Goal: Task Accomplishment & Management: Manage account settings

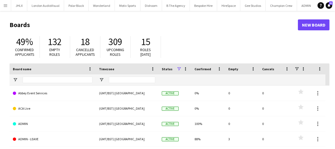
click at [3, 7] on app-icon "Menu" at bounding box center [5, 5] width 4 height 4
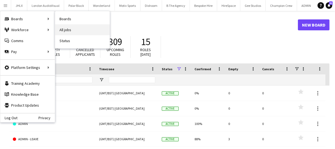
click at [63, 26] on link "All jobs" at bounding box center [82, 29] width 55 height 11
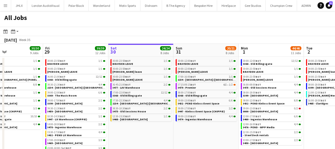
scroll to position [0, 151]
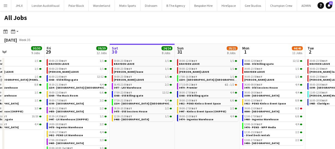
drag, startPoint x: 25, startPoint y: 95, endPoint x: 69, endPoint y: 96, distance: 44.5
click at [69, 96] on app-calendar-viewport "Tue 26 25/25 9 Jobs Wed 27 12/13 8 Jobs Thu 28 30/30 9 Jobs Fri 29 39/39 12 Job…" at bounding box center [167, 99] width 335 height 110
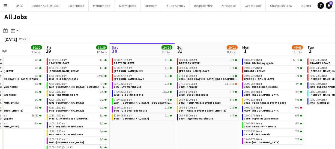
scroll to position [0, 0]
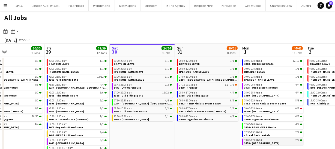
click at [257, 142] on span "3458 - Intercontinental London" at bounding box center [261, 143] width 35 height 4
click at [185, 86] on span "3479 - Premier" at bounding box center [188, 88] width 18 height 4
click at [197, 87] on link "07:15-09:15 BST 6I • 1/2 3479 - Premier" at bounding box center [208, 86] width 58 height 6
click at [259, 101] on span "3432 - PEND Kinloss Event Space" at bounding box center [265, 103] width 42 height 4
click at [212, 108] on div "09:00-17:00 BST 2/2" at bounding box center [208, 108] width 58 height 3
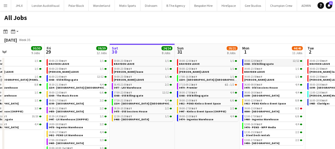
click at [248, 64] on span "3368 - Old Billingsgate" at bounding box center [258, 64] width 29 height 4
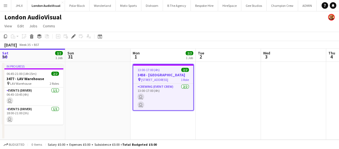
scroll to position [0, 188]
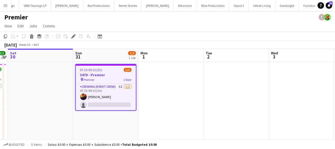
scroll to position [0, 1667]
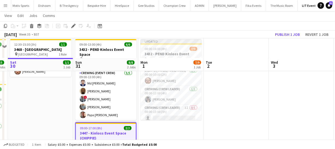
scroll to position [19, 0]
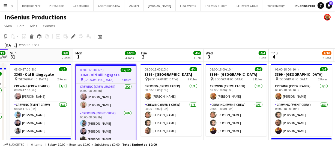
drag, startPoint x: 146, startPoint y: 40, endPoint x: 227, endPoint y: 32, distance: 81.9
click at [227, 32] on app-toolbar "Copy Paste Paste Ctrl+V Paste with crew Ctrl+Shift+V Paste linked Job Delete Gr…" at bounding box center [167, 36] width 335 height 9
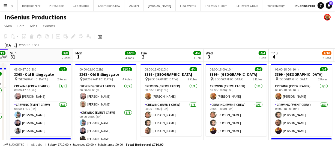
drag, startPoint x: 169, startPoint y: 33, endPoint x: 232, endPoint y: 27, distance: 63.0
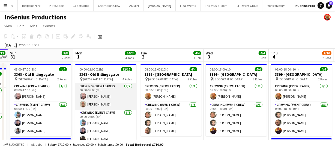
scroll to position [25, 0]
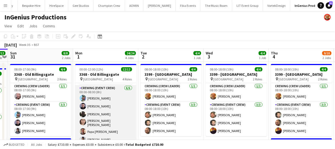
click at [104, 117] on app-card-role "Crewing (Event Crew) 6/6 00:00-08:00 (8h) Liam Kinsella Paul Fisk Louie Applin …" at bounding box center [105, 115] width 61 height 60
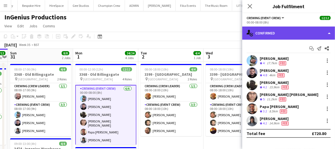
click at [289, 31] on div "single-neutral-actions-check-2 Confirmed" at bounding box center [288, 32] width 93 height 13
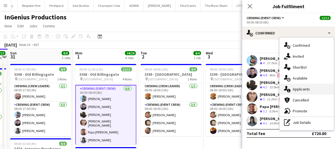
click at [305, 92] on div "single-neutral-actions-information Applicants" at bounding box center [307, 88] width 54 height 11
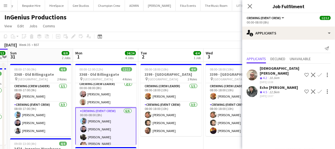
scroll to position [0, 0]
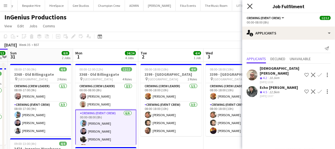
click at [250, 7] on icon "Close pop-in" at bounding box center [249, 6] width 5 height 5
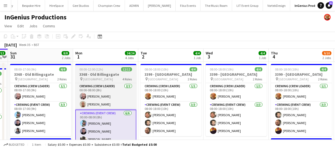
click at [95, 73] on h3 "3368 - Old Billingsgate" at bounding box center [105, 74] width 61 height 5
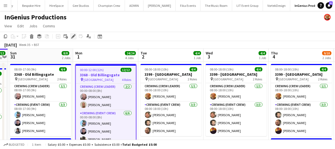
click at [73, 38] on icon "Edit" at bounding box center [73, 36] width 4 height 4
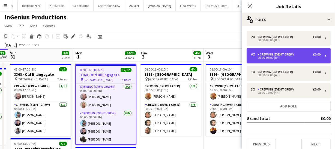
click at [274, 54] on div "Crewing (Event Crew)" at bounding box center [276, 54] width 38 height 4
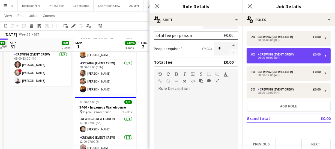
scroll to position [97, 0]
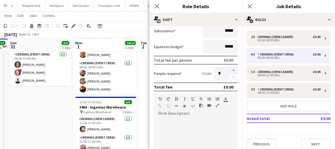
click at [231, 71] on button "button" at bounding box center [233, 70] width 9 height 7
type input "*"
click at [158, 8] on icon at bounding box center [156, 6] width 5 height 5
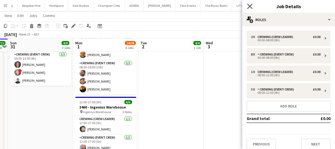
click at [248, 8] on icon "Close pop-in" at bounding box center [249, 6] width 5 height 5
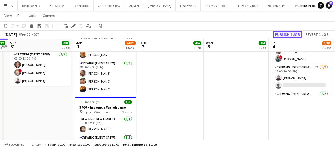
click at [283, 34] on button "Publish 1 job" at bounding box center [287, 34] width 29 height 7
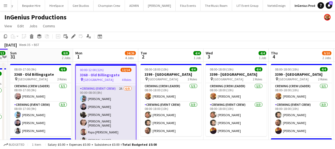
scroll to position [49, 0]
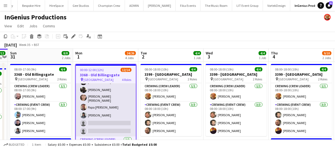
click at [102, 113] on app-card-role "Crewing (Event Crew) 2A 6/8 00:00-08:00 (8h) Liam Kinsella Paul Fisk Louie Appl…" at bounding box center [106, 99] width 60 height 76
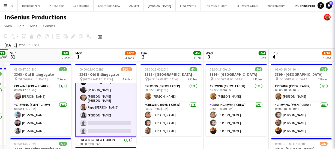
scroll to position [50, 0]
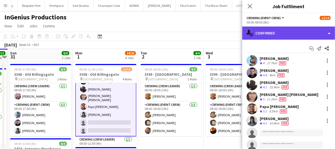
click at [314, 38] on div "single-neutral-actions-check-2 Confirmed" at bounding box center [288, 32] width 93 height 13
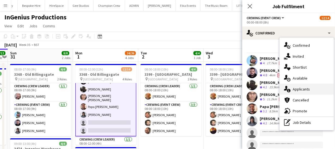
click at [305, 92] on div "single-neutral-actions-information Applicants" at bounding box center [307, 88] width 54 height 11
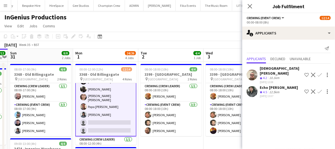
click at [250, 73] on app-user-avatar at bounding box center [252, 74] width 11 height 11
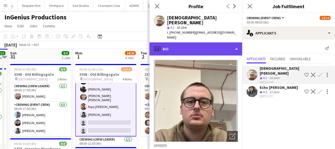
click at [176, 42] on div "profile Bio" at bounding box center [195, 48] width 93 height 13
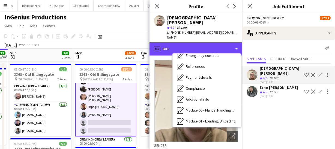
scroll to position [106, 0]
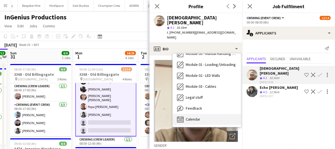
click at [195, 116] on span "Calendar" at bounding box center [193, 118] width 14 height 5
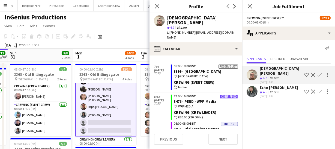
scroll to position [833, 0]
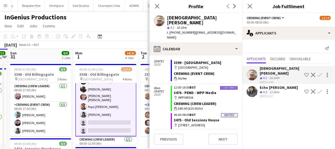
click at [319, 73] on app-icon "Confirm" at bounding box center [319, 75] width 4 height 4
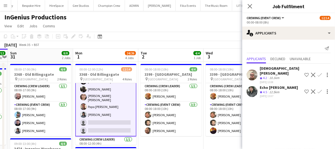
click at [320, 73] on app-icon "Confirm" at bounding box center [319, 75] width 4 height 4
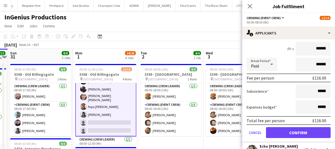
scroll to position [72, 0]
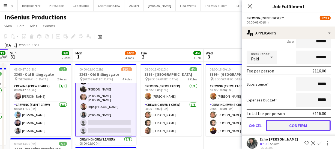
click at [301, 120] on button "Confirm" at bounding box center [298, 125] width 65 height 11
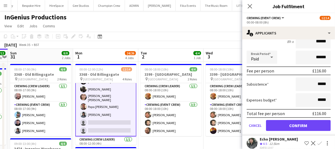
scroll to position [0, 0]
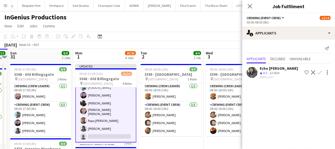
click at [254, 73] on app-user-avatar at bounding box center [252, 72] width 11 height 11
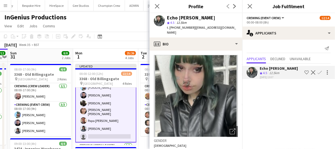
click at [259, 72] on div "Echo Aldhous Crew rating 4.5 12.5km 06-08-2025 13:07 Shortlist crew Decline Con…" at bounding box center [288, 72] width 93 height 13
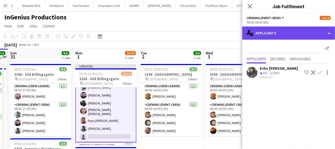
click at [288, 32] on div "single-neutral-actions-information Applicants" at bounding box center [288, 32] width 93 height 13
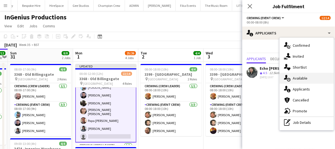
click at [307, 76] on div "single-neutral-actions-upload Available" at bounding box center [307, 78] width 54 height 11
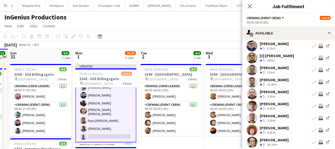
scroll to position [25, 0]
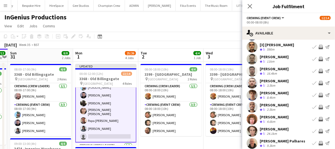
click at [250, 84] on app-user-avatar at bounding box center [252, 82] width 11 height 11
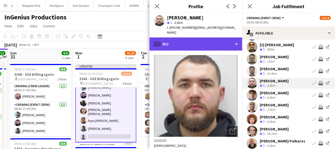
click at [202, 41] on div "profile Bio" at bounding box center [195, 43] width 93 height 13
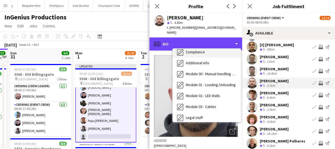
scroll to position [106, 0]
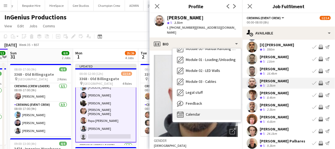
click at [199, 112] on span "Calendar" at bounding box center [193, 114] width 14 height 5
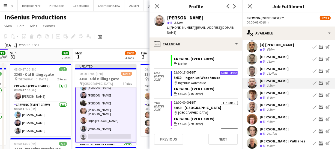
scroll to position [41, 0]
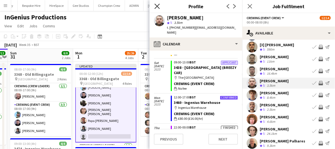
click at [156, 8] on icon "Close pop-in" at bounding box center [156, 6] width 5 height 5
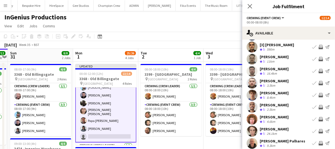
click at [319, 84] on app-icon "Invite crew" at bounding box center [321, 83] width 4 height 4
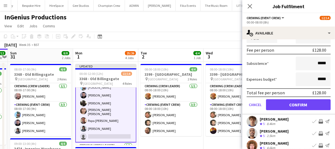
scroll to position [124, 0]
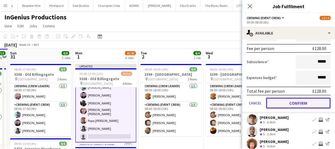
click at [292, 101] on button "Confirm" at bounding box center [298, 102] width 65 height 11
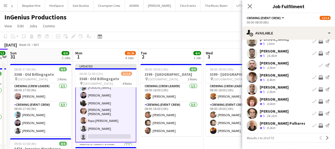
scroll to position [42, 0]
click at [250, 78] on app-user-avatar at bounding box center [252, 77] width 11 height 11
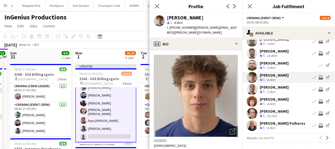
click at [190, 50] on app-crew-profile-bio "Open photos pop-in Gender Male Birthday 24-07-2006 (19 years) Location Cranston…" at bounding box center [195, 99] width 93 height 98
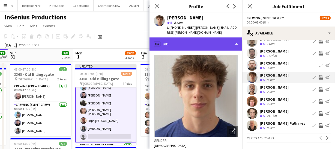
click at [190, 44] on div "profile Bio" at bounding box center [195, 43] width 93 height 13
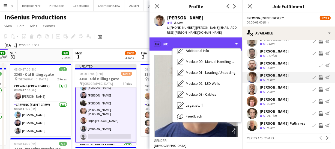
scroll to position [106, 0]
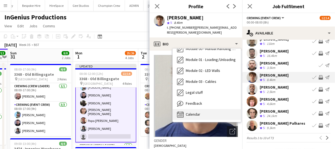
click at [199, 109] on div "Calendar Calendar" at bounding box center [207, 114] width 68 height 11
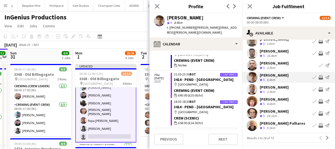
scroll to position [769, 0]
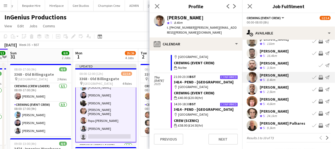
click at [319, 76] on app-icon "Invite crew" at bounding box center [321, 77] width 4 height 4
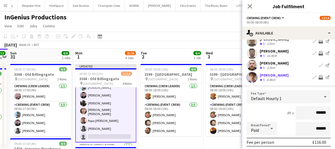
click at [319, 76] on app-icon "Invite crew" at bounding box center [321, 77] width 4 height 4
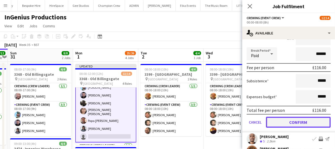
click at [311, 121] on button "Confirm" at bounding box center [298, 121] width 65 height 11
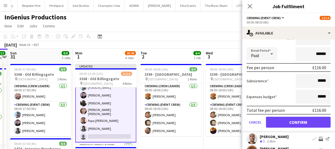
scroll to position [42, 0]
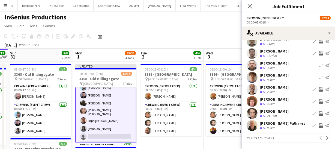
click at [253, 89] on app-user-avatar at bounding box center [252, 89] width 11 height 11
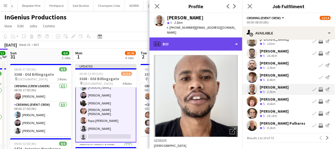
click at [203, 42] on div "profile Bio" at bounding box center [195, 43] width 93 height 13
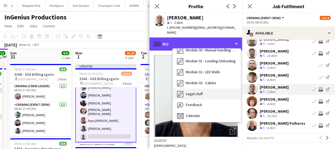
scroll to position [106, 0]
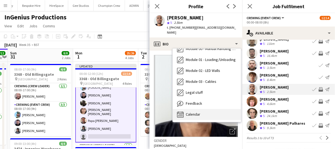
click at [199, 112] on span "Calendar" at bounding box center [193, 114] width 14 height 5
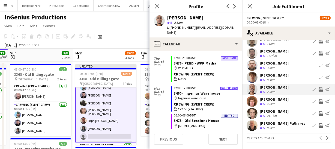
scroll to position [322, 0]
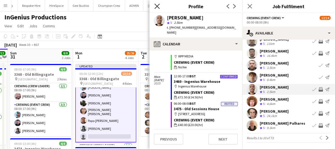
click at [157, 8] on icon "Close pop-in" at bounding box center [156, 6] width 5 height 5
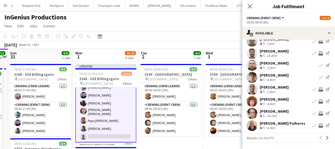
click at [251, 101] on app-user-avatar at bounding box center [252, 101] width 11 height 11
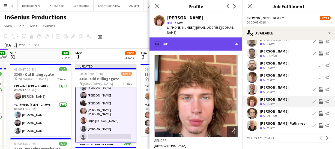
click at [198, 41] on div "profile Bio" at bounding box center [195, 43] width 93 height 13
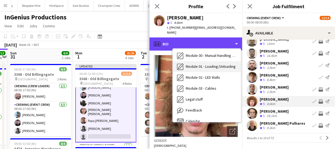
scroll to position [106, 0]
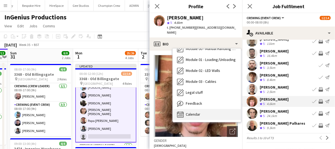
click at [188, 112] on span "Calendar" at bounding box center [193, 114] width 14 height 5
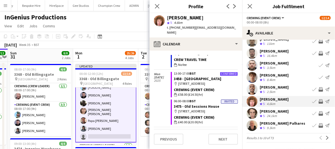
scroll to position [297, 0]
click at [157, 8] on icon "Close pop-in" at bounding box center [156, 6] width 5 height 5
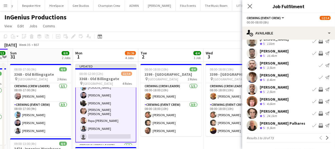
click at [319, 100] on app-icon "Invite crew" at bounding box center [321, 101] width 4 height 4
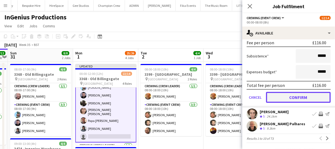
click at [304, 99] on button "Confirm" at bounding box center [298, 97] width 65 height 11
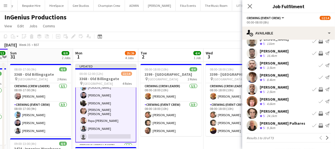
scroll to position [42, 0]
click at [251, 115] on app-user-avatar at bounding box center [252, 113] width 11 height 11
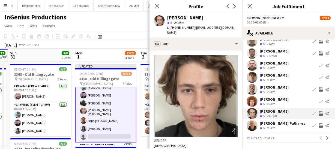
click at [251, 115] on app-user-avatar at bounding box center [252, 113] width 11 height 11
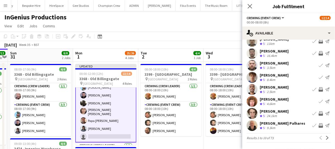
click at [252, 112] on app-user-avatar at bounding box center [252, 113] width 11 height 11
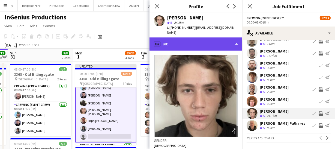
click at [202, 37] on div "profile Bio" at bounding box center [195, 43] width 93 height 13
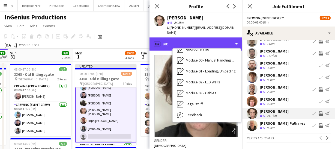
scroll to position [106, 0]
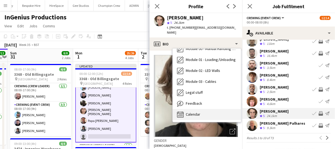
click at [202, 109] on div "Calendar Calendar" at bounding box center [207, 114] width 68 height 11
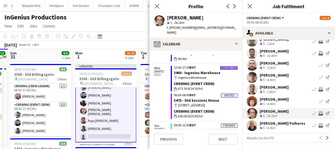
scroll to position [153, 0]
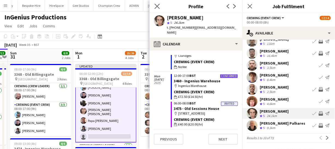
click at [156, 3] on app-icon "Close pop-in" at bounding box center [157, 6] width 8 height 8
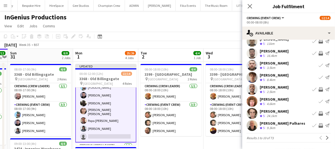
click at [319, 124] on app-icon "Invite crew" at bounding box center [321, 125] width 4 height 4
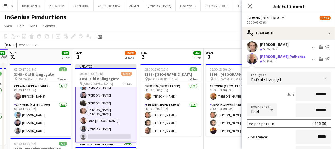
click at [253, 60] on app-user-avatar at bounding box center [252, 58] width 11 height 11
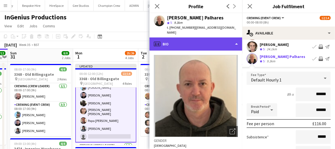
click at [216, 37] on div "profile Bio" at bounding box center [195, 43] width 93 height 13
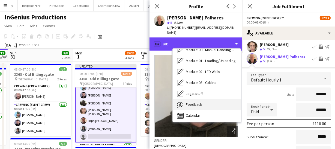
scroll to position [106, 0]
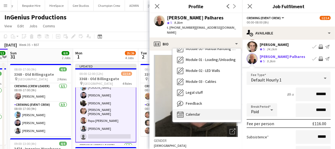
click at [190, 112] on span "Calendar" at bounding box center [193, 114] width 14 height 5
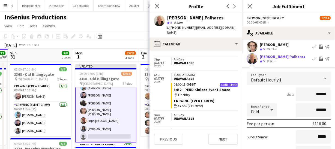
scroll to position [149, 0]
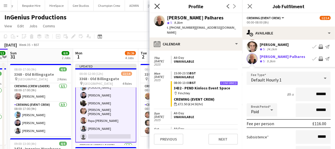
click at [156, 8] on icon at bounding box center [156, 6] width 5 height 5
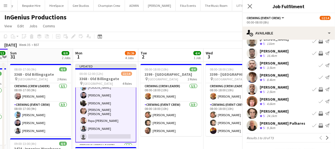
scroll to position [42, 0]
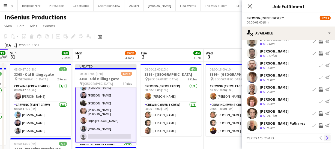
click at [325, 138] on app-icon "Next" at bounding box center [327, 138] width 4 height 4
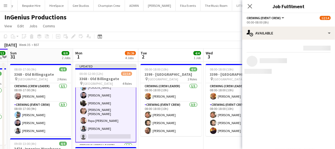
scroll to position [0, 0]
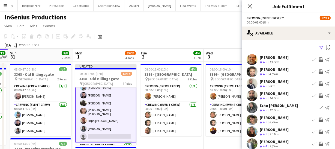
click at [256, 82] on app-user-avatar at bounding box center [252, 83] width 11 height 11
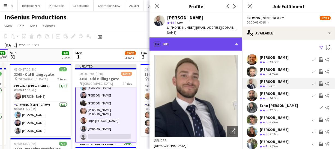
click at [203, 37] on div "profile Bio" at bounding box center [195, 43] width 93 height 13
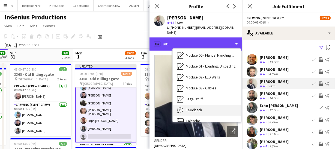
scroll to position [106, 0]
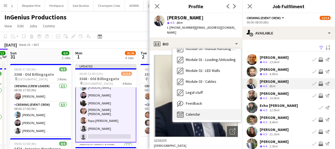
click at [204, 109] on div "Calendar Calendar" at bounding box center [207, 114] width 68 height 11
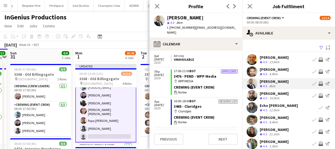
scroll to position [273, 0]
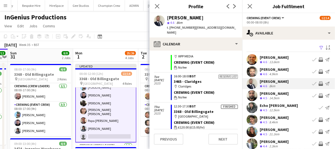
click at [319, 85] on app-icon "Invite crew" at bounding box center [321, 83] width 4 height 4
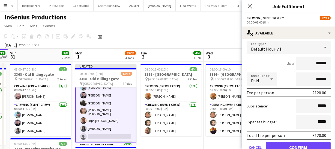
scroll to position [74, 0]
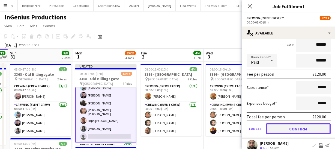
click at [313, 124] on button "Confirm" at bounding box center [298, 128] width 65 height 11
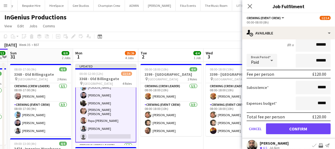
scroll to position [42, 0]
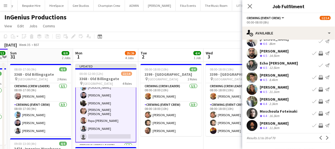
click at [248, 76] on app-user-avatar at bounding box center [252, 77] width 11 height 11
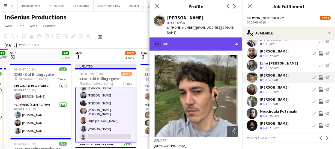
click at [169, 37] on div "profile Bio" at bounding box center [195, 43] width 93 height 13
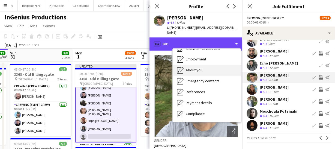
scroll to position [106, 0]
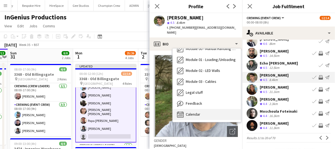
click at [209, 109] on div "Calendar Calendar" at bounding box center [207, 114] width 68 height 11
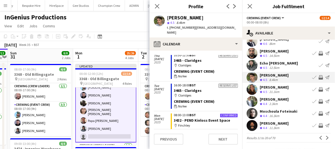
scroll to position [223, 0]
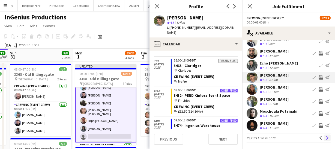
click at [325, 137] on app-icon "Next" at bounding box center [327, 138] width 4 height 4
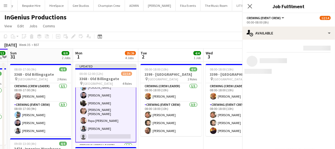
scroll to position [0, 0]
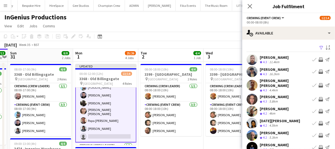
click at [254, 57] on app-user-avatar at bounding box center [252, 59] width 11 height 11
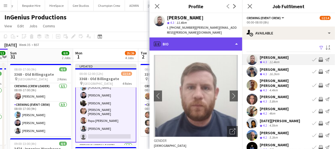
click at [181, 37] on div "profile Bio" at bounding box center [195, 43] width 93 height 13
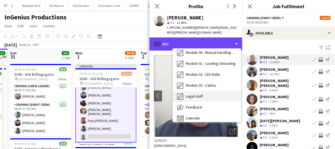
scroll to position [106, 0]
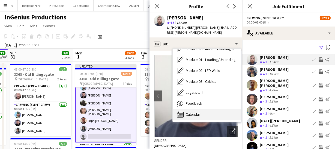
click at [197, 109] on div "Calendar Calendar" at bounding box center [207, 114] width 68 height 11
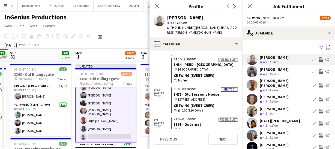
scroll to position [173, 0]
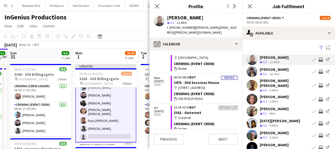
click at [319, 59] on app-icon "Invite crew" at bounding box center [321, 59] width 4 height 4
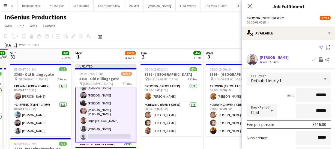
click at [319, 59] on app-icon "Invite crew" at bounding box center [321, 59] width 4 height 4
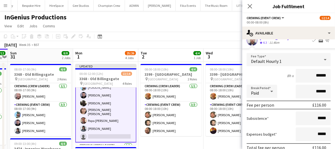
scroll to position [74, 0]
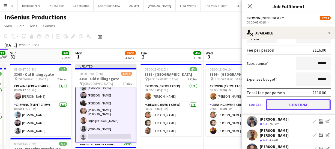
click at [292, 104] on button "Confirm" at bounding box center [298, 104] width 65 height 11
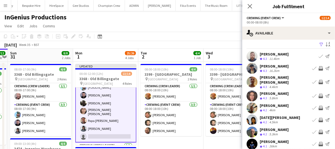
scroll to position [0, 0]
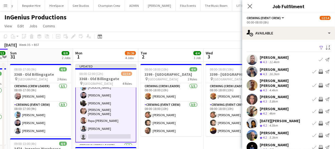
click at [248, 85] on app-user-avatar at bounding box center [252, 85] width 11 height 11
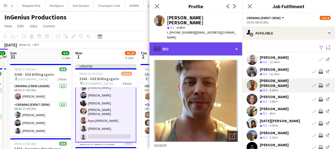
click at [220, 42] on div "profile Bio" at bounding box center [195, 48] width 93 height 13
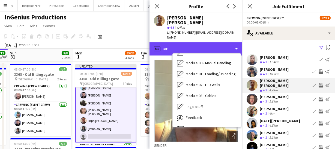
scroll to position [106, 0]
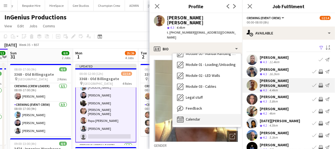
click at [208, 114] on div "Calendar Calendar" at bounding box center [207, 119] width 68 height 11
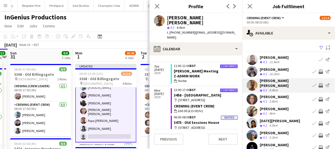
scroll to position [604, 0]
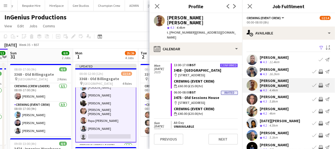
click at [319, 84] on app-icon "Invite crew" at bounding box center [321, 85] width 4 height 4
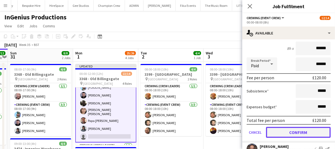
click at [307, 127] on button "Confirm" at bounding box center [298, 132] width 65 height 11
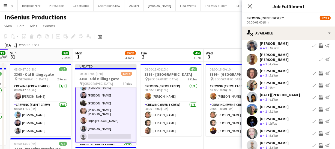
scroll to position [17, 0]
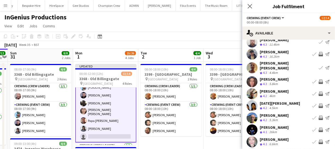
click at [254, 79] on app-user-avatar at bounding box center [252, 81] width 11 height 11
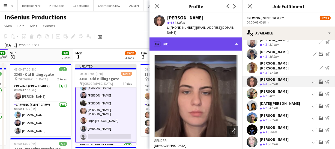
click at [211, 37] on div "profile Bio" at bounding box center [195, 43] width 93 height 13
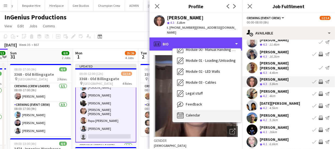
scroll to position [106, 0]
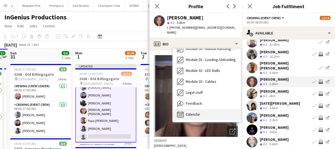
click at [206, 110] on div "Calendar Calendar" at bounding box center [207, 114] width 68 height 11
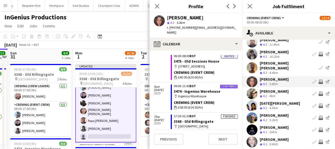
scroll to position [757, 0]
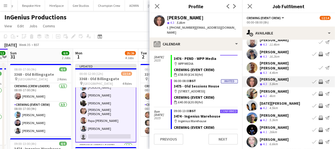
click at [319, 79] on app-icon "Invite crew" at bounding box center [321, 81] width 4 height 4
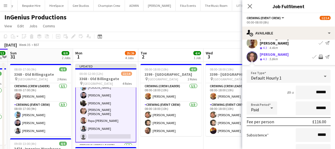
scroll to position [92, 0]
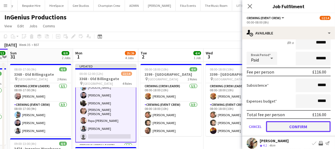
click at [302, 124] on button "Confirm" at bounding box center [298, 126] width 65 height 11
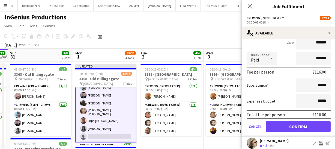
scroll to position [42, 0]
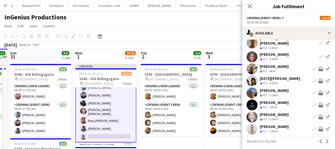
click at [254, 65] on app-user-avatar at bounding box center [252, 68] width 11 height 11
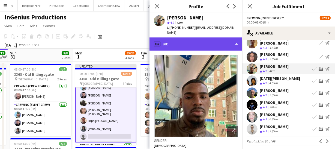
click at [200, 38] on div "profile Bio" at bounding box center [195, 43] width 93 height 13
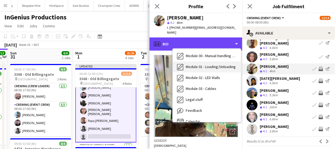
scroll to position [106, 0]
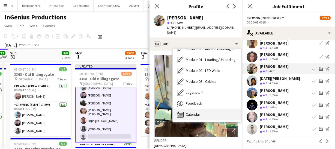
click at [202, 109] on div "Calendar Calendar" at bounding box center [207, 114] width 68 height 11
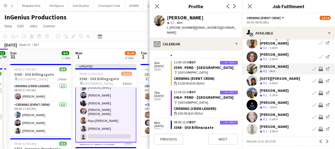
scroll to position [753, 0]
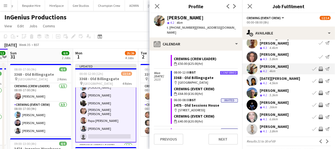
click at [319, 67] on app-icon "Invite crew" at bounding box center [321, 69] width 4 height 4
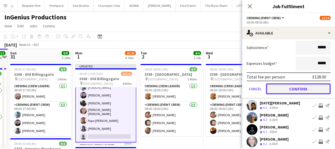
click at [306, 85] on button "Confirm" at bounding box center [298, 88] width 65 height 11
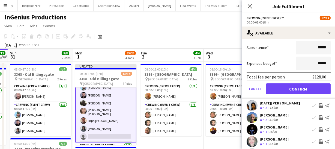
scroll to position [42, 0]
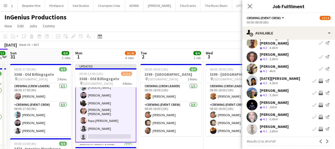
click at [253, 76] on app-user-avatar at bounding box center [252, 80] width 11 height 11
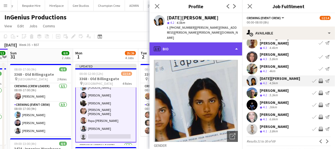
click at [205, 42] on div "profile Bio" at bounding box center [195, 48] width 93 height 13
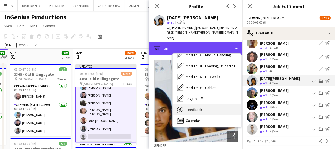
scroll to position [106, 0]
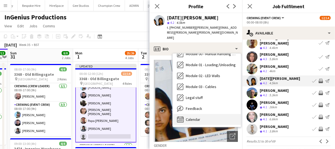
click at [204, 114] on div "Calendar Calendar" at bounding box center [207, 119] width 68 height 11
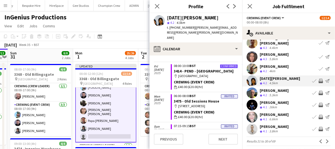
scroll to position [149, 0]
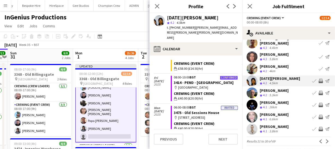
click at [319, 79] on app-icon "Invite crew" at bounding box center [321, 81] width 4 height 4
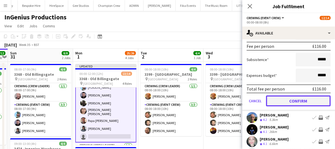
click at [309, 96] on button "Confirm" at bounding box center [298, 100] width 65 height 11
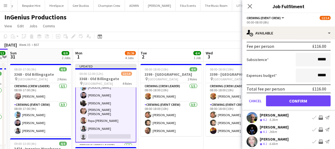
scroll to position [42, 0]
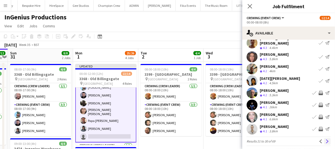
click at [324, 138] on button "Next" at bounding box center [327, 141] width 7 height 7
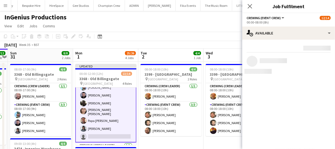
scroll to position [0, 0]
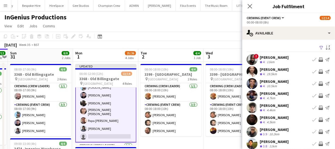
click at [319, 83] on app-icon "Invite crew" at bounding box center [321, 83] width 4 height 4
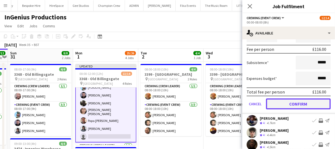
click at [314, 101] on button "Confirm" at bounding box center [298, 103] width 65 height 11
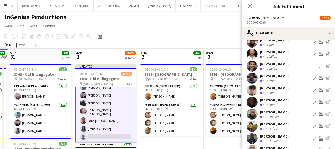
scroll to position [42, 0]
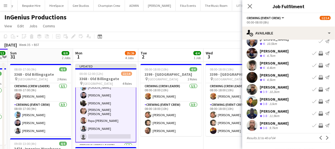
click at [254, 77] on app-user-avatar at bounding box center [252, 77] width 11 height 11
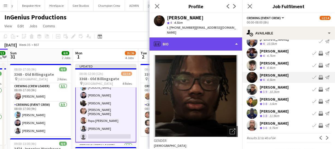
click at [217, 37] on div "profile Bio" at bounding box center [195, 43] width 93 height 13
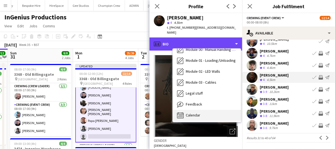
scroll to position [106, 0]
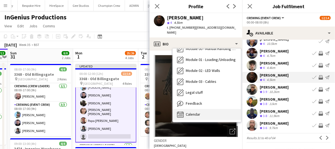
click at [204, 109] on div "Calendar Calendar" at bounding box center [207, 114] width 68 height 11
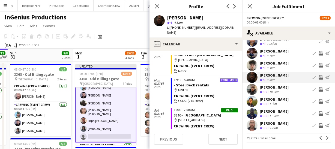
scroll to position [124, 0]
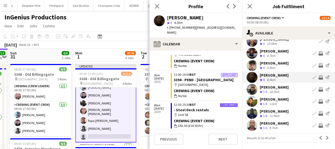
click at [156, 5] on icon "Close pop-in" at bounding box center [157, 6] width 4 height 4
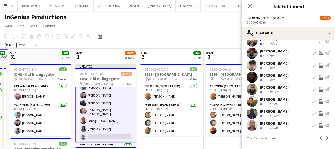
click at [252, 88] on app-user-avatar at bounding box center [252, 89] width 11 height 11
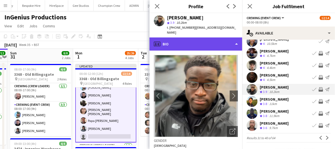
click at [219, 41] on div "profile Bio" at bounding box center [195, 43] width 93 height 13
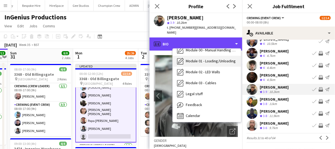
scroll to position [106, 0]
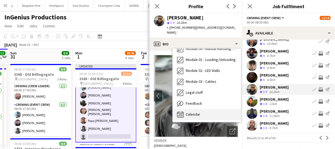
click at [208, 114] on div "Calendar Calendar" at bounding box center [207, 114] width 68 height 11
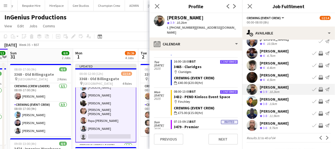
scroll to position [372, 0]
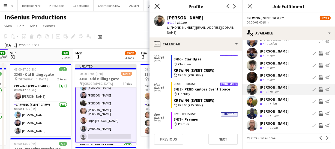
click at [159, 4] on icon "Close pop-in" at bounding box center [156, 6] width 5 height 5
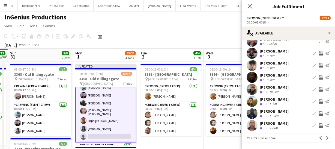
click at [319, 125] on app-icon "Invite crew" at bounding box center [321, 125] width 4 height 4
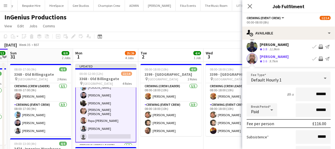
click at [251, 56] on app-user-avatar at bounding box center [252, 58] width 11 height 11
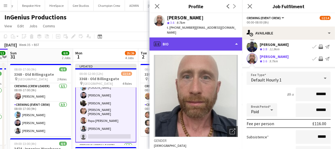
click at [187, 37] on div "profile Bio" at bounding box center [195, 43] width 93 height 13
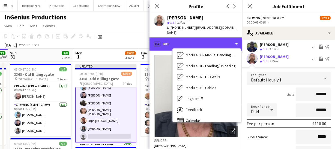
scroll to position [106, 0]
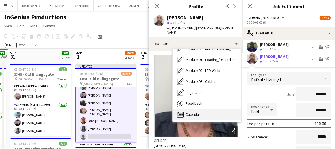
click at [203, 109] on div "Calendar Calendar" at bounding box center [207, 114] width 68 height 11
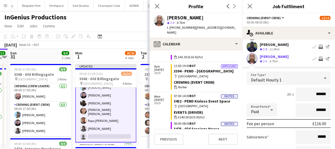
scroll to position [25, 0]
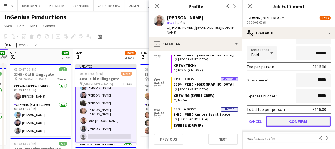
click at [308, 120] on button "Confirm" at bounding box center [298, 121] width 65 height 11
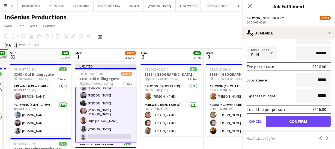
scroll to position [42, 0]
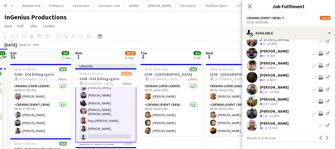
click at [252, 100] on app-user-avatar at bounding box center [252, 101] width 11 height 11
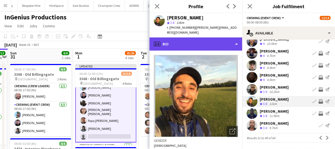
click at [197, 39] on div "profile Bio" at bounding box center [195, 43] width 93 height 13
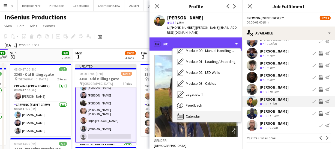
scroll to position [106, 0]
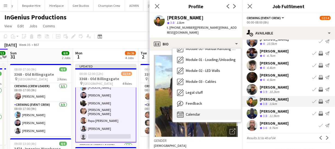
click at [207, 109] on div "Calendar Calendar" at bounding box center [207, 114] width 68 height 11
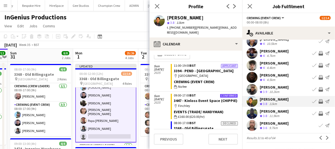
scroll to position [0, 0]
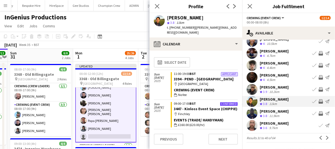
click at [319, 101] on app-icon "Invite crew" at bounding box center [321, 101] width 4 height 4
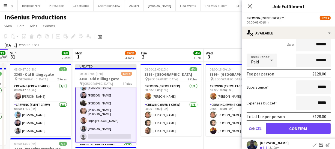
scroll to position [142, 0]
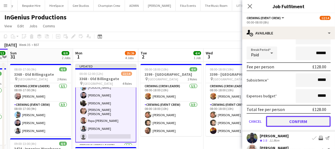
click at [308, 122] on button "Confirm" at bounding box center [298, 121] width 65 height 11
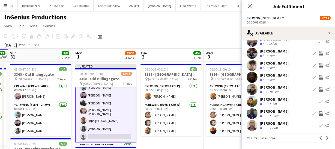
scroll to position [42, 0]
click at [325, 138] on app-icon "Next" at bounding box center [327, 138] width 4 height 4
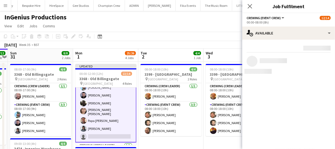
scroll to position [0, 0]
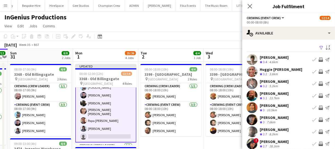
click at [252, 87] on app-user-avatar at bounding box center [252, 83] width 11 height 11
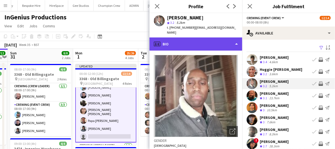
click at [207, 37] on div "profile Bio" at bounding box center [195, 43] width 93 height 13
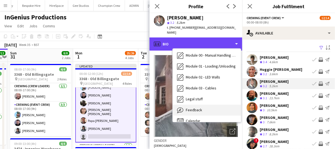
scroll to position [106, 0]
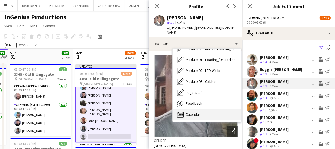
click at [209, 109] on div "Calendar Calendar" at bounding box center [207, 114] width 68 height 11
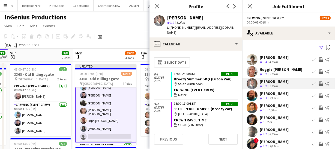
click at [319, 84] on app-icon "Invite crew" at bounding box center [321, 83] width 4 height 4
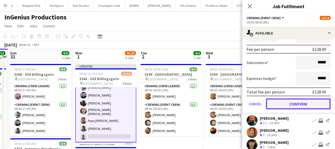
click at [313, 109] on button "Confirm" at bounding box center [298, 103] width 65 height 11
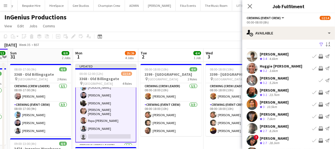
scroll to position [0, 0]
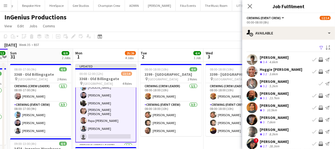
click at [257, 96] on app-user-avatar at bounding box center [252, 95] width 11 height 11
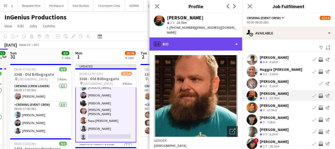
click at [228, 37] on div "profile Bio" at bounding box center [195, 43] width 93 height 13
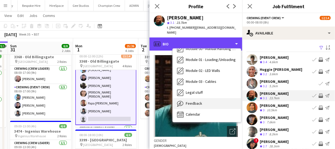
scroll to position [25, 0]
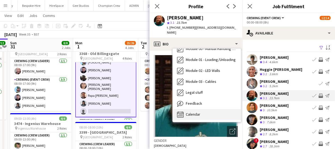
click at [203, 109] on div "Calendar Calendar" at bounding box center [207, 114] width 68 height 11
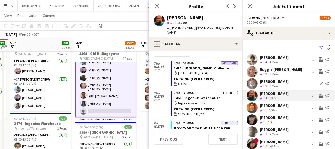
scroll to position [0, 0]
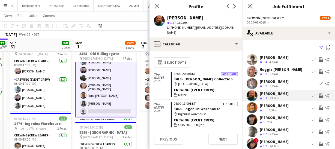
click at [319, 98] on app-icon "Invite crew" at bounding box center [321, 95] width 4 height 4
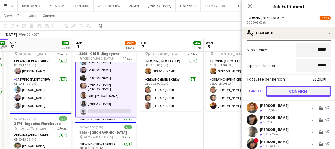
click at [309, 92] on button "Confirm" at bounding box center [298, 90] width 65 height 11
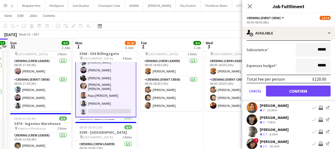
scroll to position [46, 0]
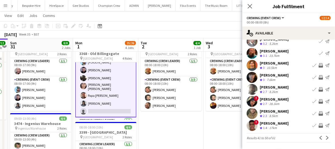
click at [319, 65] on app-icon "Invite crew" at bounding box center [321, 65] width 4 height 4
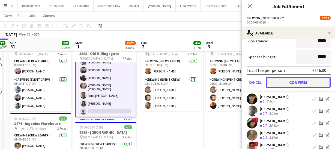
click at [290, 88] on button "Confirm" at bounding box center [298, 82] width 65 height 11
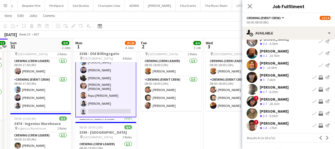
click at [319, 75] on app-icon "Invite crew" at bounding box center [321, 77] width 4 height 4
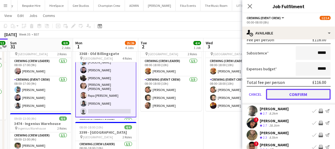
click at [308, 94] on button "Confirm" at bounding box center [298, 94] width 65 height 11
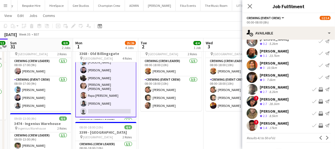
click at [319, 112] on app-icon "Invite crew" at bounding box center [321, 113] width 4 height 4
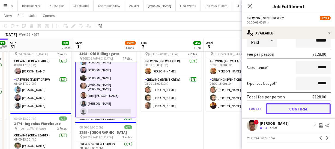
click at [305, 111] on button "Confirm" at bounding box center [298, 108] width 65 height 11
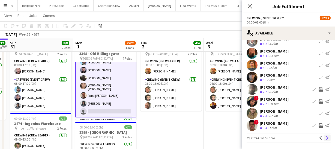
click at [325, 136] on app-icon "Next" at bounding box center [327, 138] width 4 height 4
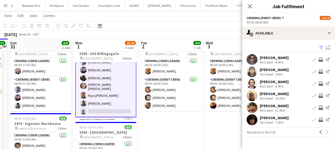
click at [252, 104] on app-user-avatar at bounding box center [252, 107] width 11 height 11
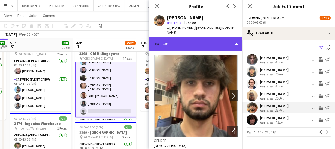
click at [199, 42] on div "profile Bio" at bounding box center [195, 43] width 93 height 13
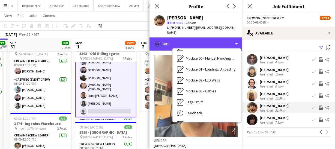
scroll to position [106, 0]
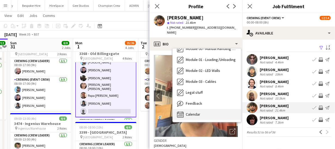
click at [205, 112] on div "Calendar Calendar" at bounding box center [207, 114] width 68 height 11
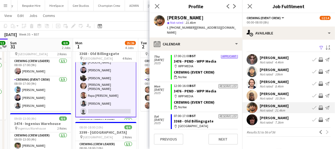
scroll to position [173, 0]
click at [319, 106] on app-icon "Invite crew" at bounding box center [321, 107] width 4 height 4
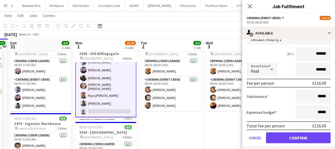
scroll to position [100, 0]
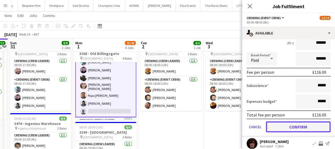
click at [314, 128] on button "Confirm" at bounding box center [298, 126] width 65 height 11
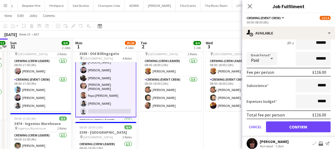
scroll to position [0, 0]
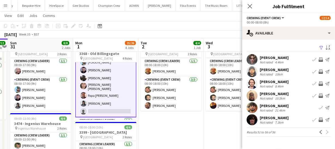
click at [250, 119] on app-user-avatar at bounding box center [252, 119] width 11 height 11
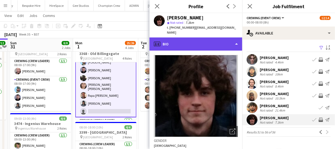
click at [206, 37] on div "profile Bio" at bounding box center [195, 43] width 93 height 13
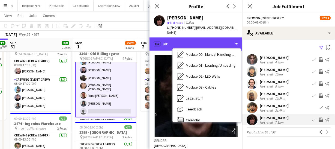
scroll to position [106, 0]
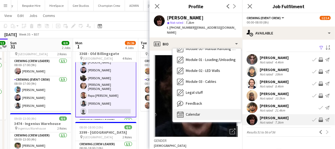
click at [208, 109] on div "Calendar Calendar" at bounding box center [207, 114] width 68 height 11
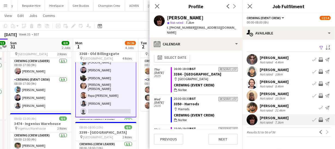
scroll to position [0, 0]
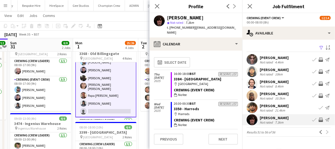
click at [321, 118] on app-icon "Invite crew" at bounding box center [321, 119] width 4 height 4
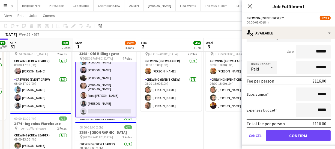
scroll to position [112, 0]
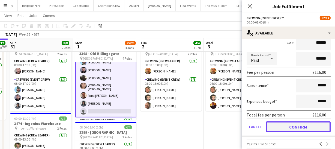
click at [307, 126] on button "Confirm" at bounding box center [298, 126] width 65 height 11
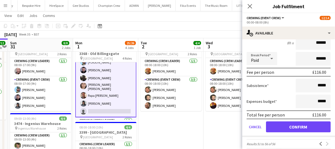
scroll to position [0, 0]
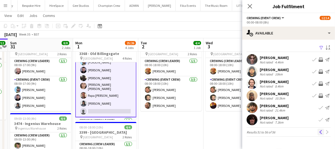
click at [321, 132] on app-icon "Previous" at bounding box center [321, 132] width 4 height 4
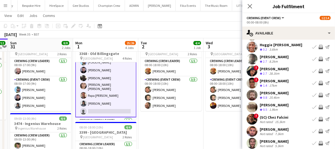
scroll to position [45, 0]
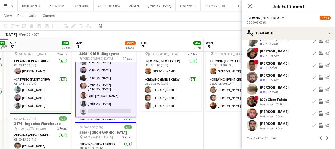
click at [313, 111] on button "Book crew" at bounding box center [314, 113] width 7 height 7
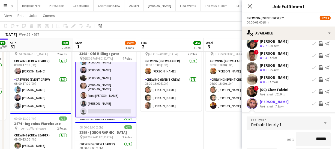
click at [319, 106] on app-icon "Invite crew" at bounding box center [321, 103] width 4 height 4
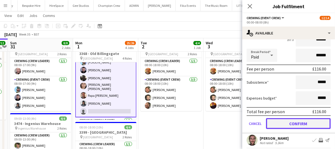
click at [313, 125] on button "Confirm" at bounding box center [298, 123] width 65 height 11
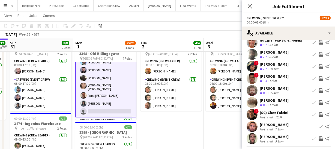
scroll to position [21, 0]
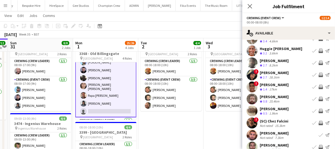
click at [253, 125] on app-user-avatar at bounding box center [252, 122] width 11 height 11
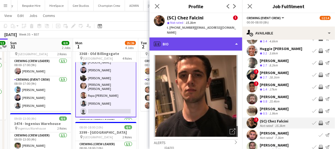
click at [227, 38] on div "profile Bio" at bounding box center [195, 43] width 93 height 13
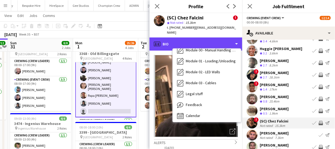
scroll to position [106, 0]
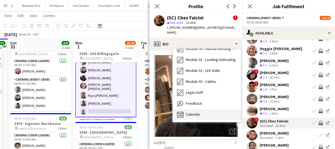
click at [196, 112] on span "Calendar" at bounding box center [193, 114] width 14 height 5
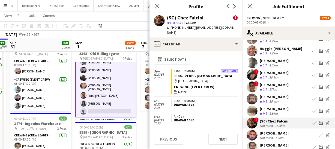
scroll to position [0, 0]
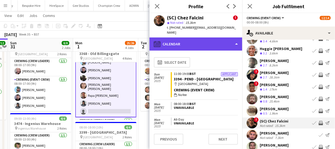
click at [206, 38] on div "calendar-full Calendar" at bounding box center [195, 43] width 93 height 13
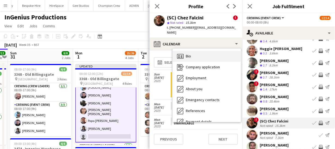
click at [192, 53] on div "Bio Bio" at bounding box center [207, 56] width 68 height 11
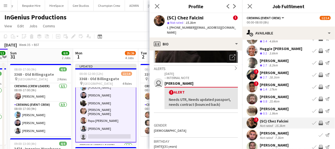
scroll to position [74, 0]
click at [319, 125] on app-icon "Invite crew" at bounding box center [321, 123] width 4 height 4
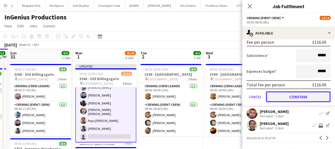
click at [298, 95] on button "Confirm" at bounding box center [298, 96] width 65 height 11
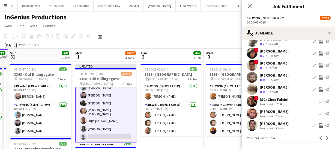
scroll to position [45, 0]
click at [319, 138] on app-icon "Previous" at bounding box center [321, 138] width 4 height 4
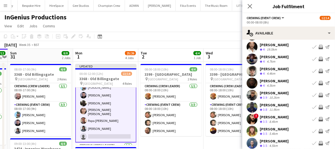
scroll to position [42, 0]
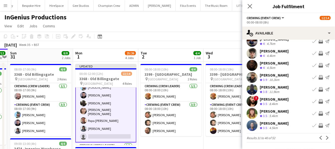
click at [253, 122] on app-user-avatar at bounding box center [252, 125] width 11 height 11
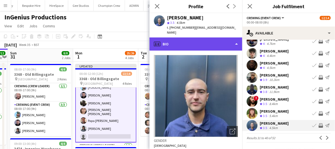
click at [205, 45] on div "profile Bio" at bounding box center [195, 43] width 93 height 13
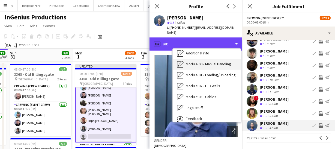
scroll to position [106, 0]
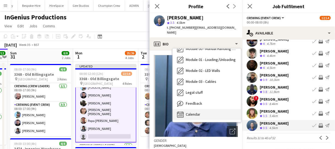
click at [212, 109] on div "Calendar Calendar" at bounding box center [207, 114] width 68 height 11
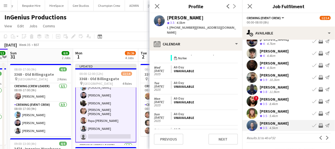
scroll to position [0, 0]
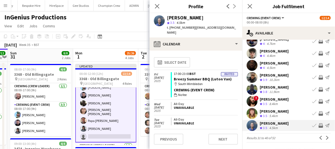
click at [319, 125] on app-icon "Invite crew" at bounding box center [321, 125] width 4 height 4
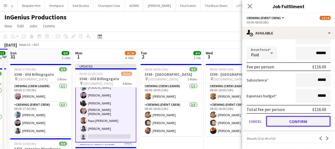
click at [296, 121] on button "Confirm" at bounding box center [298, 121] width 65 height 11
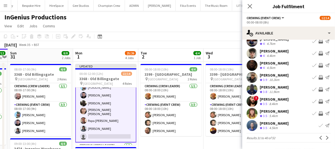
scroll to position [17, 0]
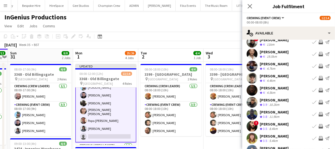
click at [249, 125] on app-user-avatar at bounding box center [252, 126] width 11 height 11
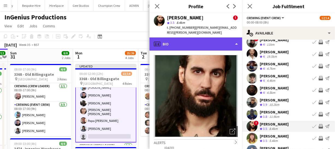
click at [215, 44] on div "profile Bio" at bounding box center [195, 43] width 93 height 13
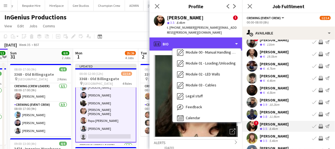
scroll to position [106, 0]
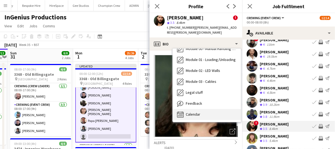
click at [211, 109] on div "Calendar Calendar" at bounding box center [207, 114] width 68 height 11
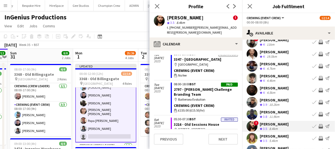
scroll to position [0, 0]
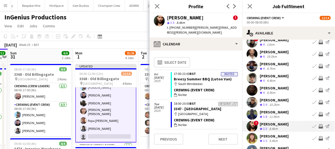
click at [319, 125] on app-icon "Invite crew" at bounding box center [321, 126] width 4 height 4
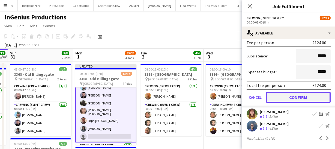
click at [307, 98] on button "Confirm" at bounding box center [298, 97] width 65 height 11
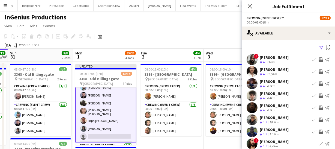
click at [253, 94] on app-user-avatar at bounding box center [252, 95] width 11 height 11
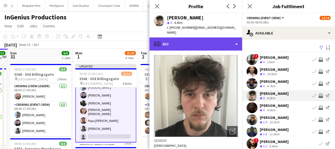
click at [211, 40] on div "profile Bio" at bounding box center [195, 43] width 93 height 13
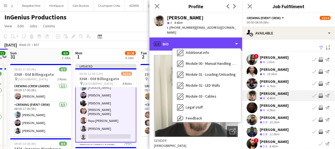
scroll to position [106, 0]
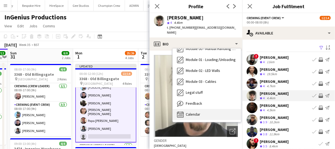
click at [209, 109] on div "Calendar Calendar" at bounding box center [207, 114] width 68 height 11
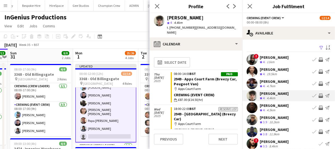
click at [319, 93] on app-icon "Invite crew" at bounding box center [321, 95] width 4 height 4
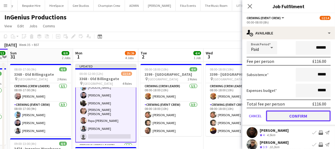
click at [309, 116] on button "Confirm" at bounding box center [298, 115] width 65 height 11
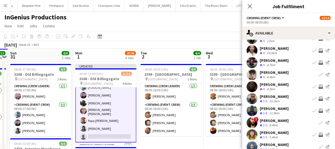
scroll to position [0, 0]
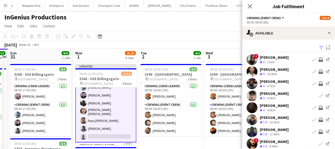
click at [253, 61] on app-user-avatar at bounding box center [252, 59] width 11 height 11
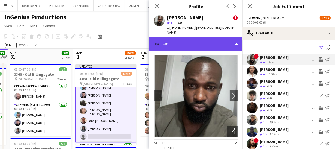
click at [211, 39] on div "profile Bio" at bounding box center [195, 43] width 93 height 13
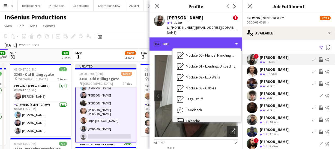
scroll to position [106, 0]
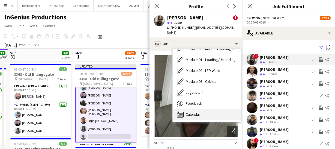
click at [201, 109] on div "Calendar Calendar" at bounding box center [207, 114] width 68 height 11
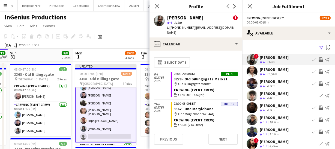
click at [319, 59] on app-icon "Invite crew" at bounding box center [321, 59] width 4 height 4
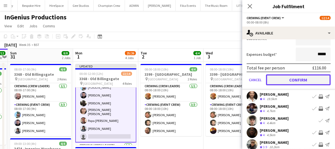
click at [310, 83] on button "Confirm" at bounding box center [298, 79] width 65 height 11
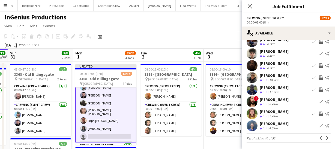
scroll to position [42, 0]
click at [317, 140] on button "Previous" at bounding box center [320, 137] width 7 height 7
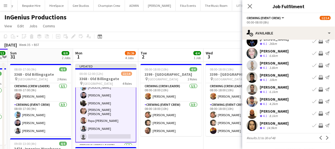
click at [319, 125] on app-icon "Invite crew" at bounding box center [321, 125] width 4 height 4
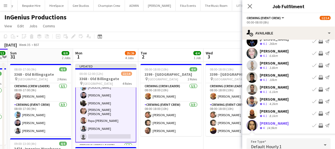
scroll to position [109, 0]
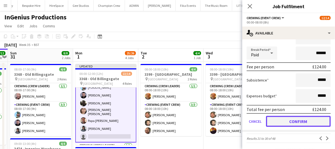
click at [306, 121] on button "Confirm" at bounding box center [298, 121] width 65 height 11
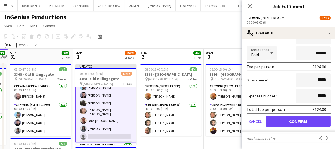
scroll to position [42, 0]
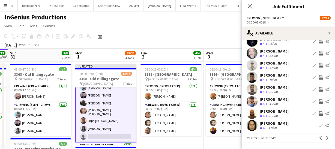
click at [319, 113] on app-icon "Invite crew" at bounding box center [321, 113] width 4 height 4
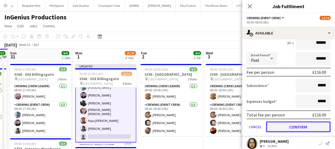
click at [295, 127] on button "Confirm" at bounding box center [298, 126] width 65 height 11
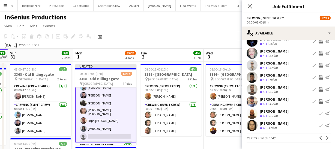
click at [251, 102] on app-user-avatar at bounding box center [252, 101] width 11 height 11
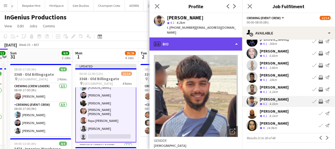
click at [202, 37] on div "profile Bio" at bounding box center [195, 43] width 93 height 13
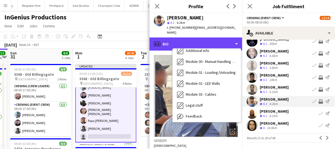
scroll to position [106, 0]
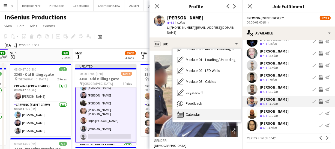
click at [187, 112] on span "Calendar" at bounding box center [193, 114] width 14 height 5
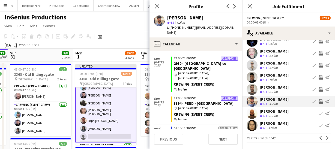
scroll to position [49, 0]
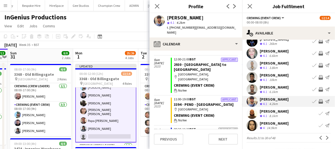
click at [319, 101] on app-icon "Invite crew" at bounding box center [321, 101] width 4 height 4
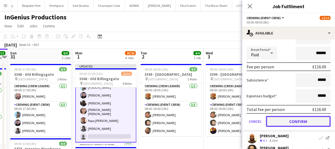
click at [315, 116] on button "Confirm" at bounding box center [298, 121] width 65 height 11
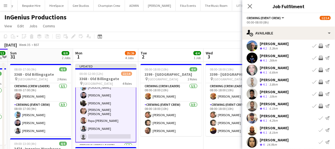
scroll to position [17, 0]
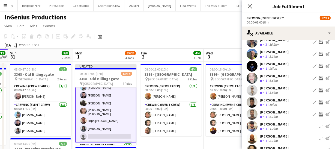
click at [249, 109] on app-user-avatar at bounding box center [252, 114] width 11 height 11
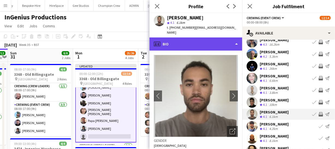
click at [193, 37] on div "profile Bio" at bounding box center [195, 43] width 93 height 13
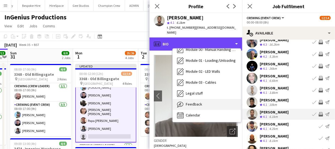
scroll to position [106, 0]
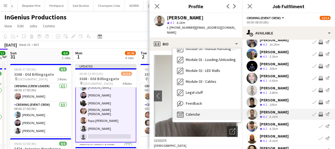
click at [205, 109] on div "Calendar Calendar" at bounding box center [207, 114] width 68 height 11
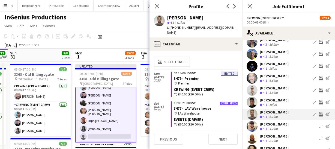
scroll to position [0, 0]
click at [319, 113] on app-icon "Invite crew" at bounding box center [321, 114] width 4 height 4
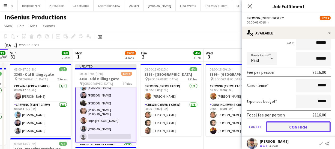
click at [299, 124] on button "Confirm" at bounding box center [298, 126] width 65 height 11
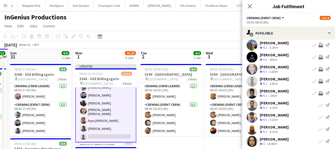
scroll to position [17, 0]
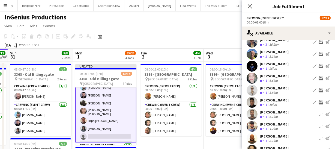
click at [254, 101] on app-user-avatar at bounding box center [252, 102] width 11 height 11
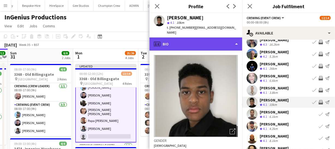
click at [216, 37] on div "profile Bio" at bounding box center [195, 43] width 93 height 13
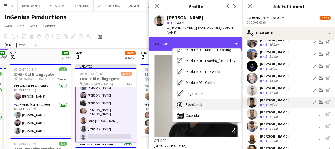
scroll to position [106, 0]
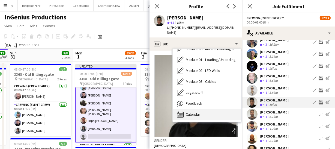
click at [212, 109] on div "Calendar Calendar" at bounding box center [207, 114] width 68 height 11
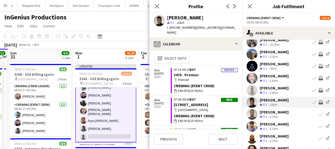
scroll to position [0, 0]
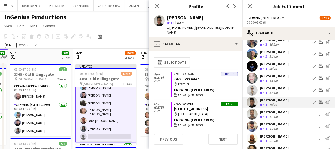
click at [319, 101] on app-icon "Invite crew" at bounding box center [321, 102] width 4 height 4
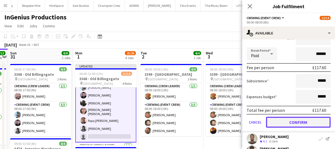
click at [312, 122] on button "Confirm" at bounding box center [298, 121] width 65 height 11
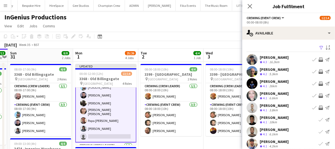
click at [319, 95] on app-icon "Invite crew" at bounding box center [321, 95] width 4 height 4
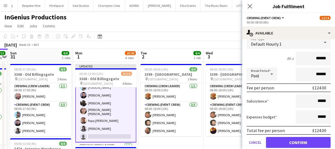
scroll to position [74, 0]
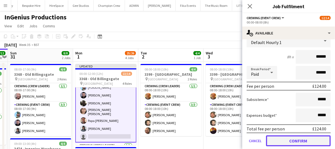
click at [309, 135] on button "Confirm" at bounding box center [298, 140] width 65 height 11
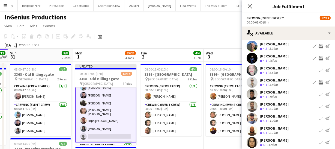
scroll to position [42, 0]
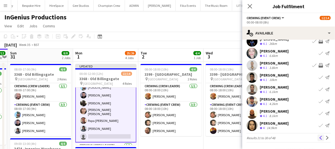
click at [319, 137] on app-icon "Previous" at bounding box center [321, 138] width 4 height 4
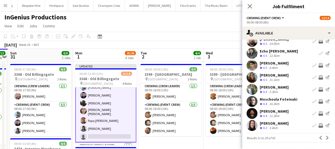
click at [319, 78] on app-icon "Invite crew" at bounding box center [321, 77] width 4 height 4
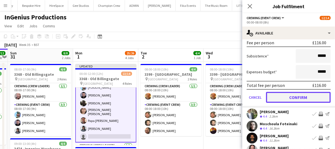
click at [310, 99] on button "Confirm" at bounding box center [298, 97] width 65 height 11
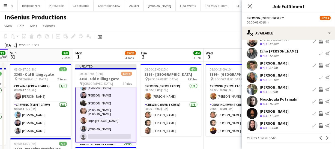
click at [319, 88] on app-icon "Invite crew" at bounding box center [321, 89] width 4 height 4
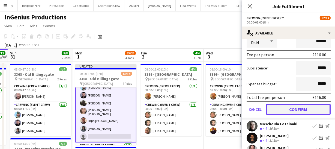
click at [312, 106] on button "Confirm" at bounding box center [298, 109] width 65 height 11
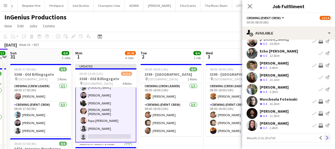
click at [324, 135] on button "Next" at bounding box center [327, 137] width 7 height 7
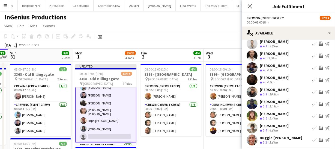
scroll to position [45, 0]
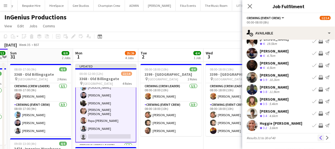
click at [317, 135] on button "Previous" at bounding box center [320, 137] width 7 height 7
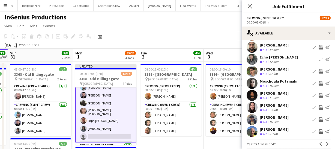
scroll to position [42, 0]
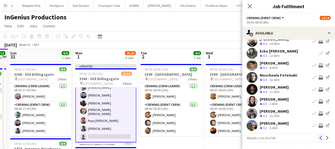
click at [319, 136] on app-icon "Previous" at bounding box center [321, 138] width 4 height 4
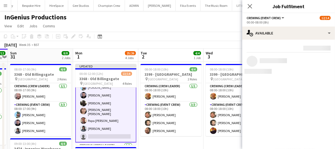
scroll to position [0, 0]
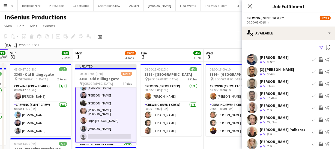
click at [319, 97] on app-icon "Invite crew" at bounding box center [321, 95] width 4 height 4
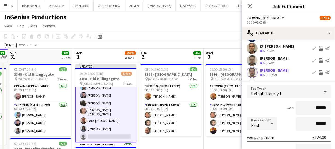
scroll to position [124, 0]
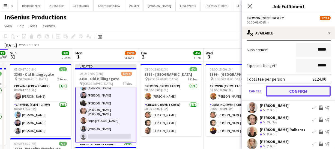
click at [309, 89] on button "Confirm" at bounding box center [298, 90] width 65 height 11
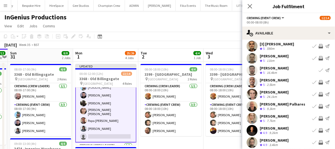
scroll to position [0, 0]
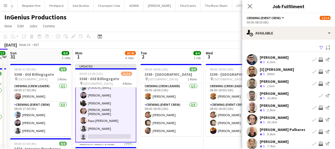
click at [253, 93] on app-user-avatar at bounding box center [252, 95] width 11 height 11
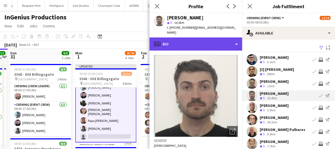
click at [197, 42] on div "profile Bio" at bounding box center [195, 43] width 93 height 13
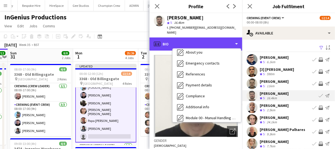
scroll to position [106, 0]
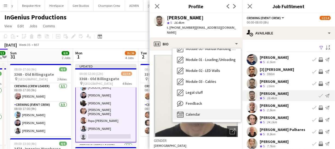
click at [205, 109] on div "Calendar Calendar" at bounding box center [207, 114] width 68 height 11
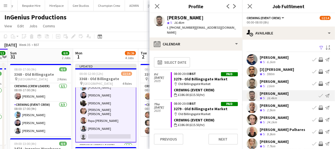
click at [253, 71] on app-user-avatar at bounding box center [252, 71] width 11 height 11
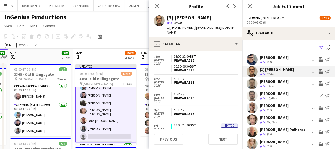
scroll to position [25, 0]
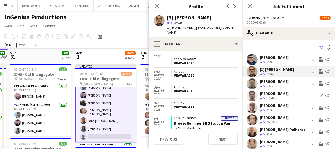
click at [319, 73] on app-icon "Invite crew" at bounding box center [321, 71] width 4 height 4
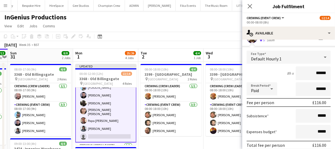
scroll to position [99, 0]
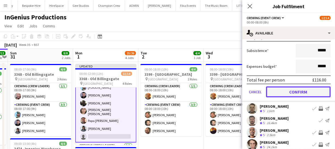
click at [310, 93] on button "Confirm" at bounding box center [298, 91] width 65 height 11
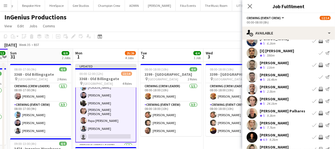
scroll to position [42, 0]
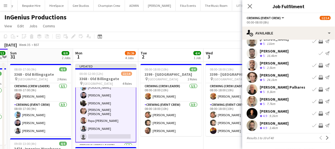
click at [255, 100] on app-user-avatar at bounding box center [252, 101] width 11 height 11
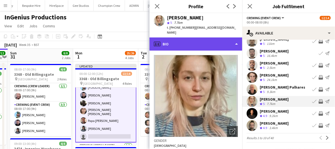
click at [210, 38] on div "profile Bio" at bounding box center [195, 43] width 93 height 13
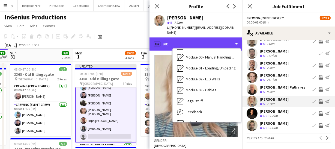
scroll to position [106, 0]
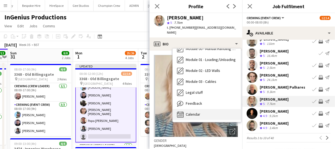
click at [208, 109] on div "Calendar Calendar" at bounding box center [207, 114] width 68 height 11
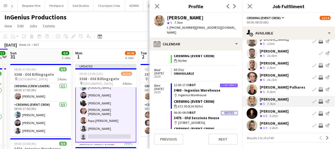
scroll to position [124, 0]
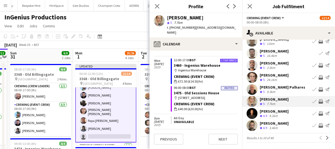
click at [319, 102] on app-icon "Invite crew" at bounding box center [321, 101] width 4 height 4
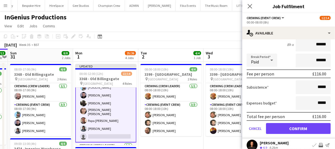
scroll to position [142, 0]
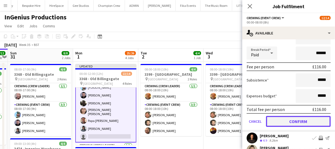
click at [312, 117] on button "Confirm" at bounding box center [298, 121] width 65 height 11
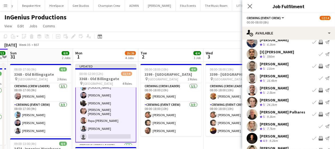
scroll to position [0, 0]
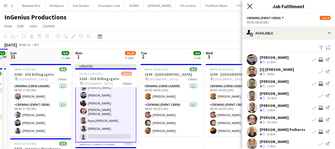
click at [250, 4] on icon "Close pop-in" at bounding box center [249, 6] width 5 height 5
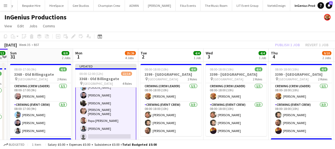
click at [283, 46] on div "Publish 1 job Revert 1 job" at bounding box center [301, 44] width 67 height 7
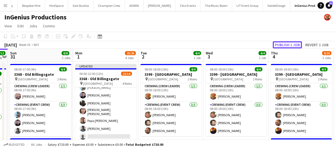
click at [283, 46] on button "Publish 1 job" at bounding box center [287, 44] width 29 height 7
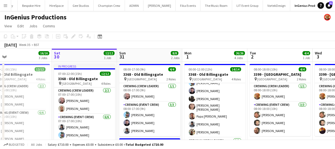
scroll to position [0, 141]
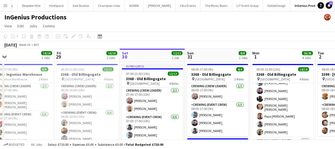
drag, startPoint x: 106, startPoint y: 112, endPoint x: 283, endPoint y: 111, distance: 176.5
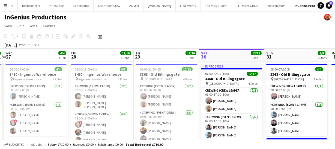
scroll to position [0, 125]
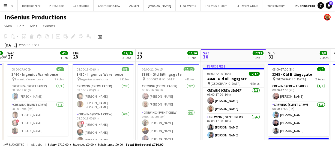
drag, startPoint x: 188, startPoint y: 117, endPoint x: 269, endPoint y: 112, distance: 81.2
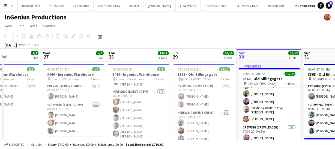
scroll to position [0, 146]
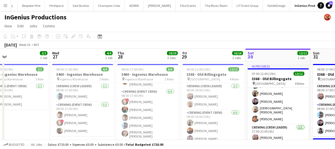
drag, startPoint x: 131, startPoint y: 111, endPoint x: 173, endPoint y: 104, distance: 42.3
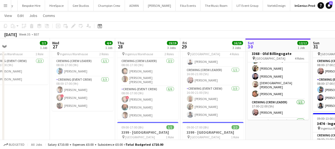
scroll to position [0, 127]
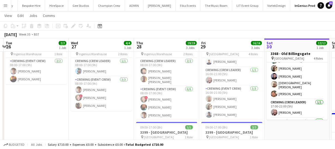
drag, startPoint x: 84, startPoint y: 131, endPoint x: 103, endPoint y: 128, distance: 19.2
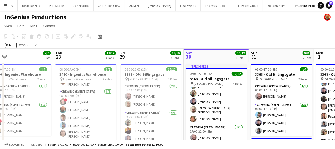
scroll to position [0, 269]
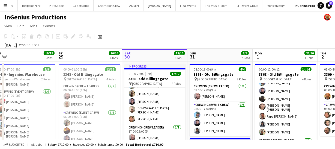
drag, startPoint x: 240, startPoint y: 116, endPoint x: 98, endPoint y: 121, distance: 142.2
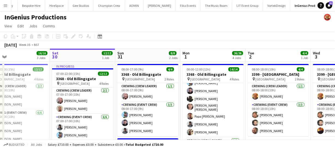
scroll to position [0, 232]
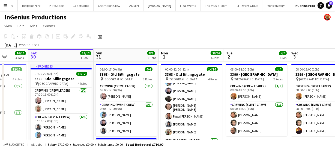
drag, startPoint x: 228, startPoint y: 106, endPoint x: 134, endPoint y: 110, distance: 93.9
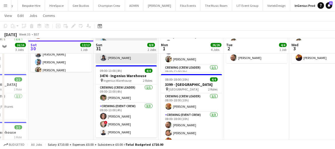
scroll to position [0, 0]
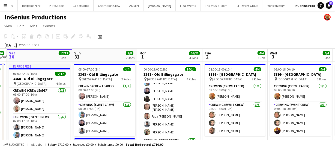
drag, startPoint x: 211, startPoint y: 106, endPoint x: 190, endPoint y: 105, distance: 21.6
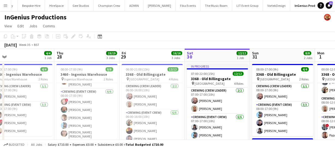
drag, startPoint x: 41, startPoint y: 101, endPoint x: 219, endPoint y: 99, distance: 178.1
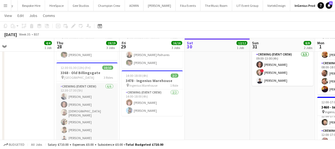
scroll to position [49, 0]
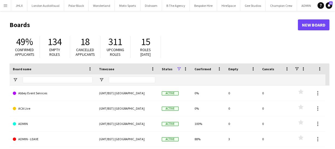
click at [2, 5] on button "Menu" at bounding box center [5, 5] width 11 height 11
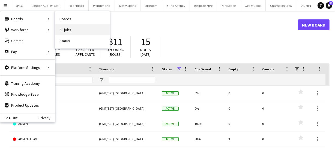
click at [77, 28] on link "All jobs" at bounding box center [82, 29] width 55 height 11
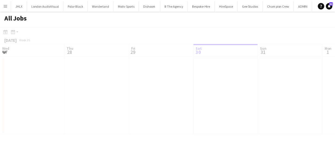
scroll to position [0, 130]
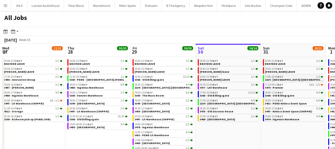
scroll to position [0, 130]
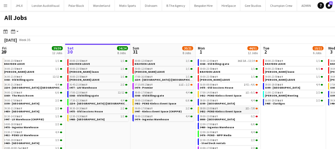
click at [221, 110] on span "3432 - PEND Kinloss Event Space" at bounding box center [221, 111] width 42 height 4
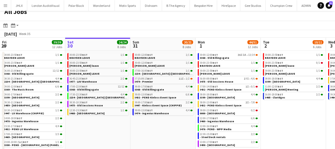
scroll to position [7, 0]
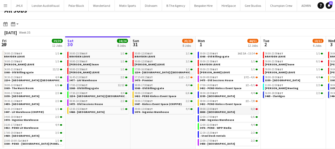
click at [230, 110] on link "09:00-13:00 BST 0/2 0000 - QEII Centre" at bounding box center [229, 110] width 58 height 6
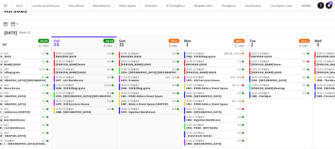
drag, startPoint x: 305, startPoint y: 106, endPoint x: 161, endPoint y: 98, distance: 144.5
click at [161, 98] on app-calendar-viewport "Wed 27 12/13 8 Jobs Thu 28 30/30 9 Jobs Fri 29 39/39 12 Jobs Sat 30 24/24 8 Job…" at bounding box center [167, 92] width 335 height 112
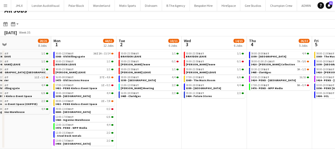
click at [171, 112] on app-calendar-viewport "Fri 29 39/39 12 Jobs Sat 30 24/24 8 Jobs Sun 31 20/21 8 Jobs Mon 1 44/51 12 Job…" at bounding box center [167, 92] width 335 height 112
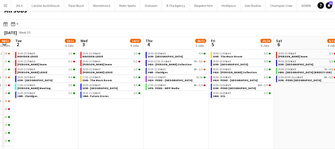
drag, startPoint x: 195, startPoint y: 116, endPoint x: 176, endPoint y: 112, distance: 18.8
click at [152, 112] on app-calendar-viewport "Fri 29 39/39 12 Jobs Sat 30 24/24 8 Jobs Sun 31 20/21 8 Jobs Mon 1 44/51 12 Job…" at bounding box center [167, 92] width 335 height 112
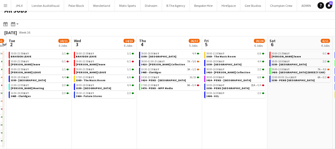
click at [132, 112] on app-all-jobs "All Jobs Date picker AUG 2025 AUG 2025 Monday M Tuesday T Wednesday W Thursday …" at bounding box center [167, 76] width 335 height 145
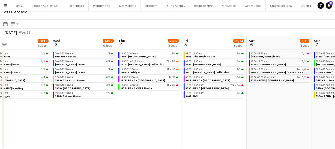
drag, startPoint x: 167, startPoint y: 114, endPoint x: 148, endPoint y: 111, distance: 18.5
click at [130, 111] on app-calendar-viewport "Sun 31 20/21 8 Jobs Mon 1 44/51 12 Jobs Tue 2 10/11 6 Jobs Wed 3 14/15 6 Jobs T…" at bounding box center [167, 92] width 335 height 112
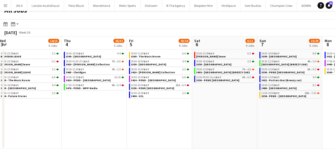
click at [117, 108] on app-calendar-viewport "Sun 31 20/21 8 Jobs Mon 1 44/51 12 Jobs Tue 2 10/11 6 Jobs Wed 3 14/15 6 Jobs T…" at bounding box center [167, 92] width 335 height 112
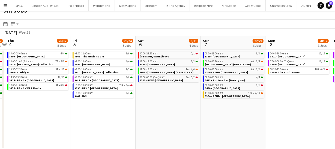
click at [107, 103] on app-calendar-viewport "Sun 31 20/21 8 Jobs Mon 1 44/51 12 Jobs Tue 2 10/11 6 Jobs Wed 3 14/15 6 Jobs T…" at bounding box center [167, 92] width 335 height 112
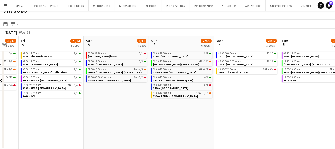
drag, startPoint x: 121, startPoint y: 104, endPoint x: 97, endPoint y: 102, distance: 24.1
click at [97, 102] on app-calendar-viewport "Tue 2 10/11 6 Jobs Wed 3 14/15 6 Jobs Thu 4 26/32 5 Jobs Fri 5 20/24 6 Jobs Sat…" at bounding box center [167, 92] width 335 height 112
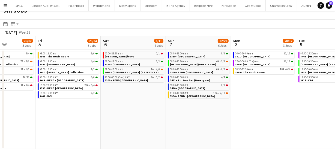
click at [117, 98] on app-all-jobs "All Jobs Date picker AUG 2025 AUG 2025 Monday M Tuesday T Wednesday W Thursday …" at bounding box center [167, 76] width 335 height 145
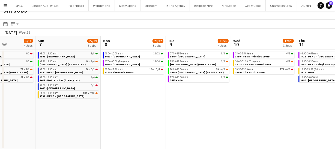
drag, startPoint x: 129, startPoint y: 97, endPoint x: 87, endPoint y: 93, distance: 42.3
click at [68, 94] on app-calendar-viewport "Thu 4 26/32 5 Jobs Fri 5 20/24 6 Jobs Sat 6 6/11 4 Jobs Sun 7 22/29 6 Jobs Mon …" at bounding box center [167, 92] width 335 height 112
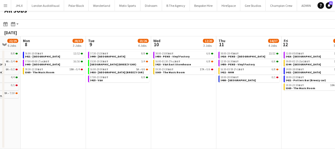
drag, startPoint x: 143, startPoint y: 93, endPoint x: 71, endPoint y: 85, distance: 72.7
click at [72, 85] on app-calendar-viewport "Thu 4 26/32 5 Jobs Fri 5 20/24 6 Jobs Sat 6 6/11 4 Jobs Sun 7 22/29 6 Jobs Mon …" at bounding box center [167, 92] width 335 height 112
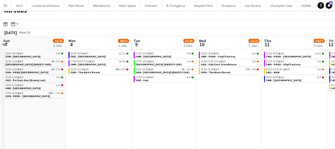
drag, startPoint x: 118, startPoint y: 88, endPoint x: 227, endPoint y: 92, distance: 108.6
click at [238, 85] on app-calendar-viewport "Fri 5 20/24 6 Jobs Sat 6 6/11 4 Jobs Sun 7 22/29 6 Jobs Mon 8 28/32 3 Jobs Tue …" at bounding box center [167, 92] width 335 height 112
drag, startPoint x: 135, startPoint y: 106, endPoint x: 286, endPoint y: 102, distance: 151.7
click at [246, 103] on app-calendar-viewport "Fri 5 20/24 6 Jobs Sat 6 6/11 4 Jobs Sun 7 22/29 6 Jobs Mon 8 28/32 3 Jobs Tue …" at bounding box center [167, 92] width 335 height 112
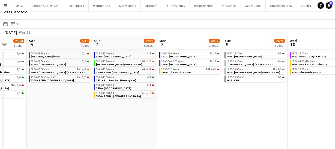
scroll to position [0, 168]
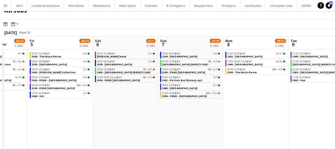
drag, startPoint x: 208, startPoint y: 105, endPoint x: 235, endPoint y: 104, distance: 27.3
click at [235, 104] on app-calendar-viewport "Tue 2 10/11 6 Jobs Wed 3 14/15 6 Jobs Thu 4 26/32 5 Jobs Fri 5 20/24 6 Jobs Sat…" at bounding box center [167, 92] width 335 height 112
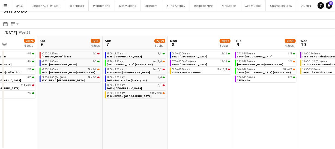
drag, startPoint x: 320, startPoint y: 107, endPoint x: 239, endPoint y: 107, distance: 81.3
click at [239, 108] on app-calendar-viewport "Tue 2 10/11 6 Jobs Wed 3 14/15 6 Jobs Thu 4 26/32 5 Jobs Fri 5 20/24 6 Jobs Sat…" at bounding box center [167, 92] width 335 height 112
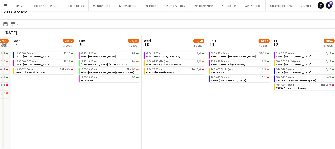
drag, startPoint x: 274, startPoint y: 109, endPoint x: 100, endPoint y: 115, distance: 174.7
click at [101, 116] on app-calendar-viewport "Thu 4 26/32 5 Jobs Fri 5 20/24 6 Jobs Sat 6 6/11 4 Jobs Sun 7 22/29 6 Jobs Mon …" at bounding box center [167, 92] width 335 height 112
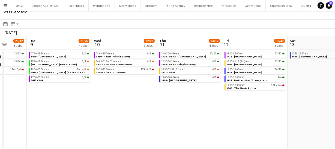
click at [284, 110] on app-calendar-viewport "Sat 6 6/11 4 Jobs Sun 7 22/29 6 Jobs Mon 8 28/32 3 Jobs Tue 9 23/26 4 Jobs Wed …" at bounding box center [167, 92] width 335 height 112
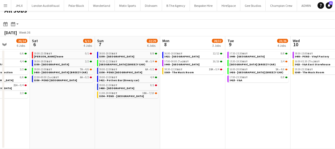
drag, startPoint x: 187, startPoint y: 115, endPoint x: 279, endPoint y: 112, distance: 92.2
click at [269, 112] on app-calendar-viewport "Wed 3 14/15 6 Jobs Thu 4 26/32 5 Jobs Fri 5 20/24 6 Jobs Sat 6 6/11 4 Jobs Sun …" at bounding box center [167, 92] width 335 height 112
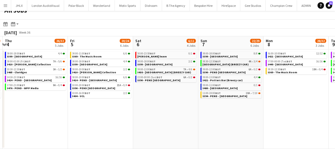
click at [223, 63] on span "[GEOGRAPHIC_DATA] (BREEZY CAR)" at bounding box center [226, 64] width 46 height 4
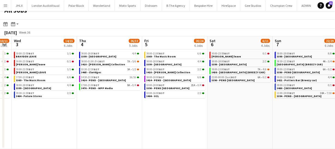
drag, startPoint x: 145, startPoint y: 114, endPoint x: 330, endPoint y: 115, distance: 185.7
click at [335, 113] on html "Menu Boards Boards Boards All jobs Status Workforce Workforce My Workforce Recr…" at bounding box center [167, 71] width 335 height 156
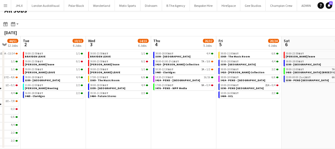
drag, startPoint x: 258, startPoint y: 120, endPoint x: 329, endPoint y: 113, distance: 71.8
click at [329, 113] on app-calendar-viewport "Sat 30 24/24 8 Jobs Sun 31 20/21 8 Jobs Mon 1 44/51 12 Jobs Tue 2 10/11 6 Jobs …" at bounding box center [167, 92] width 335 height 112
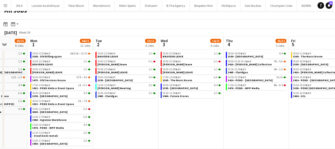
drag, startPoint x: 258, startPoint y: 114, endPoint x: 353, endPoint y: 107, distance: 95.7
click at [335, 107] on html "Menu Boards Boards Boards All jobs Status Workforce Workforce My Workforce Recr…" at bounding box center [167, 71] width 335 height 156
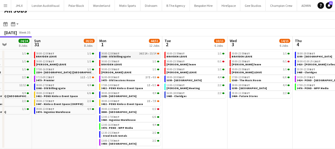
click at [107, 53] on span "00:00-12:00 BST" at bounding box center [110, 53] width 18 height 3
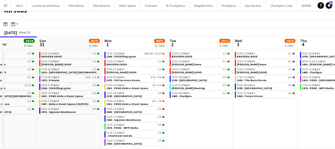
scroll to position [0, 155]
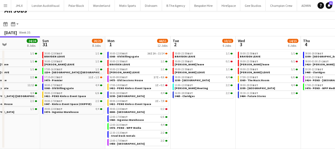
drag, startPoint x: 183, startPoint y: 122, endPoint x: 191, endPoint y: 125, distance: 8.6
click at [191, 125] on app-calendar-viewport "Thu 28 30/30 9 Jobs Fri 29 39/39 12 Jobs Sat 30 24/24 8 Jobs Sun 31 20/21 8 Job…" at bounding box center [167, 92] width 335 height 112
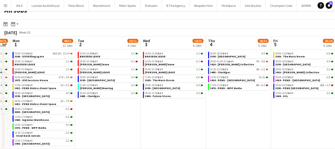
drag, startPoint x: 231, startPoint y: 121, endPoint x: 159, endPoint y: 126, distance: 72.2
click at [158, 125] on app-calendar-viewport "Thu 28 30/30 9 Jobs Fri 29 39/39 12 Jobs Sat 30 24/24 8 Jobs Sun 31 20/21 8 Job…" at bounding box center [167, 92] width 335 height 112
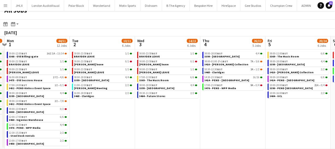
click at [137, 128] on app-calendar-viewport "Thu 28 30/30 9 Jobs Fri 29 39/39 12 Jobs Sat 30 24/24 8 Jobs Sun 31 20/21 8 Job…" at bounding box center [167, 92] width 335 height 112
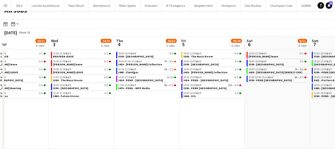
click at [156, 123] on app-calendar-viewport "Sat 30 24/24 8 Jobs Sun 31 20/21 8 Jobs Mon 1 44/51 12 Jobs Tue 2 10/11 6 Jobs …" at bounding box center [167, 92] width 335 height 112
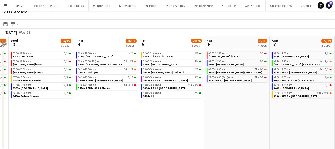
click at [115, 122] on app-calendar-viewport "Sat 30 24/24 8 Jobs Sun 31 20/21 8 Jobs Mon 1 44/51 12 Jobs Tue 2 10/11 6 Jobs …" at bounding box center [167, 92] width 335 height 112
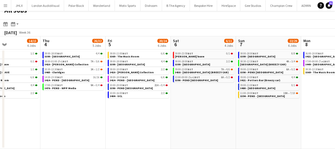
click at [118, 122] on app-calendar-viewport "Mon 1 44/51 12 Jobs Tue 2 10/11 6 Jobs Wed 3 14/15 6 Jobs Thu 4 26/32 5 Jobs Fr…" at bounding box center [167, 92] width 335 height 112
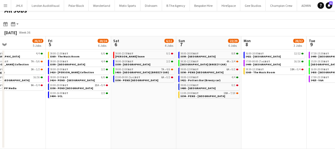
drag, startPoint x: 143, startPoint y: 121, endPoint x: 137, endPoint y: 124, distance: 6.5
click at [80, 122] on app-calendar-viewport "Mon 1 44/51 12 Jobs Tue 2 10/11 6 Jobs Wed 3 14/15 6 Jobs Thu 4 26/32 5 Jobs Fr…" at bounding box center [167, 92] width 335 height 112
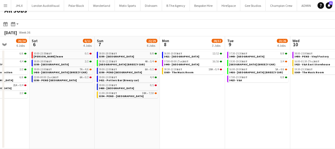
click at [135, 122] on app-calendar-viewport "Wed 3 14/15 6 Jobs Thu 4 26/32 5 Jobs Fri 5 20/24 6 Jobs Sat 6 6/11 4 Jobs Sun …" at bounding box center [167, 92] width 335 height 112
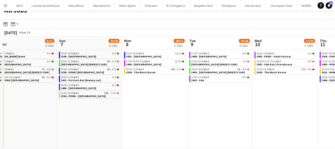
drag, startPoint x: 151, startPoint y: 123, endPoint x: 102, endPoint y: 124, distance: 49.4
click at [89, 122] on app-calendar-viewport "Wed 3 14/15 6 Jobs Thu 4 26/32 5 Jobs Fri 5 20/24 6 Jobs Sat 6 6/11 4 Jobs Sun …" at bounding box center [167, 92] width 335 height 112
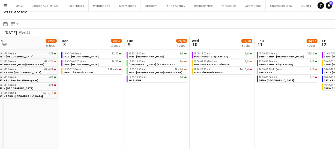
drag, startPoint x: 148, startPoint y: 125, endPoint x: 112, endPoint y: 125, distance: 35.2
click at [114, 124] on app-calendar-viewport "Wed 3 14/15 6 Jobs Thu 4 26/32 5 Jobs Fri 5 20/24 6 Jobs Sat 6 6/11 4 Jobs Sun …" at bounding box center [167, 92] width 335 height 112
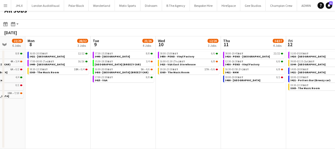
click at [92, 125] on app-calendar-viewport "Fri 5 20/24 6 Jobs Sat 6 6/11 4 Jobs Sun 7 22/29 6 Jobs Mon 8 28/32 3 Jobs Tue …" at bounding box center [167, 92] width 335 height 112
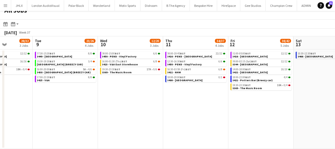
click at [104, 125] on app-calendar-viewport "Fri 5 20/24 6 Jobs Sat 6 6/11 4 Jobs Sun 7 22/29 6 Jobs Mon 8 28/32 3 Jobs Tue …" at bounding box center [167, 92] width 335 height 112
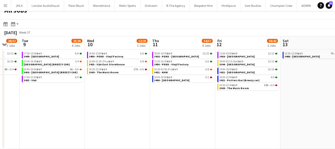
drag, startPoint x: 173, startPoint y: 122, endPoint x: 67, endPoint y: 123, distance: 106.1
click at [106, 121] on app-calendar-viewport "Fri 5 20/24 6 Jobs Sat 6 6/11 4 Jobs Sun 7 22/29 6 Jobs Mon 8 28/32 3 Jobs Tue …" at bounding box center [167, 92] width 335 height 112
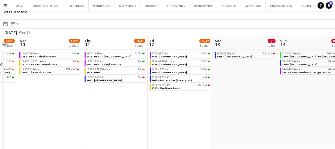
click at [85, 122] on app-calendar-viewport "Sun 7 22/29 6 Jobs Mon 8 28/32 3 Jobs Tue 9 23/26 4 Jobs Wed 10 12/20 3 Jobs Th…" at bounding box center [167, 92] width 335 height 112
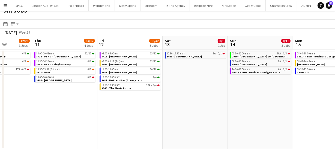
click at [49, 120] on app-all-jobs "All Jobs Date picker AUG 2025 AUG 2025 Monday M Tuesday T Wednesday W Thursday …" at bounding box center [167, 76] width 335 height 145
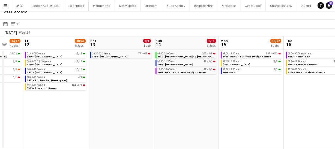
click at [58, 121] on app-calendar-viewport "Tue 9 23/26 4 Jobs Wed 10 12/20 3 Jobs Thu 11 34/37 4 Jobs Fri 12 38/42 5 Jobs …" at bounding box center [167, 92] width 335 height 112
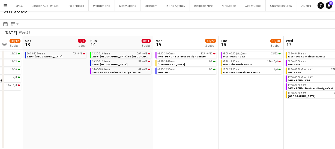
click at [34, 119] on app-calendar-viewport "Tue 9 23/26 4 Jobs Wed 10 12/20 3 Jobs Thu 11 34/37 4 Jobs Fri 12 38/42 5 Jobs …" at bounding box center [167, 92] width 335 height 112
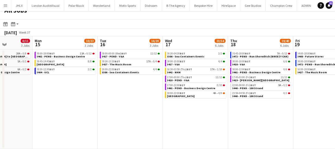
drag, startPoint x: 70, startPoint y: 120, endPoint x: 26, endPoint y: 122, distance: 43.7
click at [27, 122] on app-calendar-viewport "Thu 11 34/37 4 Jobs Fri 12 38/42 5 Jobs Sat 13 0/1 1 Job Sun 14 0/11 3 Jobs Mon…" at bounding box center [167, 92] width 335 height 112
drag, startPoint x: 61, startPoint y: 122, endPoint x: 221, endPoint y: 118, distance: 160.2
click at [205, 117] on app-calendar-viewport "Thu 11 34/37 4 Jobs Fri 12 38/42 5 Jobs Sat 13 0/1 1 Job Sun 14 0/11 3 Jobs Mon…" at bounding box center [167, 92] width 335 height 112
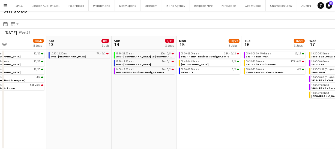
click at [209, 116] on app-calendar-viewport "Wed 10 12/20 3 Jobs Thu 11 34/37 4 Jobs Fri 12 38/42 5 Jobs Sat 13 0/1 1 Job Su…" at bounding box center [167, 92] width 335 height 112
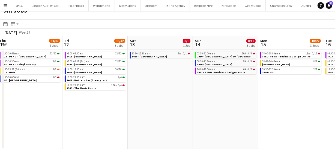
click at [211, 112] on app-calendar-viewport "Tue 9 23/26 4 Jobs Wed 10 12/20 3 Jobs Thu 11 34/37 4 Jobs Fri 12 38/42 5 Jobs …" at bounding box center [167, 92] width 335 height 112
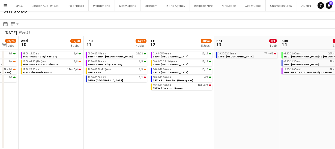
drag, startPoint x: 124, startPoint y: 120, endPoint x: 230, endPoint y: 113, distance: 106.6
click at [166, 115] on app-calendar-viewport "Mon 8 28/32 3 Jobs Tue 9 23/26 4 Jobs Wed 10 12/20 3 Jobs Thu 11 34/37 4 Jobs F…" at bounding box center [167, 92] width 335 height 112
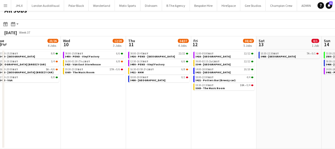
click at [183, 110] on app-calendar-viewport "Sun 7 22/29 6 Jobs Mon 8 28/32 3 Jobs Tue 9 23/26 4 Jobs Wed 10 12/20 3 Jobs Th…" at bounding box center [167, 92] width 335 height 112
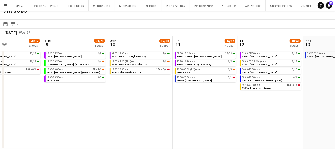
click at [176, 108] on app-calendar-viewport "Sat 6 6/11 4 Jobs Sun 7 22/29 6 Jobs Mon 8 28/32 3 Jobs Tue 9 23/26 4 Jobs Wed …" at bounding box center [167, 92] width 335 height 112
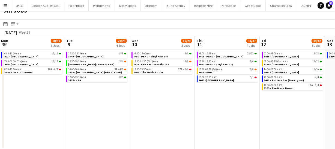
drag, startPoint x: 146, startPoint y: 111, endPoint x: 205, endPoint y: 107, distance: 59.1
click at [195, 107] on app-calendar-viewport "Sat 6 6/11 4 Jobs Sun 7 22/29 6 Jobs Mon 8 28/32 3 Jobs Tue 9 23/26 4 Jobs Wed …" at bounding box center [167, 92] width 335 height 112
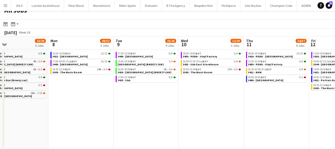
drag, startPoint x: 136, startPoint y: 110, endPoint x: 227, endPoint y: 110, distance: 90.6
click at [207, 109] on app-calendar-viewport "Fri 5 20/24 6 Jobs Sat 6 6/11 4 Jobs Sun 7 22/29 6 Jobs Mon 8 28/32 3 Jobs Tue …" at bounding box center [167, 92] width 335 height 112
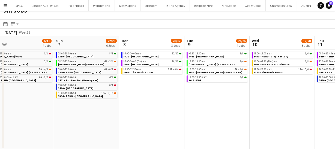
drag, startPoint x: 157, startPoint y: 117, endPoint x: 291, endPoint y: 110, distance: 134.1
click at [234, 107] on app-calendar-viewport "Thu 4 26/32 5 Jobs Fri 5 20/24 6 Jobs Sat 6 6/11 4 Jobs Sun 7 22/29 6 Jobs Mon …" at bounding box center [167, 92] width 335 height 112
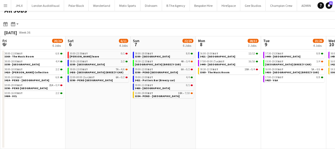
click at [229, 108] on app-calendar-viewport "Wed 3 14/15 6 Jobs Thu 4 26/32 5 Jobs Fri 5 20/24 6 Jobs Sat 6 6/11 4 Jobs Sun …" at bounding box center [167, 92] width 335 height 112
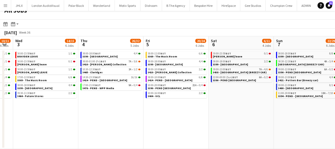
drag, startPoint x: 224, startPoint y: 105, endPoint x: 249, endPoint y: 104, distance: 25.6
click at [241, 104] on app-calendar-viewport "Mon 1 44/51 12 Jobs Tue 2 10/11 6 Jobs Wed 3 14/15 6 Jobs Thu 4 26/32 5 Jobs Fr…" at bounding box center [167, 92] width 335 height 112
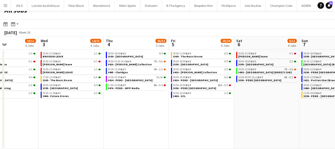
click at [226, 106] on app-calendar-viewport "Sun 31 20/21 8 Jobs Mon 1 44/51 12 Jobs Tue 2 10/11 6 Jobs Wed 3 14/15 6 Jobs T…" at bounding box center [167, 92] width 335 height 112
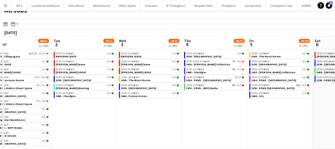
drag, startPoint x: 173, startPoint y: 111, endPoint x: 266, endPoint y: 114, distance: 93.6
click at [238, 110] on app-calendar-viewport "Sat 30 24/24 8 Jobs Sun 31 20/21 8 Jobs Mon 1 44/51 12 Jobs Tue 2 10/11 6 Jobs …" at bounding box center [167, 92] width 335 height 112
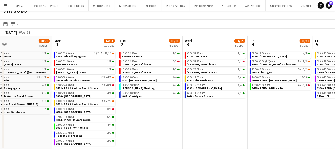
drag, startPoint x: 163, startPoint y: 117, endPoint x: 261, endPoint y: 116, distance: 97.9
click at [219, 114] on app-calendar-viewport "Fri 29 39/39 12 Jobs Sat 30 24/24 8 Jobs Sun 31 20/21 8 Jobs Mon 1 44/51 12 Job…" at bounding box center [167, 92] width 335 height 112
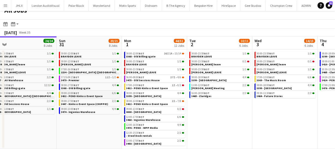
click at [78, 96] on span "3432 - PEND Kinloss Event Space" at bounding box center [82, 96] width 42 height 4
click at [148, 111] on link "09:00-13:00 BST 0/2 0000 - QEII Centre" at bounding box center [155, 110] width 58 height 6
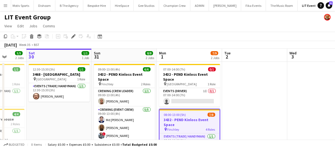
scroll to position [0, 161]
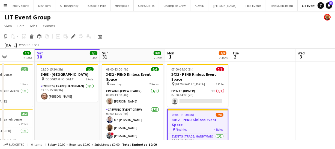
drag, startPoint x: 172, startPoint y: 100, endPoint x: 264, endPoint y: 96, distance: 92.0
click at [264, 96] on app-calendar-viewport "Wed 27 1/2 1 Job Thu 28 3/3 1 Job Fri 29 5/5 2 Jobs Sat 30 1/1 1 Job Sun 31 8/8…" at bounding box center [167, 129] width 335 height 160
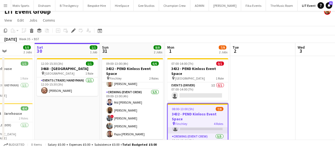
scroll to position [0, 0]
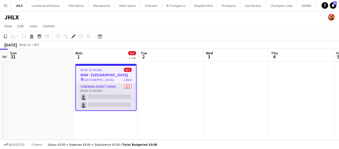
click at [101, 104] on app-card-role "Crewing (Event Crew) 0/2 09:00-13:00 (4h) single-neutral-actions single-neutral…" at bounding box center [106, 96] width 60 height 26
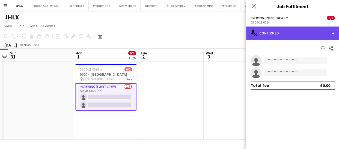
click at [311, 37] on div "single-neutral-actions-check-2 Confirmed" at bounding box center [292, 32] width 93 height 13
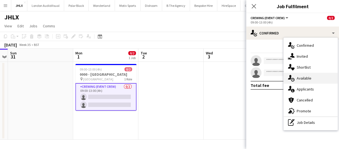
click at [314, 76] on div "single-neutral-actions-upload Available" at bounding box center [310, 78] width 54 height 11
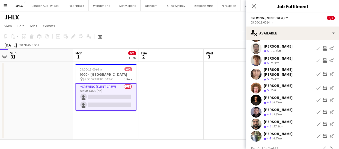
scroll to position [42, 0]
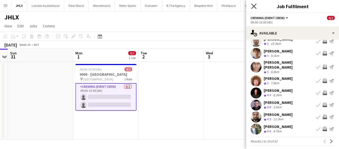
click at [254, 5] on icon at bounding box center [253, 6] width 5 height 5
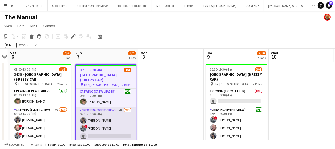
click at [116, 126] on app-card-role "Crewing (Event Crew) 4A 2/3 08:30-12:30 (4h) William Connor ! Kieran Brooks sin…" at bounding box center [106, 124] width 60 height 34
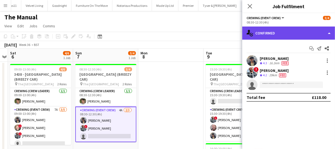
click at [291, 34] on div "single-neutral-actions-check-2 Confirmed" at bounding box center [288, 32] width 93 height 13
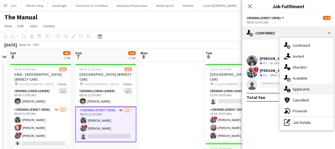
click at [306, 91] on div "single-neutral-actions-information Applicants" at bounding box center [307, 88] width 54 height 11
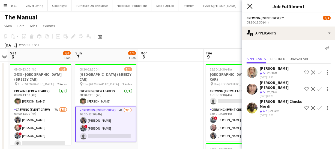
click at [251, 8] on icon at bounding box center [249, 6] width 5 height 5
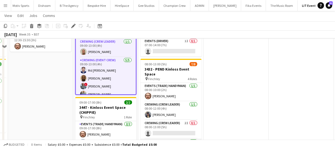
scroll to position [25, 0]
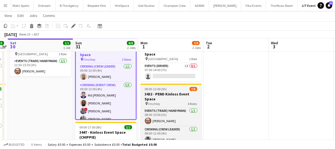
click at [163, 89] on span "08:00-13:00 (5h)" at bounding box center [156, 89] width 22 height 4
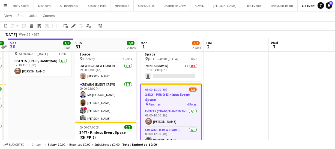
click at [69, 26] on div "Add job Add linked Job Edit Edit linked Job Applicants" at bounding box center [71, 26] width 42 height 7
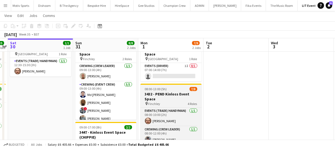
click at [151, 96] on h3 "3432 - PEND Kinloss Event Space" at bounding box center [170, 96] width 61 height 10
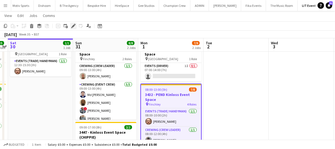
click at [72, 25] on icon "Edit" at bounding box center [73, 26] width 4 height 4
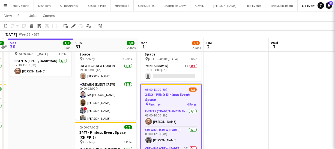
type input "**********"
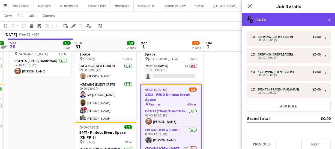
click at [301, 14] on div "multiple-users-add Roles" at bounding box center [288, 19] width 93 height 13
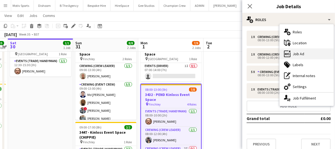
click at [305, 51] on div "ads-window Job Ad" at bounding box center [307, 53] width 54 height 11
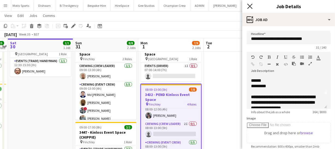
click at [248, 6] on icon "Close pop-in" at bounding box center [249, 6] width 5 height 5
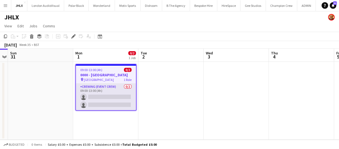
click at [112, 95] on app-card-role "Crewing (Event Crew) 0/2 09:00-13:00 (4h) single-neutral-actions single-neutral…" at bounding box center [106, 96] width 60 height 26
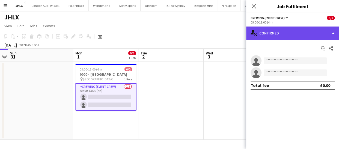
click at [303, 31] on div "single-neutral-actions-check-2 Confirmed" at bounding box center [292, 32] width 93 height 13
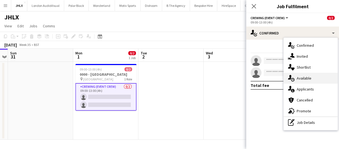
click at [312, 78] on div "single-neutral-actions-upload Available" at bounding box center [310, 78] width 54 height 11
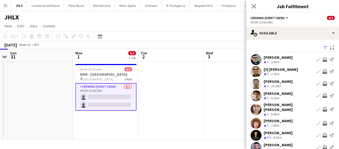
click at [322, 96] on app-icon "Invite crew" at bounding box center [324, 95] width 4 height 4
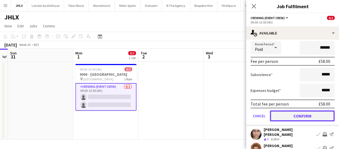
click at [318, 117] on button "Confirm" at bounding box center [302, 115] width 65 height 11
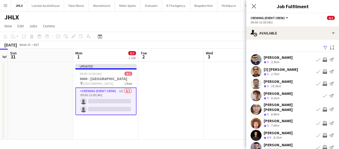
click at [321, 81] on button "Invite crew" at bounding box center [324, 83] width 7 height 7
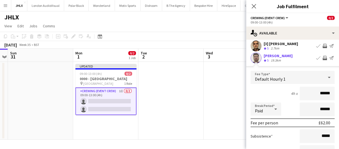
scroll to position [74, 0]
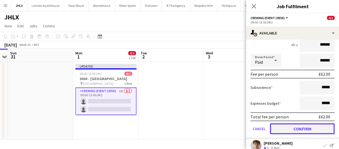
click at [312, 125] on button "Confirm" at bounding box center [302, 128] width 65 height 11
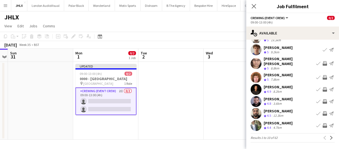
scroll to position [42, 0]
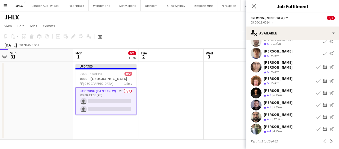
click at [259, 63] on app-user-avatar at bounding box center [255, 66] width 11 height 11
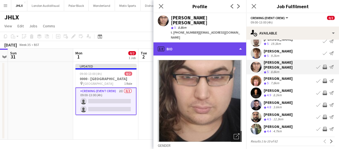
click at [205, 42] on div "profile Bio" at bounding box center [199, 48] width 93 height 13
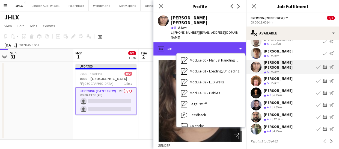
scroll to position [106, 0]
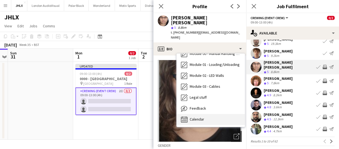
click at [211, 114] on div "Calendar Calendar" at bounding box center [210, 119] width 68 height 11
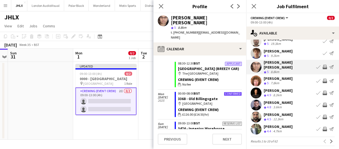
scroll to position [268, 0]
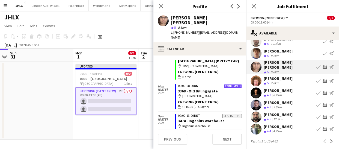
click at [322, 66] on app-icon "Invite crew" at bounding box center [324, 67] width 4 height 4
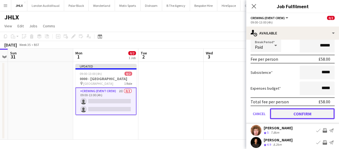
click at [314, 112] on button "Confirm" at bounding box center [302, 113] width 65 height 11
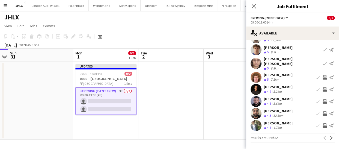
scroll to position [42, 0]
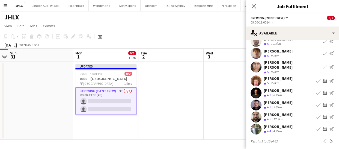
click at [257, 75] on app-user-avatar at bounding box center [255, 80] width 11 height 11
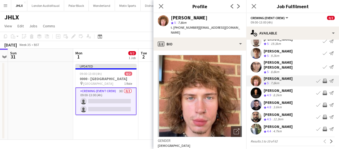
click at [256, 75] on app-user-avatar at bounding box center [255, 80] width 11 height 11
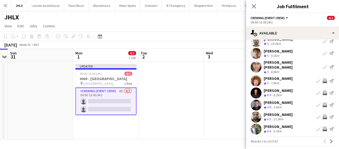
click at [254, 99] on app-user-avatar at bounding box center [255, 104] width 11 height 11
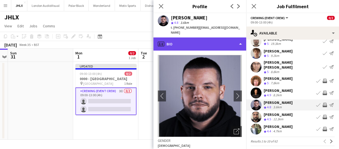
click at [223, 38] on div "profile Bio" at bounding box center [199, 43] width 93 height 13
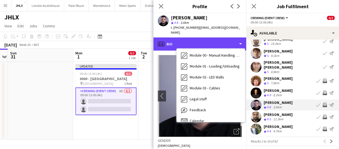
scroll to position [106, 0]
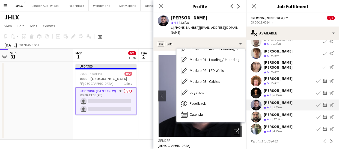
click at [206, 109] on div "Calendar Calendar" at bounding box center [210, 114] width 68 height 11
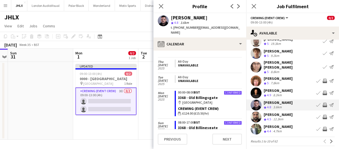
scroll to position [810, 0]
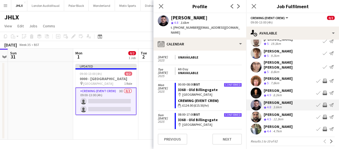
click at [322, 103] on app-icon "Invite crew" at bounding box center [324, 105] width 4 height 4
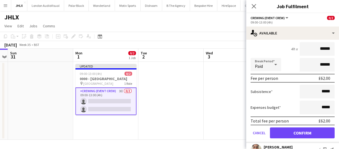
scroll to position [142, 0]
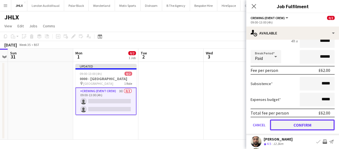
click at [314, 119] on button "Confirm" at bounding box center [302, 124] width 65 height 11
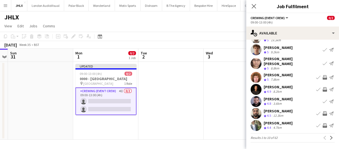
scroll to position [42, 0]
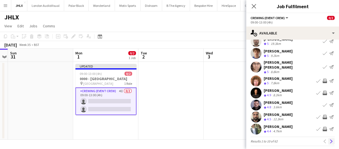
click at [329, 139] on app-icon "Next" at bounding box center [331, 141] width 4 height 4
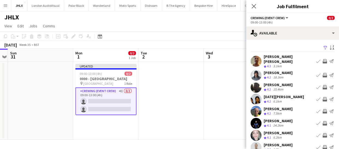
click at [259, 70] on app-user-avatar at bounding box center [255, 75] width 11 height 11
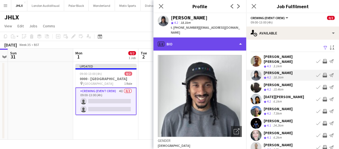
click at [215, 37] on div "profile Bio" at bounding box center [199, 43] width 93 height 13
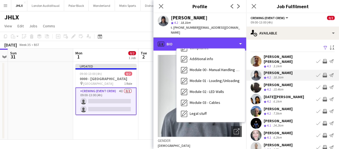
scroll to position [106, 0]
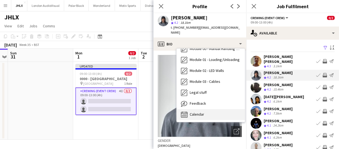
click at [212, 109] on div "Calendar Calendar" at bounding box center [210, 114] width 68 height 11
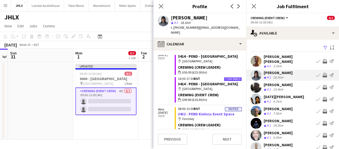
scroll to position [733, 0]
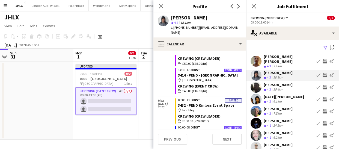
click at [322, 73] on app-icon "Invite crew" at bounding box center [324, 75] width 4 height 4
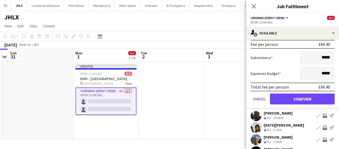
scroll to position [99, 0]
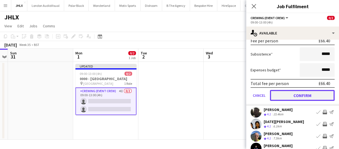
click at [307, 92] on button "Confirm" at bounding box center [302, 95] width 65 height 11
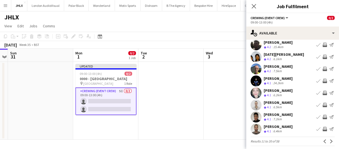
scroll to position [17, 0]
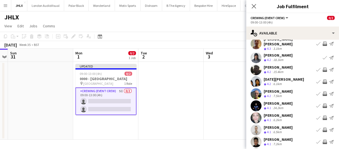
click at [254, 67] on app-user-avatar at bounding box center [255, 69] width 11 height 11
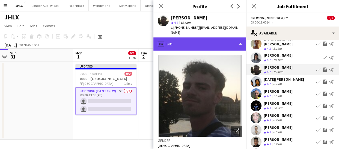
click at [224, 41] on div "profile Bio" at bounding box center [199, 43] width 93 height 13
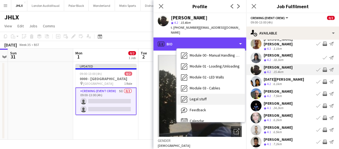
scroll to position [106, 0]
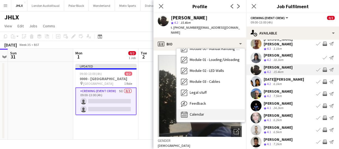
click at [210, 109] on div "Calendar Calendar" at bounding box center [210, 114] width 68 height 11
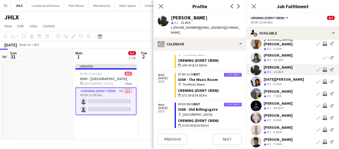
scroll to position [803, 0]
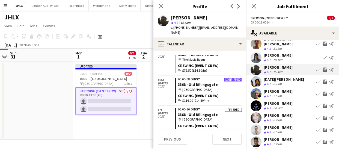
click at [322, 67] on app-icon "Invite crew" at bounding box center [324, 69] width 4 height 4
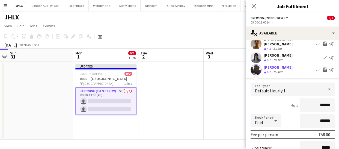
click at [322, 67] on app-icon "Invite crew" at bounding box center [324, 69] width 4 height 4
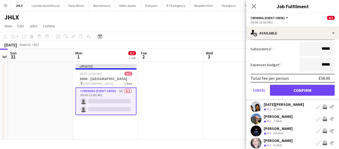
scroll to position [117, 0]
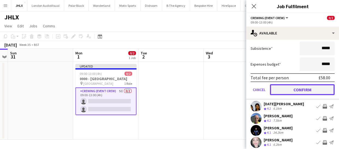
click at [309, 85] on button "Confirm" at bounding box center [302, 89] width 65 height 11
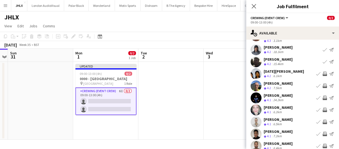
scroll to position [17, 0]
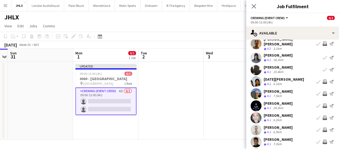
click at [256, 76] on app-user-avatar at bounding box center [255, 81] width 11 height 11
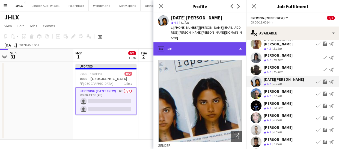
click at [222, 42] on div "profile Bio" at bounding box center [199, 48] width 93 height 13
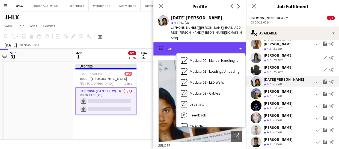
scroll to position [106, 0]
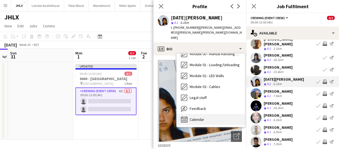
click at [212, 114] on div "Calendar Calendar" at bounding box center [210, 119] width 68 height 11
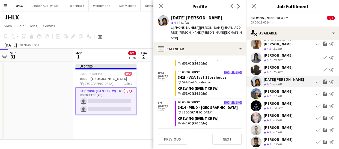
scroll to position [149, 0]
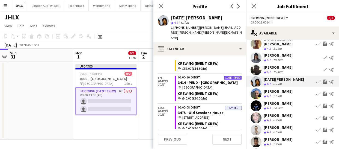
click at [322, 79] on app-icon "Invite crew" at bounding box center [324, 81] width 4 height 4
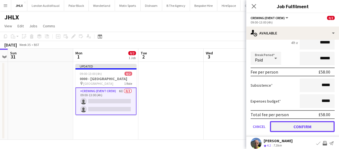
click at [320, 122] on button "Confirm" at bounding box center [302, 126] width 65 height 11
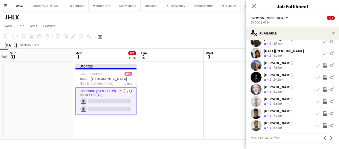
scroll to position [42, 0]
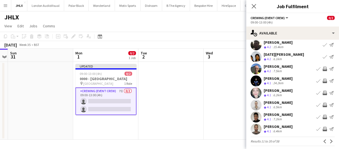
click at [322, 91] on app-icon "Invite crew" at bounding box center [324, 93] width 4 height 4
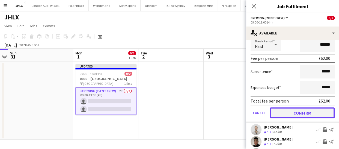
click at [320, 110] on button "Confirm" at bounding box center [302, 112] width 65 height 11
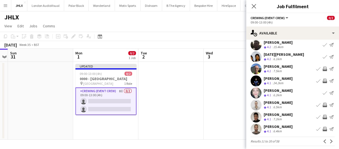
click at [322, 115] on app-icon "Invite crew" at bounding box center [324, 117] width 4 height 4
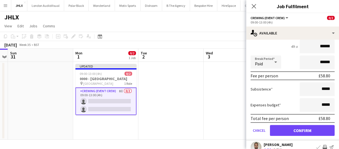
scroll to position [166, 0]
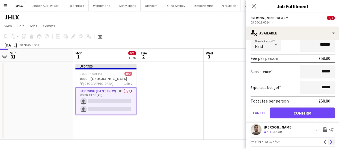
click at [328, 138] on button "Next" at bounding box center [331, 141] width 7 height 7
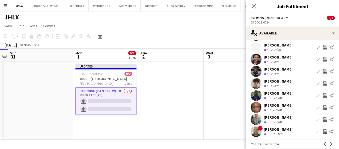
scroll to position [42, 0]
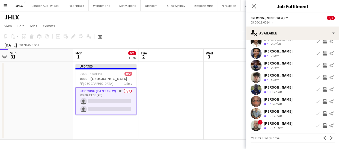
click at [256, 115] on app-user-avatar at bounding box center [255, 113] width 11 height 11
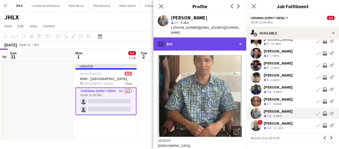
click at [217, 41] on div "profile Bio" at bounding box center [199, 43] width 93 height 13
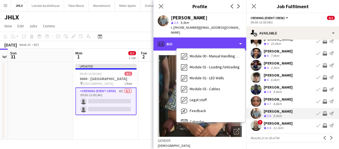
scroll to position [106, 0]
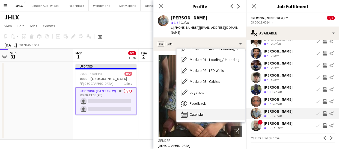
click at [218, 109] on div "Calendar Calendar" at bounding box center [210, 114] width 68 height 11
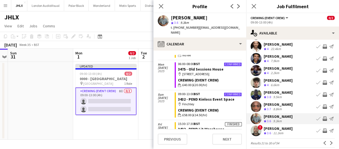
scroll to position [42, 0]
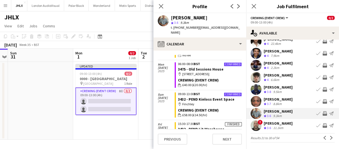
click at [322, 111] on app-icon "Invite crew" at bounding box center [324, 113] width 4 height 4
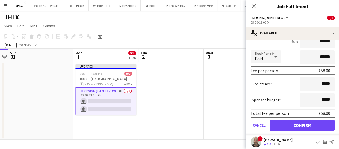
scroll to position [166, 0]
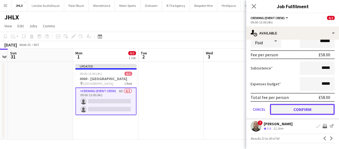
click at [303, 107] on button "Confirm" at bounding box center [302, 109] width 65 height 11
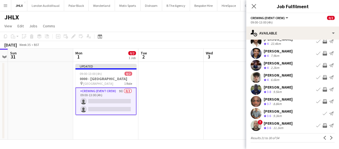
scroll to position [42, 0]
click at [329, 136] on app-icon "Next" at bounding box center [331, 138] width 4 height 4
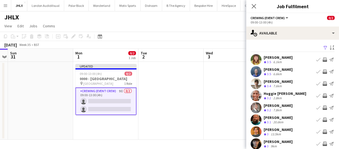
scroll to position [45, 0]
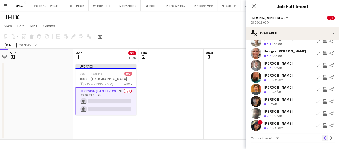
click at [321, 135] on button "Previous" at bounding box center [324, 137] width 7 height 7
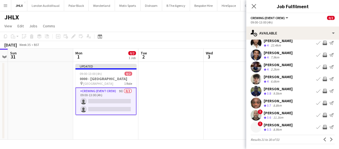
scroll to position [42, 0]
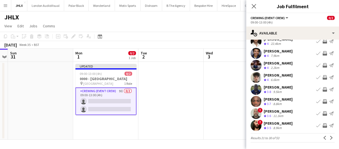
click at [257, 115] on app-user-avatar at bounding box center [255, 113] width 11 height 11
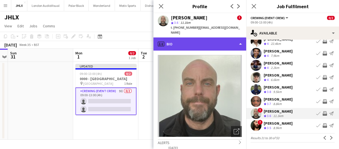
click at [220, 39] on div "profile Bio" at bounding box center [199, 43] width 93 height 13
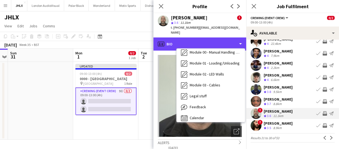
scroll to position [106, 0]
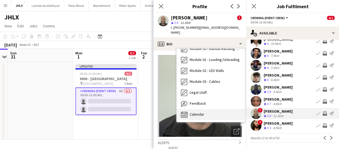
click at [224, 109] on div "Calendar Calendar" at bounding box center [210, 114] width 68 height 11
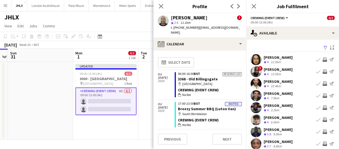
scroll to position [0, 0]
click at [322, 121] on app-icon "Invite crew" at bounding box center [324, 119] width 4 height 4
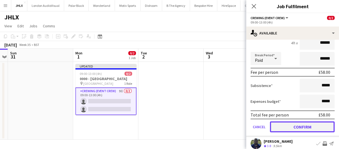
click at [318, 122] on button "Confirm" at bounding box center [302, 126] width 65 height 11
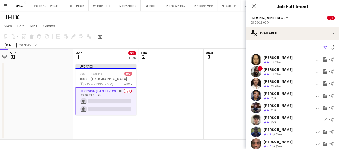
click at [322, 95] on app-icon "Invite crew" at bounding box center [324, 95] width 4 height 4
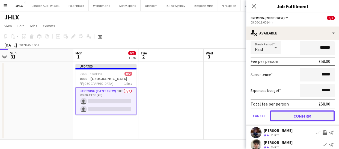
click at [305, 117] on button "Confirm" at bounding box center [302, 115] width 65 height 11
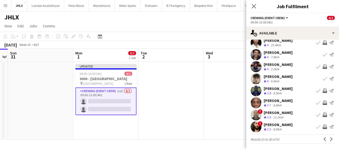
scroll to position [42, 0]
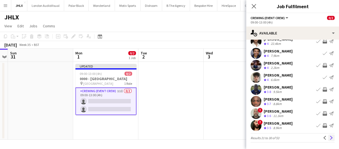
click at [328, 136] on button "Next" at bounding box center [331, 137] width 7 height 7
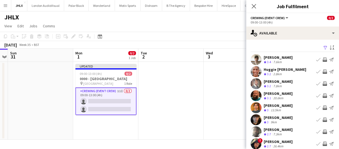
click at [322, 98] on app-icon "Invite crew" at bounding box center [324, 95] width 4 height 4
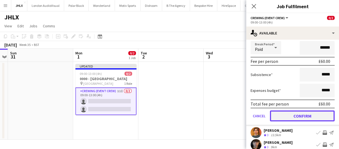
click at [320, 121] on button "Confirm" at bounding box center [302, 115] width 65 height 11
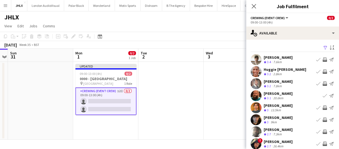
click at [322, 86] on app-icon "Invite crew" at bounding box center [324, 83] width 4 height 4
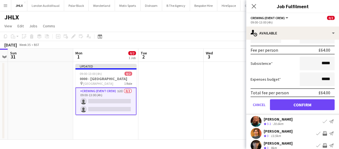
scroll to position [99, 0]
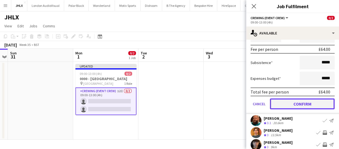
click at [322, 108] on button "Confirm" at bounding box center [302, 103] width 65 height 11
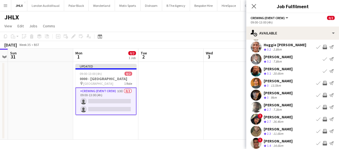
scroll to position [45, 0]
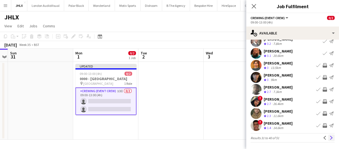
click at [329, 137] on app-icon "Next" at bounding box center [331, 138] width 4 height 4
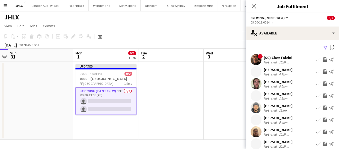
scroll to position [25, 0]
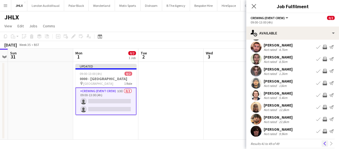
click at [323, 143] on app-icon "Previous" at bounding box center [325, 143] width 4 height 4
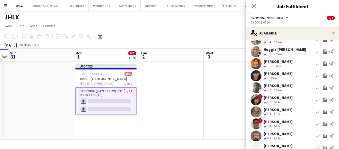
scroll to position [45, 0]
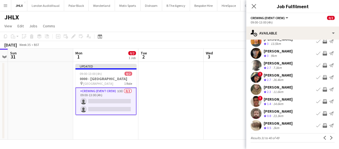
click at [322, 114] on app-icon "Invite crew" at bounding box center [324, 113] width 4 height 4
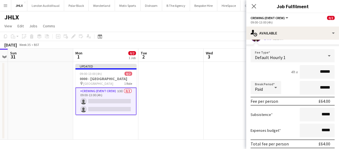
scroll to position [0, 0]
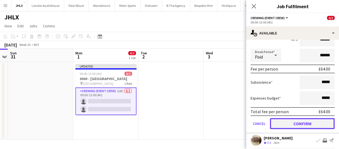
click at [321, 122] on button "Confirm" at bounding box center [302, 123] width 65 height 11
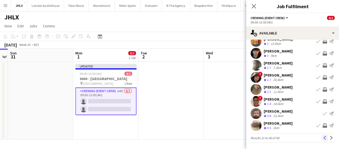
click at [322, 135] on button "Previous" at bounding box center [324, 137] width 7 height 7
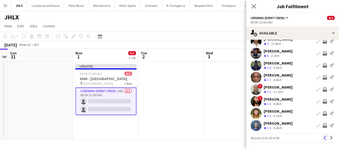
click at [323, 138] on app-icon "Previous" at bounding box center [325, 138] width 4 height 4
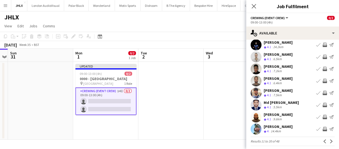
click at [322, 91] on app-icon "Invite crew" at bounding box center [324, 93] width 4 height 4
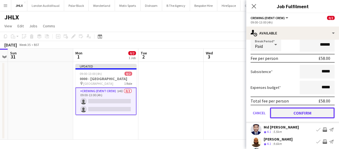
click at [318, 110] on button "Confirm" at bounding box center [302, 112] width 65 height 11
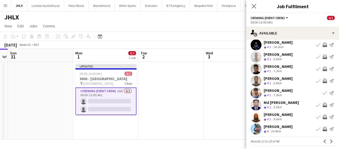
click at [257, 125] on app-user-avatar at bounding box center [255, 128] width 11 height 11
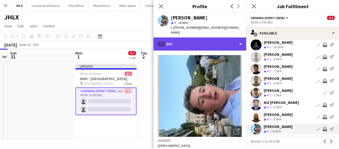
click at [217, 37] on div "profile Bio" at bounding box center [199, 43] width 93 height 13
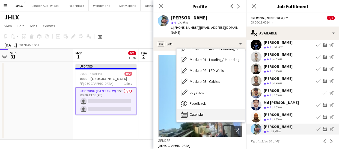
click at [215, 109] on div "Calendar Calendar" at bounding box center [210, 114] width 68 height 11
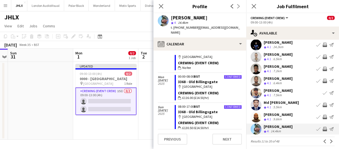
scroll to position [868, 0]
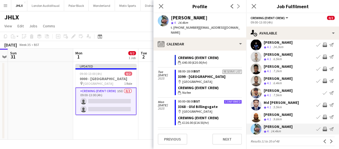
click at [322, 127] on app-icon "Invite crew" at bounding box center [324, 129] width 4 height 4
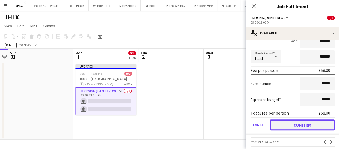
click at [315, 119] on button "Confirm" at bounding box center [302, 124] width 65 height 11
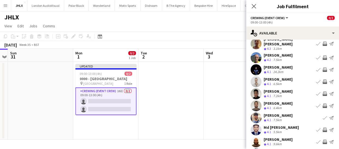
scroll to position [0, 0]
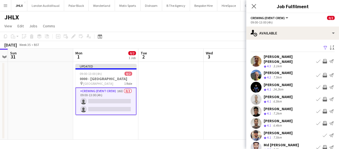
click at [260, 58] on app-user-avatar at bounding box center [255, 61] width 11 height 11
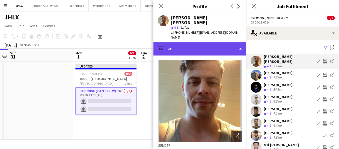
click at [209, 42] on div "profile Bio" at bounding box center [199, 48] width 93 height 13
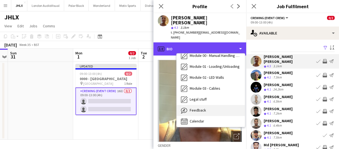
scroll to position [106, 0]
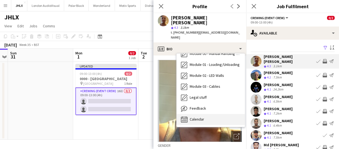
click at [214, 114] on div "Calendar Calendar" at bounding box center [210, 119] width 68 height 11
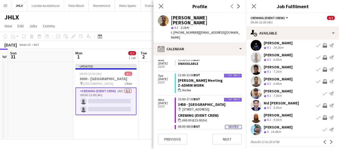
scroll to position [42, 0]
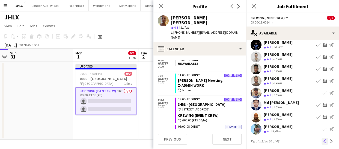
click at [323, 139] on app-icon "Previous" at bounding box center [325, 141] width 4 height 4
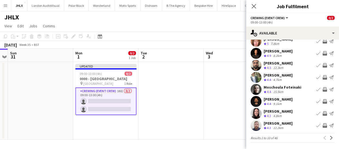
click at [257, 122] on app-user-avatar at bounding box center [255, 125] width 11 height 11
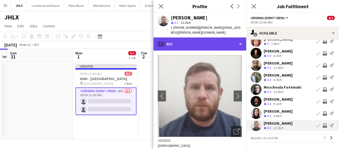
click at [214, 37] on div "profile Bio" at bounding box center [199, 43] width 93 height 13
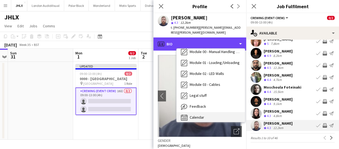
scroll to position [106, 0]
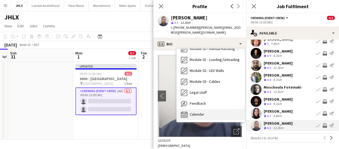
click at [215, 109] on div "Calendar Calendar" at bounding box center [210, 114] width 68 height 11
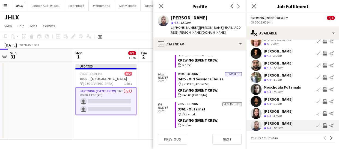
scroll to position [173, 0]
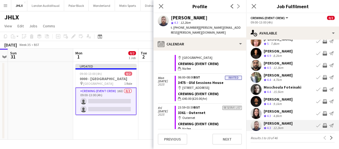
click at [322, 123] on app-icon "Invite crew" at bounding box center [324, 125] width 4 height 4
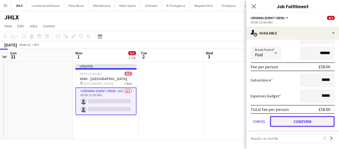
click at [319, 123] on button "Confirm" at bounding box center [302, 121] width 65 height 11
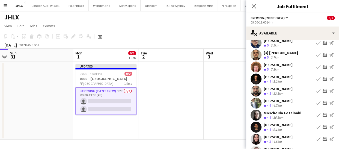
scroll to position [25, 0]
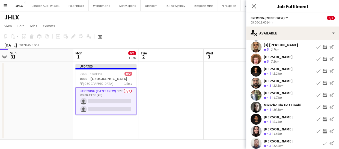
click at [257, 119] on app-user-avatar at bounding box center [255, 118] width 11 height 11
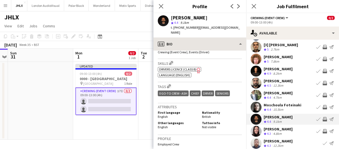
scroll to position [182, 0]
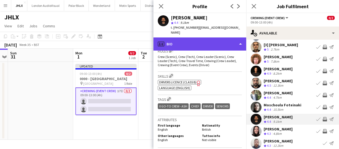
click at [218, 38] on div "profile Bio" at bounding box center [199, 43] width 93 height 13
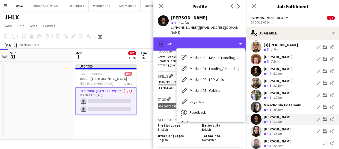
scroll to position [106, 0]
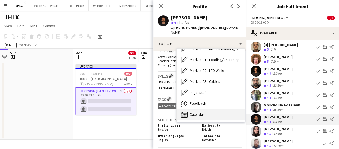
click at [208, 109] on div "Calendar Calendar" at bounding box center [210, 114] width 68 height 11
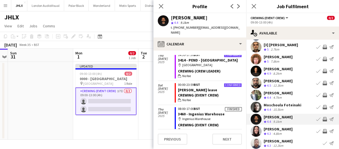
scroll to position [351, 0]
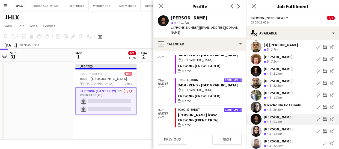
click at [322, 119] on app-icon "Invite crew" at bounding box center [324, 119] width 4 height 4
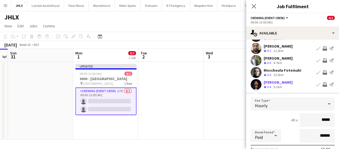
scroll to position [136, 0]
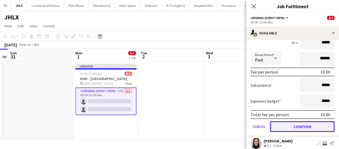
click at [313, 126] on button "Confirm" at bounding box center [302, 126] width 65 height 11
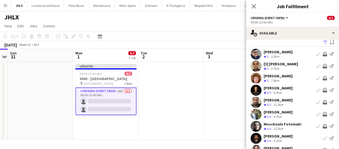
scroll to position [0, 0]
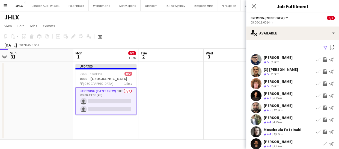
click at [322, 119] on app-icon "Invite crew" at bounding box center [324, 119] width 4 height 4
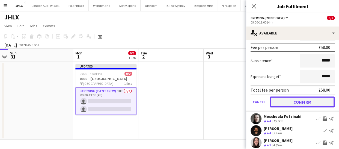
click at [318, 100] on button "Confirm" at bounding box center [302, 101] width 65 height 11
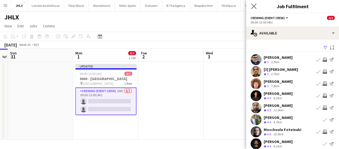
click at [253, 3] on app-icon "Close pop-in" at bounding box center [254, 6] width 8 height 8
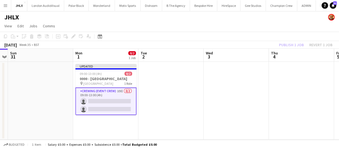
click at [297, 42] on div "Publish 1 job Revert 1 job" at bounding box center [305, 44] width 67 height 7
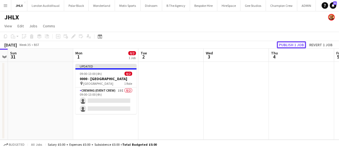
click at [297, 42] on button "Publish 1 job" at bounding box center [291, 44] width 29 height 7
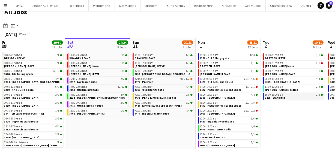
scroll to position [7, 0]
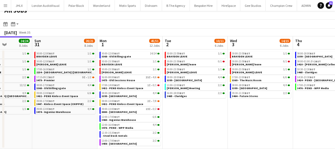
drag, startPoint x: 228, startPoint y: 126, endPoint x: 252, endPoint y: 125, distance: 24.3
click at [204, 125] on app-calendar-viewport "Wed 27 12/13 8 Jobs Thu 28 30/30 9 Jobs Fri 29 39/39 12 Jobs Sat 30 24/24 8 Job…" at bounding box center [167, 92] width 335 height 112
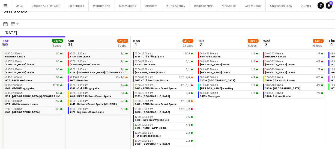
drag, startPoint x: 158, startPoint y: 113, endPoint x: 251, endPoint y: 117, distance: 93.1
click at [157, 112] on app-calendar-viewport "Wed 27 12/13 8 Jobs Thu 28 30/30 9 Jobs Fri 29 39/39 12 Jobs Sat 30 24/24 8 Job…" at bounding box center [167, 92] width 335 height 112
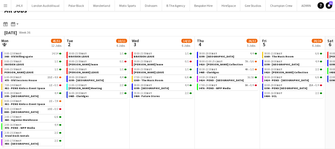
click at [161, 112] on app-calendar-viewport "Fri 29 39/39 12 Jobs Sat 30 24/24 8 Jobs Sun 31 20/21 8 Jobs Mon 1 45/51 12 Job…" at bounding box center [167, 92] width 335 height 112
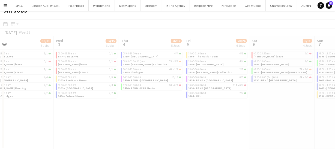
drag, startPoint x: 163, startPoint y: 109, endPoint x: 209, endPoint y: 114, distance: 46.4
click at [164, 109] on div at bounding box center [167, 91] width 335 height 145
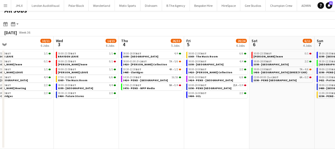
click at [162, 114] on app-calendar-viewport "Sun 31 20/21 8 Jobs Mon 1 45/51 12 Jobs Tue 2 10/11 6 Jobs Wed 3 14/15 6 Jobs T…" at bounding box center [167, 92] width 335 height 112
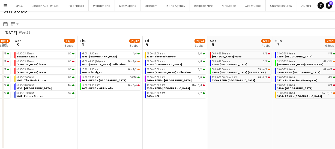
drag, startPoint x: 191, startPoint y: 112, endPoint x: 160, endPoint y: 101, distance: 32.8
click at [104, 98] on app-calendar-viewport "Sun 31 20/21 8 Jobs Mon 1 45/51 12 Jobs Tue 2 10/11 6 Jobs Wed 3 14/15 6 Jobs T…" at bounding box center [167, 92] width 335 height 112
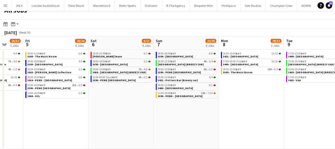
drag, startPoint x: 122, startPoint y: 101, endPoint x: 127, endPoint y: 101, distance: 5.5
click at [115, 101] on app-calendar-viewport "Tue 2 10/11 6 Jobs Wed 3 14/15 6 Jobs Thu 4 26/32 5 Jobs Fri 5 20/24 6 Jobs Sat…" at bounding box center [167, 92] width 335 height 112
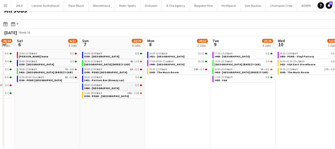
click at [110, 85] on div "09:00-11:00 BST 0/1" at bounding box center [113, 85] width 58 height 3
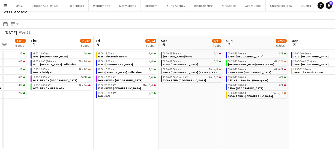
drag, startPoint x: 89, startPoint y: 123, endPoint x: 198, endPoint y: 107, distance: 109.9
click at [233, 107] on app-calendar-viewport "Mon 1 45/51 12 Jobs Tue 2 10/11 6 Jobs Wed 3 14/15 6 Jobs Thu 4 26/32 5 Jobs Fr…" at bounding box center [167, 92] width 335 height 112
click at [236, 109] on app-calendar-viewport "Mon 1 45/51 12 Jobs Tue 2 10/11 6 Jobs Wed 3 14/15 6 Jobs Thu 4 26/32 5 Jobs Fr…" at bounding box center [167, 92] width 335 height 112
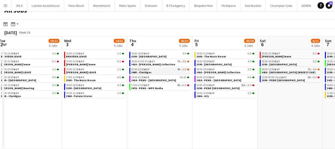
click at [147, 70] on span "3465 - Claridges" at bounding box center [141, 72] width 20 height 4
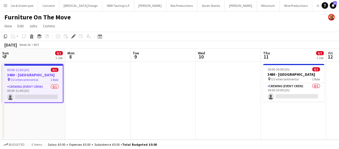
scroll to position [0, 130]
drag, startPoint x: 211, startPoint y: 113, endPoint x: 179, endPoint y: 115, distance: 32.5
click at [179, 115] on app-calendar-viewport "Fri 5 Sat 6 Sun 7 0/1 1 Job Mon 8 Tue 9 Wed 10 Thu 11 0/1 1 Job Fri 12 Sat 13 0…" at bounding box center [169, 94] width 339 height 91
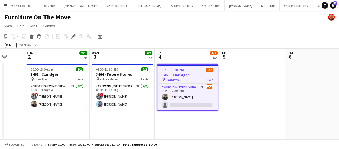
scroll to position [0, 170]
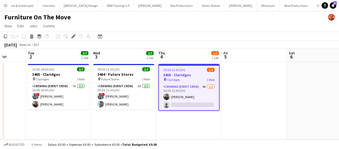
drag, startPoint x: 106, startPoint y: 134, endPoint x: 189, endPoint y: 122, distance: 83.9
click at [189, 122] on app-calendar-viewport "Sat 30 Sun 31 Mon 1 Tue 2 2/2 1 Job Wed 3 2/2 1 Job Thu 4 1/2 1 Job Fri 5 Sat 6…" at bounding box center [169, 94] width 339 height 91
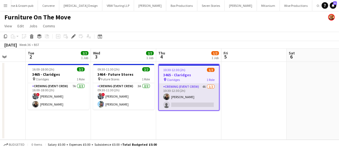
click at [197, 104] on app-card-role "Crewing (Event Crew) 4A [DATE] 10:30-12:30 (2h) [PERSON_NAME] single-neutral-ac…" at bounding box center [189, 96] width 60 height 26
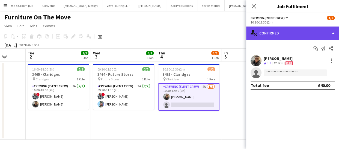
click at [287, 28] on div "single-neutral-actions-check-2 Confirmed" at bounding box center [292, 32] width 93 height 13
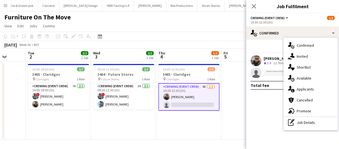
click at [314, 92] on div "single-neutral-actions-information Applicants" at bounding box center [310, 88] width 54 height 11
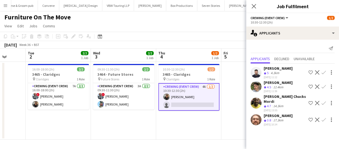
click at [321, 101] on app-icon "Confirm" at bounding box center [323, 103] width 4 height 4
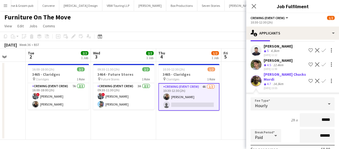
scroll to position [99, 0]
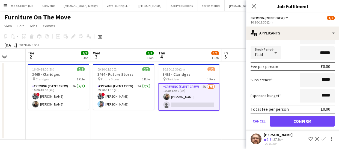
click at [321, 137] on app-icon "Confirm" at bounding box center [323, 138] width 4 height 4
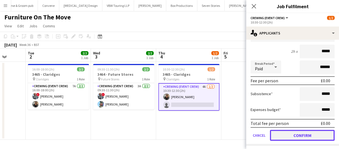
click at [311, 132] on button "Confirm" at bounding box center [302, 135] width 65 height 11
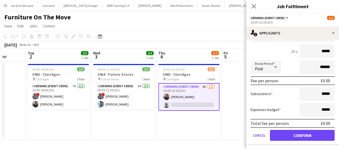
scroll to position [0, 0]
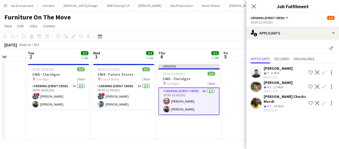
click at [254, 4] on icon "Close pop-in" at bounding box center [253, 6] width 4 height 4
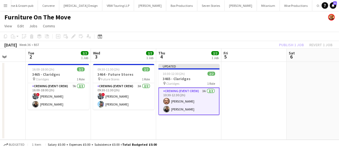
click at [286, 42] on div "Publish 1 job Revert 1 job" at bounding box center [305, 44] width 67 height 7
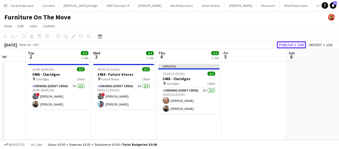
click at [286, 42] on button "Publish 1 job" at bounding box center [291, 44] width 29 height 7
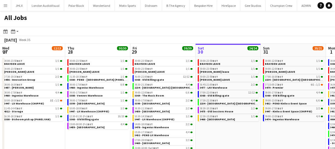
scroll to position [0, 130]
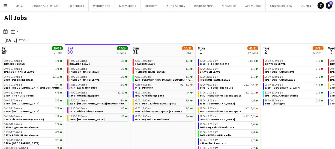
drag, startPoint x: 241, startPoint y: 130, endPoint x: 219, endPoint y: 130, distance: 21.8
click at [221, 130] on app-calendar-viewport "Wed 27 12/13 8 Jobs Thu 28 30/30 9 Jobs Fri 29 39/39 12 Jobs Sat 30 24/24 8 Job…" at bounding box center [167, 100] width 335 height 112
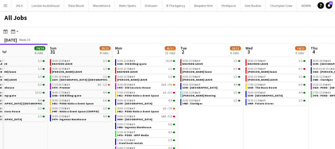
click at [187, 123] on app-calendar-viewport "Wed 27 12/13 8 Jobs Thu 28 30/30 9 Jobs Fri 29 39/39 12 Jobs Sat 30 24/24 8 Job…" at bounding box center [167, 100] width 335 height 112
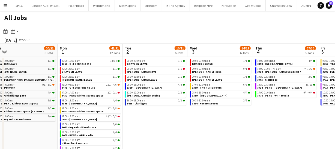
click at [188, 123] on app-calendar-viewport "Wed 27 12/13 8 Jobs Thu 28 30/30 9 Jobs Fri 29 39/39 12 Jobs Sat 30 24/24 8 Job…" at bounding box center [167, 100] width 335 height 112
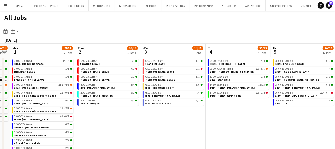
click at [125, 123] on app-all-jobs "All Jobs Date picker [DATE] [DATE] [DATE] M [DATE] T [DATE] W [DATE] T [DATE] F…" at bounding box center [167, 83] width 335 height 145
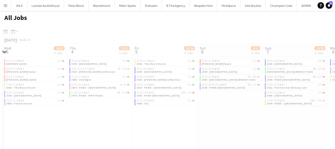
click at [161, 114] on app-calendar-viewport "Sun 31 20/21 8 Jobs Mon 1 45/51 12 Jobs Tue 2 10/11 6 Jobs Wed 3 14/15 6 Jobs T…" at bounding box center [167, 100] width 335 height 112
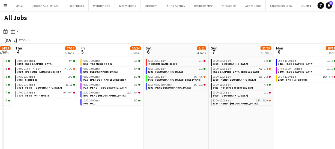
click at [172, 119] on app-calendar-viewport "Sun 31 20/21 8 Jobs Mon 1 45/51 12 Jobs Tue 2 10/11 6 Jobs Wed 3 14/15 6 Jobs T…" at bounding box center [167, 100] width 335 height 112
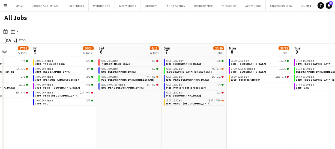
drag, startPoint x: 233, startPoint y: 122, endPoint x: 158, endPoint y: 121, distance: 74.5
click at [165, 122] on app-calendar-viewport "Tue 2 10/11 6 Jobs Wed 3 14/15 6 Jobs Thu 4 27/32 5 Jobs Fri 5 20/24 6 Jobs Sat…" at bounding box center [167, 100] width 335 height 112
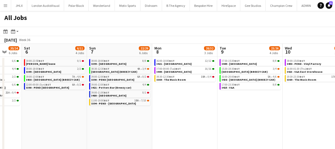
click at [165, 125] on app-all-jobs "All Jobs Date picker AUG 2025 AUG 2025 Monday M Tuesday T Wednesday W Thursday …" at bounding box center [167, 83] width 335 height 145
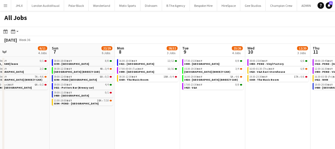
drag, startPoint x: 172, startPoint y: 124, endPoint x: 157, endPoint y: 124, distance: 14.7
click at [157, 124] on app-calendar-viewport "Thu 4 27/32 5 Jobs Fri 5 20/24 6 Jobs Sat 6 6/11 4 Jobs Sun 7 22/29 6 Jobs Mon …" at bounding box center [167, 100] width 335 height 112
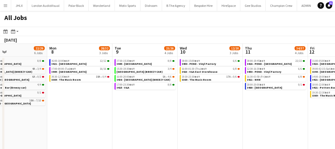
drag, startPoint x: 211, startPoint y: 125, endPoint x: 137, endPoint y: 125, distance: 74.2
click at [138, 125] on app-calendar-viewport "Thu 4 27/32 5 Jobs Fri 5 20/24 6 Jobs Sat 6 6/11 4 Jobs Sun 7 22/29 6 Jobs Mon …" at bounding box center [167, 100] width 335 height 112
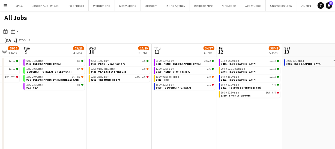
drag, startPoint x: 204, startPoint y: 123, endPoint x: 180, endPoint y: 123, distance: 24.0
click at [182, 123] on app-calendar-viewport "Sat 6 6/11 4 Jobs Sun 7 22/29 6 Jobs Mon 8 28/32 3 Jobs Tue 9 23/26 4 Jobs Wed …" at bounding box center [167, 100] width 335 height 112
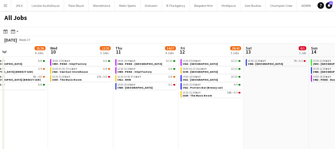
drag, startPoint x: 196, startPoint y: 123, endPoint x: 161, endPoint y: 123, distance: 34.9
click at [167, 123] on app-calendar-viewport "Sat 6 6/11 4 Jobs Sun 7 22/29 6 Jobs Mon 8 28/32 3 Jobs Tue 9 23/26 4 Jobs Wed …" at bounding box center [167, 100] width 335 height 112
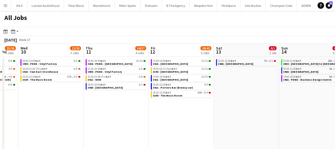
click at [95, 121] on app-all-jobs "All Jobs Date picker AUG 2025 AUG 2025 Monday M Tuesday T Wednesday W Thursday …" at bounding box center [167, 83] width 335 height 145
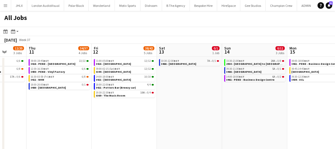
drag, startPoint x: 180, startPoint y: 121, endPoint x: 106, endPoint y: 121, distance: 74.2
click at [112, 120] on app-calendar-viewport "Mon 8 28/32 3 Jobs Tue 9 23/26 4 Jobs Wed 10 12/20 3 Jobs Thu 11 34/37 4 Jobs F…" at bounding box center [167, 100] width 335 height 112
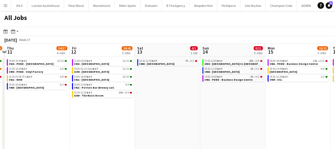
drag, startPoint x: 192, startPoint y: 119, endPoint x: 157, endPoint y: 120, distance: 35.2
click at [130, 120] on app-calendar-viewport "Mon 8 28/32 3 Jobs Tue 9 23/26 4 Jobs Wed 10 12/20 3 Jobs Thu 11 34/37 4 Jobs F…" at bounding box center [167, 100] width 335 height 112
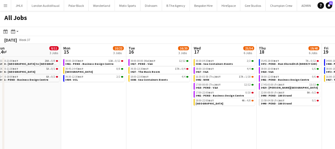
drag, startPoint x: 135, startPoint y: 120, endPoint x: 130, endPoint y: 120, distance: 4.4
click at [130, 120] on app-calendar-viewport "Wed 10 12/20 3 Jobs Thu 11 34/37 4 Jobs Fri 12 38/42 5 Jobs Sat 13 0/1 1 Job Su…" at bounding box center [167, 100] width 335 height 112
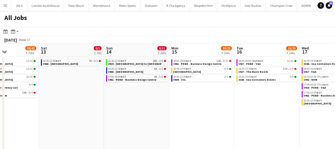
click at [124, 120] on app-all-jobs "All Jobs Date picker AUG 2025 AUG 2025 Monday M Tuesday T Wednesday W Thursday …" at bounding box center [167, 83] width 335 height 145
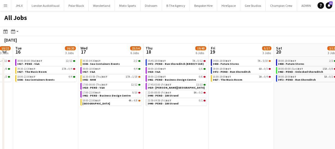
drag, startPoint x: 206, startPoint y: 121, endPoint x: 125, endPoint y: 118, distance: 81.6
click at [109, 118] on app-calendar-viewport "Fri 12 38/42 5 Jobs Sat 13 0/1 1 Job Sun 14 0/11 3 Jobs Mon 15 10/22 3 Jobs Tue…" at bounding box center [167, 100] width 335 height 112
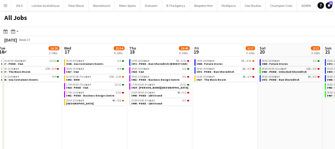
drag, startPoint x: 153, startPoint y: 118, endPoint x: 106, endPoint y: 118, distance: 47.2
click at [107, 118] on app-calendar-viewport "Fri 12 38/42 5 Jobs Sat 13 0/1 1 Job Sun 14 0/11 3 Jobs Mon 15 10/22 3 Jobs Tue…" at bounding box center [167, 100] width 335 height 112
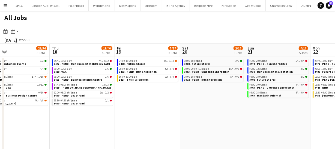
click at [121, 116] on app-all-jobs "All Jobs Date picker AUG 2025 AUG 2025 Monday M Tuesday T Wednesday W Thursday …" at bounding box center [167, 83] width 335 height 145
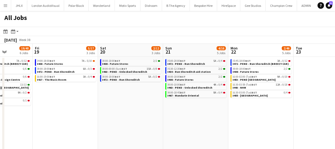
click at [165, 119] on app-calendar-viewport "Tue 16 16/20 3 Jobs Wed 17 23/54 6 Jobs Thu 18 19/40 6 Jobs Fri 19 5/17 3 Jobs …" at bounding box center [167, 100] width 335 height 112
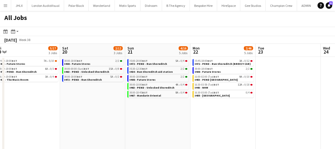
click at [4, 4] on app-icon "Menu" at bounding box center [5, 5] width 4 height 4
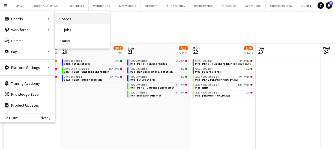
click at [69, 18] on link "Boards" at bounding box center [82, 18] width 55 height 11
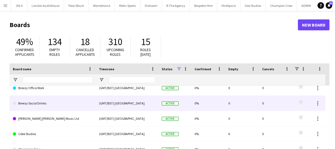
scroll to position [388, 0]
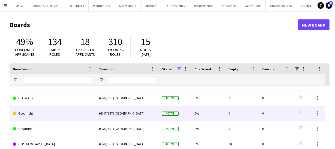
click at [56, 113] on link "Goodnight" at bounding box center [53, 113] width 80 height 15
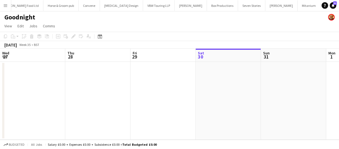
drag, startPoint x: 56, startPoint y: 113, endPoint x: 254, endPoint y: 104, distance: 198.5
click at [215, 104] on app-calendar-viewport "Mon 25 Tue 26 Wed 27 Thu 28 Fri 29 Sat 30 Sun 31 Mon 1 Tue 2 Wed 3 Thu 4" at bounding box center [169, 94] width 339 height 91
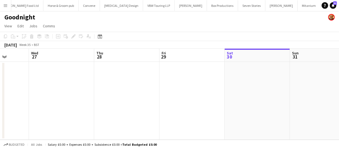
click at [165, 103] on app-calendar-viewport "Sun 24 Mon 25 Tue 26 Wed 27 Thu 28 Fri 29 Sat 30 Sun 31 Mon 1 Tue 2 Wed 3" at bounding box center [169, 94] width 339 height 91
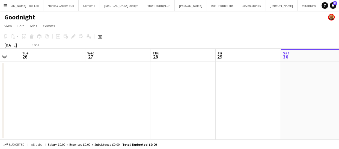
click at [145, 95] on app-calendar-viewport "Sun 24 Mon 25 Tue 26 Wed 27 Thu 28 Fri 29 Sat 30 Sun 31 Mon 1 Tue 2 Wed 3" at bounding box center [169, 94] width 339 height 91
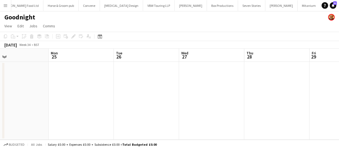
drag, startPoint x: 53, startPoint y: 97, endPoint x: 116, endPoint y: 99, distance: 63.3
click at [139, 93] on app-calendar-viewport "Fri 22 Sat 23 Sun 24 Mon 25 Tue 26 Wed 27 Thu 28 Fri 29 Sat 30 Sun 31 Mon 1" at bounding box center [169, 94] width 339 height 91
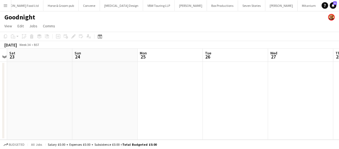
click at [144, 95] on app-calendar-viewport "Thu 21 Fri 22 Sat 23 Sun 24 Mon 25 Tue 26 Wed 27 Thu 28 Fri 29 Sat 30 Sun 31" at bounding box center [169, 94] width 339 height 91
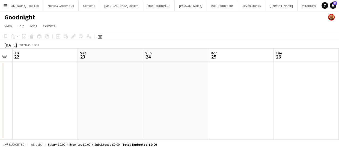
click at [185, 84] on app-calendar-viewport "Wed 20 Thu 21 Fri 22 Sat 23 Sun 24 Mon 25 Tue 26 Wed 27 Thu 28 Fri 29 Sat 30" at bounding box center [169, 94] width 339 height 91
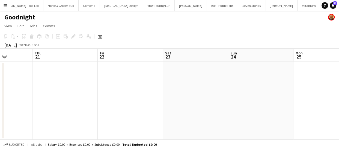
click at [167, 85] on app-calendar-viewport "Mon 18 Tue 19 Wed 20 Thu 21 Fri 22 Sat 23 Sun 24 Mon 25 Tue 26 Wed 27 Thu 28" at bounding box center [169, 94] width 339 height 91
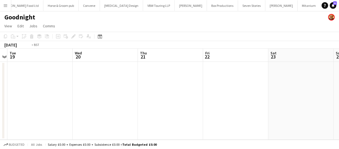
click at [179, 92] on app-calendar-viewport "Sun 17 Mon 18 Tue 19 Wed 20 Thu 21 Fri 22 Sat 23 Sun 24 Mon 25 Tue 26 Wed 27" at bounding box center [169, 94] width 339 height 91
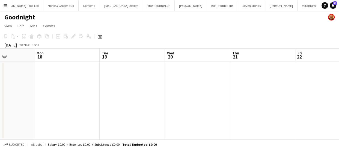
drag, startPoint x: 133, startPoint y: 90, endPoint x: 176, endPoint y: 98, distance: 43.9
click at [177, 89] on app-calendar-viewport "Fri 15 Sat 16 Sun 17 Mon 18 Tue 19 Wed 20 Thu 21 Fri 22 Sat 23 Sun 24 Mon 25" at bounding box center [169, 94] width 339 height 91
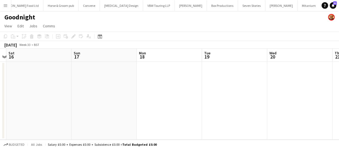
click at [137, 96] on app-calendar-viewport "Thu 14 Fri 15 Sat 16 Sun 17 Mon 18 Tue 19 Wed 20 Thu 21 Fri 22 Sat 23 Sun 24" at bounding box center [169, 94] width 339 height 91
drag, startPoint x: 50, startPoint y: 99, endPoint x: 152, endPoint y: 98, distance: 102.8
click at [127, 98] on app-calendar-viewport "Wed 13 Thu 14 Fri 15 Sat 16 Sun 17 Mon 18 Tue 19 Wed 20 Thu 21 Fri 22 Sat 23" at bounding box center [169, 94] width 339 height 91
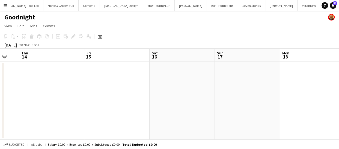
click at [129, 92] on app-calendar-viewport "Tue 12 Wed 13 Thu 14 Fri 15 Sat 16 Sun 17 Mon 18 Tue 19 Wed 20 Thu 21 Fri 22" at bounding box center [169, 94] width 339 height 91
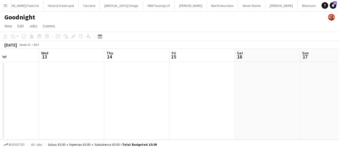
drag, startPoint x: 56, startPoint y: 95, endPoint x: 118, endPoint y: 97, distance: 62.2
click at [100, 93] on app-calendar-viewport "Sun 10 Mon 11 Tue 12 Wed 13 Thu 14 Fri 15 Sat 16 Sun 17 Mon 18 Tue 19 Wed 20" at bounding box center [169, 94] width 339 height 91
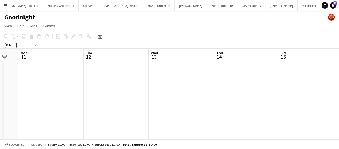
drag, startPoint x: 39, startPoint y: 91, endPoint x: 101, endPoint y: 98, distance: 63.2
click at [125, 90] on app-calendar-viewport "Sat 9 Sun 10 Mon 11 Tue 12 Wed 13 Thu 14 Fri 15 Sat 16 Sun 17 Mon 18 Tue 19" at bounding box center [169, 94] width 339 height 91
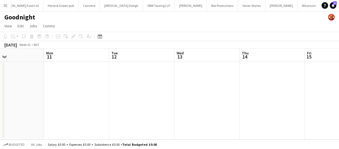
drag, startPoint x: 44, startPoint y: 94, endPoint x: 127, endPoint y: 92, distance: 82.9
click at [112, 92] on app-calendar-viewport "Fri 8 Sat 9 Sun 10 Mon 11 Tue 12 Wed 13 Thu 14 Fri 15 Sat 16 Sun 17 Mon 18" at bounding box center [169, 94] width 339 height 91
click at [129, 92] on app-calendar-viewport "Thu 7 Fri 8 Sat 9 Sun 10 Mon 11 Tue 12 Wed 13 Thu 14 Fri 15 Sat 16 Sun 17" at bounding box center [169, 94] width 339 height 91
drag, startPoint x: 66, startPoint y: 89, endPoint x: 143, endPoint y: 85, distance: 77.6
click at [110, 84] on app-calendar-viewport "Wed 6 Thu 7 Fri 8 Sat 9 Sun 10 Mon 11 Tue 12 Wed 13 Thu 14 Fri 15 Sat 16" at bounding box center [169, 94] width 339 height 91
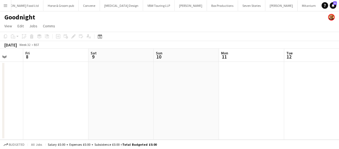
drag, startPoint x: 22, startPoint y: 86, endPoint x: 150, endPoint y: 85, distance: 127.9
click at [134, 84] on app-calendar-viewport "Tue 5 Wed 6 Thu 7 Fri 8 Sat 9 Sun 10 Mon 11 Tue 12 Wed 13 Thu 14 Fri 15" at bounding box center [169, 94] width 339 height 91
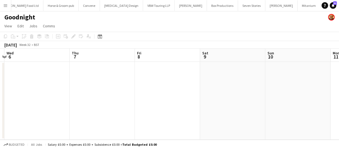
drag, startPoint x: 46, startPoint y: 88, endPoint x: 125, endPoint y: 90, distance: 78.8
click at [96, 89] on app-calendar-viewport "Mon 4 Tue 5 Wed 6 Thu 7 Fri 8 Sat 9 Sun 10 Mon 11 Tue 12 Wed 13 Thu 14" at bounding box center [169, 94] width 339 height 91
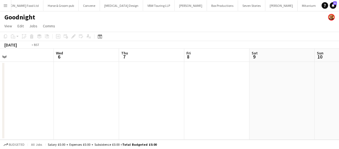
drag, startPoint x: 37, startPoint y: 89, endPoint x: 135, endPoint y: 89, distance: 97.9
click at [129, 86] on app-calendar-viewport "Sun 3 Mon 4 Tue 5 Wed 6 Thu 7 Fri 8 Sat 9 Sun 10 Mon 11 Tue 12 Wed 13" at bounding box center [169, 94] width 339 height 91
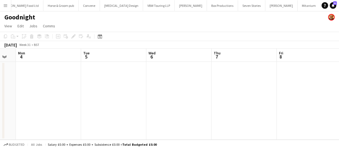
drag, startPoint x: 47, startPoint y: 85, endPoint x: 113, endPoint y: 89, distance: 67.0
click at [109, 82] on app-calendar-viewport "Sat 2 Sun 3 Mon 4 Tue 5 Wed 6 Thu 7 Fri 8 Sat 9 Sun 10 Mon 11 Tue 12" at bounding box center [169, 94] width 339 height 91
drag, startPoint x: 118, startPoint y: 82, endPoint x: 58, endPoint y: 80, distance: 60.1
click at [129, 82] on app-calendar-viewport "Fri 1 Sat 2 Sun 3 Mon 4 Tue 5 Wed 6 Thu 7 Fri 8 Sat 9 Sun 10 Mon 11" at bounding box center [169, 94] width 339 height 91
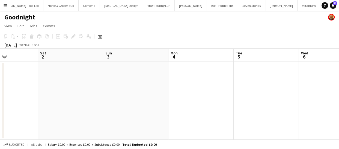
click at [125, 77] on app-calendar-viewport "Wed 30 Thu 31 Fri 1 Sat 2 Sun 3 Mon 4 Tue 5 Wed 6 Thu 7 Fri 8 Sat 9" at bounding box center [169, 94] width 339 height 91
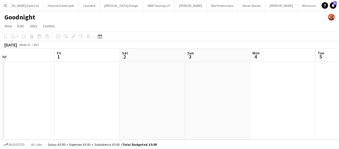
drag, startPoint x: 17, startPoint y: 82, endPoint x: 114, endPoint y: 82, distance: 97.1
click at [98, 76] on app-calendar-viewport "Tue 29 Wed 30 Thu 31 Fri 1 Sat 2 Sun 3 Mon 4 Tue 5 Wed 6 Thu 7 Fri 8" at bounding box center [169, 94] width 339 height 91
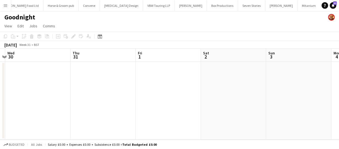
drag, startPoint x: 61, startPoint y: 85, endPoint x: 125, endPoint y: 92, distance: 64.5
click at [114, 87] on app-calendar-viewport "Sun 27 Mon 28 Tue 29 Wed 30 Thu 31 Fri 1 Sat 2 Sun 3 Mon 4 Tue 5 Wed 6" at bounding box center [169, 94] width 339 height 91
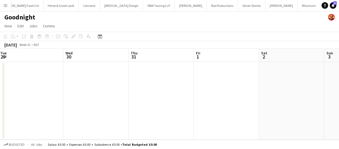
click at [68, 88] on app-calendar-viewport "Sun 27 Mon 28 Tue 29 Wed 30 Thu 31 Fri 1 Sat 2 Sun 3 Mon 4 Tue 5 Wed 6" at bounding box center [169, 94] width 339 height 91
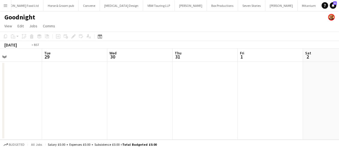
click at [105, 94] on app-calendar-viewport "Sat 26 Sun 27 Mon 28 Tue 29 Wed 30 Thu 31 Fri 1 Sat 2 Sun 3 Mon 4 Tue 5" at bounding box center [169, 94] width 339 height 91
drag, startPoint x: 65, startPoint y: 98, endPoint x: 121, endPoint y: 105, distance: 55.8
click at [137, 98] on app-calendar-viewport "Fri 25 Sat 26 Sun 27 Mon 28 Tue 29 Wed 30 Thu 31 Fri 1 Sat 2 Sun 3 Mon 4" at bounding box center [169, 94] width 339 height 91
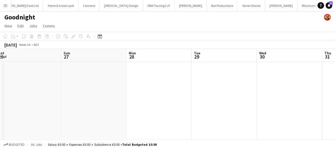
click at [153, 97] on app-calendar-viewport "Thu 24 10/11 1 Job Fri 25 Sat 26 Sun 27 Mon 28 Tue 29 Wed 30 Thu 31 Fri 1 Sat 2…" at bounding box center [167, 102] width 335 height 107
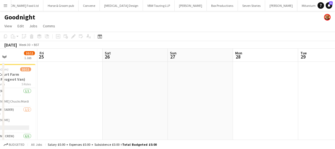
click at [138, 90] on app-calendar-viewport "Tue 22 Wed 23 13/13 1 Job Thu 24 10/11 1 Job Fri 25 Sat 26 Sun 27 Mon 28 Tue 29…" at bounding box center [167, 102] width 335 height 107
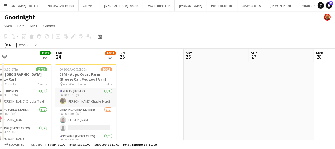
drag, startPoint x: 91, startPoint y: 95, endPoint x: 141, endPoint y: 92, distance: 50.0
click at [146, 92] on app-calendar-viewport "Mon 21 Tue 22 12/12 1 Job Wed 23 13/13 1 Job Thu 24 10/11 1 Job Fri 25 Sat 26 S…" at bounding box center [167, 102] width 335 height 107
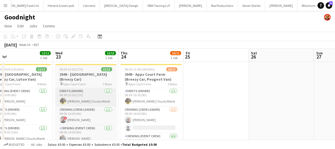
drag, startPoint x: 59, startPoint y: 93, endPoint x: 137, endPoint y: 94, distance: 78.3
click at [136, 92] on app-calendar-viewport "Sun 20 Mon 21 Tue 22 12/12 1 Job Wed 23 13/13 1 Job Thu 24 10/11 1 Job Fri 25 S…" at bounding box center [167, 102] width 335 height 107
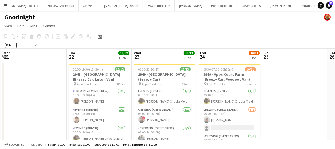
click at [92, 99] on app-calendar-viewport "Sat 19 4/4 1 Job Sun 20 Mon 21 Tue 22 12/12 1 Job Wed 23 13/13 1 Job Thu 24 10/…" at bounding box center [167, 102] width 335 height 107
drag, startPoint x: 92, startPoint y: 99, endPoint x: 146, endPoint y: 96, distance: 54.6
click at [154, 95] on app-calendar-viewport "Sat 19 4/4 1 Job Sun 20 Mon 21 Tue 22 12/12 1 Job Wed 23 13/13 1 Job Thu 24 10/…" at bounding box center [167, 102] width 335 height 107
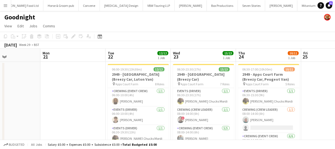
drag, startPoint x: 66, startPoint y: 97, endPoint x: 173, endPoint y: 94, distance: 107.0
click at [173, 94] on app-calendar-viewport "Fri 18 4/4 1 Job Sat 19 4/4 1 Job Sun 20 Mon 21 Tue 22 12/12 1 Job Wed 23 13/13…" at bounding box center [167, 102] width 335 height 107
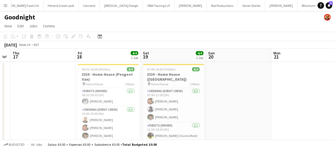
drag, startPoint x: 95, startPoint y: 97, endPoint x: 196, endPoint y: 93, distance: 100.2
click at [196, 93] on app-calendar-viewport "Tue 15 Wed 16 Thu 17 Fri 18 4/4 1 Job Sat 19 4/4 1 Job Sun 20 Mon 21 Tue 22 12/…" at bounding box center [167, 102] width 335 height 107
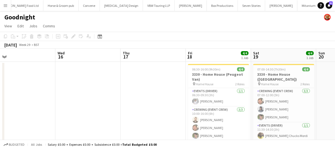
drag, startPoint x: 62, startPoint y: 83, endPoint x: 92, endPoint y: 90, distance: 30.6
click at [172, 76] on app-calendar-viewport "Sun 13 Mon 14 Tue 15 Wed 16 Thu 17 Fri 18 4/4 1 Job Sat 19 4/4 1 Job Sun 20 Mon…" at bounding box center [167, 102] width 335 height 107
drag, startPoint x: 93, startPoint y: 90, endPoint x: 196, endPoint y: 85, distance: 103.5
click at [189, 85] on app-calendar-viewport "Sun 13 Mon 14 Tue 15 Wed 16 Thu 17 Fri 18 4/4 1 Job Sat 19 4/4 1 Job Sun 20 Mon…" at bounding box center [167, 102] width 335 height 107
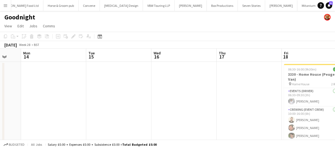
drag, startPoint x: 137, startPoint y: 92, endPoint x: 230, endPoint y: 91, distance: 93.3
click at [170, 91] on app-calendar-viewport "Sat 12 Sun 13 Mon 14 Tue 15 Wed 16 Thu 17 Fri 18 4/4 1 Job Sat 19 4/4 1 Job Sun…" at bounding box center [167, 102] width 335 height 107
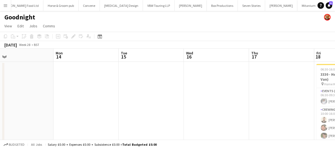
drag, startPoint x: 70, startPoint y: 90, endPoint x: 170, endPoint y: 92, distance: 99.8
click at [139, 87] on app-calendar-viewport "Fri 11 Sat 12 Sun 13 Mon 14 Tue 15 Wed 16 Thu 17 Fri 18 4/4 1 Job Sat 19 4/4 1 …" at bounding box center [167, 102] width 335 height 107
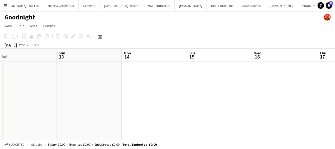
click at [165, 92] on app-calendar-viewport "Thu 10 Fri 11 Sat 12 Sun 13 Mon 14 Tue 15 Wed 16 Thu 17 Fri 18 4/4 1 Job Sat 19…" at bounding box center [167, 102] width 335 height 107
click at [164, 98] on app-calendar-viewport "Wed 9 24/24 1 Job Thu 10 Fri 11 Sat 12 Sun 13 Mon 14 Tue 15 Wed 16 Thu 17 Fri 1…" at bounding box center [167, 102] width 335 height 107
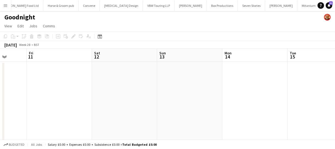
drag, startPoint x: 102, startPoint y: 92, endPoint x: 149, endPoint y: 95, distance: 47.8
click at [145, 91] on app-calendar-viewport "Tue 8 8/8 1 Job Wed 9 24/24 1 Job Thu 10 Fri 11 Sat 12 Sun 13 Mon 14 Tue 15 Wed…" at bounding box center [167, 102] width 335 height 107
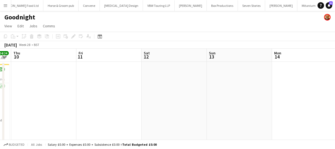
click at [137, 89] on app-calendar-viewport "Tue 8 8/8 1 Job Wed 9 24/24 1 Job Thu 10 Fri 11 Sat 12 Sun 13 Mon 14 Tue 15 Wed…" at bounding box center [167, 102] width 335 height 107
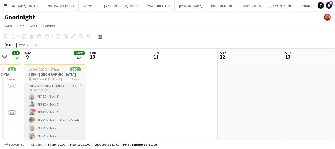
drag, startPoint x: 71, startPoint y: 94, endPoint x: 155, endPoint y: 101, distance: 84.0
click at [157, 94] on app-calendar-viewport "Sun 6 12/12 1 Job Mon 7 24/24 1 Job Tue 8 8/8 1 Job Wed 9 24/24 1 Job Thu 10 Fr…" at bounding box center [167, 102] width 335 height 107
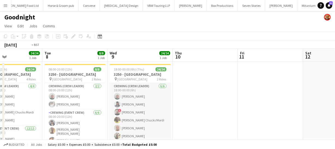
click at [227, 103] on app-calendar-viewport "Sat 5 17/18 1 Job Sun 6 12/12 1 Job Mon 7 24/24 1 Job Tue 8 8/8 1 Job Wed 9 24/…" at bounding box center [167, 102] width 335 height 107
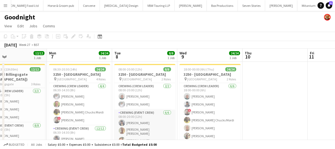
click at [175, 107] on app-calendar-viewport "Fri 4 Sat 5 17/18 1 Job Sun 6 12/12 1 Job Mon 7 24/24 1 Job Tue 8 8/8 1 Job Wed…" at bounding box center [167, 102] width 335 height 107
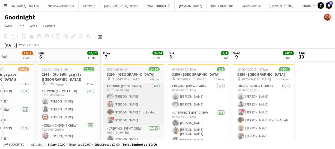
drag, startPoint x: 165, startPoint y: 112, endPoint x: 202, endPoint y: 115, distance: 37.2
click at [238, 110] on app-calendar-viewport "Thu 3 Fri 4 Sat 5 17/18 1 Job Sun 6 12/12 1 Job Mon 7 24/24 1 Job Tue 8 8/8 1 J…" at bounding box center [167, 102] width 335 height 107
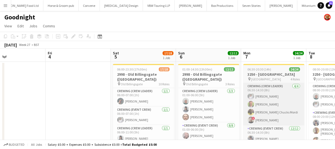
drag, startPoint x: 175, startPoint y: 116, endPoint x: 80, endPoint y: 100, distance: 96.5
click at [63, 101] on app-calendar-viewport "Tue 1 Wed 2 Thu 3 Fri 4 Sat 5 17/18 1 Job Sun 6 12/12 1 Job Mon 7 24/24 1 Job T…" at bounding box center [167, 102] width 335 height 107
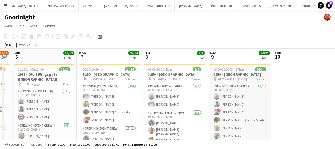
drag, startPoint x: 137, startPoint y: 102, endPoint x: 142, endPoint y: 105, distance: 5.9
click at [51, 97] on app-calendar-viewport "Thu 3 Fri 4 Sat 5 17/18 1 Job Sun 6 12/12 1 Job Mon 7 24/24 1 Job Tue 8 8/8 1 J…" at bounding box center [167, 102] width 335 height 107
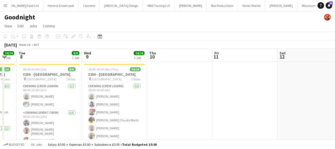
drag
click at [58, 103] on app-calendar-viewport "Sat 5 17/18 1 Job Sun 6 12/12 1 Job Mon 7 24/24 1 Job Tue 8 8/8 1 Job Wed 9 24/…" at bounding box center [167, 102] width 335 height 107
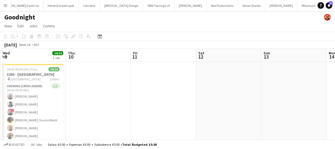
click at [44, 101] on app-calendar-viewport "Sat 5 17/18 1 Job Sun 6 12/12 1 Job Mon 7 24/24 1 Job Tue 8 8/8 1 Job Wed 9 24/…" at bounding box center [167, 102] width 335 height 107
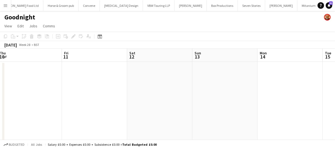
click at [41, 101] on app-calendar-viewport "Mon 7 24/24 1 Job Tue 8 8/8 1 Job Wed 9 24/24 1 Job Thu 10 Fri 11 Sat 12 Sun 13…" at bounding box center [167, 102] width 335 height 107
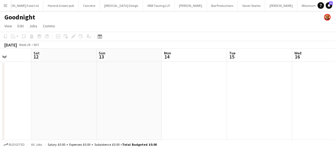
click at [14, 100] on app-calendar-viewport "Wed 9 24/24 1 Job Thu 10 Fri 11 Sat 12 Sun 13 Mon 14 Tue 15 Wed 16 Thu 17 Fri 1…" at bounding box center [167, 102] width 335 height 107
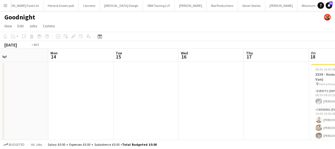
click at [2, 100] on div "Fri 11 Sat 12 Sun 13 Mon 14 Tue 15 Wed 16 Thu 17 Fri 18 4/4 1 Job Sat 19 4/4 1 …" at bounding box center [167, 102] width 335 height 107
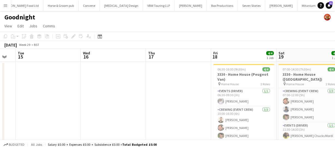
click at [13, 97] on app-calendar-viewport "Fri 11 Sat 12 Sun 13 Mon 14 Tue 15 Wed 16 Thu 17 Fri 18 4/4 1 Job Sat 19 4/4 1 …" at bounding box center [167, 102] width 335 height 107
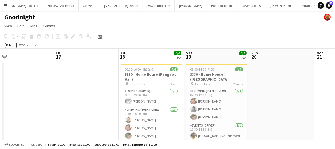
click at [0, 93] on html "Menu Boards Boards Boards All jobs Status Workforce Workforce My Workforce Recr…" at bounding box center [167, 82] width 335 height 165
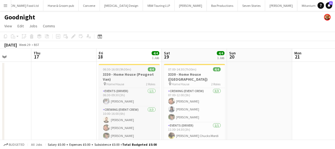
click at [135, 78] on h3 "3330 - Home House (Peugeot Van)" at bounding box center [129, 77] width 61 height 10
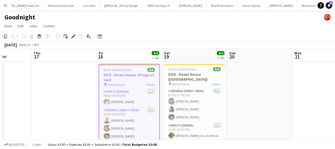
click at [5, 36] on icon at bounding box center [5, 36] width 3 height 4
click at [103, 70] on app-calendar-viewport "Sun 13 Mon 14 Tue 15 Wed 16 Thu 17 Fri 18 4/4 1 Job Sat 19 4/4 1 Job Sun 20 Mon…" at bounding box center [167, 102] width 335 height 107
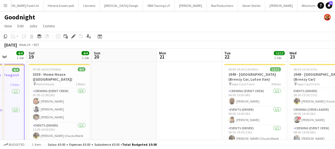
click at [100, 75] on app-calendar-viewport "Wed 16 Thu 17 Fri 18 4/4 1 Job Sat 19 4/4 1 Job Sun 20 Mon 21 Tue 22 12/12 1 Jo…" at bounding box center [167, 102] width 335 height 107
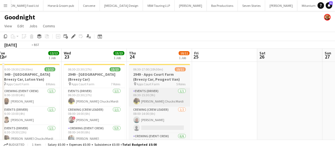
click at [84, 83] on app-calendar-viewport "Fri 18 4/4 1 Job Sat 19 4/4 1 Job Sun 20 Mon 21 Tue 22 12/12 1 Job Wed 23 13/13…" at bounding box center [167, 102] width 335 height 107
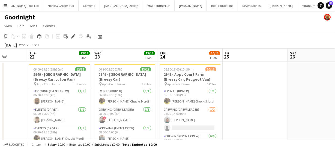
click at [85, 87] on app-calendar-viewport "Fri 18 4/4 1 Job Sat 19 4/4 1 Job Sun 20 Mon 21 Tue 22 12/12 1 Job Wed 23 13/13…" at bounding box center [167, 102] width 335 height 107
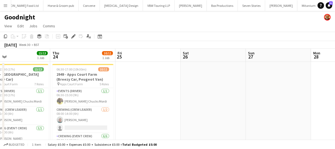
click at [54, 87] on app-calendar-viewport "Sun 20 Mon 21 Tue 22 12/12 1 Job Wed 23 13/13 1 Job Thu 24 10/11 1 Job Fri 25 S…" at bounding box center [167, 102] width 335 height 107
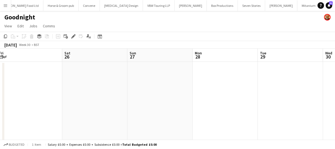
click at [65, 85] on app-calendar-viewport "Tue 22 12/12 1 Job Wed 23 13/13 1 Job Thu 24 10/11 1 Job Fri 25 Sat 26 Sun 27 M…" at bounding box center [167, 102] width 335 height 107
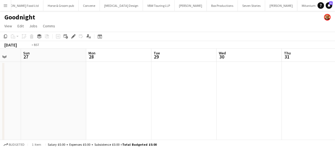
click at [9, 82] on app-calendar-viewport "Thu 24 10/11 1 Job Fri 25 Sat 26 Sun 27 Mon 28 Tue 29 Wed 30 Thu 31 Fri 1 Sat 2…" at bounding box center [167, 102] width 335 height 107
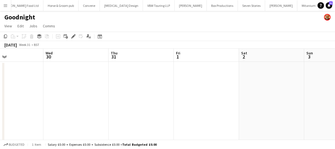
click at [13, 81] on app-calendar-viewport "Sun 27 Mon 28 Tue 29 Wed 30 Thu 31 Fri 1 Sat 2 Sun 3 Mon 4 Tue 5 Wed 6" at bounding box center [167, 102] width 335 height 107
click at [41, 82] on app-calendar-viewport "Tue 29 Wed 30 Thu 31 Fri 1 Sat 2 Sun 3 Mon 4 Tue 5 Wed 6 Thu 7 Fri 8" at bounding box center [167, 102] width 335 height 107
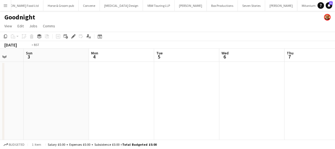
click at [44, 83] on app-calendar-viewport "Thu 31 Fri 1 Sat 2 Sun 3 Mon 4 Tue 5 Wed 6 Thu 7 Fri 8 Sat 9 Sun 10" at bounding box center [167, 102] width 335 height 107
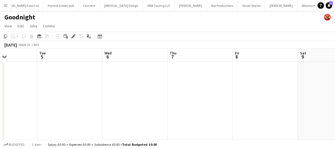
click at [50, 85] on app-calendar-viewport "Sat 2 Sun 3 Mon 4 Tue 5 Wed 6 Thu 7 Fri 8 Sat 9 Sun 10 Mon 11 Tue 12" at bounding box center [167, 102] width 335 height 107
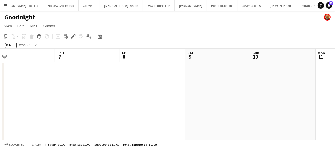
click at [0, 79] on html "Menu Boards Boards Boards All jobs Status Workforce Workforce My Workforce Recr…" at bounding box center [167, 82] width 335 height 165
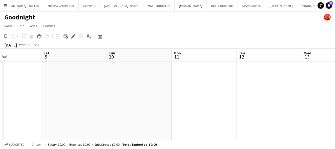
click at [5, 79] on app-calendar-viewport "Wed 6 Thu 7 Fri 8 Sat 9 Sun 10 Mon 11 Tue 12 Wed 13 Thu 14 Fri 15 Sat 16" at bounding box center [167, 102] width 335 height 107
click at [1, 79] on app-calendar-viewport "Fri 8 Sat 9 Sun 10 Mon 11 Tue 12 Wed 13 Thu 14 Fri 15 Sat 16 Sun 17 Mon 18" at bounding box center [167, 102] width 335 height 107
click at [0, 75] on html "Menu Boards Boards Boards All jobs Status Workforce Workforce My Workforce Recr…" at bounding box center [167, 82] width 335 height 165
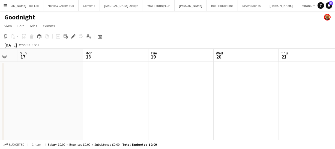
click at [0, 71] on html "Menu Boards Boards Boards All jobs Status Workforce Workforce My Workforce Recr…" at bounding box center [167, 82] width 335 height 165
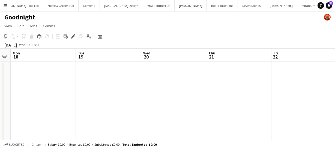
click at [0, 70] on html "Menu Boards Boards Boards All jobs Status Workforce Workforce My Workforce Recr…" at bounding box center [167, 82] width 335 height 165
click at [0, 68] on html "Menu Boards Boards Boards All jobs Status Workforce Workforce My Workforce Recr…" at bounding box center [167, 82] width 335 height 165
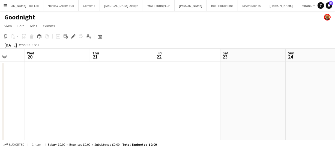
click at [8, 68] on app-calendar-viewport "Sun 17 Mon 18 Tue 19 Wed 20 Thu 21 Fri 22 Sat 23 Sun 24 Mon 25 Tue 26 Wed 27" at bounding box center [167, 102] width 335 height 107
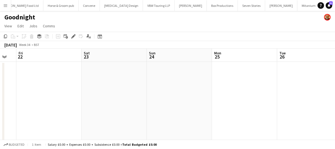
click at [0, 62] on html "Menu Boards Boards Boards All jobs Status Workforce Workforce My Workforce Recr…" at bounding box center [167, 82] width 335 height 165
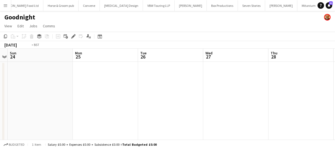
click at [10, 64] on app-calendar-viewport "Thu 21 Fri 22 Sat 23 Sun 24 Mon 25 Tue 26 Wed 27 Thu 28 Fri 29 Sat 30 Sun 31" at bounding box center [167, 102] width 335 height 107
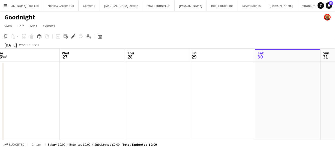
click at [47, 72] on app-calendar-viewport "Sat 23 Sun 24 Mon 25 Tue 26 Wed 27 Thu 28 Fri 29 Sat 30 Sun 31 Mon 1 Tue 2" at bounding box center [167, 102] width 335 height 107
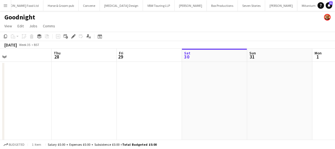
click at [12, 73] on app-calendar-viewport "Mon 25 Tue 26 Wed 27 Thu 28 Fri 29 Sat 30 Sun 31 Mon 1 Tue 2 Wed 3 Thu 4" at bounding box center [167, 102] width 335 height 107
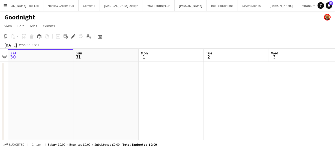
click at [24, 75] on app-calendar-viewport "Wed 27 Thu 28 Fri 29 Sat 30 Sun 31 Mon 1 Tue 2 Wed 3 Thu 4 Fri 5 Sat 6" at bounding box center [167, 102] width 335 height 107
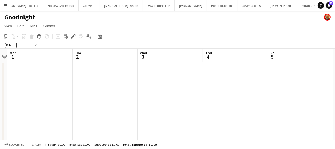
click at [10, 71] on app-calendar-viewport "Fri 29 Sat 30 Sun 31 Mon 1 Tue 2 Wed 3 Thu 4 Fri 5 Sat 6 Sun 7 Mon 8" at bounding box center [167, 102] width 335 height 107
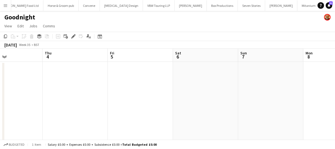
click at [0, 72] on html "Menu Boards Boards Boards All jobs Status Workforce Workforce My Workforce Recr…" at bounding box center [167, 82] width 335 height 165
click at [0, 67] on html "Menu Boards Boards Boards All jobs Status Workforce Workforce My Workforce Recr…" at bounding box center [167, 82] width 335 height 165
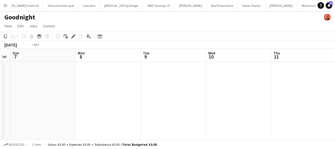
click at [1, 66] on app-calendar-viewport "Thu 4 Fri 5 Sat 6 Sun 7 Mon 8 Tue 9 Wed 10 Thu 11 Fri 12 Sat 13 Sun 14" at bounding box center [167, 102] width 335 height 107
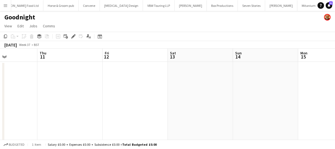
click at [0, 71] on html "Menu Boards Boards Boards All jobs Status Workforce Workforce My Workforce Recr…" at bounding box center [167, 82] width 335 height 165
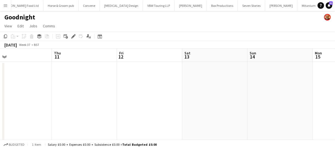
click at [0, 69] on html "Menu Boards Boards Boards All jobs Status Workforce Workforce My Workforce Recr…" at bounding box center [167, 82] width 335 height 165
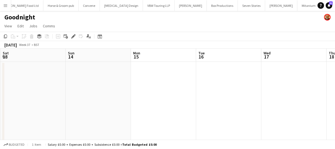
click at [0, 69] on html "Menu Boards Boards Boards All jobs Status Workforce Workforce My Workforce Recr…" at bounding box center [167, 82] width 335 height 165
click at [1, 73] on app-calendar-viewport "Wed 10 Thu 11 Fri 12 Sat 13 Sun 14 Mon 15 Tue 16 Wed 17 Thu 18 Fri 19 Sat 20" at bounding box center [167, 102] width 335 height 107
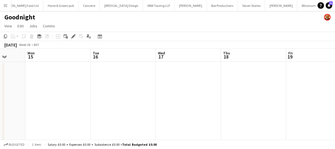
click at [43, 74] on app-calendar-viewport "Fri 12 Sat 13 Sun 14 Mon 15 Tue 16 Wed 17 Thu 18 Fri 19 Sat 20 Sun 21 Mon 22" at bounding box center [167, 102] width 335 height 107
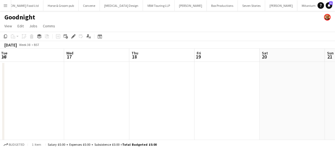
click at [29, 76] on app-calendar-viewport "Fri 12 Sat 13 Sun 14 Mon 15 Tue 16 Wed 17 Thu 18 Fri 19 Sat 20 Sun 21 Mon 22" at bounding box center [167, 102] width 335 height 107
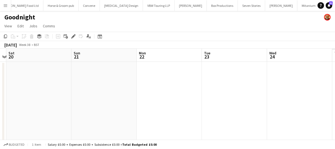
click at [62, 77] on app-calendar-viewport "Tue 16 Wed 17 Thu 18 Fri 19 Sat 20 Sun 21 Mon 22 Tue 23 Wed 24 Thu 25 Fri 26" at bounding box center [167, 102] width 335 height 107
click at [50, 75] on app-calendar-viewport "Tue 16 Wed 17 Thu 18 Fri 19 Sat 20 Sun 21 Mon 22 Tue 23 Wed 24 Thu 25 Fri 26" at bounding box center [167, 102] width 335 height 107
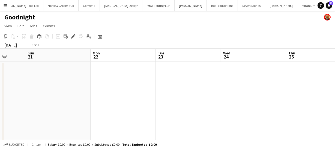
click at [47, 76] on app-calendar-viewport "Thu 18 Fri 19 Sat 20 Sun 21 Mon 22 Tue 23 Wed 24 Thu 25 Fri 26 Sat 27 Sun 28" at bounding box center [167, 102] width 335 height 107
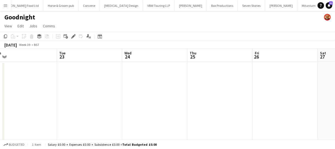
click at [74, 79] on app-calendar-viewport "Thu 18 Fri 19 Sat 20 Sun 21 Mon 22 Tue 23 Wed 24 Thu 25 Fri 26 Sat 27 Sun 28" at bounding box center [167, 102] width 335 height 107
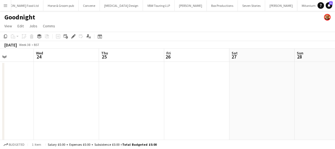
click at [89, 83] on app-calendar-viewport "Sat 20 Sun 21 Mon 22 Tue 23 Wed 24 Thu 25 Fri 26 Sat 27 Sun 28 Mon 29 Tue 30" at bounding box center [167, 102] width 335 height 107
click at [72, 82] on app-calendar-viewport "Mon 22 Tue 23 Wed 24 Thu 25 Fri 26 Sat 27 Sun 28 Mon 29 Tue 30 Wed 1 Thu 2" at bounding box center [167, 102] width 335 height 107
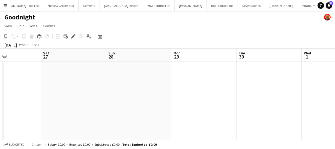
click at [71, 82] on app-calendar-viewport "Wed 24 Thu 25 Fri 26 Sat 27 Sun 28 Mon 29 Tue 30 Wed 1 Thu 2 Fri 3 Sat 4" at bounding box center [167, 102] width 335 height 107
click at [73, 83] on app-calendar-viewport "Wed 24 Thu 25 Fri 26 Sat 27 Sun 28 Mon 29 Tue 30 Wed 1 Thu 2 Fri 3 Sat 4" at bounding box center [167, 102] width 335 height 107
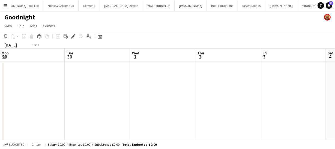
click at [66, 82] on app-calendar-viewport "Fri 26 Sat 27 Sun 28 Mon 29 Tue 30 Wed 1 Thu 2 Fri 3 Sat 4 Sun 5 Mon 6" at bounding box center [167, 102] width 335 height 107
click at [91, 80] on app-calendar-viewport "Sun 28 Mon 29 Tue 30 Wed 1 Thu 2 Fri 3 Sat 4 Sun 5 Mon 6 Tue 7 Wed 8" at bounding box center [167, 102] width 335 height 107
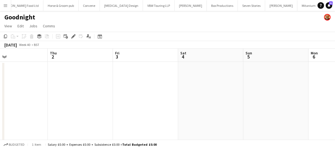
click at [45, 74] on app-calendar-viewport "Sun 28 Mon 29 Tue 30 Wed 1 Thu 2 Fri 3 Sat 4 Sun 5 Mon 6 Tue 7 Wed 8" at bounding box center [167, 102] width 335 height 107
click at [64, 74] on app-calendar-viewport "Tue 30 Wed 1 Thu 2 Fri 3 Sat 4 Sun 5 Mon 6 Tue 7 Wed 8 Thu 9 Fri 10" at bounding box center [167, 102] width 335 height 107
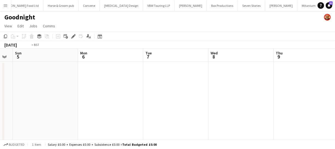
click at [107, 82] on app-calendar-viewport "Thu 2 Fri 3 Sat 4 Sun 5 Mon 6 Tue 7 Wed 8 Thu 9 Fri 10 Sat 11 Sun 12" at bounding box center [167, 102] width 335 height 107
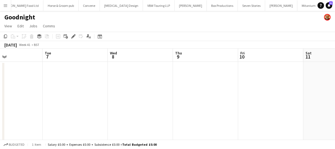
click at [112, 87] on app-calendar-viewport "Sat 4 Sun 5 Mon 6 Tue 7 Wed 8 Thu 9 Fri 10 Sat 11 Sun 12 Mon 13 Tue 14" at bounding box center [167, 102] width 335 height 107
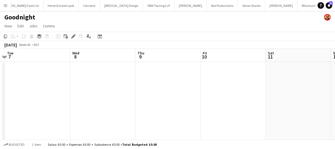
click at [109, 87] on app-calendar-viewport "Sat 4 Sun 5 Mon 6 Tue 7 Wed 8 Thu 9 Fri 10 Sat 11 Sun 12 Mon 13 Tue 14" at bounding box center [167, 102] width 335 height 107
click at [105, 86] on app-calendar-viewport "Mon 6 Tue 7 Wed 8 Thu 9 Fri 10 Sat 11 Sun 12 Mon 13 Tue 14 Wed 15 Thu 16" at bounding box center [167, 102] width 335 height 107
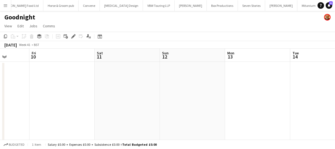
click at [61, 82] on app-calendar-viewport "Mon 6 Tue 7 Wed 8 Thu 9 Fri 10 Sat 11 Sun 12 Mon 13 Tue 14 Wed 15 Thu 16" at bounding box center [167, 102] width 335 height 107
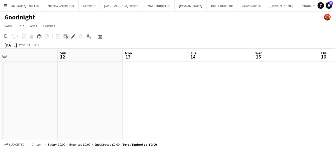
click at [85, 81] on app-calendar-viewport "Wed 8 Thu 9 Fri 10 Sat 11 Sun 12 Mon 13 Tue 14 Wed 15 Thu 16 Fri 17 Sat 18" at bounding box center [167, 102] width 335 height 107
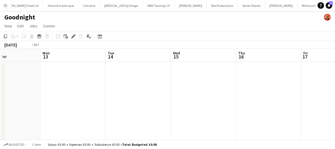
click at [49, 82] on app-calendar-viewport "Fri 10 Sat 11 Sun 12 Mon 13 Tue 14 Wed 15 Thu 16 Fri 17 Sat 18 Sun 19 Mon 20" at bounding box center [167, 102] width 335 height 107
click at [41, 75] on app-calendar-viewport "Sun 12 Mon 13 Tue 14 Wed 15 Thu 16 Fri 17 Sat 18 Sun 19 Mon 20 Tue 21 Wed 22" at bounding box center [167, 102] width 335 height 107
click at [33, 76] on app-calendar-viewport "Sun 12 Mon 13 Tue 14 Wed 15 Thu 16 Fri 17 Sat 18 Sun 19 Mon 20 Tue 21 Wed 22" at bounding box center [167, 102] width 335 height 107
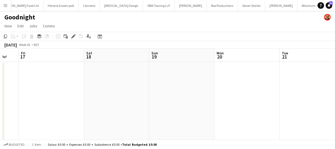
click at [54, 77] on app-calendar-viewport "Tue 14 Wed 15 Thu 16 Fri 17 Sat 18 Sun 19 Mon 20 Tue 21 Wed 22 Thu 23 Fri 24" at bounding box center [167, 102] width 335 height 107
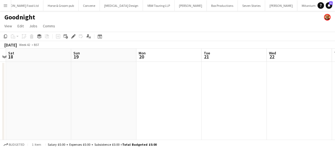
click at [47, 74] on app-calendar-viewport "Tue 14 Wed 15 Thu 16 Fri 17 Sat 18 Sun 19 Mon 20 Tue 21 Wed 22 Thu 23 Fri 24" at bounding box center [167, 102] width 335 height 107
click at [49, 74] on app-calendar-viewport "Thu 16 Fri 17 Sat 18 Sun 19 Mon 20 Tue 21 Wed 22 Thu 23 Fri 24 Sat 25 Sun 26" at bounding box center [167, 102] width 335 height 107
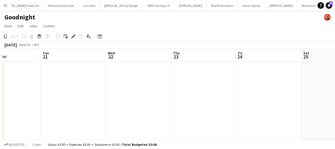
click at [59, 78] on app-calendar-viewport "Sat 18 Sun 19 Mon 20 Tue 21 Wed 22 Thu 23 Fri 24 Sat 25 Sun 26 Mon 27 Tue 28" at bounding box center [167, 102] width 335 height 107
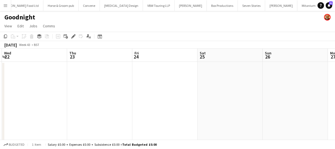
click at [73, 82] on app-calendar-viewport "Sat 18 Sun 19 Mon 20 Tue 21 Wed 22 Thu 23 Fri 24 Sat 25 Sun 26 Mon 27 Tue 28" at bounding box center [167, 102] width 335 height 107
click at [81, 88] on app-calendar-viewport "Mon 20 Tue 21 Wed 22 Thu 23 Fri 24 Sat 25 Sun 26 Mon 27 Tue 28 Wed 29 Thu 30" at bounding box center [167, 102] width 335 height 107
click at [72, 86] on app-calendar-viewport "Mon 20 Tue 21 Wed 22 Thu 23 Fri 24 Sat 25 Sun 26 Mon 27 Tue 28 Wed 29 Thu 30" at bounding box center [167, 102] width 335 height 107
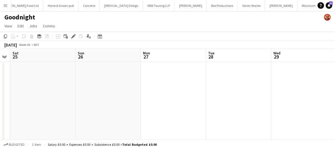
click at [40, 78] on app-calendar-viewport "Wed 22 Thu 23 Fri 24 Sat 25 Sun 26 Mon 27 Tue 28 Wed 29 Thu 30 Fri 31 Sat 1" at bounding box center [167, 102] width 335 height 107
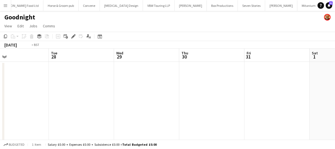
click at [63, 84] on app-calendar-viewport "Fri 24 Sat 25 Sun 26 Mon 27 Tue 28 Wed 29 Thu 30 Fri 31 Sat 1 Sun 2 Mon 3" at bounding box center [167, 102] width 335 height 107
click at [69, 90] on app-calendar-viewport "Sun 26 Mon 27 Tue 28 Wed 29 Thu 30 Fri 31 Sat 1 Sun 2 Mon 3 Tue 4 Wed 5" at bounding box center [167, 102] width 335 height 107
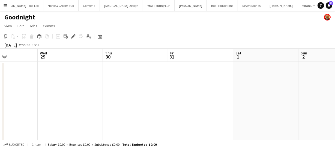
click at [41, 90] on app-calendar-viewport "Sun 26 Mon 27 Tue 28 Wed 29 Thu 30 Fri 31 Sat 1 Sun 2 Mon 3 Tue 4 Wed 5" at bounding box center [167, 102] width 335 height 107
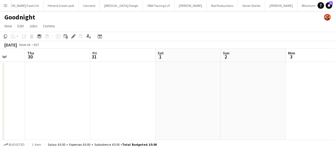
click at [32, 82] on app-calendar-viewport "Sun 26 Mon 27 Tue 28 Wed 29 Thu 30 Fri 31 Sat 1 Sun 2 Mon 3 Tue 4 Wed 5" at bounding box center [167, 102] width 335 height 107
click at [44, 83] on app-calendar-viewport "Tue 28 Wed 29 Thu 30 Fri 31 Sat 1 Sun 2 Mon 3 Tue 4 Wed 5 Thu 6 Fri 7" at bounding box center [167, 102] width 335 height 107
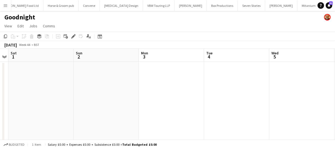
click at [126, 85] on app-calendar-viewport "Tue 28 Wed 29 Thu 30 Fri 31 Sat 1 Sun 2 Mon 3 Tue 4 Wed 5 Thu 6 Fri 7" at bounding box center [167, 102] width 335 height 107
click at [201, 83] on app-calendar-viewport "Tue 28 Wed 29 Thu 30 Fri 31 Sat 1 Sun 2 Mon 3 Tue 4 Wed 5 Thu 6 Fri 7" at bounding box center [167, 102] width 335 height 107
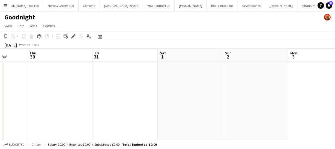
click at [233, 92] on app-calendar-viewport "Mon 27 Tue 28 Wed 29 Thu 30 Fri 31 Sat 1 Sun 2 Mon 3 Tue 4 Wed 5 Thu 6" at bounding box center [167, 102] width 335 height 107
click at [166, 81] on app-date-cell at bounding box center [181, 109] width 65 height 94
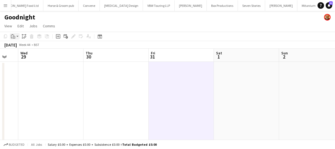
click at [12, 37] on icon "Paste" at bounding box center [13, 36] width 4 height 4
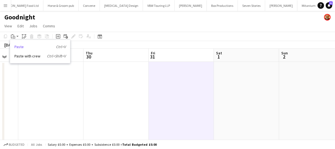
click at [19, 46] on link "Paste Ctrl+V" at bounding box center [39, 46] width 51 height 5
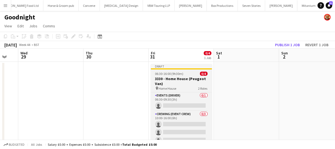
click at [168, 77] on h3 "3330 - Home House (Peugeot Van)" at bounding box center [181, 81] width 61 height 10
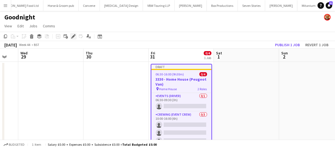
click at [76, 36] on div "Edit" at bounding box center [73, 36] width 7 height 7
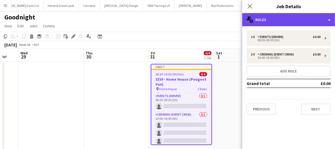
click at [294, 22] on div "multiple-users-add Roles" at bounding box center [288, 19] width 93 height 13
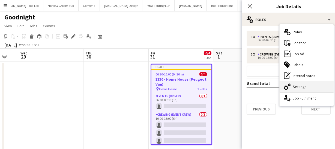
click at [297, 85] on div "cog-double-3 Settings" at bounding box center [307, 86] width 54 height 11
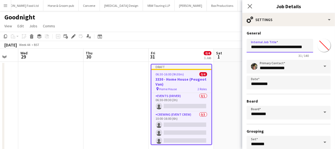
scroll to position [0, 7]
click at [327, 49] on div "**********" at bounding box center [289, 47] width 84 height 21
click at [274, 49] on input "**********" at bounding box center [278, 46] width 63 height 14
click at [252, 46] on input "**********" at bounding box center [278, 46] width 63 height 14
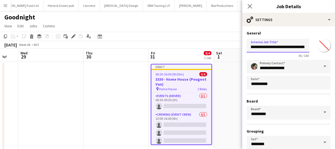
click at [308, 46] on input "**********" at bounding box center [278, 46] width 63 height 14
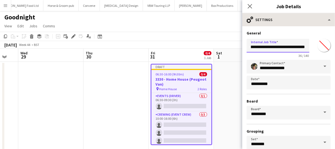
type input "**********"
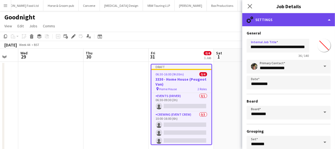
click at [298, 18] on div "cog-double-3 Settings" at bounding box center [288, 19] width 93 height 13
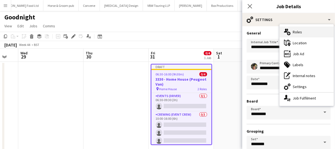
click at [297, 29] on div "multiple-users-add Roles" at bounding box center [307, 31] width 54 height 11
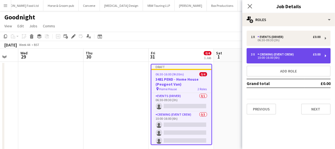
click at [288, 56] on div "Crewing (Event Crew)" at bounding box center [276, 54] width 38 height 4
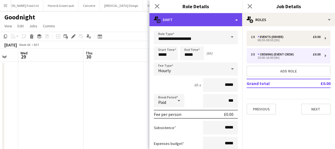
click at [203, 19] on div "multiple-actions-text Shift" at bounding box center [195, 19] width 93 height 13
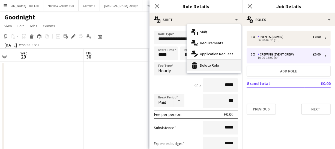
click at [215, 60] on div "bin-2 Delete Role" at bounding box center [214, 65] width 54 height 11
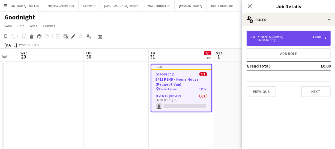
click at [275, 35] on div "Events (Driver)" at bounding box center [271, 37] width 28 height 4
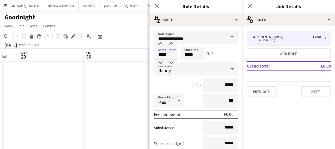
drag, startPoint x: 170, startPoint y: 53, endPoint x: 107, endPoint y: 53, distance: 63.0
click at [109, 53] on body "Menu Boards Boards Boards All jobs Status Workforce Workforce My Workforce Recr…" at bounding box center [167, 82] width 335 height 165
type input "*****"
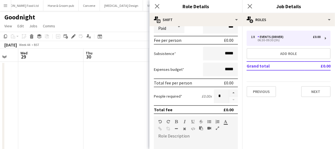
scroll to position [74, 0]
type input "*****"
click at [229, 92] on button "button" at bounding box center [233, 92] width 9 height 7
click at [229, 101] on button "button" at bounding box center [233, 99] width 9 height 7
type input "*"
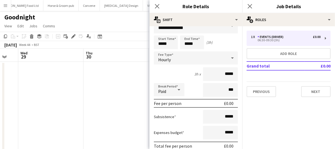
scroll to position [0, 0]
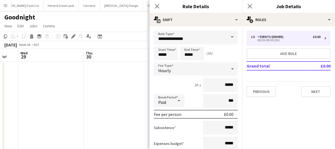
click at [221, 52] on div "Start Time ***** End Time ***** (3h)" at bounding box center [196, 53] width 84 height 14
click at [155, 6] on icon "Close pop-in" at bounding box center [156, 6] width 5 height 5
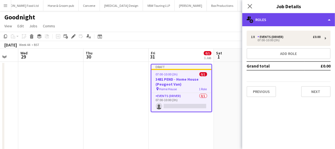
click at [284, 19] on div "multiple-users-add Roles" at bounding box center [288, 19] width 93 height 13
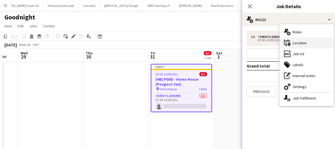
click at [303, 43] on div "maps-pin-1 Location" at bounding box center [307, 42] width 54 height 11
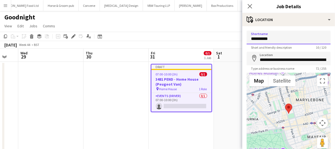
drag, startPoint x: 278, startPoint y: 39, endPoint x: 215, endPoint y: 38, distance: 62.2
click at [215, 38] on body "Menu Boards Boards Boards All jobs Status Workforce Workforce My Workforce Recr…" at bounding box center [167, 82] width 335 height 165
type input "**********"
click at [262, 58] on input "**********" at bounding box center [289, 59] width 84 height 14
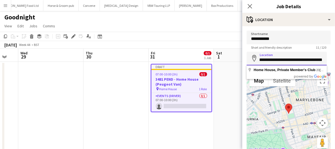
scroll to position [0, 81]
drag, startPoint x: 259, startPoint y: 59, endPoint x: 329, endPoint y: 63, distance: 70.2
click at [329, 63] on form "**********" at bounding box center [288, 110] width 93 height 158
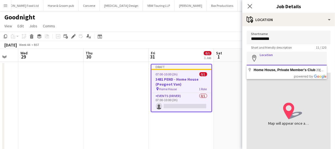
scroll to position [0, 0]
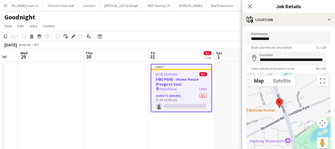
drag, startPoint x: 280, startPoint y: 111, endPoint x: 297, endPoint y: 116, distance: 18.1
click at [297, 116] on div at bounding box center [289, 114] width 84 height 82
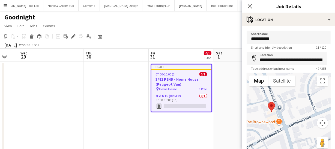
drag, startPoint x: 276, startPoint y: 107, endPoint x: 287, endPoint y: 120, distance: 17.6
click at [287, 120] on div at bounding box center [289, 114] width 84 height 82
drag, startPoint x: 272, startPoint y: 107, endPoint x: 284, endPoint y: 104, distance: 12.0
click at [279, 99] on area at bounding box center [279, 99] width 0 height 0
type input "**********"
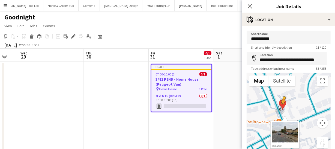
drag, startPoint x: 316, startPoint y: 141, endPoint x: 280, endPoint y: 108, distance: 48.6
click at [280, 108] on div "To activate drag with keyboard, press Alt + Enter. Once in keyboard drag state,…" at bounding box center [289, 114] width 84 height 82
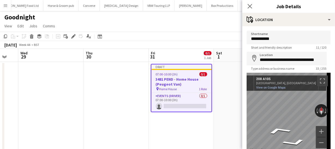
scroll to position [5, 0]
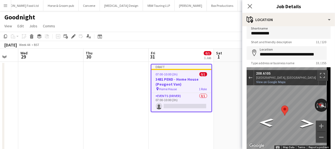
click at [234, 106] on body "Menu Boards Boards Boards All jobs Status Workforce Workforce My Workforce Recr…" at bounding box center [167, 82] width 335 height 165
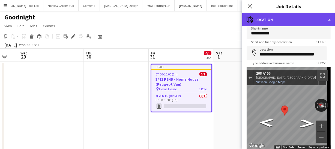
click at [289, 19] on div "maps-pin-1 Location" at bounding box center [288, 19] width 93 height 13
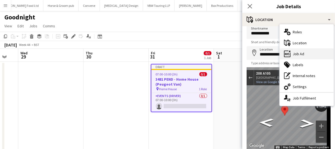
click at [299, 51] on div "ads-window Job Ad" at bounding box center [307, 53] width 54 height 11
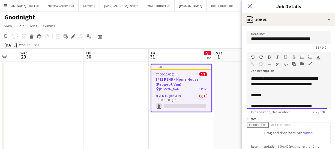
click at [250, 79] on div "**********" at bounding box center [287, 92] width 80 height 33
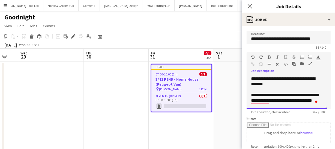
click at [280, 84] on div "**********" at bounding box center [287, 92] width 80 height 33
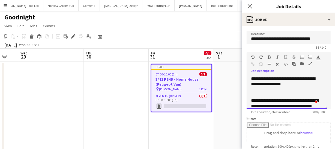
click at [283, 85] on span "**********" at bounding box center [283, 81] width 64 height 10
drag, startPoint x: 282, startPoint y: 85, endPoint x: 309, endPoint y: 85, distance: 27.5
click at [309, 85] on div "**********" at bounding box center [287, 92] width 80 height 33
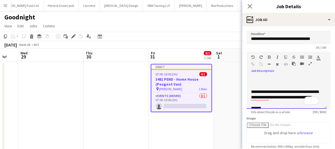
scroll to position [74, 0]
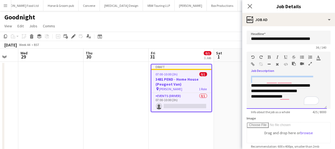
drag, startPoint x: 251, startPoint y: 93, endPoint x: 294, endPoint y: 83, distance: 43.9
click at [294, 83] on div "**********" at bounding box center [285, 74] width 68 height 60
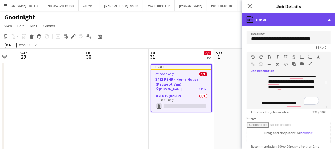
click at [281, 22] on div "ads-window Job Ad" at bounding box center [288, 19] width 93 height 13
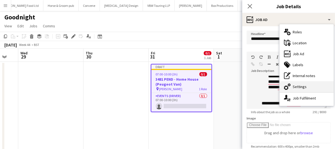
click at [303, 82] on div "cog-double-3 Settings" at bounding box center [307, 86] width 54 height 11
type input "*******"
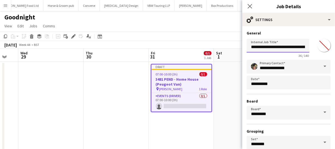
click at [273, 47] on input "**********" at bounding box center [278, 46] width 63 height 14
drag, startPoint x: 251, startPoint y: 47, endPoint x: 297, endPoint y: 47, distance: 46.1
click at [303, 46] on input "**********" at bounding box center [278, 46] width 63 height 14
click at [280, 47] on input "**********" at bounding box center [278, 46] width 63 height 14
click at [279, 47] on input "**********" at bounding box center [278, 46] width 63 height 14
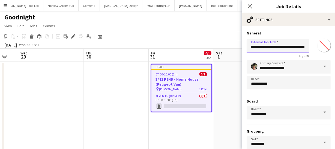
drag, startPoint x: 305, startPoint y: 47, endPoint x: 320, endPoint y: 47, distance: 14.2
click at [320, 47] on div "**********" at bounding box center [289, 47] width 84 height 21
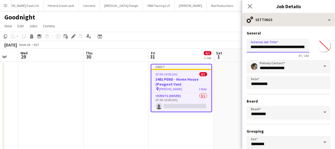
type input "**********"
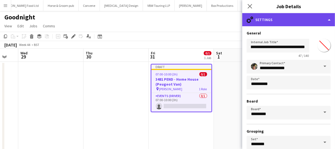
click at [285, 24] on div "cog-double-3 Settings" at bounding box center [288, 19] width 93 height 13
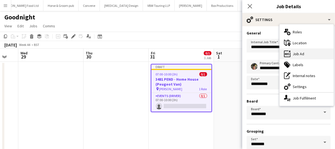
click at [306, 53] on div "ads-window Job Ad" at bounding box center [307, 53] width 54 height 11
type input "**********"
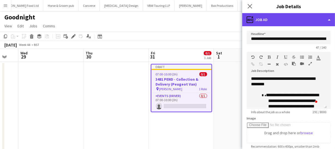
click at [290, 26] on div "ads-window Job Ad" at bounding box center [288, 19] width 93 height 13
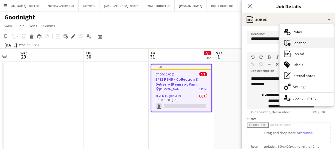
click at [303, 44] on div "maps-pin-1 Location" at bounding box center [307, 42] width 54 height 11
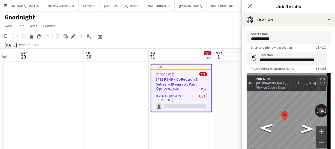
click at [251, 85] on button "Exit the Street View" at bounding box center [250, 82] width 7 height 7
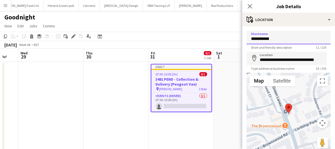
drag, startPoint x: 249, startPoint y: 38, endPoint x: 298, endPoint y: 36, distance: 48.6
click at [298, 36] on input "**********" at bounding box center [289, 38] width 84 height 14
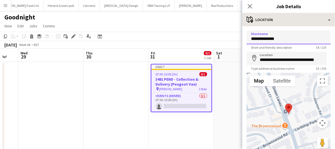
type input "**********"
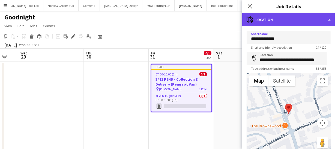
click at [285, 23] on div "maps-pin-1 Location" at bounding box center [288, 19] width 93 height 13
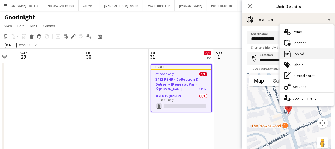
click at [308, 55] on div "ads-window Job Ad" at bounding box center [307, 53] width 54 height 11
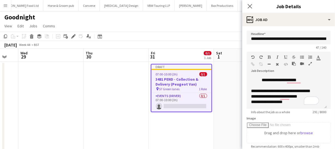
scroll to position [23, 0]
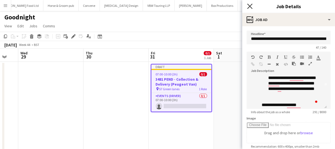
click at [250, 5] on icon "Close pop-in" at bounding box center [249, 6] width 5 height 5
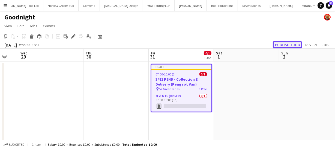
click at [292, 45] on button "Publish 1 job" at bounding box center [287, 44] width 29 height 7
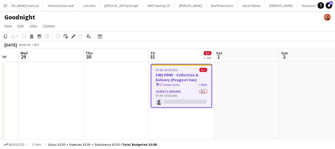
click at [175, 120] on app-date-cell "07:00-10:00 (3h) 0/1 3481 PEND - Collection & Delivery (Peugeot Van) pin 57 Gre…" at bounding box center [181, 109] width 65 height 94
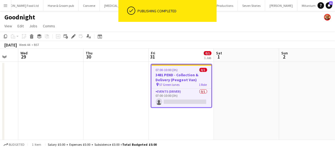
scroll to position [0, 112]
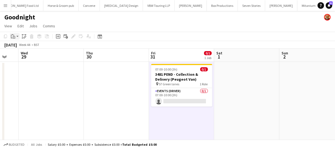
click at [12, 36] on icon "Paste" at bounding box center [13, 36] width 4 height 4
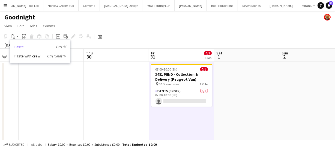
click at [19, 46] on link "Paste Ctrl+V" at bounding box center [39, 46] width 51 height 5
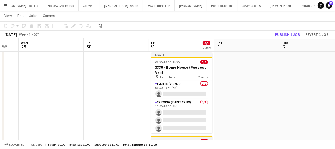
scroll to position [0, 0]
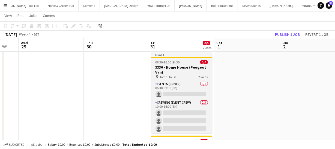
click at [170, 65] on h3 "3330 - Home House (Peugeot Van)" at bounding box center [181, 70] width 61 height 10
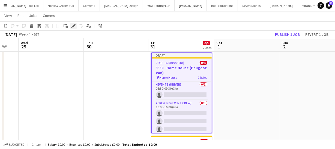
click at [74, 26] on icon at bounding box center [73, 26] width 3 height 3
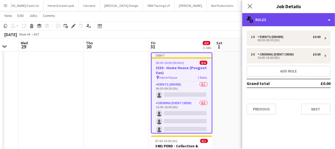
click at [297, 24] on div "multiple-users-add Roles" at bounding box center [288, 19] width 93 height 13
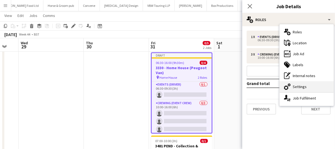
click at [303, 88] on div "cog-double-3 Settings" at bounding box center [307, 86] width 54 height 11
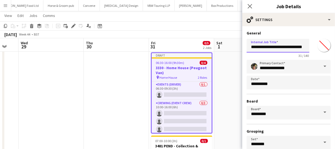
drag, startPoint x: 250, startPoint y: 46, endPoint x: 240, endPoint y: 43, distance: 10.6
click at [239, 44] on body "Menu Boards Boards Boards All jobs Status Workforce Workforce My Workforce Recr…" at bounding box center [167, 93] width 335 height 209
drag, startPoint x: 259, startPoint y: 46, endPoint x: 234, endPoint y: 46, distance: 24.5
click at [234, 46] on body "Menu Boards Boards Boards All jobs Status Workforce Workforce My Workforce Recr…" at bounding box center [167, 93] width 335 height 209
click at [262, 46] on input "**********" at bounding box center [278, 46] width 63 height 14
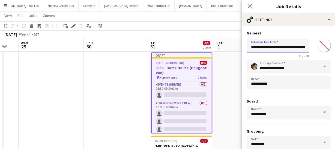
click at [262, 47] on input "**********" at bounding box center [278, 46] width 63 height 14
drag, startPoint x: 250, startPoint y: 47, endPoint x: 308, endPoint y: 46, distance: 58.4
click at [312, 47] on div "**********" at bounding box center [289, 47] width 84 height 21
click at [304, 47] on input "**********" at bounding box center [278, 46] width 63 height 14
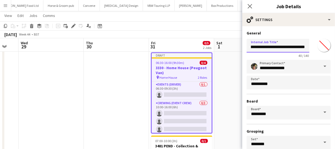
scroll to position [0, 24]
click at [279, 47] on input "**********" at bounding box center [278, 46] width 63 height 14
drag, startPoint x: 306, startPoint y: 46, endPoint x: 213, endPoint y: 44, distance: 93.0
click at [213, 44] on body "Menu Boards Boards Boards All jobs Status Workforce Workforce My Workforce Recr…" at bounding box center [167, 93] width 335 height 209
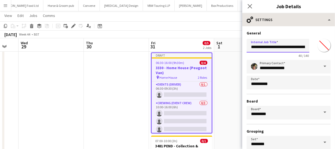
type input "**********"
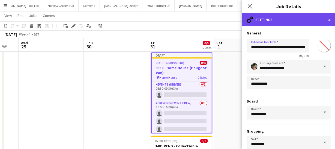
click at [280, 22] on div "cog-double-3 Settings" at bounding box center [288, 19] width 93 height 13
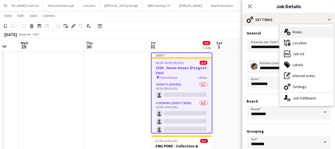
click at [297, 32] on div "multiple-users-add Roles" at bounding box center [307, 31] width 54 height 11
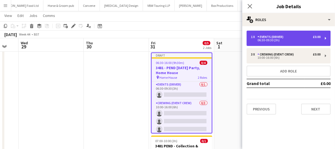
click at [280, 38] on div "Events (Driver)" at bounding box center [271, 37] width 28 height 4
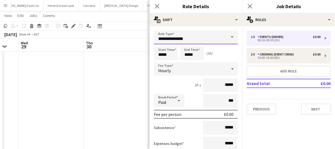
click at [209, 38] on input "**********" at bounding box center [196, 38] width 84 height 14
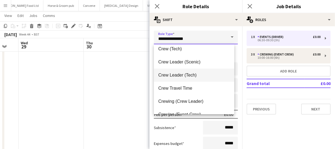
scroll to position [25, 0]
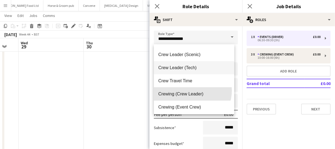
click at [191, 90] on mat-option "Crewing (Crew Leader)" at bounding box center [194, 93] width 80 height 13
type input "**********"
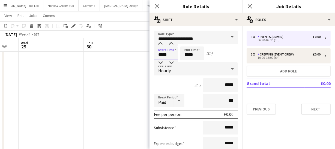
drag, startPoint x: 169, startPoint y: 54, endPoint x: 115, endPoint y: 53, distance: 54.6
click at [116, 53] on body "Menu Boards Boards Boards All jobs Status Workforce Workforce My Workforce Recr…" at bounding box center [167, 93] width 335 height 209
type input "*****"
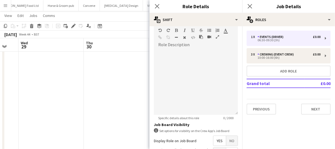
scroll to position [173, 0]
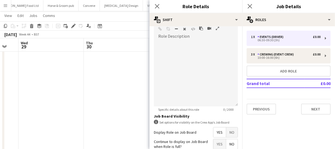
type input "*****"
click at [226, 133] on span "No" at bounding box center [231, 132] width 11 height 10
click at [158, 7] on icon "Close pop-in" at bounding box center [156, 6] width 5 height 5
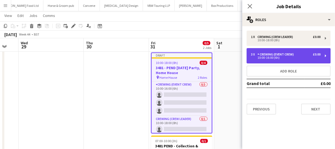
click at [277, 55] on div "Crewing (Event Crew)" at bounding box center [276, 54] width 38 height 4
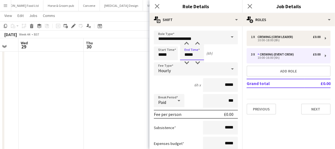
drag, startPoint x: 195, startPoint y: 55, endPoint x: 165, endPoint y: 54, distance: 30.0
click at [166, 54] on div "Start Time ***** End Time ***** (6h)" at bounding box center [196, 53] width 84 height 14
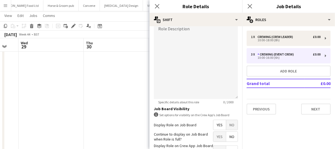
scroll to position [198, 0]
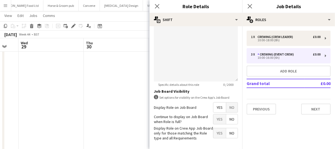
type input "*****"
click at [215, 109] on span "Yes" at bounding box center [219, 107] width 13 height 10
click at [157, 9] on app-icon "Close pop-in" at bounding box center [157, 6] width 8 height 8
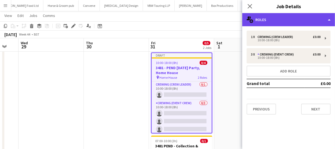
click at [292, 19] on div "multiple-users-add Roles" at bounding box center [288, 19] width 93 height 13
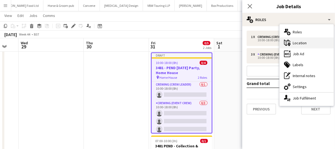
click at [300, 44] on div "maps-pin-1 Location" at bounding box center [307, 42] width 54 height 11
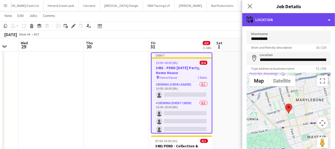
click at [298, 23] on div "maps-pin-1 Location" at bounding box center [288, 19] width 93 height 13
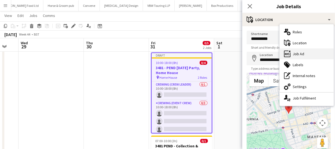
click at [304, 52] on div "ads-window Job Ad" at bounding box center [307, 53] width 54 height 11
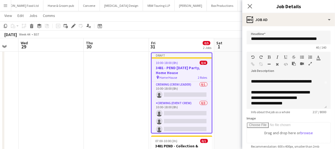
scroll to position [0, 0]
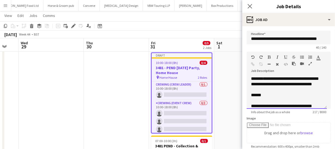
click at [253, 100] on div "**********" at bounding box center [285, 111] width 68 height 38
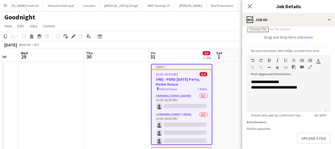
scroll to position [99, 0]
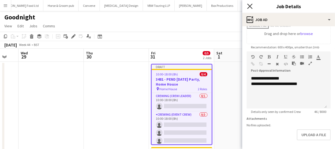
click at [251, 6] on icon "Close pop-in" at bounding box center [249, 6] width 5 height 5
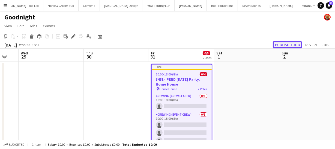
click at [285, 46] on button "Publish 1 job" at bounding box center [287, 44] width 29 height 7
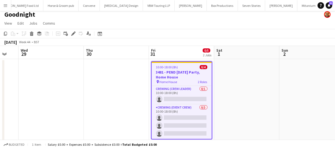
scroll to position [0, 0]
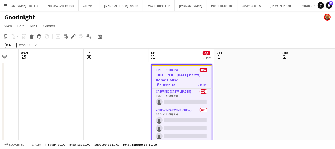
click at [184, 71] on div "10:00-18:00 (8h) 0/4" at bounding box center [182, 70] width 60 height 4
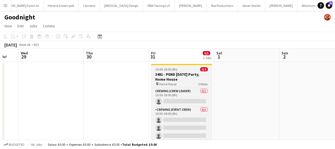
click at [180, 74] on h3 "3481 - PEND Halloween Party, Home House" at bounding box center [181, 77] width 61 height 10
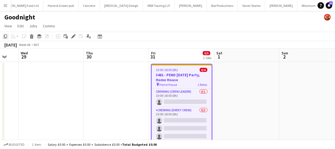
click at [5, 35] on icon at bounding box center [5, 36] width 3 height 4
click at [224, 71] on app-date-cell at bounding box center [246, 130] width 65 height 136
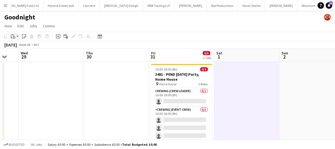
click at [13, 36] on icon "Paste" at bounding box center [13, 36] width 4 height 4
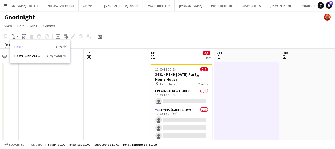
click at [24, 47] on link "Paste Ctrl+V" at bounding box center [39, 46] width 51 height 5
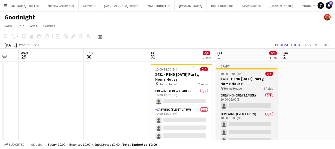
click at [230, 82] on h3 "3481 - PEND Halloween Party, Home House" at bounding box center [246, 81] width 61 height 10
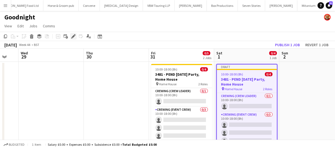
click at [71, 36] on icon "Edit" at bounding box center [73, 36] width 4 height 4
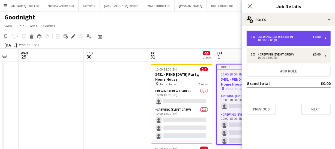
click at [277, 37] on div "Crewing (Crew Leader)" at bounding box center [276, 37] width 38 height 4
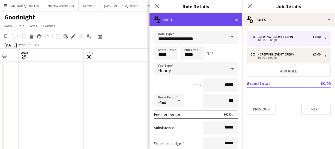
click at [227, 21] on div "multiple-actions-text Shift" at bounding box center [195, 19] width 93 height 13
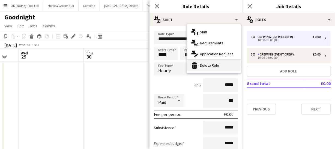
click at [230, 63] on div "bin-2 Delete Role" at bounding box center [214, 65] width 54 height 11
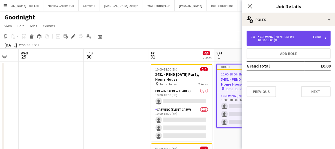
click at [275, 41] on div "10:00-18:00 (8h)" at bounding box center [286, 40] width 70 height 3
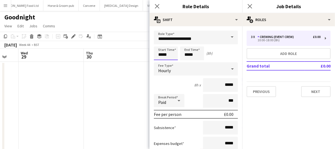
drag, startPoint x: 171, startPoint y: 53, endPoint x: 143, endPoint y: 53, distance: 27.6
click at [144, 54] on body "Menu Boards Boards Boards All jobs Status Workforce Workforce My Workforce Recr…" at bounding box center [167, 103] width 335 height 206
type input "*****"
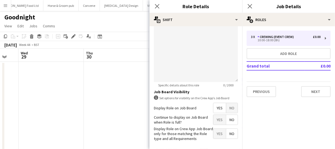
scroll to position [198, 0]
type input "*****"
click at [158, 7] on icon "Close pop-in" at bounding box center [156, 6] width 5 height 5
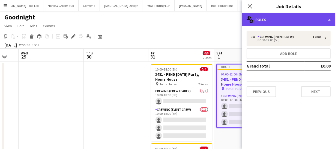
click at [275, 19] on div "multiple-users-add Roles" at bounding box center [288, 19] width 93 height 13
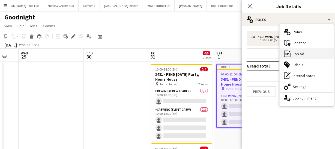
click at [302, 50] on div "ads-window Job Ad" at bounding box center [307, 53] width 54 height 11
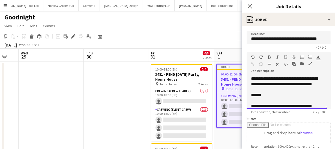
click at [253, 101] on div "**********" at bounding box center [285, 111] width 68 height 38
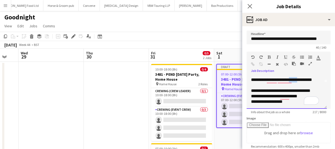
scroll to position [26, 0]
drag, startPoint x: 292, startPoint y: 80, endPoint x: 322, endPoint y: 83, distance: 30.4
click at [322, 83] on div "**********" at bounding box center [287, 92] width 80 height 33
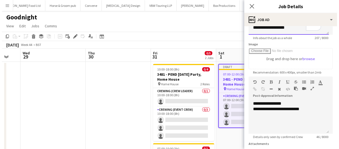
scroll to position [74, 0]
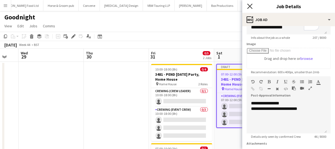
click at [252, 7] on icon "Close pop-in" at bounding box center [249, 6] width 5 height 5
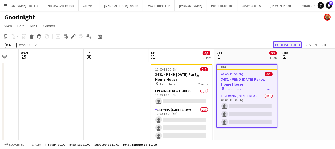
click at [295, 43] on button "Publish 1 job" at bounding box center [287, 44] width 29 height 7
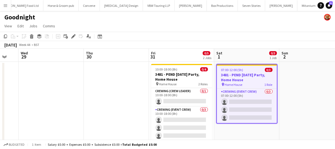
click at [7, 5] on app-icon "Menu" at bounding box center [5, 5] width 4 height 4
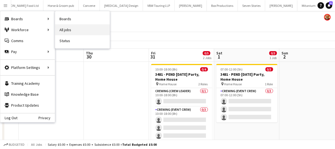
click at [84, 30] on link "All jobs" at bounding box center [82, 29] width 55 height 11
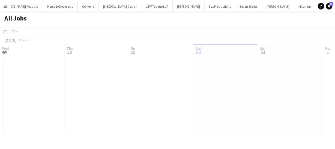
scroll to position [0, 130]
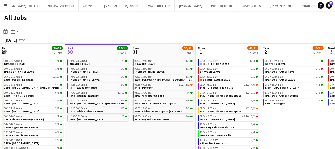
click at [6, 5] on app-icon "Menu" at bounding box center [5, 5] width 4 height 4
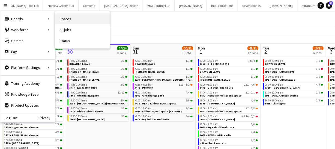
click at [64, 18] on link "Boards" at bounding box center [82, 18] width 55 height 11
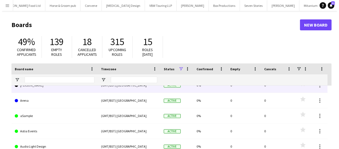
scroll to position [173, 0]
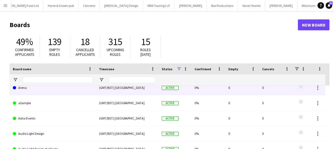
click at [26, 90] on link "Arena" at bounding box center [53, 87] width 80 height 15
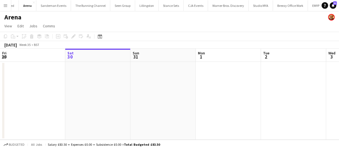
scroll to position [0, 515]
drag, startPoint x: 54, startPoint y: 95, endPoint x: 170, endPoint y: 88, distance: 117.0
click at [177, 90] on app-calendar-viewport "Wed 27 Thu 28 Fri 29 Sat 30 Sun 31 Mon 1 Tue 2 Wed 3 Thu 4 Fri 5 Sat 6" at bounding box center [169, 94] width 339 height 91
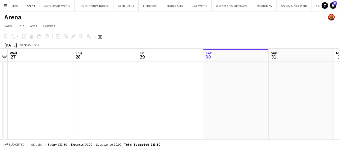
click at [136, 88] on app-calendar-viewport "Mon 25 Tue 26 Wed 27 Thu 28 Fri 29 Sat 30 Sun 31 Mon 1 Tue 2 Wed 3 Thu 4" at bounding box center [169, 94] width 339 height 91
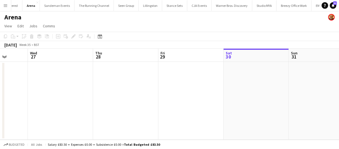
click at [161, 106] on app-calendar-viewport "Sun 24 Mon 25 Tue 26 Wed 27 Thu 28 Fri 29 Sat 30 Sun 31 Mon 1 Tue 2 Wed 3" at bounding box center [169, 94] width 339 height 91
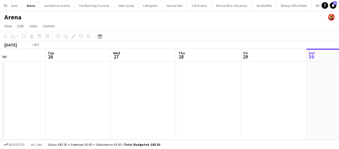
drag, startPoint x: 82, startPoint y: 110, endPoint x: 174, endPoint y: 107, distance: 91.9
click at [136, 109] on app-calendar-viewport "Sat 23 Sun 24 Mon 25 Tue 26 Wed 27 Thu 28 Fri 29 Sat 30 Sun 31 Mon 1 Tue 2" at bounding box center [169, 94] width 339 height 91
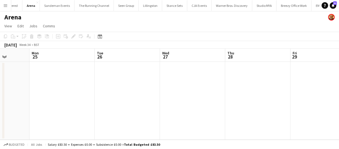
click at [95, 95] on app-calendar-viewport "Fri 22 Sat 23 Sun 24 Mon 25 Tue 26 Wed 27 Thu 28 Fri 29 Sat 30 Sun 31 Mon 1" at bounding box center [169, 94] width 339 height 91
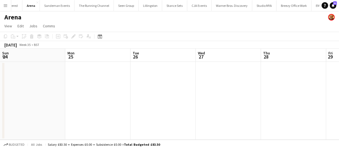
drag, startPoint x: 40, startPoint y: 92, endPoint x: 143, endPoint y: 93, distance: 103.1
click at [127, 93] on app-calendar-viewport "Fri 22 Sat 23 Sun 24 Mon 25 Tue 26 Wed 27 Thu 28 Fri 29 Sat 30 Sun 31 Mon 1" at bounding box center [169, 94] width 339 height 91
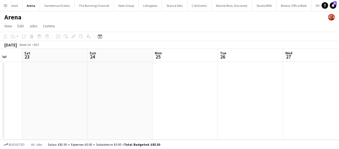
click at [110, 93] on app-calendar-viewport "Wed 20 Thu 21 Fri 22 Sat 23 Sun 24 Mon 25 Tue 26 Wed 27 Thu 28 Fri 29 Sat 30" at bounding box center [169, 94] width 339 height 91
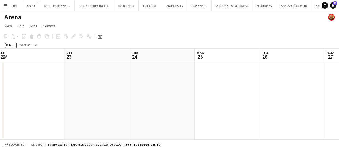
drag, startPoint x: 38, startPoint y: 97, endPoint x: 170, endPoint y: 101, distance: 132.6
click at [117, 98] on app-calendar-viewport "Wed 20 Thu 21 Fri 22 Sat 23 Sun 24 Mon 25 Tue 26 Wed 27 Thu 28 Fri 29 Sat 30" at bounding box center [169, 94] width 339 height 91
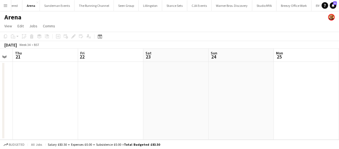
drag, startPoint x: 92, startPoint y: 101, endPoint x: 148, endPoint y: 103, distance: 55.7
click at [118, 101] on app-calendar-viewport "Mon 18 Tue 19 Wed 20 Thu 21 Fri 22 Sat 23 Sun 24 Mon 25 Tue 26 Wed 27 Thu 28" at bounding box center [169, 94] width 339 height 91
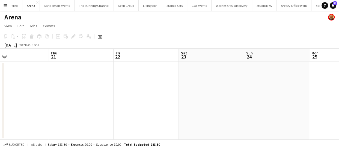
click at [99, 95] on app-calendar-viewport "Mon 18 Tue 19 Wed 20 Thu 21 Fri 22 Sat 23 Sun 24 Mon 25 Tue 26 Wed 27 Thu 28" at bounding box center [169, 94] width 339 height 91
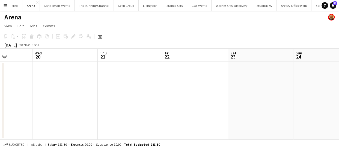
drag, startPoint x: 35, startPoint y: 90, endPoint x: 125, endPoint y: 95, distance: 89.9
click at [89, 90] on app-calendar-viewport "Sun 17 Mon 18 Tue 19 Wed 20 Thu 21 Fri 22 Sat 23 Sun 24 Mon 25 Tue 26 Wed 27" at bounding box center [169, 94] width 339 height 91
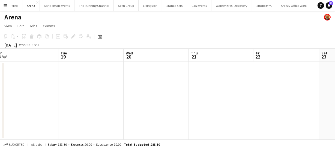
click at [86, 87] on app-calendar-viewport "Sat 16 Sun 17 Mon 18 Tue 19 Wed 20 Thu 21 Fri 22 Sat 23 Sun 24 Mon 25 Tue 26" at bounding box center [167, 94] width 335 height 91
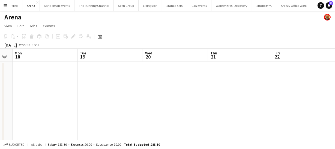
drag, startPoint x: 46, startPoint y: 86, endPoint x: 94, endPoint y: 93, distance: 48.4
click at [90, 87] on app-calendar-viewport "Sat 16 9/9 1 Job Sun 17 Mon 18 Tue 19 Wed 20 Thu 21 Fri 22 Sat 23 Sun 24 Mon 25…" at bounding box center [167, 102] width 335 height 107
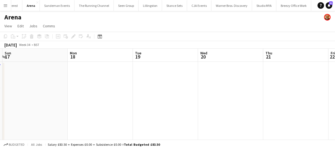
click at [65, 87] on app-calendar-viewport "Fri 15 9/9 1 Job Sat 16 9/9 1 Job Sun 17 Mon 18 Tue 19 Wed 20 Thu 21 Fri 22 Sat…" at bounding box center [167, 102] width 335 height 107
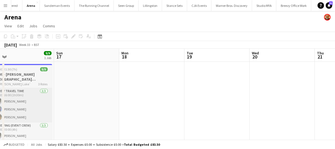
drag, startPoint x: 31, startPoint y: 92, endPoint x: 70, endPoint y: 97, distance: 39.0
click at [71, 95] on app-calendar-viewport "Thu 14 Fri 15 9/9 1 Job Sat 16 9/9 1 Job Sun 17 Mon 18 Tue 19 Wed 20 Thu 21 Fri…" at bounding box center [167, 102] width 335 height 107
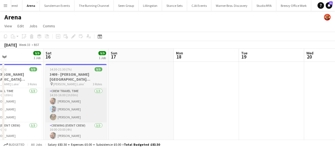
drag, startPoint x: 71, startPoint y: 95, endPoint x: 145, endPoint y: 96, distance: 74.2
click at [141, 97] on app-calendar-viewport "Wed 13 Thu 14 Fri 15 9/9 1 Job Sat 16 9/9 1 Job Sun 17 Mon 18 Tue 19 Wed 20 Thu…" at bounding box center [167, 102] width 335 height 107
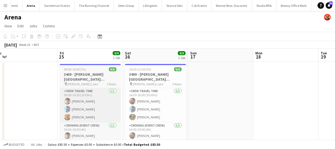
drag, startPoint x: 89, startPoint y: 93, endPoint x: 179, endPoint y: 104, distance: 91.2
click at [188, 109] on app-calendar-viewport "Tue 12 Wed 13 Thu 14 Fri 15 9/9 1 Job Sat 16 9/9 1 Job Sun 17 Mon 18 Tue 19 Wed…" at bounding box center [167, 102] width 335 height 107
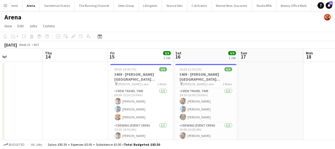
scroll to position [0, 238]
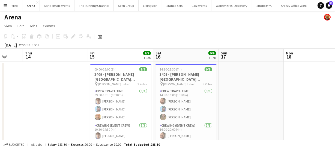
drag, startPoint x: 129, startPoint y: 100, endPoint x: 60, endPoint y: 92, distance: 69.8
click at [60, 92] on app-calendar-viewport "Sun 10 10/10 1 Job Mon 11 8/8 3 Jobs Tue 12 Wed 13 Thu 14 Fri 15 9/9 1 Job Sat …" at bounding box center [167, 143] width 335 height 189
click at [99, 37] on icon "Date picker" at bounding box center [100, 36] width 4 height 4
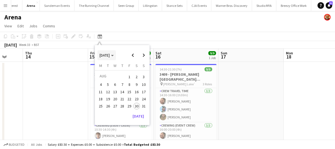
click at [116, 58] on span "Choose month and year" at bounding box center [106, 55] width 19 height 13
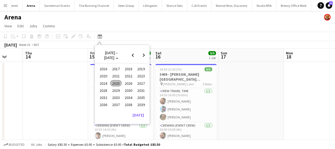
click at [105, 85] on span "2024" at bounding box center [103, 83] width 11 height 7
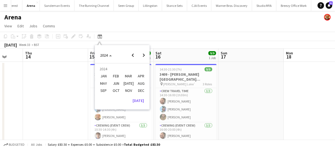
click at [127, 89] on span "NOV" at bounding box center [128, 90] width 11 height 7
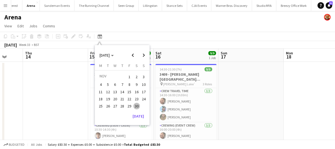
click at [124, 86] on span "7" at bounding box center [122, 84] width 7 height 7
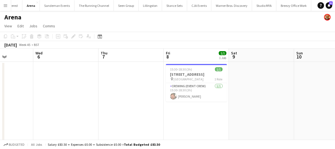
drag, startPoint x: 97, startPoint y: 90, endPoint x: 163, endPoint y: 95, distance: 66.5
click at [149, 88] on app-calendar-viewport "Sun 3 Mon 4 Tue 5 Wed 6 Thu 7 Fri 8 1/1 1 Job Sat 9 Sun 10 Mon 11 Tue 12 Wed 13…" at bounding box center [167, 143] width 335 height 189
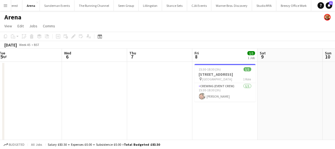
drag, startPoint x: 80, startPoint y: 98, endPoint x: 123, endPoint y: 106, distance: 43.4
click at [139, 101] on app-calendar-viewport "Sun 3 Mon 4 Tue 5 Wed 6 Thu 7 Fri 8 1/1 1 Job Sat 9 Sun 10 Mon 11 Tue 12 Wed 13…" at bounding box center [167, 143] width 335 height 189
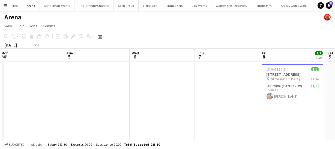
click at [144, 101] on app-calendar-viewport "Sat 2 Sun 3 Mon 4 Tue 5 Wed 6 Thu 7 Fri 8 1/1 1 Job Sat 9 Sun 10 Mon 11 Tue 12 …" at bounding box center [167, 143] width 335 height 189
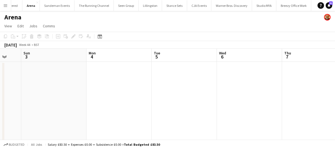
drag, startPoint x: 77, startPoint y: 103, endPoint x: 139, endPoint y: 104, distance: 61.1
click at [113, 103] on app-calendar-viewport "Fri 1 Sat 2 Sun 3 Mon 4 Tue 5 Wed 6 Thu 7 Fri 8 1/1 1 Job Sat 9 Sun 10 Mon 11 1…" at bounding box center [167, 143] width 335 height 189
drag, startPoint x: 27, startPoint y: 91, endPoint x: 111, endPoint y: 104, distance: 84.8
click at [44, 92] on app-calendar-viewport "Thu 31 Fri 1 Sat 2 Sun 3 Mon 4 Tue 5 Wed 6 Thu 7 Fri 8 1/1 1 Job Sat 9 Sun 10 1…" at bounding box center [167, 143] width 335 height 189
click at [49, 96] on app-calendar-viewport "Thu 31 Fri 1 Sat 2 Sun 3 Mon 4 Tue 5 Wed 6 Thu 7 Fri 8 1/1 1 Job Sat 9 Sun 10 1…" at bounding box center [167, 143] width 335 height 189
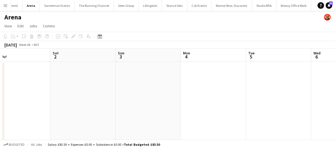
drag, startPoint x: 26, startPoint y: 91, endPoint x: 94, endPoint y: 99, distance: 68.1
click at [55, 94] on app-calendar-viewport "Wed 30 Thu 31 Fri 1 Sat 2 Sun 3 Mon 4 Tue 5 Wed 6 Thu 7 Fri 8 1/1 1 Job Sat 9 1…" at bounding box center [167, 143] width 335 height 189
click at [70, 94] on app-calendar-viewport "Tue 29 Wed 30 Thu 31 Fri 1 Sat 2 Sun 3 Mon 4 Tue 5 Wed 6 Thu 7 Fri 8 1/1 1 Job …" at bounding box center [167, 143] width 335 height 189
drag, startPoint x: 61, startPoint y: 89, endPoint x: 106, endPoint y: 93, distance: 44.9
click at [96, 89] on app-calendar-viewport "Tue 29 Wed 30 Thu 31 Fri 1 Sat 2 Sun 3 Mon 4 Tue 5 Wed 6 Thu 7 Fri 8 1/1 1 Job …" at bounding box center [167, 143] width 335 height 189
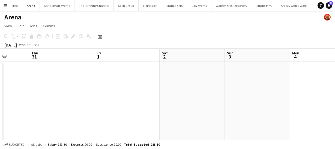
click at [121, 90] on app-calendar-viewport "Mon 28 Tue 29 Wed 30 Thu 31 Fri 1 Sat 2 Sun 3 Mon 4 Tue 5 Wed 6 Thu 7" at bounding box center [167, 143] width 335 height 189
drag, startPoint x: 17, startPoint y: 88, endPoint x: 130, endPoint y: 97, distance: 112.5
click at [92, 90] on app-calendar-viewport "Sun 27 Mon 28 Tue 29 Wed 30 Thu 31 Fri 1 Sat 2 Sun 3 Mon 4 Tue 5 Wed 6" at bounding box center [167, 143] width 335 height 189
drag, startPoint x: 61, startPoint y: 95, endPoint x: 122, endPoint y: 98, distance: 62.0
click at [101, 96] on app-calendar-viewport "Sat 26 Sun 27 Mon 28 Tue 29 Wed 30 Thu 31 Fri 1 Sat 2 Sun 3 Mon 4 Tue 5" at bounding box center [167, 143] width 335 height 189
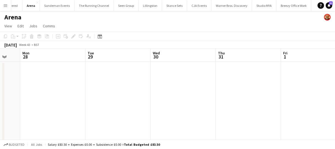
click at [76, 82] on app-calendar-viewport "Sat 26 Sun 27 Mon 28 Tue 29 Wed 30 Thu 31 Fri 1 Sat 2 Sun 3 Mon 4 Tue 5" at bounding box center [167, 143] width 335 height 189
drag, startPoint x: 46, startPoint y: 88, endPoint x: 133, endPoint y: 93, distance: 87.4
click at [85, 87] on app-calendar-viewport "Fri 25 Sat 26 Sun 27 Mon 28 Tue 29 Wed 30 Thu 31 Fri 1 Sat 2 Sun 3 Mon 4" at bounding box center [167, 143] width 335 height 189
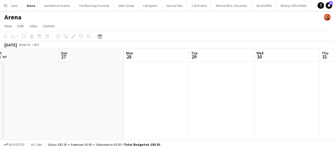
click at [62, 88] on app-calendar-viewport "Thu 24 Fri 25 Sat 26 Sun 27 Mon 28 Tue 29 Wed 30 Thu 31 Fri 1 Sat 2 Sun 3" at bounding box center [167, 143] width 335 height 189
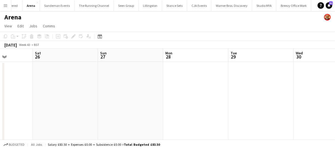
click at [59, 91] on app-calendar-viewport "Wed 23 Thu 24 Fri 25 Sat 26 Sun 27 Mon 28 Tue 29 Wed 30 Thu 31 Fri 1 Sat 2" at bounding box center [167, 143] width 335 height 189
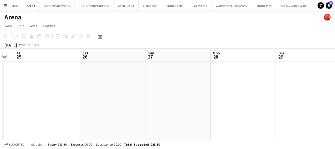
click at [95, 97] on app-calendar-viewport "Wed 23 Thu 24 Fri 25 Sat 26 Sun 27 Mon 28 Tue 29 Wed 30 Thu 31 Fri 1 Sat 2" at bounding box center [167, 143] width 335 height 189
click at [45, 86] on app-calendar-viewport "Mon 21 Tue 22 Wed 23 Thu 24 Fri 25 Sat 26 Sun 27 Mon 28 Tue 29 Wed 30 Thu 31" at bounding box center [167, 143] width 335 height 189
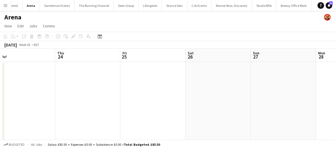
click at [78, 83] on app-calendar-viewport "Mon 21 Tue 22 Wed 23 Thu 24 Fri 25 Sat 26 Sun 27 Mon 28 Tue 29 Wed 30 Thu 31" at bounding box center [167, 143] width 335 height 189
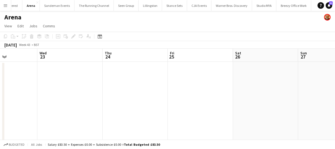
drag, startPoint x: 44, startPoint y: 82, endPoint x: 44, endPoint y: 85, distance: 3.6
click at [62, 84] on app-calendar-viewport "Sun 20 Mon 21 Tue 22 Wed 23 Thu 24 Fri 25 Sat 26 Sun 27 Mon 28 Tue 29 Wed 30" at bounding box center [167, 143] width 335 height 189
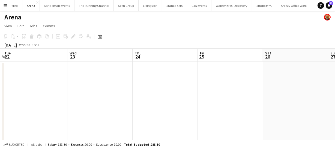
click at [96, 89] on app-calendar-viewport "Sun 20 Mon 21 Tue 22 Wed 23 Thu 24 Fri 25 Sat 26 Sun 27 Mon 28 Tue 29 Wed 30" at bounding box center [167, 143] width 335 height 189
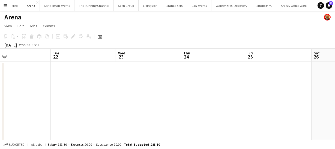
drag, startPoint x: 58, startPoint y: 87, endPoint x: 46, endPoint y: 84, distance: 11.8
click at [74, 88] on app-calendar-viewport "Sat 19 Sun 20 Mon 21 Tue 22 Wed 23 Thu 24 Fri 25 Sat 26 Sun 27 Mon 28 Tue 29" at bounding box center [167, 143] width 335 height 189
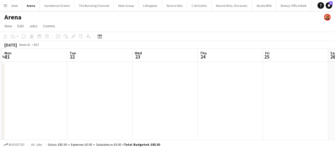
drag, startPoint x: 29, startPoint y: 83, endPoint x: 57, endPoint y: 81, distance: 28.1
click at [49, 81] on app-calendar-viewport "Sat 19 Sun 20 Mon 21 Tue 22 Wed 23 Thu 24 Fri 25 Sat 26 Sun 27 Mon 28 Tue 29" at bounding box center [167, 143] width 335 height 189
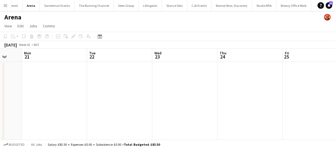
click at [64, 82] on app-calendar-viewport "Fri 18 Sat 19 Sun 20 Mon 21 Tue 22 Wed 23 Thu 24 Fri 25 Sat 26 Sun 27 Mon 28" at bounding box center [167, 143] width 335 height 189
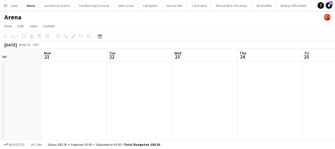
click at [81, 83] on app-calendar-viewport "Fri 18 Sat 19 Sun 20 Mon 21 Tue 22 Wed 23 Thu 24 Fri 25 Sat 26 Sun 27 Mon 28" at bounding box center [167, 143] width 335 height 189
drag, startPoint x: 93, startPoint y: 92, endPoint x: 327, endPoint y: 85, distance: 234.6
click at [330, 85] on app-calendar-viewport "Fri 18 Sat 19 Sun 20 Mon 21 Tue 22 Wed 23 Thu 24 Fri 25 Sat 26 Sun 27 Mon 28" at bounding box center [167, 143] width 335 height 189
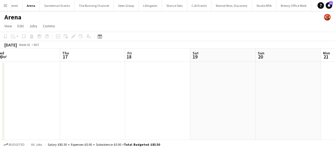
drag, startPoint x: 199, startPoint y: 89, endPoint x: 300, endPoint y: 77, distance: 101.3
click at [282, 68] on app-calendar-viewport "Mon 14 Tue 15 Wed 16 Thu 17 Fri 18 Sat 19 Sun 20 Mon 21 Tue 22 Wed 23 Thu 24" at bounding box center [167, 143] width 335 height 189
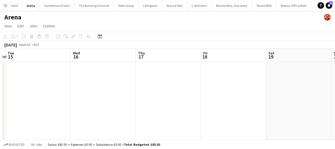
drag, startPoint x: 277, startPoint y: 85, endPoint x: 118, endPoint y: 84, distance: 159.3
click at [131, 83] on app-calendar-viewport "Sun 13 Mon 14 Tue 15 Wed 16 Thu 17 Fri 18 Sat 19 Sun 20 Mon 21 Tue 22 Wed 23" at bounding box center [167, 143] width 335 height 189
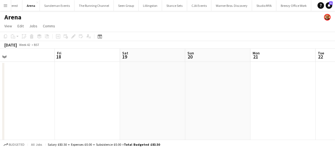
drag, startPoint x: 150, startPoint y: 89, endPoint x: 146, endPoint y: 89, distance: 4.4
click at [118, 89] on app-calendar-viewport "Sun 13 Mon 14 Tue 15 Wed 16 Thu 17 Fri 18 Sat 19 Sun 20 Mon 21 Tue 22 Wed 23" at bounding box center [167, 143] width 335 height 189
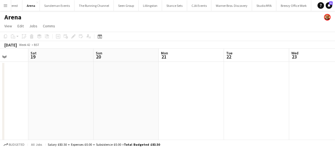
click at [85, 89] on app-calendar-viewport "Tue 15 Wed 16 Thu 17 Fri 18 Sat 19 Sun 20 Mon 21 Tue 22 Wed 23 Thu 24 Fri 25" at bounding box center [167, 143] width 335 height 189
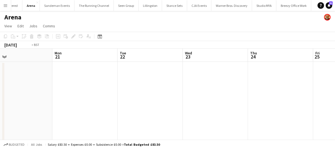
drag, startPoint x: 147, startPoint y: 87, endPoint x: 124, endPoint y: 86, distance: 23.0
click at [71, 86] on app-calendar-viewport "Thu 17 Fri 18 Sat 19 Sun 20 Mon 21 Tue 22 Wed 23 Thu 24 Fri 25 Sat 26 Sun 27" at bounding box center [167, 143] width 335 height 189
click at [92, 84] on app-calendar-viewport "Sat 19 Sun 20 Mon 21 Tue 22 Wed 23 Thu 24 Fri 25 Sat 26 Sun 27 Mon 28 Tue 29" at bounding box center [167, 143] width 335 height 189
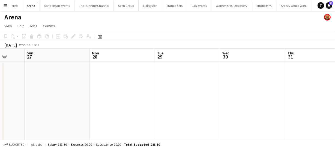
drag, startPoint x: 35, startPoint y: 74, endPoint x: 218, endPoint y: 77, distance: 183.3
click at [27, 74] on app-calendar-viewport "Thu 24 Fri 25 Sat 26 Sun 27 Mon 28 Tue 29 Wed 30 Thu 31 Fri 1 Sat 2 Sun 3" at bounding box center [167, 143] width 335 height 189
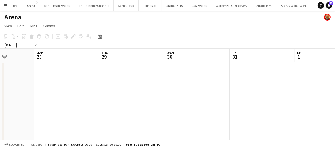
drag, startPoint x: 161, startPoint y: 75, endPoint x: 210, endPoint y: 78, distance: 48.6
click at [31, 72] on app-calendar-viewport "Thu 24 Fri 25 Sat 26 Sun 27 Mon 28 Tue 29 Wed 30 Thu 31 Fri 1 Sat 2 Sun 3" at bounding box center [167, 143] width 335 height 189
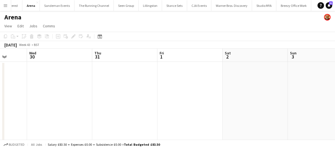
click at [20, 74] on app-calendar-viewport "Sat 26 Sun 27 Mon 28 Tue 29 Wed 30 Thu 31 Fri 1 Sat 2 Sun 3 Mon 4 Tue 5" at bounding box center [167, 143] width 335 height 189
click at [30, 74] on app-calendar-viewport "Wed 30 Thu 31 Fri 1 Sat 2 Sun 3 Mon 4 Tue 5 Wed 6 Thu 7 Fri 8 1/1 1 Job Sat 9 1…" at bounding box center [167, 143] width 335 height 189
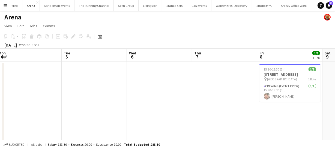
click at [62, 76] on app-calendar-viewport "Fri 1 Sat 2 Sun 3 Mon 4 Tue 5 Wed 6 Thu 7 Fri 8 1/1 1 Job Sat 9 Sun 10 Mon 11 1…" at bounding box center [167, 143] width 335 height 189
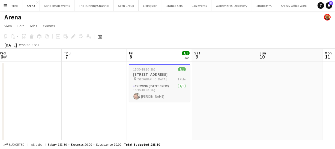
click at [29, 73] on app-calendar-viewport "Sun 3 Mon 4 Tue 5 Wed 6 Thu 7 Fri 8 1/1 1 Job Sat 9 Sun 10 Mon 11 Tue 12 Wed 13…" at bounding box center [167, 143] width 335 height 189
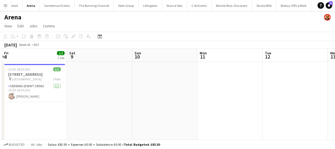
click at [89, 81] on app-calendar-viewport "Tue 5 Wed 6 Thu 7 Fri 8 1/1 1 Job Sat 9 Sun 10 Mon 11 Tue 12 Wed 13 Thu 14 Fri …" at bounding box center [167, 143] width 335 height 189
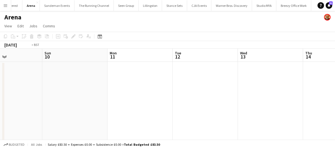
click at [59, 83] on app-calendar-viewport "Thu 7 Fri 8 1/1 1 Job Sat 9 Sun 10 Mon 11 Tue 12 Wed 13 Thu 14 Fri 15 Sat 16 Su…" at bounding box center [167, 143] width 335 height 189
click at [0, 79] on html "Menu Boards Boards Boards All jobs Status Workforce Workforce My Workforce Recr…" at bounding box center [167, 123] width 335 height 247
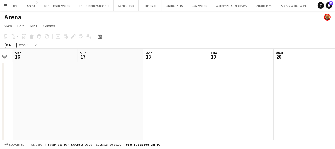
click at [0, 74] on html "Menu Boards Boards Boards All jobs Status Workforce Workforce My Workforce Recr…" at bounding box center [167, 123] width 335 height 247
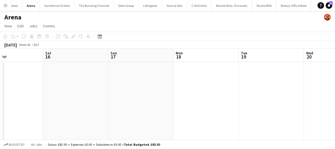
click at [49, 85] on app-calendar-viewport "Wed 13 Thu 14 Fri 15 Sat 16 Sun 17 Mon 18 Tue 19 Wed 20 Thu 21 Fri 22 Sat 23" at bounding box center [167, 143] width 335 height 189
click at [38, 79] on app-calendar-viewport "Fri 15 Sat 16 Sun 17 Mon 18 Tue 19 Wed 20 Thu 21 Fri 22 Sat 23 Sun 24 Mon 25" at bounding box center [167, 143] width 335 height 189
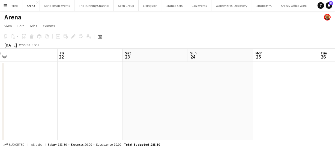
click at [69, 92] on app-calendar-viewport "Sun 17 Mon 18 Tue 19 Wed 20 Thu 21 Fri 22 Sat 23 Sun 24 Mon 25 Tue 26 Wed 27" at bounding box center [167, 143] width 335 height 189
click at [58, 86] on app-calendar-viewport "Sun 17 Mon 18 Tue 19 Wed 20 Thu 21 Fri 22 Sat 23 Sun 24 Mon 25 Tue 26 Wed 27" at bounding box center [167, 143] width 335 height 189
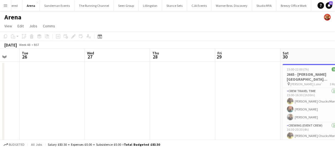
click at [50, 82] on app-calendar-viewport "Sat 23 Sun 24 Mon 25 Tue 26 Wed 27 Thu 28 Fri 29 Sat 30 9/9 1 Job Sun 1 9/9 1 J…" at bounding box center [167, 143] width 335 height 189
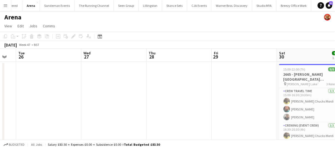
click at [69, 85] on app-calendar-viewport "Sat 23 Sun 24 Mon 25 Tue 26 Wed 27 Thu 28 Fri 29 Sat 30 9/9 1 Job Sun 1 9/9 1 J…" at bounding box center [167, 143] width 335 height 189
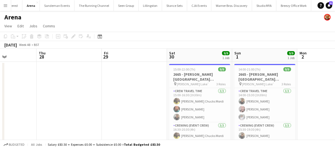
click at [4, 76] on div "Mon 25 Tue 26 Wed 27 Thu 28 Fri 29 Sat 30 9/9 1 Job Sun 1 9/9 1 Job Mon 2 Tue 3…" at bounding box center [167, 143] width 335 height 189
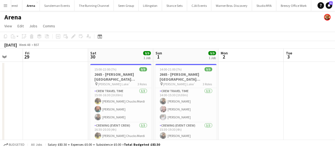
click at [155, 93] on app-calendar-viewport "Mon 25 Tue 26 Wed 27 Thu 28 Fri 29 Sat 30 9/9 1 Job Sun 1 9/9 1 Job Mon 2 Tue 3…" at bounding box center [167, 143] width 335 height 189
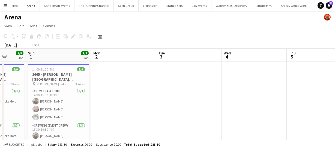
click at [108, 90] on app-calendar-viewport "Wed 27 Thu 28 Fri 29 Sat 30 9/9 1 Job Sun 1 9/9 1 Job Mon 2 Tue 3 Wed 4 Thu 5 F…" at bounding box center [167, 143] width 335 height 189
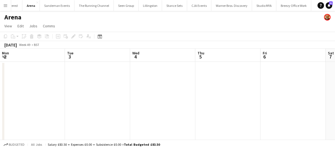
click at [80, 87] on app-calendar-viewport "Fri 29 Sat 30 9/9 1 Job Sun 1 9/9 1 Job Mon 2 Tue 3 Wed 4 Thu 5 Fri 6 Sat 7 Sun…" at bounding box center [167, 143] width 335 height 189
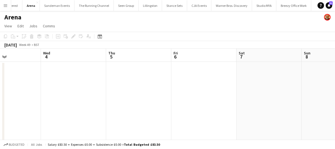
click at [57, 88] on app-calendar-viewport "Sun 1 9/9 1 Job Mon 2 Tue 3 Wed 4 Thu 5 Fri 6 Sat 7 Sun 8 Mon 9 Tue 10 Wed 11 1…" at bounding box center [167, 143] width 335 height 189
click at [43, 84] on app-calendar-viewport "Sun 1 9/9 1 Job Mon 2 Tue 3 Wed 4 Thu 5 Fri 6 Sat 7 Sun 8 Mon 9 Tue 10 Wed 11 1…" at bounding box center [167, 143] width 335 height 189
click at [130, 88] on app-calendar-viewport "Tue 3 Wed 4 Thu 5 Fri 6 Sat 7 Sun 8 Mon 9 Tue 10 Wed 11 Thu 12 Fri 13" at bounding box center [167, 143] width 335 height 189
click at [37, 87] on app-calendar-viewport "Thu 5 Fri 6 Sat 7 Sun 8 Mon 9 Tue 10 Wed 11 Thu 12 Fri 13 Sat 14 Sun 15" at bounding box center [167, 143] width 335 height 189
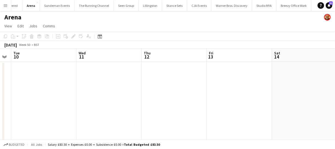
click at [65, 88] on app-calendar-viewport "Sat 7 Sun 8 Mon 9 Tue 10 Wed 11 Thu 12 Fri 13 Sat 14 Sun 15 Mon 16 Tue 17" at bounding box center [167, 143] width 335 height 189
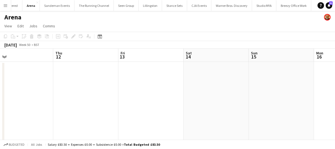
click at [46, 88] on app-calendar-viewport "Sat 7 Sun 8 Mon 9 Tue 10 Wed 11 Thu 12 Fri 13 Sat 14 Sun 15 Mon 16 Tue 17" at bounding box center [167, 143] width 335 height 189
click at [29, 85] on app-calendar-viewport "Mon 9 Tue 10 Wed 11 Thu 12 Fri 13 Sat 14 Sun 15 Mon 16 Tue 17 Wed 18 Thu 19" at bounding box center [167, 143] width 335 height 189
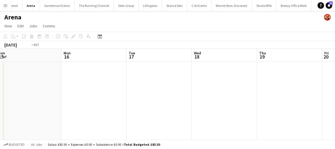
click at [43, 83] on app-calendar-viewport "Wed 11 Thu 12 Fri 13 Sat 14 Sun 15 Mon 16 Tue 17 Wed 18 Thu 19 Fri 20 Sat 21" at bounding box center [167, 143] width 335 height 189
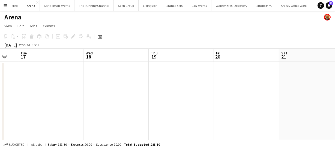
click at [89, 80] on app-calendar-viewport "Sat 14 Sun 15 Mon 16 Tue 17 Wed 18 Thu 19 Fri 20 Sat 21 Sun 22 Mon 23 2/2 1 Job…" at bounding box center [167, 143] width 335 height 189
click at [50, 77] on app-calendar-viewport "Sat 14 Sun 15 Mon 16 Tue 17 Wed 18 Thu 19 Fri 20 Sat 21 Sun 22 Mon 23 2/2 1 Job…" at bounding box center [167, 143] width 335 height 189
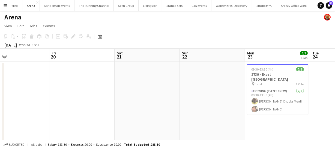
click at [77, 74] on app-calendar-viewport "Mon 16 Tue 17 Wed 18 Thu 19 Fri 20 Sat 21 Sun 22 Mon 23 2/2 1 Job Tue 24 Wed 25…" at bounding box center [167, 143] width 335 height 189
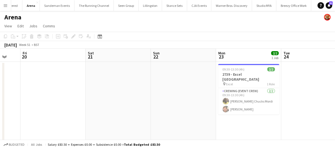
click at [83, 71] on app-calendar-viewport "Mon 16 Tue 17 Wed 18 Thu 19 Fri 20 Sat 21 Sun 22 Mon 23 2/2 1 Job Tue 24 Wed 25…" at bounding box center [167, 143] width 335 height 189
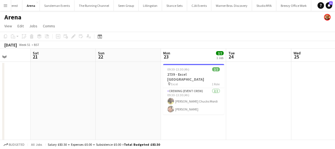
click at [178, 76] on app-calendar-viewport "Wed 18 Thu 19 Fri 20 Sat 21 Sun 22 Mon 23 2/2 1 Job Tue 24 Wed 25 Thu 26 Fri 27…" at bounding box center [167, 143] width 335 height 189
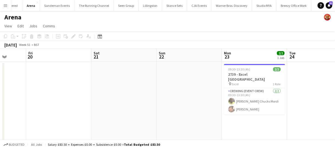
click at [173, 78] on app-calendar-viewport "Tue 17 Wed 18 Thu 19 Fri 20 Sat 21 Sun 22 Mon 23 2/2 1 Job Tue 24 Wed 25 Thu 26…" at bounding box center [167, 143] width 335 height 189
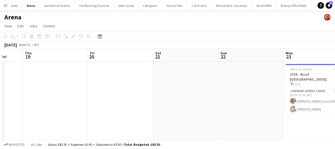
click at [158, 74] on app-calendar-viewport "Mon 16 Tue 17 Wed 18 Thu 19 Fri 20 Sat 21 Sun 22 Mon 23 2/2 1 Job Tue 24 Wed 25…" at bounding box center [167, 143] width 335 height 189
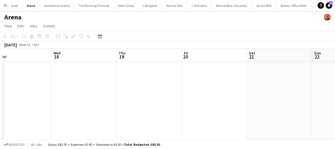
click at [153, 79] on app-calendar-viewport "Sun 15 Mon 16 Tue 17 Wed 18 Thu 19 Fri 20 Sat 21 Sun 22 Mon 23 2/2 1 Job Tue 24…" at bounding box center [167, 143] width 335 height 189
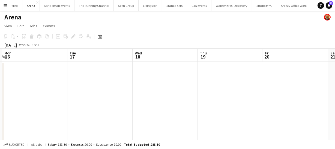
click at [139, 71] on app-calendar-viewport "Fri 13 Sat 14 Sun 15 Mon 16 Tue 17 Wed 18 Thu 19 Fri 20 Sat 21 Sun 22 Mon 23 2/…" at bounding box center [167, 143] width 335 height 189
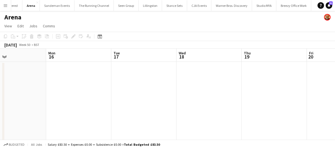
click at [164, 65] on app-calendar-viewport "Fri 13 Sat 14 Sun 15 Mon 16 Tue 17 Wed 18 Thu 19 Fri 20 Sat 21 Sun 22 Mon 23 2/…" at bounding box center [167, 143] width 335 height 189
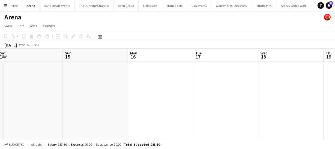
click at [163, 87] on app-calendar-viewport "Thu 12 Fri 13 Sat 14 Sun 15 Mon 16 Tue 17 Wed 18 Thu 19 Fri 20 Sat 21 Sun 22" at bounding box center [167, 143] width 335 height 189
click at [182, 76] on app-calendar-viewport "Wed 11 Thu 12 Fri 13 Sat 14 Sun 15 Mon 16 Tue 17 Wed 18 Thu 19 Fri 20 Sat 21" at bounding box center [167, 143] width 335 height 189
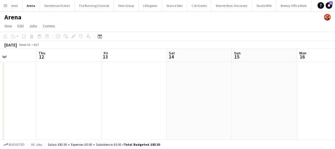
click at [157, 80] on app-calendar-viewport "Mon 9 Tue 10 Wed 11 Thu 12 Fri 13 Sat 14 Sun 15 Mon 16 Tue 17 Wed 18 Thu 19" at bounding box center [167, 143] width 335 height 189
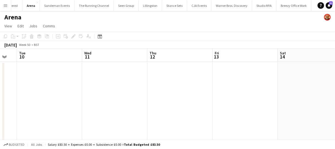
click at [154, 84] on app-calendar-viewport "Sun 8 Mon 9 Tue 10 Wed 11 Thu 12 Fri 13 Sat 14 Sun 15 Mon 16 Tue 17 Wed 18" at bounding box center [167, 143] width 335 height 189
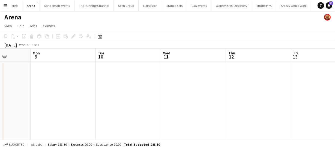
click at [205, 85] on app-calendar-viewport "Fri 6 Sat 7 Sun 8 Mon 9 Tue 10 Wed 11 Thu 12 Fri 13 Sat 14 Sun 15 Mon 16" at bounding box center [167, 143] width 335 height 189
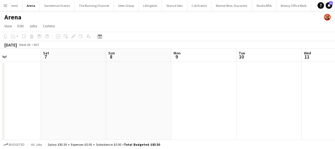
click at [145, 86] on app-calendar-viewport "Wed 4 Thu 5 Fri 6 Sat 7 Sun 8 Mon 9 Tue 10 Wed 11 Thu 12 Fri 13 Sat 14" at bounding box center [167, 143] width 335 height 189
click at [204, 89] on app-calendar-viewport "Tue 3 Wed 4 Thu 5 Fri 6 Sat 7 Sun 8 Mon 9 Tue 10 Wed 11 Thu 12 Fri 13" at bounding box center [167, 143] width 335 height 189
click at [188, 85] on app-calendar-viewport "Sun 1 9/9 1 Job Mon 2 Tue 3 Wed 4 Thu 5 Fri 6 Sat 7 Sun 8 Mon 9 Tue 10 Wed 11 1…" at bounding box center [167, 143] width 335 height 189
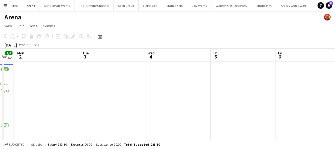
click at [146, 79] on app-calendar-viewport "Sat 30 9/9 1 Job Sun 1 9/9 1 Job Mon 2 Tue 3 Wed 4 Thu 5 Fri 6 Sat 7 Sun 8 Mon …" at bounding box center [167, 143] width 335 height 189
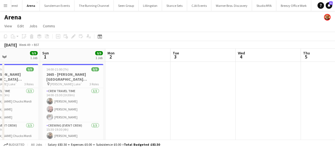
click at [160, 81] on app-calendar-viewport "Thu 28 Fri 29 Sat 30 9/9 1 Job Sun 1 9/9 1 Job Mon 2 Tue 3 Wed 4 Thu 5 Fri 6 Sa…" at bounding box center [167, 143] width 335 height 189
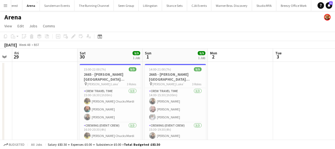
click at [156, 82] on app-calendar-viewport "Wed 27 Thu 28 Fri 29 Sat 30 9/9 1 Job Sun 1 9/9 1 Job Mon 2 Tue 3 Wed 4 Thu 5 F…" at bounding box center [167, 143] width 335 height 189
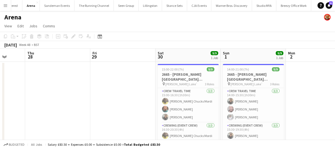
click at [197, 85] on app-calendar-viewport "Mon 25 Tue 26 Wed 27 Thu 28 Fri 29 Sat 30 9/9 1 Job Sun 1 9/9 1 Job Mon 2 Tue 3…" at bounding box center [167, 143] width 335 height 189
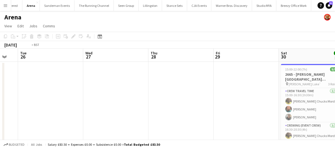
click at [193, 80] on app-calendar-viewport "Sun 24 Mon 25 Tue 26 Wed 27 Thu 28 Fri 29 Sat 30 9/9 1 Job Sun 1 9/9 1 Job Mon …" at bounding box center [167, 143] width 335 height 189
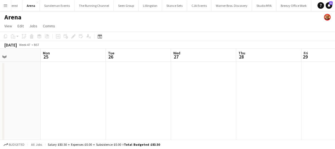
click at [131, 81] on app-calendar-viewport "Fri 22 Sat 23 Sun 24 Mon 25 Tue 26 Wed 27 Thu 28 Fri 29 Sat 30 9/9 1 Job Sun 1 …" at bounding box center [167, 143] width 335 height 189
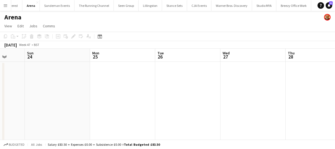
click at [146, 69] on app-calendar-viewport "Thu 21 Fri 22 Sat 23 Sun 24 Mon 25 Tue 26 Wed 27 Thu 28 Fri 29 Sat 30 9/9 1 Job…" at bounding box center [167, 143] width 335 height 189
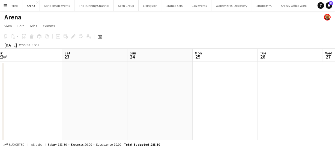
click at [104, 73] on app-calendar-viewport "Wed 20 Thu 21 Fri 22 Sat 23 Sun 24 Mon 25 Tue 26 Wed 27 Thu 28 Fri 29 Sat 30 9/…" at bounding box center [167, 143] width 335 height 189
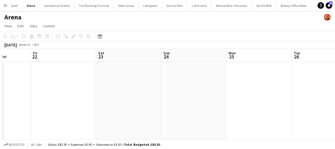
click at [143, 77] on app-calendar-viewport "Tue 19 Wed 20 Thu 21 Fri 22 Sat 23 Sun 24 Mon 25 Tue 26 Wed 27 Thu 28 Fri 29" at bounding box center [167, 143] width 335 height 189
click at [149, 82] on app-calendar-viewport "Mon 18 Tue 19 Wed 20 Thu 21 Fri 22 Sat 23 Sun 24 Mon 25 Tue 26 Wed 27 Thu 28" at bounding box center [167, 143] width 335 height 189
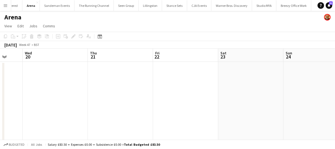
click at [113, 68] on app-calendar-viewport "Sun 17 Mon 18 Tue 19 Wed 20 Thu 21 Fri 22 Sat 23 Sun 24 Mon 25 Tue 26 Wed 27" at bounding box center [167, 143] width 335 height 189
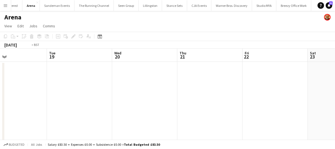
click at [128, 79] on app-calendar-viewport "Sat 16 Sun 17 Mon 18 Tue 19 Wed 20 Thu 21 Fri 22 Sat 23 Sun 24 Mon 25 Tue 26" at bounding box center [167, 143] width 335 height 189
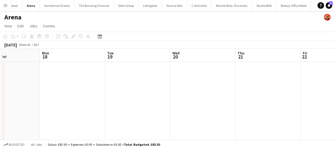
click at [119, 79] on app-calendar-viewport "Fri 15 Sat 16 Sun 17 Mon 18 Tue 19 Wed 20 Thu 21 Fri 22 Sat 23 Sun 24 Mon 25" at bounding box center [167, 143] width 335 height 189
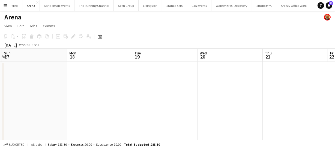
click at [159, 80] on app-calendar-viewport "Fri 15 Sat 16 Sun 17 Mon 18 Tue 19 Wed 20 Thu 21 Fri 22 Sat 23 Sun 24 Mon 25" at bounding box center [167, 143] width 335 height 189
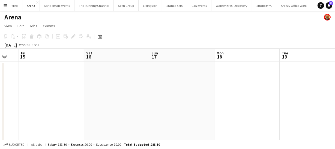
click at [125, 79] on app-calendar-viewport "Wed 13 Thu 14 Fri 15 Sat 16 Sun 17 Mon 18 Tue 19 Wed 20 Thu 21 Fri 22 Sat 23" at bounding box center [167, 143] width 335 height 189
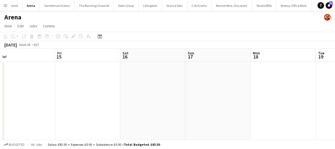
click at [133, 70] on app-calendar-viewport "Tue 12 Wed 13 Thu 14 Fri 15 Sat 16 Sun 17 Mon 18 Tue 19 Wed 20 Thu 21 Fri 22" at bounding box center [167, 143] width 335 height 189
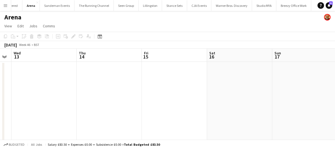
click at [140, 68] on app-calendar-viewport "Mon 11 Tue 12 Wed 13 Thu 14 Fri 15 Sat 16 Sun 17 Mon 18 Tue 19 Wed 20 Thu 21" at bounding box center [167, 143] width 335 height 189
click at [175, 74] on app-calendar-viewport "Sat 9 Sun 10 Mon 11 Tue 12 Wed 13 Thu 14 Fri 15 Sat 16 Sun 17 Mon 18 Tue 19" at bounding box center [167, 143] width 335 height 189
click at [203, 80] on app-calendar-viewport "Thu 7 Fri 8 1/1 1 Job Sat 9 Sun 10 Mon 11 Tue 12 Wed 13 Thu 14 Fri 15 Sat 16 Su…" at bounding box center [167, 143] width 335 height 189
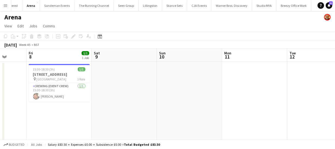
click at [166, 83] on app-calendar-viewport "Tue 5 Wed 6 Thu 7 Fri 8 1/1 1 Job Sat 9 Sun 10 Mon 11 Tue 12 Wed 13 Thu 14 Fri …" at bounding box center [167, 143] width 335 height 189
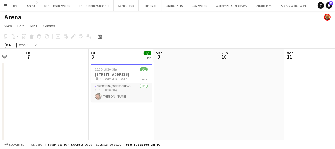
click at [168, 83] on app-calendar-viewport "Mon 4 Tue 5 Wed 6 Thu 7 Fri 8 1/1 1 Job Sat 9 Sun 10 Mon 11 Tue 12 Wed 13 Thu 1…" at bounding box center [167, 143] width 335 height 189
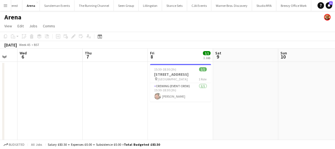
click at [172, 83] on app-calendar-viewport "Mon 4 Tue 5 Wed 6 Thu 7 Fri 8 1/1 1 Job Sat 9 Sun 10 Mon 11 Tue 12 Wed 13 Thu 1…" at bounding box center [167, 143] width 335 height 189
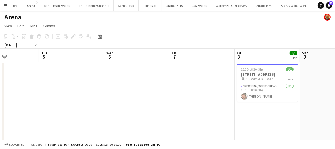
click at [166, 88] on app-calendar-viewport "Sat 2 Sun 3 Mon 4 Tue 5 Wed 6 Thu 7 Fri 8 1/1 1 Job Sat 9 Sun 10 Mon 11 Tue 12 …" at bounding box center [167, 143] width 335 height 189
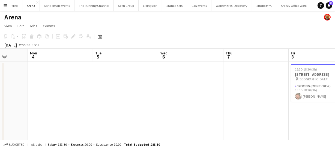
click at [213, 95] on app-calendar-viewport "Fri 1 Sat 2 Sun 3 Mon 4 Tue 5 Wed 6 Thu 7 Fri 8 1/1 1 Job Sat 9 Sun 10 Mon 11 1…" at bounding box center [167, 143] width 335 height 189
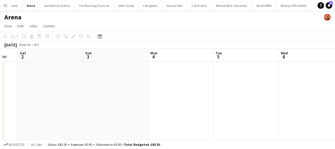
click at [226, 130] on app-calendar-viewport "Wed 30 Thu 31 Fri 1 Sat 2 Sun 3 Mon 4 Tue 5 Wed 6 Thu 7 Fri 8 1/1 1 Job Sat 9 1…" at bounding box center [167, 143] width 335 height 189
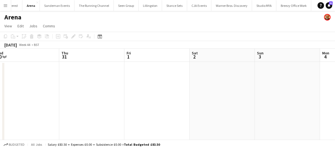
click at [179, 120] on app-calendar-viewport "Mon 28 Tue 29 Wed 30 Thu 31 Fri 1 Sat 2 Sun 3 Mon 4 Tue 5 Wed 6 Thu 7" at bounding box center [167, 143] width 335 height 189
click at [188, 115] on app-calendar-viewport "Fri 25 Sat 26 Sun 27 Mon 28 Tue 29 Wed 30 Thu 31 Fri 1 Sat 2 Sun 3 Mon 4" at bounding box center [167, 143] width 335 height 189
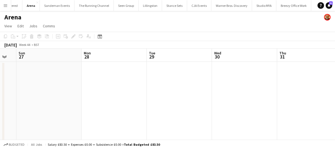
click at [105, 100] on app-calendar-viewport "Fri 25 Sat 26 Sun 27 Mon 28 Tue 29 Wed 30 Thu 31 Fri 1 Sat 2 Sun 3 Mon 4" at bounding box center [167, 143] width 335 height 189
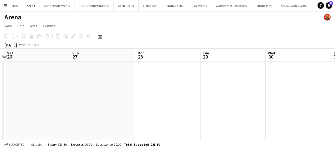
click at [112, 104] on app-calendar-viewport "Thu 24 Fri 25 Sat 26 Sun 27 Mon 28 Tue 29 Wed 30 Thu 31 Fri 1 Sat 2 Sun 3" at bounding box center [167, 143] width 335 height 189
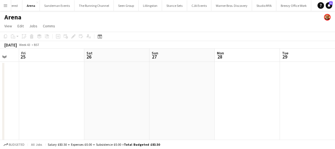
click at [122, 105] on app-calendar-viewport "Wed 23 Thu 24 Fri 25 Sat 26 Sun 27 Mon 28 Tue 29 Wed 30 Thu 31 Fri 1 Sat 2" at bounding box center [167, 143] width 335 height 189
click at [101, 96] on app-calendar-viewport "Mon 21 Tue 22 Wed 23 Thu 24 Fri 25 Sat 26 Sun 27 Mon 28 Tue 29 Wed 30 Thu 31" at bounding box center [167, 143] width 335 height 189
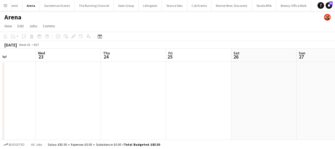
click at [110, 94] on app-calendar-viewport "Sun 20 Mon 21 Tue 22 Wed 23 Thu 24 Fri 25 Sat 26 Sun 27 Mon 28 Tue 29 Wed 30" at bounding box center [167, 143] width 335 height 189
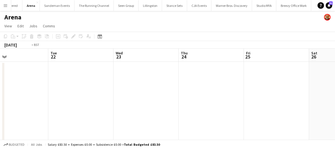
click at [122, 95] on app-calendar-viewport "Sat 19 Sun 20 Mon 21 Tue 22 Wed 23 Thu 24 Fri 25 Sat 26 Sun 27 Mon 28 Tue 29" at bounding box center [167, 143] width 335 height 189
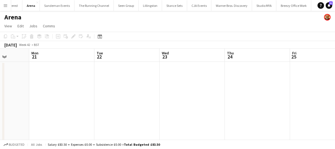
click at [137, 97] on app-calendar-viewport "Fri 18 Sat 19 Sun 20 Mon 21 Tue 22 Wed 23 Thu 24 Fri 25 Sat 26 Sun 27 Mon 28" at bounding box center [167, 143] width 335 height 189
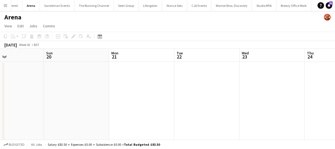
click at [158, 89] on app-calendar-viewport "Thu 17 Fri 18 Sat 19 Sun 20 Mon 21 Tue 22 Wed 23 Thu 24 Fri 25 Sat 26 Sun 27" at bounding box center [167, 143] width 335 height 189
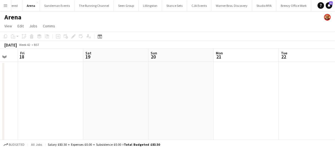
click at [112, 99] on app-calendar-viewport "Wed 16 Thu 17 Fri 18 Sat 19 Sun 20 Mon 21 Tue 22 Wed 23 Thu 24 Fri 25 Sat 26" at bounding box center [167, 143] width 335 height 189
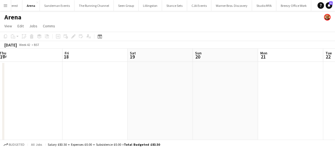
click at [115, 99] on app-calendar-viewport "Tue 15 Wed 16 Thu 17 Fri 18 Sat 19 Sun 20 Mon 21 Tue 22 Wed 23 Thu 24 Fri 25" at bounding box center [167, 143] width 335 height 189
click at [124, 96] on app-calendar-viewport "Mon 14 Tue 15 Wed 16 Thu 17 Fri 18 Sat 19 Sun 20 Mon 21 Tue 22 Wed 23 Thu 24" at bounding box center [167, 143] width 335 height 189
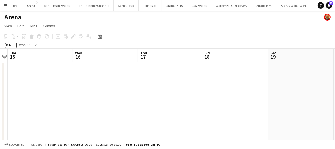
click at [125, 95] on app-calendar-viewport "Sun 13 Mon 14 Tue 15 Wed 16 Thu 17 Fri 18 Sat 19 Sun 20 Mon 21 Tue 22 Wed 23" at bounding box center [167, 143] width 335 height 189
click at [108, 95] on app-calendar-viewport "Sat 12 Sun 13 Mon 14 Tue 15 Wed 16 Thu 17 Fri 18 Sat 19 Sun 20 Mon 21 Tue 22" at bounding box center [167, 143] width 335 height 189
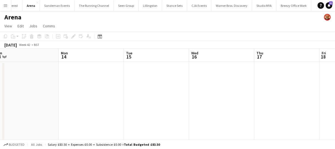
click at [86, 94] on app-calendar-viewport "Fri 11 Sat 12 Sun 13 Mon 14 Tue 15 Wed 16 Thu 17 Fri 18 Sat 19 Sun 20 Mon 21" at bounding box center [167, 143] width 335 height 189
click at [122, 97] on app-calendar-viewport "Thu 10 Fri 11 Sat 12 Sun 13 Mon 14 Tue 15 Wed 16 Thu 17 Fri 18 Sat 19 Sun 20" at bounding box center [167, 143] width 335 height 189
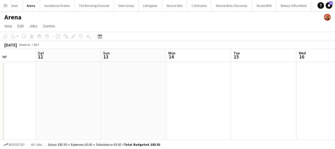
click at [107, 95] on app-calendar-viewport "Wed 9 Thu 10 Fri 11 Sat 12 Sun 13 Mon 14 Tue 15 Wed 16 Thu 17 Fri 18 Sat 19" at bounding box center [167, 143] width 335 height 189
click at [135, 97] on app-calendar-viewport "Tue 8 Wed 9 Thu 10 Fri 11 Sat 12 Sun 13 Mon 14 Tue 15 Wed 16 Thu 17 Fri 18" at bounding box center [167, 143] width 335 height 189
click at [113, 91] on app-calendar-viewport "Tue 8 Wed 9 Thu 10 Fri 11 Sat 12 Sun 13 Mon 14 Tue 15 Wed 16 Thu 17 Fri 18" at bounding box center [167, 143] width 335 height 189
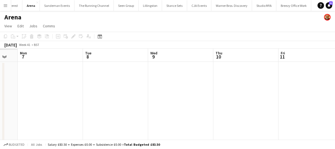
click at [157, 92] on app-calendar-viewport "Sat 5 Sun 6 Mon 7 Tue 8 Wed 9 Thu 10 Fri 11 Sat 12 Sun 13 Mon 14 Tue 15" at bounding box center [167, 143] width 335 height 189
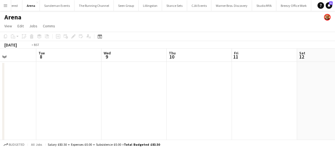
click at [86, 83] on app-calendar-viewport "Sat 5 Sun 6 Mon 7 Tue 8 Wed 9 Thu 10 Fri 11 Sat 12 Sun 13 Mon 14 Tue 15" at bounding box center [167, 143] width 335 height 189
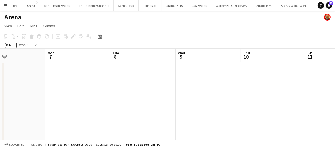
click at [94, 82] on app-calendar-viewport "Fri 4 Sat 5 Sun 6 Mon 7 Tue 8 Wed 9 Thu 10 Fri 11 Sat 12 Sun 13 Mon 14" at bounding box center [167, 143] width 335 height 189
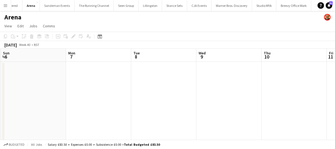
click at [124, 82] on app-calendar-viewport "Fri 4 Sat 5 Sun 6 Mon 7 Tue 8 Wed 9 Thu 10 Fri 11 Sat 12 Sun 13 Mon 14" at bounding box center [167, 143] width 335 height 189
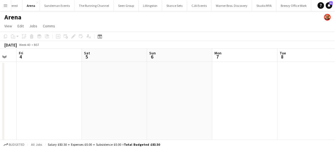
click at [106, 83] on app-calendar-viewport "Wed 2 Thu 3 Fri 4 Sat 5 Sun 6 Mon 7 Tue 8 Wed 9 Thu 10 Fri 11 Sat 12" at bounding box center [167, 143] width 335 height 189
click at [130, 82] on app-calendar-viewport "Tue 1 Wed 2 Thu 3 Fri 4 Sat 5 Sun 6 Mon 7 Tue 8 Wed 9 Thu 10 Fri 11" at bounding box center [167, 143] width 335 height 189
click at [95, 85] on app-calendar-viewport "Mon 30 Tue 1 Wed 2 Thu 3 Fri 4 Sat 5 Sun 6 Mon 7 Tue 8 Wed 9 Thu 10" at bounding box center [167, 143] width 335 height 189
click at [123, 86] on app-calendar-viewport "Mon 30 Tue 1 Wed 2 Thu 3 Fri 4 Sat 5 Sun 6 Mon 7 Tue 8 Wed 9 Thu 10" at bounding box center [167, 143] width 335 height 189
click at [99, 88] on app-calendar-viewport "Mon 30 Tue 1 Wed 2 Thu 3 Fri 4 Sat 5 Sun 6 Mon 7 Tue 8 Wed 9 Thu 10" at bounding box center [167, 143] width 335 height 189
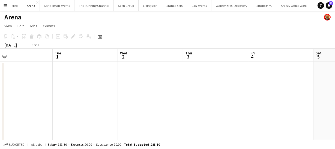
click at [110, 90] on app-calendar-viewport "Sat 28 Sun 29 Mon 30 Tue 1 Wed 2 Thu 3 Fri 4 Sat 5 Sun 6 Mon 7 Tue 8" at bounding box center [167, 143] width 335 height 189
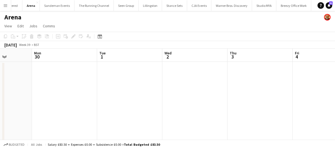
click at [113, 85] on app-calendar-viewport "Fri 27 Sat 28 Sun 29 Mon 30 Tue 1 Wed 2 Thu 3 Fri 4 Sat 5 Sun 6 Mon 7" at bounding box center [167, 143] width 335 height 189
click at [136, 85] on app-calendar-viewport "Fri 27 Sat 28 Sun 29 Mon 30 Tue 1 Wed 2 Thu 3 Fri 4 Sat 5 Sun 6 Mon 7" at bounding box center [167, 143] width 335 height 189
click at [97, 84] on app-calendar-viewport "Wed 25 Thu 26 Fri 27 Sat 28 Sun 29 Mon 30 Tue 1 Wed 2 Thu 3 Fri 4 Sat 5" at bounding box center [167, 143] width 335 height 189
click at [98, 89] on app-calendar-viewport "Tue 24 Wed 25 Thu 26 Fri 27 Sat 28 Sun 29 Mon 30 Tue 1 Wed 2 Thu 3 Fri 4" at bounding box center [167, 143] width 335 height 189
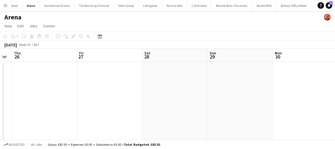
click at [115, 86] on app-calendar-viewport "Tue 24 Wed 25 Thu 26 Fri 27 Sat 28 Sun 29 Mon 30 Tue 1 Wed 2 Thu 3 Fri 4" at bounding box center [167, 143] width 335 height 189
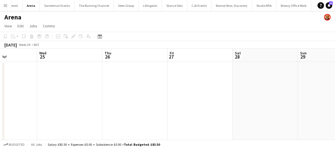
click at [79, 85] on app-calendar-viewport "Sun 22 17/18 2 Jobs Mon 23 Tue 24 Wed 25 Thu 26 Fri 27 Sat 28 Sun 29 Mon 30 Tue…" at bounding box center [167, 144] width 335 height 190
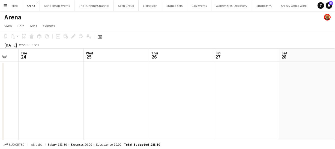
click at [72, 81] on app-calendar-viewport "Sun 22 17/18 2 Jobs Mon 23 Tue 24 Wed 25 Thu 26 Fri 27 Sat 28 Sun 29 Mon 30 Tue…" at bounding box center [167, 144] width 335 height 190
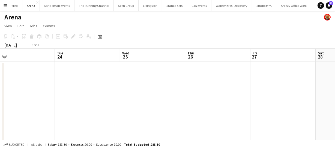
click at [100, 82] on app-calendar-viewport "Sat 21 Sun 22 17/18 2 Jobs Mon 23 Tue 24 Wed 25 Thu 26 Fri 27 Sat 28 Sun 29 Mon…" at bounding box center [167, 144] width 335 height 190
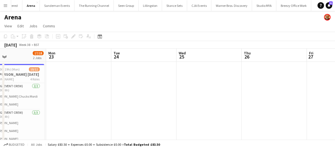
click at [101, 82] on app-calendar-viewport "Fri 20 2/2 1 Job Sat 21 Sun 22 17/18 2 Jobs Mon 23 Tue 24 Wed 25 Thu 26 Fri 27 …" at bounding box center [167, 144] width 335 height 190
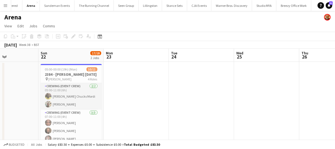
click at [124, 87] on app-calendar-viewport "Thu 19 6/6 1 Job Fri 20 2/2 1 Job Sat 21 Sun 22 17/18 2 Jobs Mon 23 Tue 24 Wed …" at bounding box center [167, 144] width 335 height 190
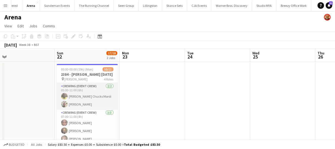
click at [142, 87] on app-calendar-viewport "Thu 19 6/6 1 Job Fri 20 2/2 1 Job Sat 21 Sun 22 17/18 2 Jobs Mon 23 Tue 24 Wed …" at bounding box center [167, 144] width 335 height 190
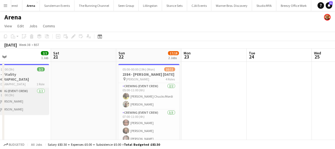
click at [157, 90] on app-calendar-viewport "Wed 18 Thu 19 6/6 1 Job Fri 20 2/2 1 Job Sat 21 Sun 22 17/18 2 Jobs Mon 23 Tue …" at bounding box center [167, 144] width 335 height 190
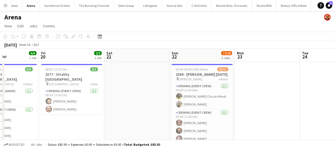
click at [132, 87] on app-calendar-viewport "Tue 17 Wed 18 Thu 19 6/6 1 Job Fri 20 2/2 1 Job Sat 21 Sun 22 17/18 2 Jobs Mon …" at bounding box center [167, 144] width 335 height 190
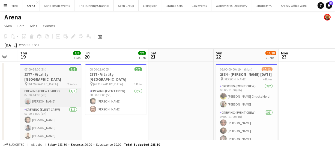
click at [164, 88] on app-calendar-viewport "Tue 17 Wed 18 Thu 19 6/6 1 Job Fri 20 2/2 1 Job Sat 21 Sun 22 17/18 2 Jobs Mon …" at bounding box center [167, 144] width 335 height 190
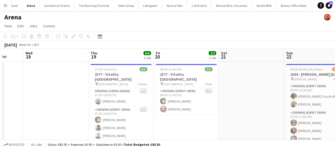
click at [164, 89] on app-calendar-viewport "Sun 15 Mon 16 Tue 17 Wed 18 Thu 19 6/6 1 Job Fri 20 2/2 1 Job Sat 21 Sun 22 17/…" at bounding box center [167, 144] width 335 height 190
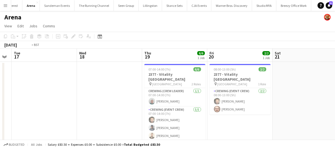
click at [167, 88] on app-calendar-viewport "Sun 15 Mon 16 Tue 17 Wed 18 Thu 19 6/6 1 Job Fri 20 2/2 1 Job Sat 21 Sun 22 17/…" at bounding box center [167, 144] width 335 height 190
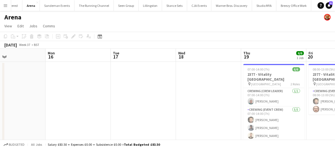
click at [154, 88] on app-calendar-viewport "Fri 13 Sat 14 Sun 15 Mon 16 Tue 17 Wed 18 Thu 19 6/6 1 Job Fri 20 2/2 1 Job Sat…" at bounding box center [167, 144] width 335 height 190
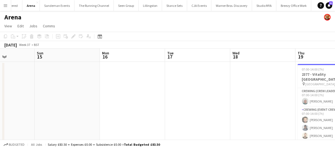
click at [144, 84] on app-calendar-viewport "Thu 12 Fri 13 Sat 14 Sun 15 Mon 16 Tue 17 Wed 18 Thu 19 6/6 1 Job Fri 20 2/2 1 …" at bounding box center [167, 144] width 335 height 190
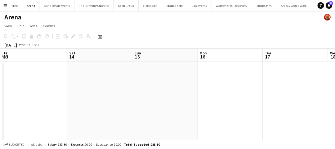
click at [148, 86] on app-calendar-viewport "Tue 10 Wed 11 Thu 12 Fri 13 Sat 14 Sun 15 Mon 16 Tue 17 Wed 18 Thu 19 6/6 1 Job…" at bounding box center [167, 144] width 335 height 190
click at [85, 83] on app-calendar-viewport "Tue 10 Wed 11 Thu 12 Fri 13 Sat 14 Sun 15 Mon 16 Tue 17 Wed 18 Thu 19 6/6 1 Job…" at bounding box center [167, 144] width 335 height 190
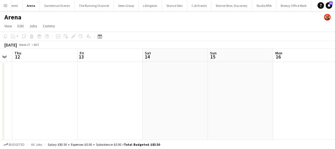
click at [0, 81] on html "Menu Boards Boards Boards All jobs Status Workforce Workforce My Workforce Recr…" at bounding box center [167, 124] width 335 height 248
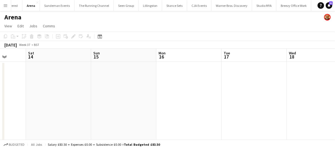
click at [86, 88] on app-calendar-viewport "Tue 10 Wed 11 Thu 12 Fri 13 Sat 14 Sun 15 Mon 16 Tue 17 Wed 18 Thu 19 6/6 1 Job…" at bounding box center [167, 144] width 335 height 190
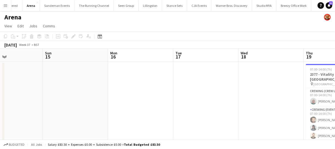
click at [47, 93] on app-calendar-viewport "Thu 12 Fri 13 Sat 14 Sun 15 Mon 16 Tue 17 Wed 18 Thu 19 6/6 1 Job Fri 20 2/2 1 …" at bounding box center [167, 144] width 335 height 190
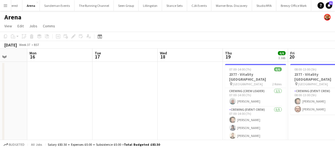
click at [39, 90] on app-calendar-viewport "Thu 12 Fri 13 Sat 14 Sun 15 Mon 16 Tue 17 Wed 18 Thu 19 6/6 1 Job Fri 20 2/2 1 …" at bounding box center [167, 144] width 335 height 190
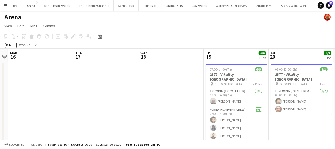
click at [145, 89] on app-calendar-viewport "Thu 12 Fri 13 Sat 14 Sun 15 Mon 16 Tue 17 Wed 18 Thu 19 6/6 1 Job Fri 20 2/2 1 …" at bounding box center [167, 144] width 335 height 190
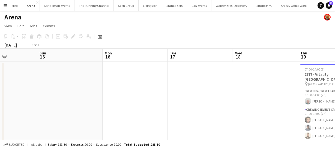
click at [56, 88] on app-calendar-viewport "Thu 12 Fri 13 Sat 14 Sun 15 Mon 16 Tue 17 Wed 18 Thu 19 6/6 1 Job Fri 20 2/2 1 …" at bounding box center [167, 144] width 335 height 190
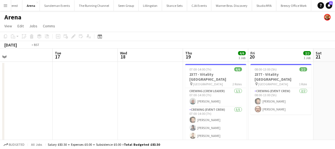
scroll to position [0, 143]
click at [10, 95] on app-calendar-viewport "Sat 14 Sun 15 Mon 16 Tue 17 Wed 18 Thu 19 6/6 1 Job Fri 20 2/2 1 Job Sat 21 Sun…" at bounding box center [167, 144] width 335 height 190
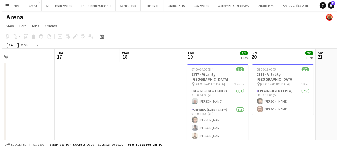
scroll to position [0, 151]
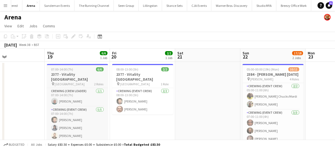
click at [71, 74] on h3 "2377 - Vitality Half Green Park" at bounding box center [77, 77] width 61 height 10
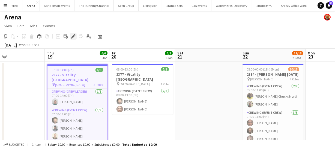
click at [74, 36] on icon "Edit" at bounding box center [73, 36] width 4 height 4
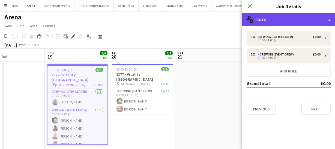
click at [280, 23] on div "multiple-users-add Roles" at bounding box center [288, 19] width 93 height 13
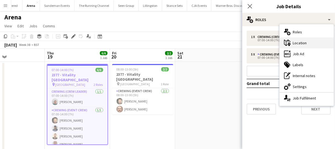
click at [301, 46] on div "maps-pin-1 Location" at bounding box center [307, 42] width 54 height 11
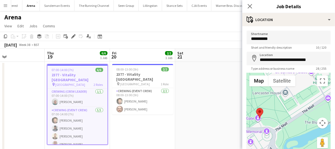
drag, startPoint x: 284, startPoint y: 111, endPoint x: 286, endPoint y: 115, distance: 5.2
click at [288, 115] on div at bounding box center [289, 114] width 84 height 82
click at [4, 5] on app-icon "Menu" at bounding box center [5, 5] width 4 height 4
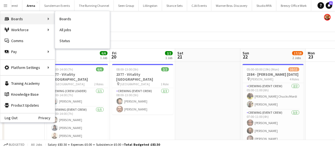
click at [25, 17] on div "Boards Boards" at bounding box center [27, 18] width 55 height 11
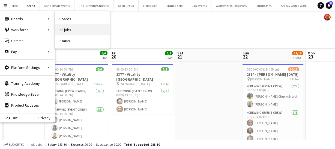
click at [63, 27] on link "All jobs" at bounding box center [82, 29] width 55 height 11
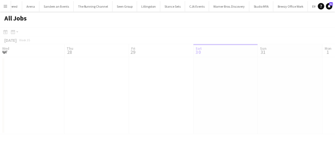
scroll to position [0, 130]
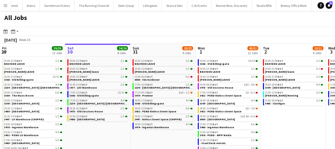
click at [7, 5] on app-icon "Menu" at bounding box center [5, 5] width 4 height 4
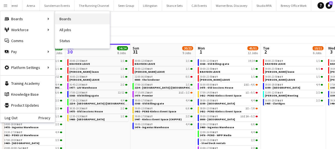
click at [75, 18] on link "Boards" at bounding box center [82, 18] width 55 height 11
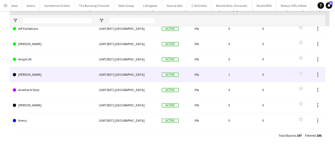
scroll to position [124, 0]
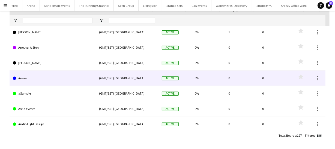
click at [69, 77] on link "Arena" at bounding box center [53, 77] width 80 height 15
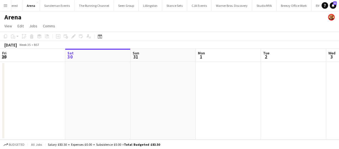
drag, startPoint x: 256, startPoint y: 90, endPoint x: 307, endPoint y: 90, distance: 51.8
click at [290, 89] on app-calendar-viewport "Wed 27 Thu 28 Fri 29 Sat 30 Sun 31 Mon 1 Tue 2 Wed 3 Thu 4 Fri 5 Sat 6" at bounding box center [169, 94] width 339 height 91
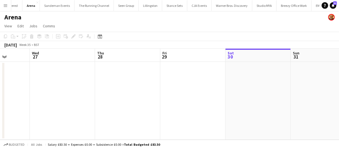
drag, startPoint x: 128, startPoint y: 93, endPoint x: 220, endPoint y: 101, distance: 93.1
click at [219, 98] on app-calendar-viewport "Sun 24 Mon 25 Tue 26 Wed 27 Thu 28 Fri 29 Sat 30 Sun 31 Mon 1 Tue 2 Wed 3" at bounding box center [169, 94] width 339 height 91
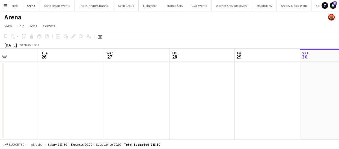
drag, startPoint x: 155, startPoint y: 99, endPoint x: 190, endPoint y: 98, distance: 34.9
click at [190, 98] on app-calendar-viewport "Sat 23 Sun 24 Mon 25 Tue 26 Wed 27 Thu 28 Fri 29 Sat 30 Sun 31 Mon 1 Tue 2" at bounding box center [169, 94] width 339 height 91
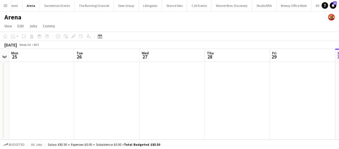
drag, startPoint x: 110, startPoint y: 90, endPoint x: 195, endPoint y: 95, distance: 85.8
click at [160, 92] on app-calendar-viewport "Sat 23 Sun 24 Mon 25 Tue 26 Wed 27 Thu 28 Fri 29 Sat 30 Sun 31 Mon 1 Tue 2" at bounding box center [169, 94] width 339 height 91
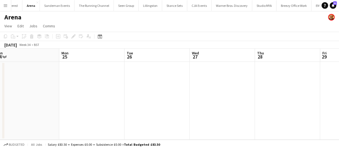
drag, startPoint x: 102, startPoint y: 92, endPoint x: 122, endPoint y: 95, distance: 20.1
click at [162, 93] on app-calendar-viewport "Fri 22 Sat 23 Sun 24 Mon 25 Tue 26 Wed 27 Thu 28 Fri 29 Sat 30 Sun 31 Mon 1" at bounding box center [169, 94] width 339 height 91
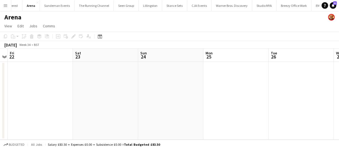
drag, startPoint x: 161, startPoint y: 94, endPoint x: 177, endPoint y: 97, distance: 16.6
click at [167, 94] on app-calendar-viewport "Wed 20 Thu 21 Fri 22 Sat 23 Sun 24 Mon 25 Tue 26 Wed 27 Thu 28 Fri 29 Sat 30" at bounding box center [169, 94] width 339 height 91
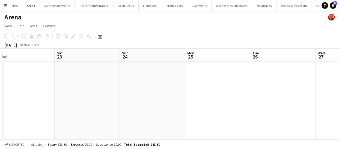
click at [166, 94] on app-calendar-viewport "Wed 20 Thu 21 Fri 22 Sat 23 Sun 24 Mon 25 Tue 26 Wed 27 Thu 28 Fri 29 Sat 30" at bounding box center [169, 94] width 339 height 91
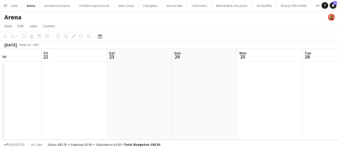
click at [134, 90] on app-calendar-viewport "Tue 19 Wed 20 Thu 21 Fri 22 Sat 23 Sun 24 Mon 25 Tue 26 Wed 27 Thu 28 Fri 29" at bounding box center [169, 94] width 339 height 91
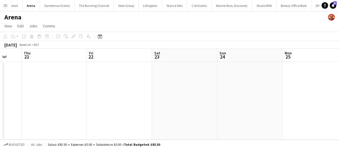
drag, startPoint x: 99, startPoint y: 94, endPoint x: 177, endPoint y: 98, distance: 78.4
click at [160, 96] on app-calendar-viewport "Mon 18 Tue 19 Wed 20 Thu 21 Fri 22 Sat 23 Sun 24 Mon 25 Tue 26 Wed 27 Thu 28" at bounding box center [169, 94] width 339 height 91
click at [169, 98] on app-calendar-viewport "Sun 17 Mon 18 Tue 19 Wed 20 Thu 21 Fri 22 Sat 23 Sun 24 Mon 25 Tue 26 Wed 27" at bounding box center [169, 94] width 339 height 91
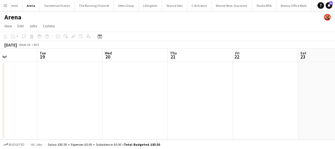
drag, startPoint x: 76, startPoint y: 90, endPoint x: 137, endPoint y: 89, distance: 61.4
click at [106, 89] on app-calendar-viewport "Sat 16 Sun 17 Mon 18 Tue 19 Wed 20 Thu 21 Fri 22 Sat 23 Sun 24 Mon 25 Tue 26" at bounding box center [167, 94] width 335 height 91
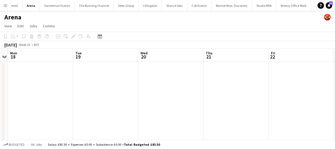
click at [132, 88] on app-calendar-viewport "Sat 16 9/9 1 Job Sun 17 Mon 18 Tue 19 Wed 20 Thu 21 Fri 22 Sat 23 Sun 24 Mon 25…" at bounding box center [167, 102] width 335 height 107
drag, startPoint x: 131, startPoint y: 86, endPoint x: 120, endPoint y: 92, distance: 12.6
click at [142, 86] on app-calendar-viewport "Fri 15 9/9 1 Job Sat 16 9/9 1 Job Sun 17 Mon 18 Tue 19 Wed 20 Thu 21 Fri 22 Sat…" at bounding box center [167, 102] width 335 height 107
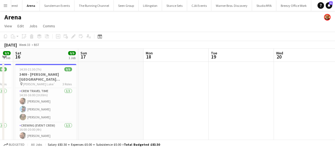
drag, startPoint x: 74, startPoint y: 85, endPoint x: 164, endPoint y: 94, distance: 90.5
click at [125, 85] on app-calendar-viewport "Thu 14 Fri 15 9/9 1 Job Sat 16 9/9 1 Job Sun 17 Mon 18 Tue 19 Wed 20 Thu 21 Fri…" at bounding box center [167, 102] width 335 height 107
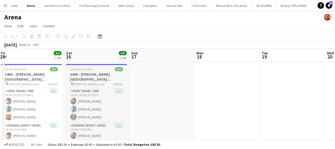
click at [92, 74] on h3 "3409 - Dorney lake (Breezy Car))" at bounding box center [96, 77] width 61 height 10
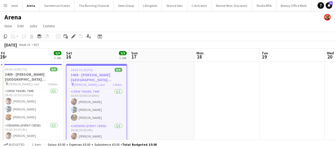
drag, startPoint x: 172, startPoint y: 89, endPoint x: 260, endPoint y: 93, distance: 89.0
click at [215, 92] on app-calendar-viewport "Wed 13 Thu 14 Fri 15 9/9 1 Job Sat 16 9/9 1 Job Sun 17 Mon 18 Tue 19 Wed 20 Thu…" at bounding box center [167, 102] width 335 height 107
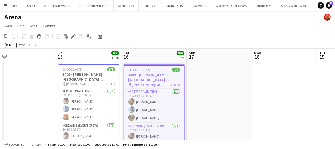
click at [248, 95] on app-calendar-viewport "Tue 12 Wed 13 Thu 14 Fri 15 9/9 1 Job Sat 16 9/9 1 Job Sun 17 Mon 18 Tue 19 Wed…" at bounding box center [167, 102] width 335 height 107
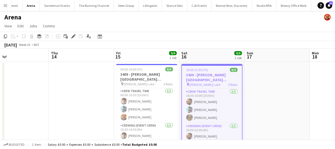
click at [83, 78] on app-calendar-viewport "Mon 11 Tue 12 Wed 13 Thu 14 Fri 15 9/9 1 Job Sat 16 9/9 1 Job Sun 17 Mon 18 Tue…" at bounding box center [167, 102] width 335 height 107
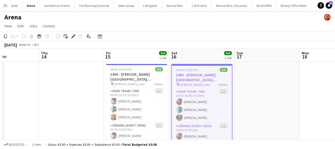
click at [144, 97] on app-calendar-viewport "Mon 11 8/8 3 Jobs Tue 12 Wed 13 Thu 14 Fri 15 9/9 1 Job Sat 16 9/9 1 Job Sun 17…" at bounding box center [167, 143] width 335 height 189
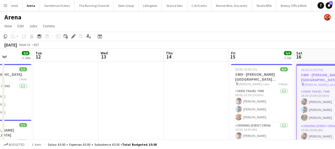
drag, startPoint x: 115, startPoint y: 99, endPoint x: 139, endPoint y: 106, distance: 24.7
click at [133, 101] on app-calendar-viewport "Sat 9 Sun 10 10/10 1 Job Mon 11 8/8 3 Jobs Tue 12 Wed 13 Thu 14 Fri 15 9/9 1 Jo…" at bounding box center [167, 143] width 335 height 189
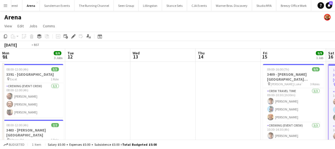
click at [160, 103] on app-calendar-viewport "Sat 9 Sun 10 10/10 1 Job Mon 11 8/8 3 Jobs Tue 12 Wed 13 Thu 14 Fri 15 9/9 1 Jo…" at bounding box center [167, 143] width 335 height 189
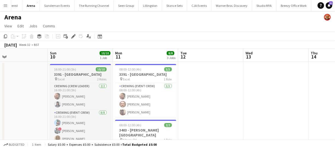
click at [67, 68] on span "16:00-21:00 (5h)" at bounding box center [65, 69] width 22 height 4
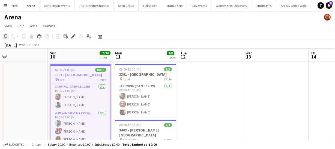
click at [5, 35] on icon at bounding box center [5, 36] width 3 height 4
drag, startPoint x: 282, startPoint y: 98, endPoint x: 201, endPoint y: 94, distance: 80.8
click at [220, 93] on app-calendar-viewport "Thu 7 3/3 1 Job Fri 8 3/3 1 Job Sat 9 Sun 10 10/10 1 Job Mon 11 8/8 3 Jobs Tue …" at bounding box center [167, 143] width 335 height 189
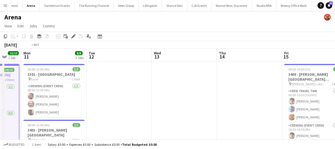
drag, startPoint x: 198, startPoint y: 95, endPoint x: 177, endPoint y: 94, distance: 20.7
click at [138, 91] on app-calendar-viewport "Thu 7 3/3 1 Job Fri 8 3/3 1 Job Sat 9 Sun 10 10/10 1 Job Mon 11 8/8 3 Jobs Tue …" at bounding box center [167, 143] width 335 height 189
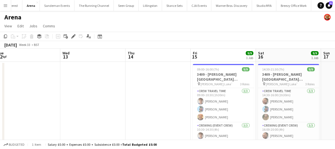
drag, startPoint x: 111, startPoint y: 93, endPoint x: 81, endPoint y: 92, distance: 30.0
click at [70, 90] on app-calendar-viewport "Sat 9 Sun 10 10/10 1 Job Mon 11 8/8 3 Jobs Tue 12 Wed 13 Thu 14 Fri 15 9/9 1 Jo…" at bounding box center [167, 143] width 335 height 189
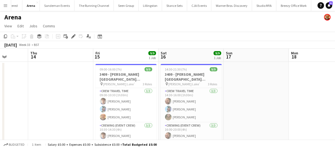
drag, startPoint x: 149, startPoint y: 93, endPoint x: 167, endPoint y: 89, distance: 18.5
click at [81, 89] on app-calendar-viewport "Mon 11 8/8 3 Jobs Tue 12 Wed 13 Thu 14 Fri 15 9/9 1 Job Sat 16 9/9 1 Job Sun 17…" at bounding box center [167, 143] width 335 height 189
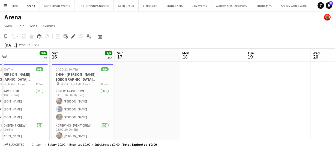
drag, startPoint x: 161, startPoint y: 84, endPoint x: 145, endPoint y: 82, distance: 17.1
click at [145, 82] on app-calendar-viewport "Wed 13 Thu 14 Fri 15 9/9 1 Job Sat 16 9/9 1 Job Sun 17 Mon 18 Tue 19 Wed 20 Thu…" at bounding box center [167, 143] width 335 height 189
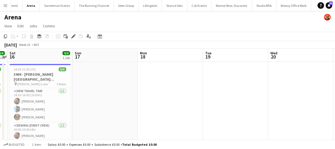
drag, startPoint x: 153, startPoint y: 79, endPoint x: 140, endPoint y: 77, distance: 13.2
click at [108, 77] on app-calendar-viewport "Wed 13 Thu 14 Fri 15 9/9 1 Job Sat 16 9/9 1 Job Sun 17 Mon 18 Tue 19 Wed 20 Thu…" at bounding box center [167, 143] width 335 height 189
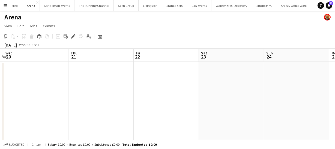
drag, startPoint x: 112, startPoint y: 79, endPoint x: 203, endPoint y: 85, distance: 91.3
click at [79, 79] on app-calendar-viewport "Sat 16 9/9 1 Job Sun 17 Mon 18 Tue 19 Wed 20 Thu 21 Fri 22 Sat 23 Sun 24 Mon 25…" at bounding box center [167, 143] width 335 height 189
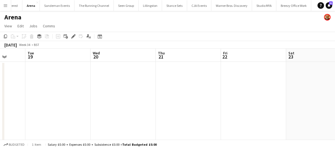
drag, startPoint x: 118, startPoint y: 83, endPoint x: 144, endPoint y: 86, distance: 25.6
click at [97, 82] on app-calendar-viewport "Sat 16 9/9 1 Job Sun 17 Mon 18 Tue 19 Wed 20 Thu 21 Fri 22 Sat 23 Sun 24 Mon 25…" at bounding box center [167, 143] width 335 height 189
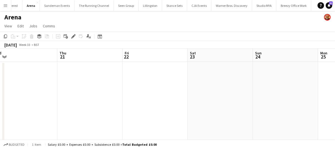
drag, startPoint x: 115, startPoint y: 83, endPoint x: 90, endPoint y: 83, distance: 25.4
click at [95, 83] on app-calendar-viewport "Sat 16 9/9 1 Job Sun 17 Mon 18 Tue 19 Wed 20 Thu 21 Fri 22 Sat 23 Sun 24 Mon 25…" at bounding box center [167, 143] width 335 height 189
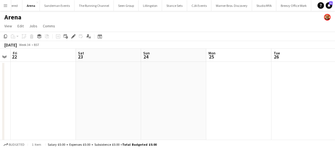
click at [94, 82] on app-calendar-viewport "Mon 18 Tue 19 Wed 20 Thu 21 Fri 22 Sat 23 Sun 24 Mon 25 Tue 26 Wed 27 Thu 28" at bounding box center [167, 143] width 335 height 189
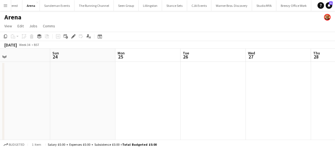
drag, startPoint x: 135, startPoint y: 82, endPoint x: 78, endPoint y: 82, distance: 56.5
click at [77, 81] on app-calendar-viewport "Wed 20 Thu 21 Fri 22 Sat 23 Sun 24 Mon 25 Tue 26 Wed 27 Thu 28 Fri 29 Sat 30" at bounding box center [167, 143] width 335 height 189
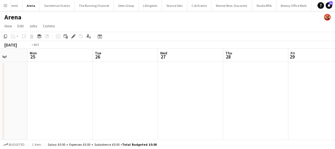
click at [58, 90] on app-calendar-viewport "Fri 22 Sat 23 Sun 24 Mon 25 Tue 26 Wed 27 Thu 28 Fri 29 Sat 30 Sun 31 Mon 1" at bounding box center [167, 143] width 335 height 189
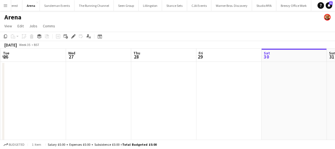
drag, startPoint x: 97, startPoint y: 86, endPoint x: 154, endPoint y: 97, distance: 58.7
click at [85, 86] on app-calendar-viewport "Fri 22 Sat 23 Sun 24 Mon 25 Tue 26 Wed 27 Thu 28 Fri 29 Sat 30 Sun 31 Mon 1" at bounding box center [167, 143] width 335 height 189
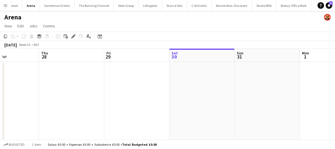
drag, startPoint x: 175, startPoint y: 95, endPoint x: 123, endPoint y: 86, distance: 52.7
click at [37, 84] on app-calendar-viewport "Sun 24 Mon 25 Tue 26 Wed 27 Thu 28 Fri 29 Sat 30 Sun 31 Mon 1 Tue 2 Wed 3" at bounding box center [167, 143] width 335 height 189
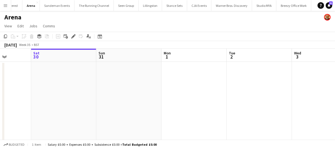
drag, startPoint x: 115, startPoint y: 90, endPoint x: 121, endPoint y: 92, distance: 6.2
click at [86, 87] on app-calendar-viewport "Wed 27 Thu 28 Fri 29 Sat 30 Sun 31 Mon 1 Tue 2 Wed 3 Thu 4 Fri 5 Sat 6" at bounding box center [167, 143] width 335 height 189
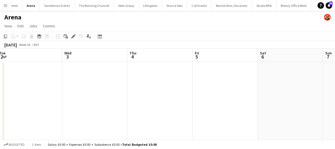
drag, startPoint x: 167, startPoint y: 92, endPoint x: 106, endPoint y: 86, distance: 61.9
click at [115, 87] on app-calendar-viewport "Fri 29 Sat 30 Sun 31 Mon 1 Tue 2 Wed 3 Thu 4 Fri 5 Sat 6 Sun 7 Mon 8" at bounding box center [167, 143] width 335 height 189
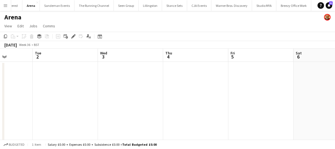
click at [140, 88] on app-calendar-viewport "Fri 29 Sat 30 Sun 31 Mon 1 Tue 2 Wed 3 Thu 4 Fri 5 Sat 6 Sun 7 Mon 8" at bounding box center [167, 143] width 335 height 189
click at [190, 72] on app-date-cell at bounding box center [210, 150] width 65 height 176
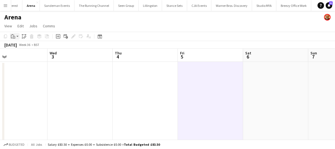
click at [12, 37] on icon "Paste" at bounding box center [13, 36] width 4 height 4
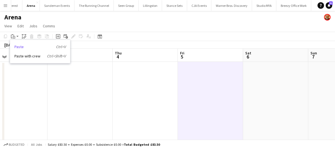
click at [18, 46] on link "Paste Ctrl+V" at bounding box center [39, 46] width 51 height 5
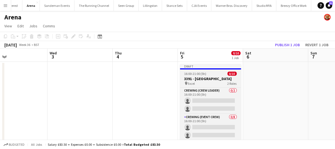
click at [196, 76] on h3 "3391 - London Tri" at bounding box center [210, 78] width 61 height 5
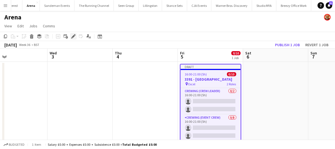
click at [73, 36] on icon at bounding box center [73, 36] width 3 height 3
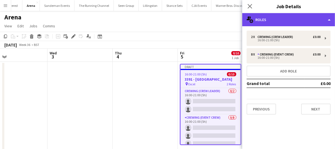
click at [286, 20] on div "multiple-users-add Roles" at bounding box center [288, 19] width 93 height 13
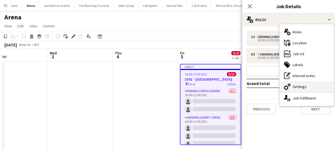
click at [298, 85] on div "cog-double-3 Settings" at bounding box center [307, 86] width 54 height 11
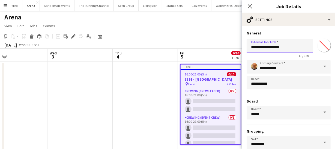
drag, startPoint x: 251, startPoint y: 46, endPoint x: 296, endPoint y: 46, distance: 45.3
click at [296, 46] on input "**********" at bounding box center [280, 46] width 67 height 14
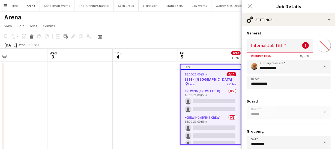
click at [265, 44] on input "Internal Job Title" at bounding box center [280, 46] width 67 height 14
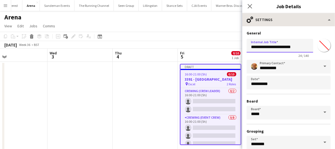
type input "**********"
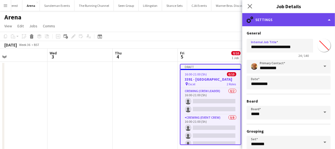
click at [284, 20] on div "cog-double-3 Settings" at bounding box center [288, 19] width 93 height 13
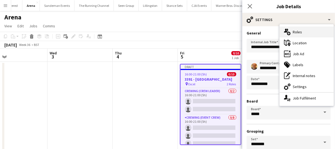
click at [302, 30] on div "multiple-users-add Roles" at bounding box center [307, 31] width 54 height 11
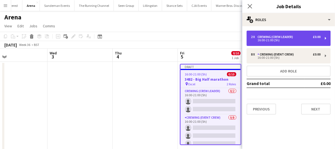
click at [278, 39] on div "16:00-21:00 (5h)" at bounding box center [286, 40] width 70 height 3
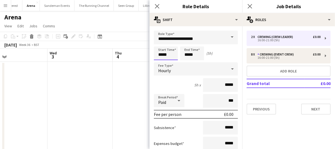
drag, startPoint x: 173, startPoint y: 55, endPoint x: 147, endPoint y: 53, distance: 25.9
type input "*****"
click at [158, 4] on icon "Close pop-in" at bounding box center [156, 6] width 5 height 5
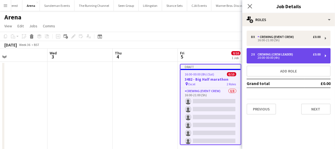
click at [284, 53] on div "Crewing (Crew Leader)" at bounding box center [276, 54] width 38 height 4
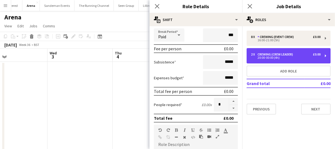
scroll to position [74, 0]
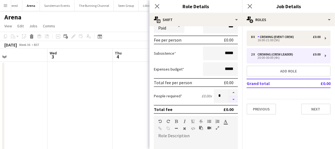
click at [231, 99] on button "button" at bounding box center [233, 99] width 9 height 7
type input "*"
click at [158, 8] on icon at bounding box center [156, 6] width 5 height 5
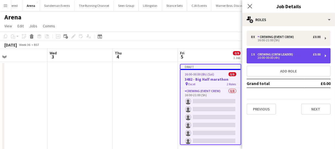
click at [284, 56] on div "20:00-00:00 (4h)" at bounding box center [286, 57] width 70 height 3
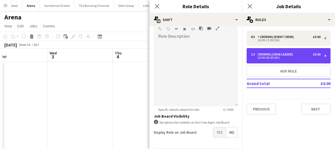
scroll to position [192, 0]
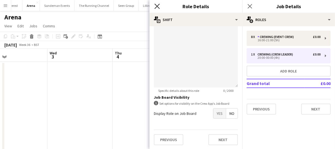
click at [156, 5] on icon at bounding box center [156, 6] width 5 height 5
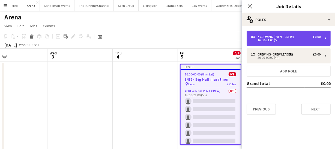
click at [278, 41] on div "16:00-21:00 (5h)" at bounding box center [286, 40] width 70 height 3
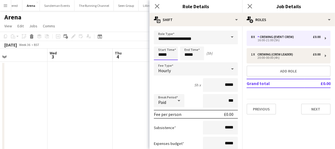
drag, startPoint x: 169, startPoint y: 53, endPoint x: 119, endPoint y: 56, distance: 49.7
click at [119, 56] on body "Menu Boards Boards Boards All jobs Status Workforce Workforce My Workforce Recr…" at bounding box center [167, 123] width 335 height 247
type input "*****"
click at [157, 6] on icon at bounding box center [156, 6] width 5 height 5
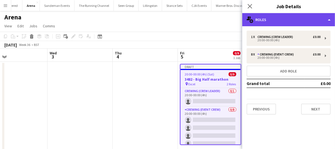
click at [278, 20] on div "multiple-users-add Roles" at bounding box center [288, 19] width 93 height 13
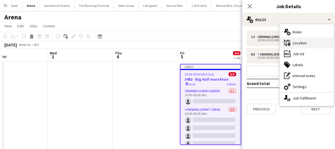
click at [303, 41] on div "maps-pin-1 Location" at bounding box center [307, 42] width 54 height 11
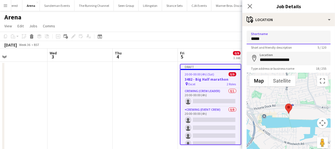
drag, startPoint x: 262, startPoint y: 40, endPoint x: 244, endPoint y: 38, distance: 18.6
click at [244, 39] on form "**********" at bounding box center [288, 110] width 93 height 158
type input "**********"
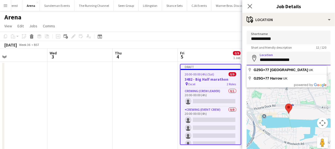
drag, startPoint x: 303, startPoint y: 61, endPoint x: 229, endPoint y: 61, distance: 74.2
click at [231, 61] on body "Menu Boards Boards Boards All jobs Status Workforce Workforce My Workforce Recr…" at bounding box center [167, 123] width 335 height 247
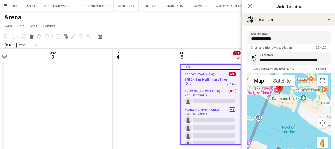
drag, startPoint x: 255, startPoint y: 114, endPoint x: 276, endPoint y: 86, distance: 34.8
click at [276, 84] on area at bounding box center [276, 84] width 0 height 0
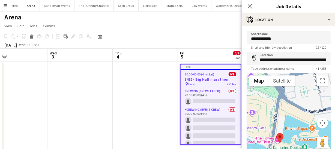
drag, startPoint x: 301, startPoint y: 101, endPoint x: 302, endPoint y: 151, distance: 49.7
click at [302, 148] on html "Menu Boards Boards Boards All jobs Status Workforce Workforce My Workforce Recr…" at bounding box center [167, 123] width 335 height 247
drag, startPoint x: 278, startPoint y: 137, endPoint x: 281, endPoint y: 89, distance: 47.8
click at [279, 88] on area at bounding box center [279, 88] width 0 height 0
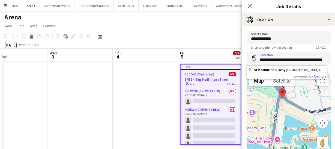
scroll to position [0, 10]
drag, startPoint x: 259, startPoint y: 61, endPoint x: 327, endPoint y: 58, distance: 67.4
click at [327, 58] on input "**********" at bounding box center [287, 59] width 80 height 14
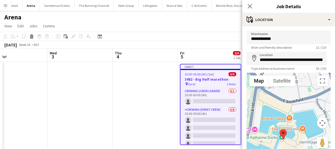
drag, startPoint x: 302, startPoint y: 96, endPoint x: 292, endPoint y: 124, distance: 29.5
click at [297, 123] on div at bounding box center [289, 114] width 84 height 82
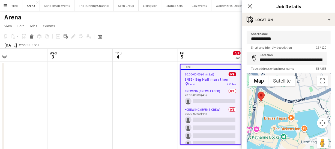
drag, startPoint x: 283, startPoint y: 133, endPoint x: 260, endPoint y: 95, distance: 43.9
click at [257, 91] on area at bounding box center [257, 91] width 0 height 0
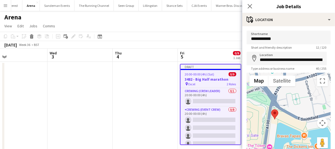
drag, startPoint x: 271, startPoint y: 92, endPoint x: 284, endPoint y: 110, distance: 22.5
click at [284, 110] on div at bounding box center [289, 114] width 84 height 82
drag, startPoint x: 274, startPoint y: 113, endPoint x: 273, endPoint y: 99, distance: 14.2
click at [270, 97] on area at bounding box center [270, 97] width 0 height 0
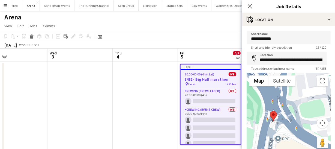
drag, startPoint x: 276, startPoint y: 121, endPoint x: 271, endPoint y: 114, distance: 8.7
click at [270, 111] on area at bounding box center [270, 111] width 0 height 0
drag, startPoint x: 271, startPoint y: 116, endPoint x: 274, endPoint y: 118, distance: 3.4
click at [272, 112] on area at bounding box center [272, 112] width 0 height 0
type input "**********"
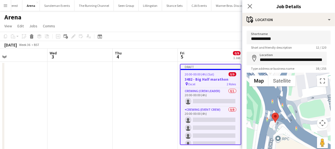
click at [297, 96] on div at bounding box center [289, 114] width 84 height 82
drag, startPoint x: 259, startPoint y: 59, endPoint x: 322, endPoint y: 56, distance: 63.3
click at [322, 56] on input "**********" at bounding box center [287, 59] width 80 height 14
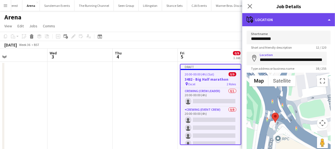
click at [296, 20] on div "maps-pin-1 Location" at bounding box center [288, 19] width 93 height 13
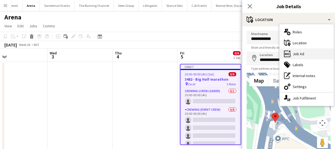
click at [306, 50] on div "ads-window Job Ad" at bounding box center [307, 53] width 54 height 11
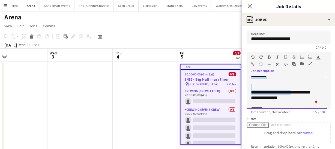
scroll to position [30, 0]
drag, startPoint x: 278, startPoint y: 78, endPoint x: 294, endPoint y: 84, distance: 17.4
click at [294, 84] on div "**********" at bounding box center [286, 73] width 71 height 55
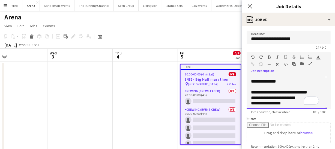
scroll to position [0, 0]
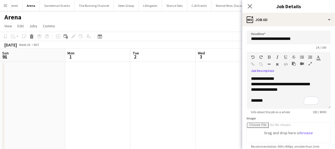
scroll to position [0, 148]
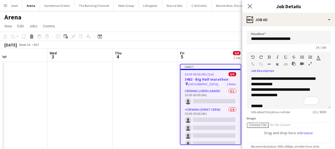
click at [249, 90] on div "**********" at bounding box center [289, 92] width 84 height 33
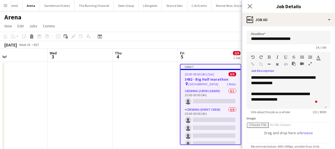
scroll to position [0, 0]
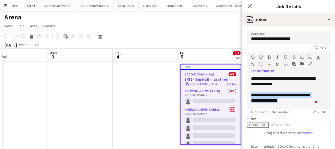
drag, startPoint x: 251, startPoint y: 95, endPoint x: 287, endPoint y: 102, distance: 36.1
click at [287, 102] on div "**********" at bounding box center [286, 89] width 71 height 27
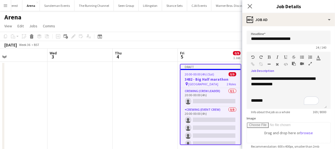
click at [250, 98] on div "**********" at bounding box center [287, 92] width 80 height 33
click at [252, 96] on span "*******" at bounding box center [257, 95] width 12 height 4
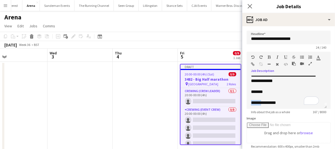
drag, startPoint x: 262, startPoint y: 79, endPoint x: 251, endPoint y: 101, distance: 24.2
click at [251, 101] on div "**********" at bounding box center [285, 102] width 68 height 5
click at [251, 104] on div "**********" at bounding box center [285, 102] width 68 height 5
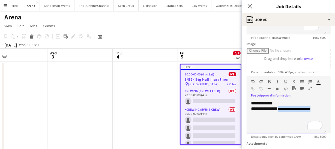
drag, startPoint x: 278, startPoint y: 108, endPoint x: 320, endPoint y: 107, distance: 41.7
click at [320, 107] on div "**********" at bounding box center [286, 109] width 71 height 6
click at [278, 107] on div "**********" at bounding box center [286, 108] width 71 height 5
click at [250, 8] on icon "Close pop-in" at bounding box center [249, 6] width 5 height 5
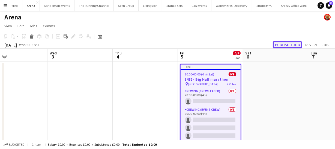
click at [292, 44] on button "Publish 1 job" at bounding box center [287, 44] width 29 height 7
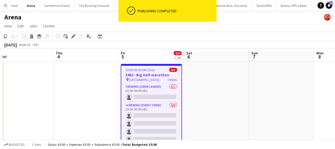
drag, startPoint x: 280, startPoint y: 97, endPoint x: 221, endPoint y: 98, distance: 58.9
click at [221, 98] on app-calendar-viewport "Sun 31 Mon 1 Tue 2 Wed 3 Thu 4 Fri 5 0/9 1 Job Sat 6 Sun 7 Mon 8 Tue 9 Wed 10 2…" at bounding box center [167, 143] width 335 height 189
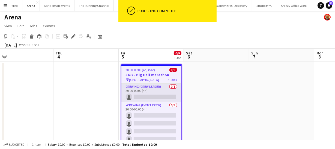
click at [149, 97] on app-card-role "Crewing (Crew Leader) 0/1 20:00-00:00 (4h) single-neutral-actions" at bounding box center [151, 92] width 60 height 19
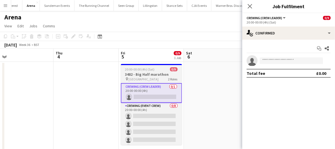
click at [148, 70] on span "20:00-00:00 (4h) (Sat)" at bounding box center [139, 69] width 29 height 4
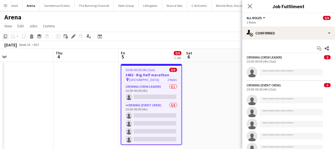
click at [6, 37] on icon at bounding box center [5, 36] width 3 height 4
click at [143, 75] on app-calendar-viewport "Sun 31 Mon 1 Tue 2 Wed 3 Thu 4 Fri 5 0/9 1 Job Sat 6 Sun 7 Mon 8 Tue 9 Wed 10 2…" at bounding box center [167, 143] width 335 height 189
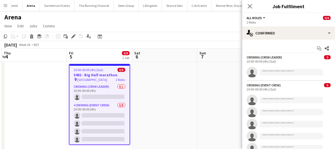
click at [104, 78] on app-calendar-viewport "Sun 31 Mon 1 Tue 2 Wed 3 Thu 4 Fri 5 0/9 1 Job Sat 6 Sun 7 Mon 8 Tue 9 Wed 10 2…" at bounding box center [167, 143] width 335 height 189
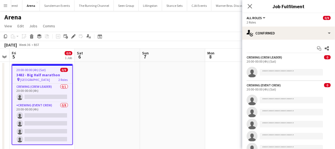
click at [157, 83] on app-date-cell at bounding box center [172, 150] width 65 height 176
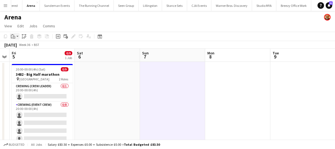
click at [13, 37] on icon at bounding box center [14, 37] width 2 height 2
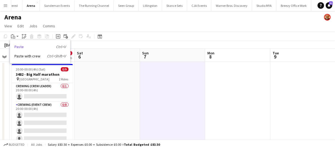
click at [18, 45] on link "Paste Ctrl+V" at bounding box center [39, 46] width 51 height 5
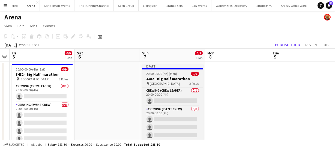
click at [166, 76] on app-job-card "Draft 20:00-00:00 (4h) (Mon) 0/9 3482 - Big Half marathon pin Tower Bridge 2 Ro…" at bounding box center [172, 104] width 61 height 81
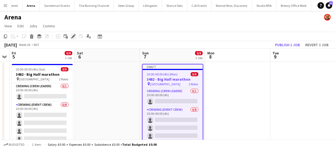
click at [71, 37] on icon "Edit" at bounding box center [73, 36] width 4 height 4
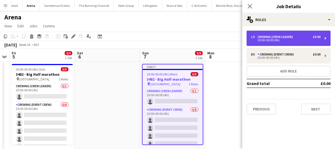
click at [286, 37] on div "Crewing (Crew Leader)" at bounding box center [276, 37] width 38 height 4
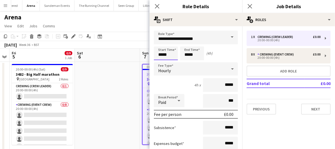
drag, startPoint x: 169, startPoint y: 54, endPoint x: 88, endPoint y: 50, distance: 81.4
click at [98, 49] on body "Menu Boards Boards Boards All jobs Status Workforce Workforce My Workforce Recr…" at bounding box center [167, 123] width 335 height 247
type input "*****"
click at [156, 6] on icon "Close pop-in" at bounding box center [156, 6] width 5 height 5
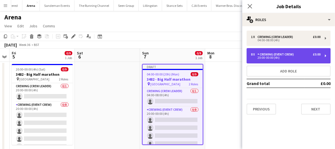
click at [275, 56] on div "20:00-00:00 (4h)" at bounding box center [286, 57] width 70 height 3
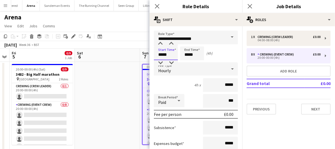
drag, startPoint x: 160, startPoint y: 55, endPoint x: 73, endPoint y: 52, distance: 87.6
click at [66, 52] on body "Menu Boards Boards Boards All jobs Status Workforce Workforce My Workforce Recr…" at bounding box center [167, 123] width 335 height 247
type input "*****"
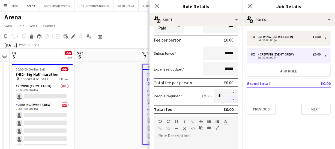
type input "*****"
click at [231, 101] on button "button" at bounding box center [233, 99] width 9 height 7
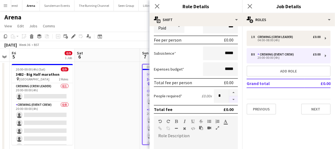
click at [231, 101] on button "button" at bounding box center [233, 99] width 9 height 7
type input "*"
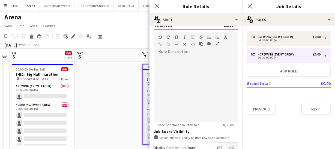
scroll to position [173, 0]
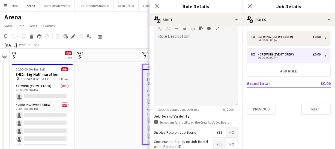
click at [220, 130] on span "Yes" at bounding box center [219, 132] width 13 height 10
click at [158, 8] on icon "Close pop-in" at bounding box center [156, 6] width 5 height 5
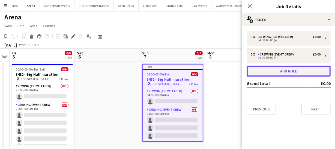
click at [269, 71] on button "Add role" at bounding box center [289, 70] width 84 height 11
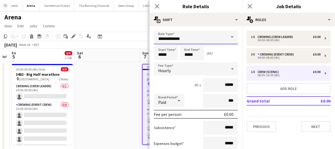
click at [183, 41] on input "**********" at bounding box center [196, 38] width 84 height 14
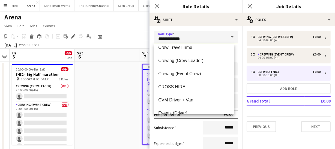
scroll to position [49, 0]
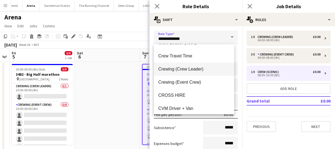
click at [190, 68] on span "Crewing (Crew Leader)" at bounding box center [193, 68] width 71 height 5
type input "**********"
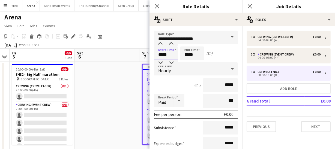
drag, startPoint x: 171, startPoint y: 55, endPoint x: 134, endPoint y: 54, distance: 37.4
click at [132, 55] on body "Menu Boards Boards Boards All jobs Status Workforce Workforce My Workforce Recr…" at bounding box center [167, 123] width 335 height 247
type input "*****"
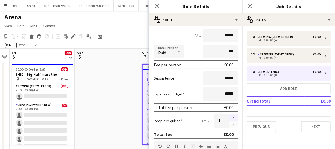
type input "*****"
click at [229, 117] on button "button" at bounding box center [233, 117] width 9 height 7
type input "*"
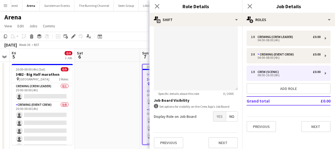
scroll to position [192, 0]
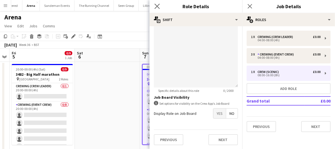
click at [160, 5] on app-icon "Close pop-in" at bounding box center [157, 6] width 8 height 8
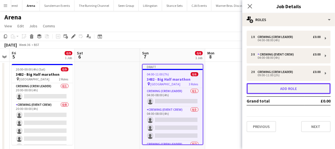
click at [270, 85] on button "Add role" at bounding box center [289, 88] width 84 height 11
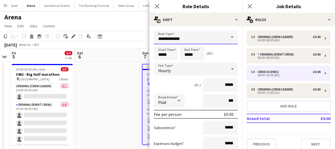
click at [181, 40] on input "**********" at bounding box center [196, 38] width 84 height 14
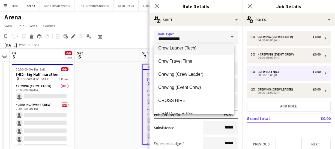
scroll to position [49, 0]
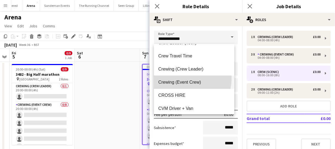
click at [185, 78] on mat-option "Crewing (Event Crew)" at bounding box center [194, 82] width 80 height 13
type input "**********"
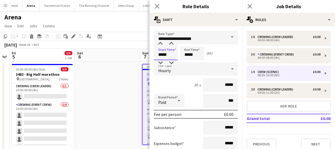
drag, startPoint x: 170, startPoint y: 58, endPoint x: 147, endPoint y: 56, distance: 23.2
click at [147, 56] on body "Menu Boards Boards Boards All jobs Status Workforce Workforce My Workforce Recr…" at bounding box center [167, 123] width 335 height 247
type input "*****"
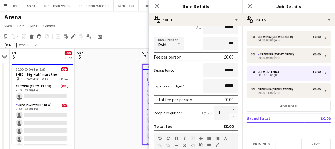
scroll to position [74, 0]
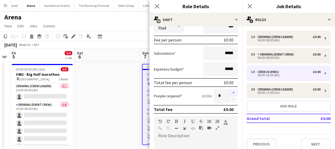
type input "*****"
click at [229, 93] on button "button" at bounding box center [233, 92] width 9 height 7
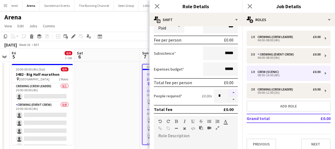
click at [229, 93] on button "button" at bounding box center [233, 92] width 9 height 7
click at [229, 94] on button "button" at bounding box center [233, 92] width 9 height 7
type input "*"
click at [155, 8] on icon at bounding box center [156, 6] width 5 height 5
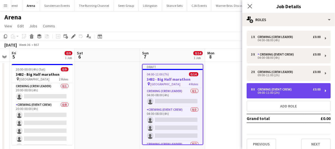
click at [267, 91] on div "09:00-11:00 (2h)" at bounding box center [286, 92] width 70 height 3
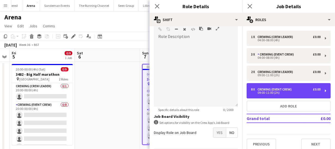
scroll to position [173, 0]
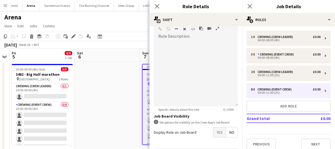
click at [218, 129] on span "Yes" at bounding box center [219, 132] width 13 height 10
click at [158, 7] on icon "Close pop-in" at bounding box center [156, 6] width 5 height 5
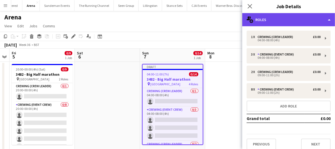
click at [273, 23] on div "multiple-users-add Roles" at bounding box center [288, 19] width 93 height 13
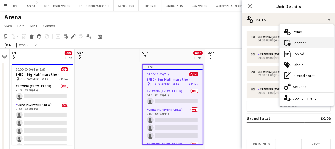
click at [306, 43] on div "maps-pin-1 Location" at bounding box center [307, 42] width 54 height 11
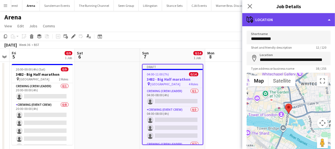
click at [284, 23] on div "maps-pin-1 Location" at bounding box center [288, 19] width 93 height 13
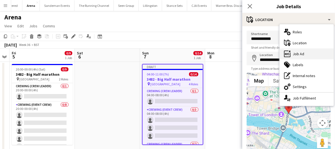
click at [301, 53] on div "ads-window Job Ad" at bounding box center [307, 53] width 54 height 11
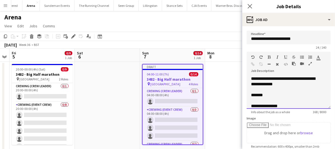
click at [266, 95] on div "*******" at bounding box center [288, 94] width 75 height 5
click at [266, 94] on div "*******" at bounding box center [288, 94] width 75 height 5
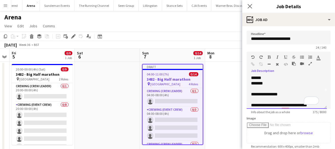
scroll to position [25, 0]
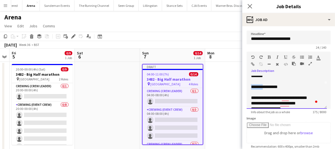
drag, startPoint x: 262, startPoint y: 86, endPoint x: 225, endPoint y: 84, distance: 36.9
click at [225, 84] on body "Menu Boards Boards Boards All jobs Status Workforce Workforce My Workforce Recr…" at bounding box center [167, 123] width 335 height 247
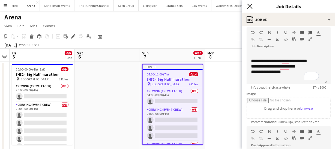
click at [251, 8] on icon "Close pop-in" at bounding box center [249, 6] width 5 height 5
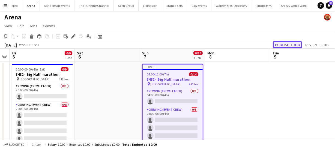
click at [284, 44] on button "Publish 1 job" at bounding box center [287, 44] width 29 height 7
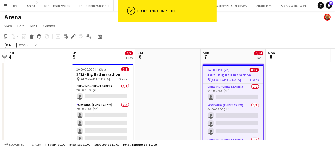
scroll to position [0, 172]
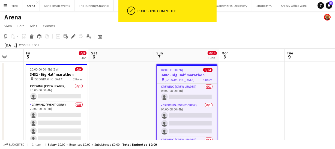
drag, startPoint x: 119, startPoint y: 100, endPoint x: 198, endPoint y: 103, distance: 79.4
click at [198, 103] on app-calendar-viewport "Tue 2 Wed 3 Thu 4 Fri 5 0/9 1 Job Sat 6 Sun 7 0/14 1 Job Mon 8 Tue 9 Wed 10 Thu…" at bounding box center [167, 143] width 335 height 189
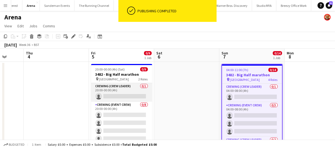
click at [113, 96] on app-card-role "Crewing (Crew Leader) 0/1 20:00-00:00 (4h) single-neutral-actions" at bounding box center [121, 92] width 61 height 19
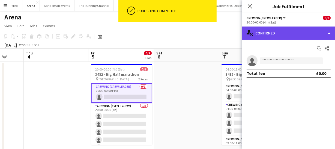
click at [284, 28] on div "single-neutral-actions-check-2 Confirmed" at bounding box center [288, 32] width 93 height 13
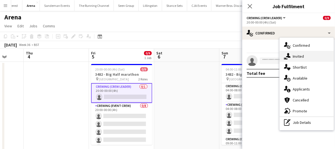
click at [300, 53] on div "single-neutral-actions-share-1 Invited" at bounding box center [307, 56] width 54 height 11
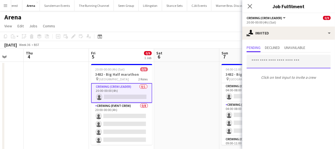
click at [260, 62] on input "text" at bounding box center [289, 62] width 84 height 14
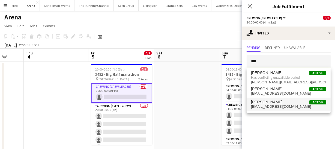
type input "***"
click at [291, 102] on span "[PERSON_NAME] Active" at bounding box center [288, 102] width 75 height 5
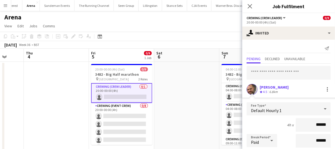
drag, startPoint x: 324, startPoint y: 122, endPoint x: 266, endPoint y: 125, distance: 57.4
click at [267, 125] on div "4h x ******" at bounding box center [289, 125] width 84 height 14
click at [306, 128] on input at bounding box center [313, 125] width 35 height 14
type input "*****"
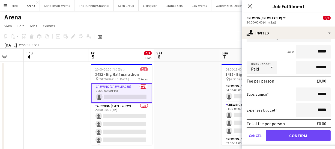
scroll to position [75, 0]
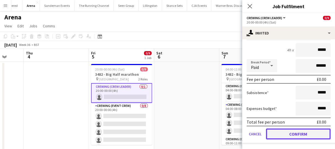
click at [307, 131] on button "Confirm" at bounding box center [298, 133] width 65 height 11
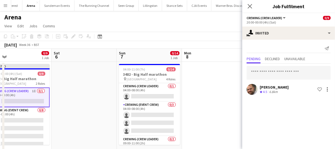
scroll to position [0, 144]
drag, startPoint x: 198, startPoint y: 103, endPoint x: 101, endPoint y: 103, distance: 96.6
click at [101, 103] on app-calendar-viewport "Wed 3 Thu 4 Fri 5 0/9 1 Job Sat 6 Sun 7 0/14 1 Job Mon 8 Tue 9 Wed 10 Thu 11 Fr…" at bounding box center [167, 143] width 335 height 189
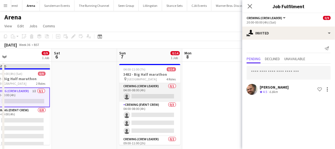
click at [151, 97] on app-card-role "Crewing (Crew Leader) 0/1 04:00-08:00 (4h) single-neutral-actions" at bounding box center [149, 92] width 61 height 19
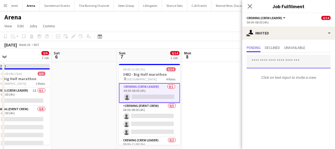
click at [267, 64] on input "text" at bounding box center [289, 62] width 84 height 14
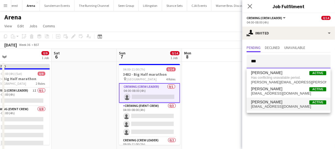
type input "***"
click at [275, 101] on span "[PERSON_NAME] Active" at bounding box center [288, 102] width 75 height 5
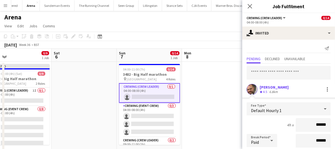
drag, startPoint x: 325, startPoint y: 122, endPoint x: 268, endPoint y: 122, distance: 56.2
click at [268, 122] on div "4h x ******" at bounding box center [289, 125] width 84 height 14
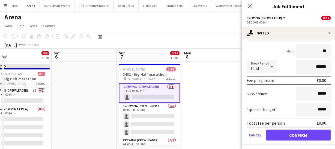
scroll to position [75, 0]
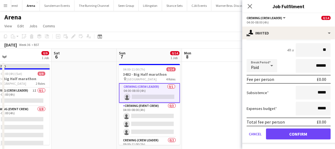
type input "**"
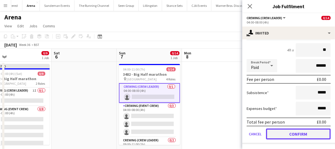
click at [298, 136] on button "Confirm" at bounding box center [298, 133] width 65 height 11
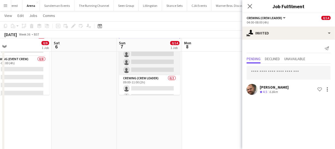
scroll to position [25, 0]
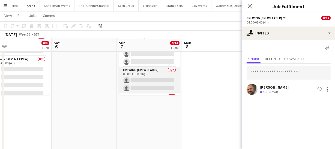
click at [136, 85] on app-card-role "Crewing (Crew Leader) 0/2 09:00-11:00 (2h) single-neutral-actions single-neutra…" at bounding box center [149, 80] width 61 height 26
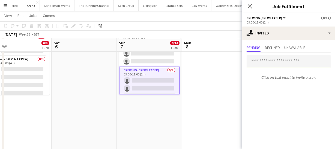
click at [257, 66] on input "text" at bounding box center [289, 62] width 84 height 14
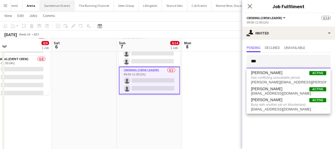
type input "***"
click at [249, 6] on icon at bounding box center [249, 6] width 5 height 5
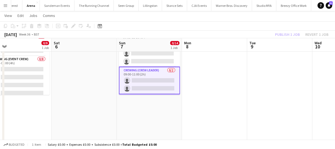
click at [286, 34] on div "Publish 1 job Revert 1 job" at bounding box center [301, 34] width 67 height 7
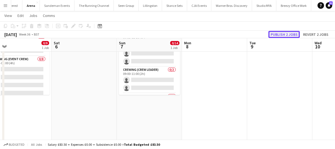
click at [286, 34] on button "Publish 2 jobs" at bounding box center [283, 34] width 31 height 7
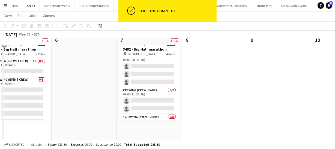
scroll to position [0, 0]
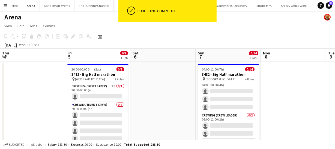
drag, startPoint x: 83, startPoint y: 106, endPoint x: 161, endPoint y: 106, distance: 77.7
click at [161, 106] on app-calendar-viewport "Tue 2 Wed 3 Thu 4 Fri 5 0/9 1 Job Sat 6 Sun 7 0/14 1 Job Mon 8 Tue 9 Wed 10 Thu…" at bounding box center [167, 143] width 335 height 189
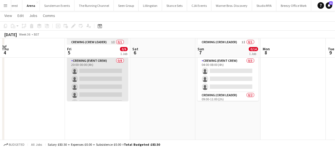
scroll to position [49, 0]
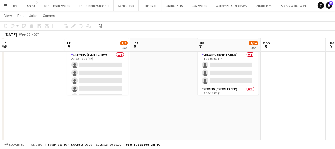
click at [8, 5] on button "Menu" at bounding box center [5, 5] width 11 height 11
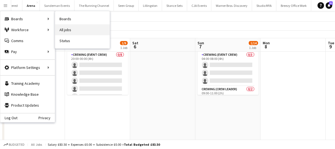
click at [68, 30] on link "All jobs" at bounding box center [82, 29] width 55 height 11
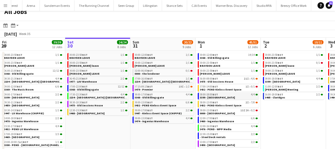
scroll to position [7, 0]
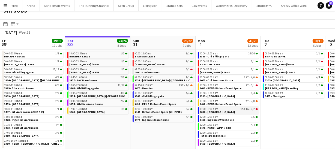
click at [229, 110] on link "09:00-13:00 BST 15I 1A • 0/2 0000 - QEII Centre" at bounding box center [229, 110] width 58 height 6
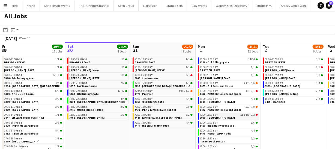
scroll to position [0, 0]
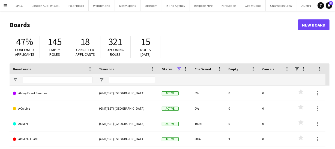
click at [6, 9] on button "Menu" at bounding box center [5, 5] width 11 height 11
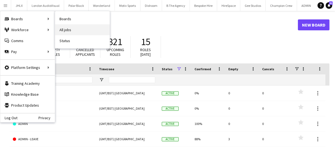
click at [84, 25] on link "All jobs" at bounding box center [82, 29] width 55 height 11
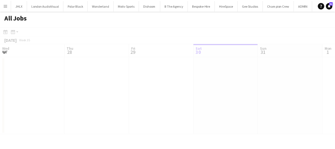
scroll to position [0, 130]
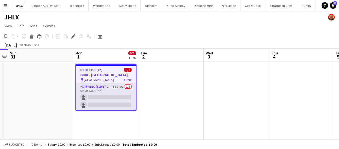
click at [106, 101] on app-card-role "Crewing (Event Crew) 15I 1A 0/2 09:00-13:00 (4h) single-neutral-actions single-…" at bounding box center [106, 96] width 60 height 26
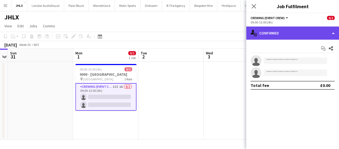
click at [285, 37] on div "single-neutral-actions-check-2 Confirmed" at bounding box center [292, 32] width 93 height 13
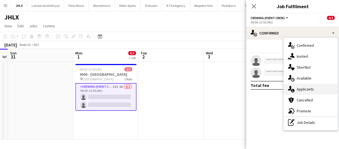
click at [308, 88] on div "single-neutral-actions-information Applicants" at bounding box center [310, 88] width 54 height 11
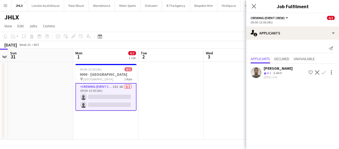
click at [324, 71] on app-icon "Confirm" at bounding box center [323, 72] width 4 height 4
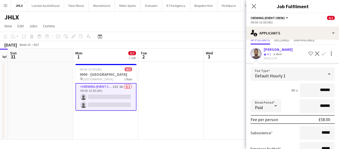
scroll to position [58, 0]
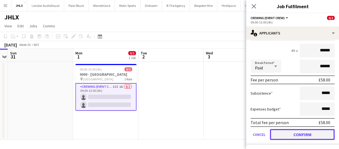
click at [311, 134] on button "Confirm" at bounding box center [302, 134] width 65 height 11
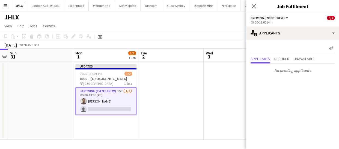
scroll to position [0, 0]
click at [253, 7] on icon "Close pop-in" at bounding box center [253, 6] width 5 height 5
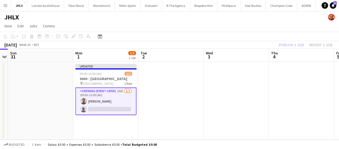
click at [284, 43] on div "Publish 1 job Revert 1 job" at bounding box center [305, 44] width 67 height 7
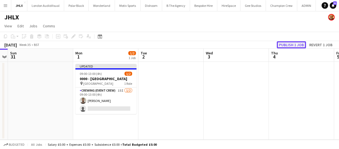
click at [284, 43] on button "Publish 1 job" at bounding box center [291, 44] width 29 height 7
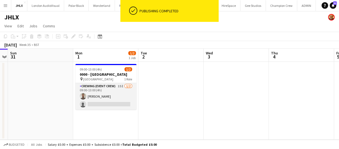
click at [111, 103] on app-card-role "Crewing (Event Crew) 15I [DATE] 09:00-13:00 (4h) [PERSON_NAME] single-neutral-a…" at bounding box center [105, 96] width 61 height 26
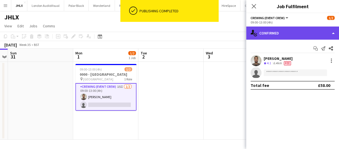
click at [282, 31] on div "single-neutral-actions-check-2 Confirmed" at bounding box center [292, 32] width 93 height 13
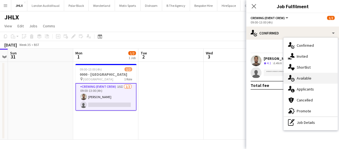
click at [303, 78] on div "single-neutral-actions-upload Available" at bounding box center [310, 78] width 54 height 11
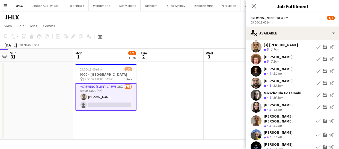
scroll to position [42, 0]
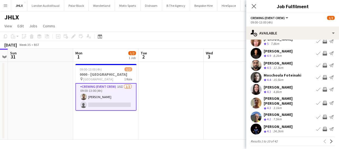
click at [256, 102] on app-user-avatar at bounding box center [255, 102] width 11 height 11
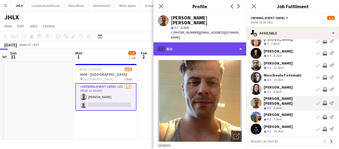
click at [224, 42] on div "profile Bio" at bounding box center [199, 48] width 93 height 13
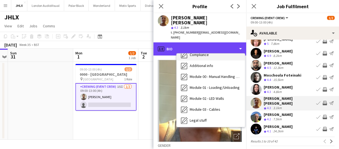
scroll to position [106, 0]
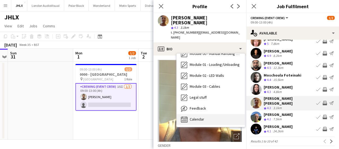
click at [204, 114] on div "Calendar Calendar" at bounding box center [210, 119] width 68 height 11
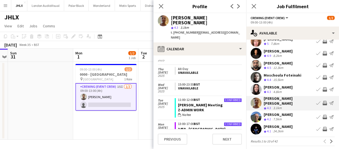
scroll to position [570, 0]
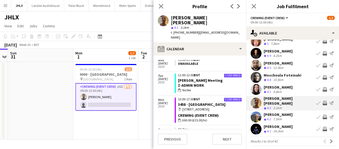
click at [322, 115] on app-icon "Invite crew" at bounding box center [324, 117] width 4 height 4
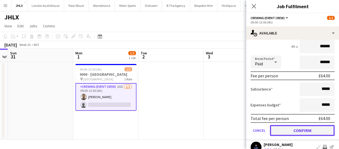
click at [313, 128] on button "Confirm" at bounding box center [302, 130] width 65 height 11
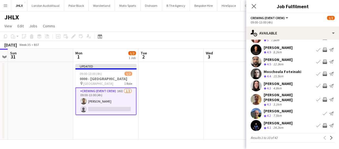
scroll to position [42, 0]
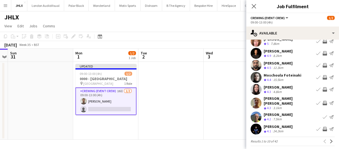
click at [322, 127] on app-icon "Invite crew" at bounding box center [324, 129] width 4 height 4
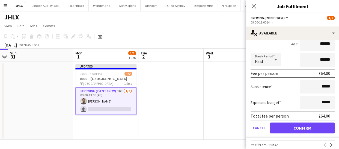
scroll to position [166, 0]
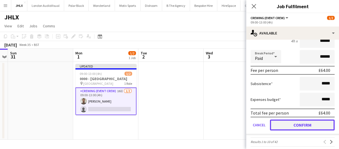
click at [316, 119] on button "Confirm" at bounding box center [302, 124] width 65 height 11
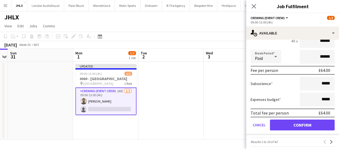
scroll to position [42, 0]
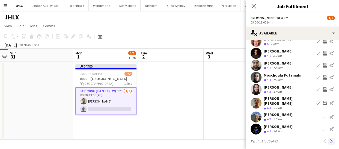
click at [329, 139] on app-icon "Next" at bounding box center [331, 141] width 4 height 4
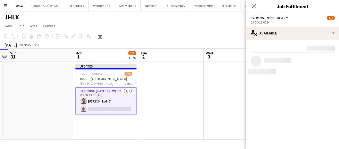
scroll to position [0, 0]
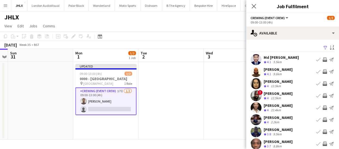
click at [322, 71] on app-icon "Invite crew" at bounding box center [324, 71] width 4 height 4
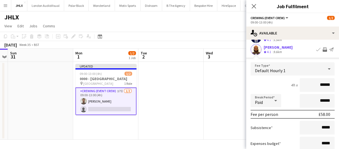
scroll to position [74, 0]
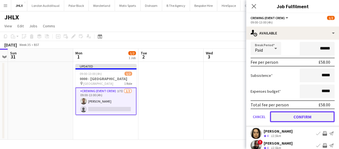
click at [308, 115] on button "Confirm" at bounding box center [302, 116] width 65 height 11
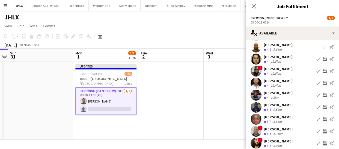
scroll to position [42, 0]
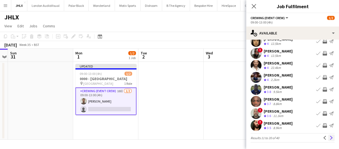
click at [328, 137] on button "Next" at bounding box center [331, 137] width 7 height 7
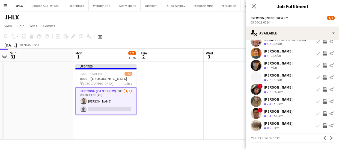
scroll to position [20, 0]
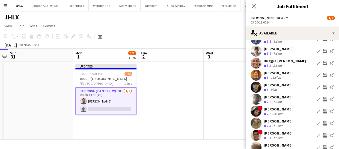
click at [322, 89] on app-icon "Invite crew" at bounding box center [324, 87] width 4 height 4
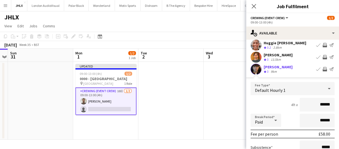
scroll to position [95, 0]
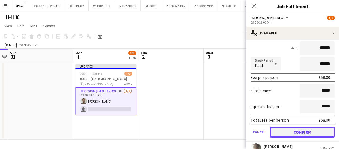
click at [317, 133] on button "Confirm" at bounding box center [302, 131] width 65 height 11
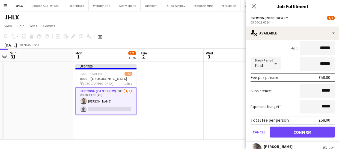
scroll to position [46, 0]
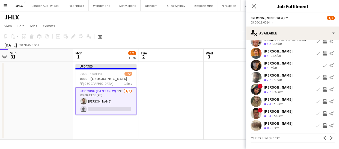
click at [322, 101] on app-icon "Invite crew" at bounding box center [324, 101] width 4 height 4
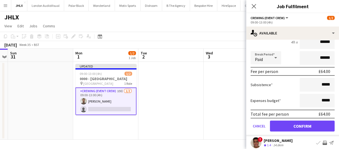
scroll to position [169, 0]
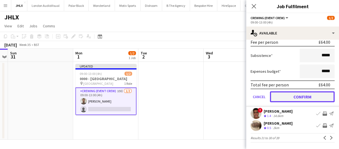
click at [319, 98] on button "Confirm" at bounding box center [302, 96] width 65 height 11
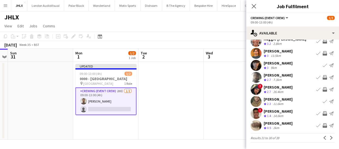
scroll to position [46, 0]
click at [329, 136] on app-icon "Next" at bounding box center [331, 138] width 4 height 4
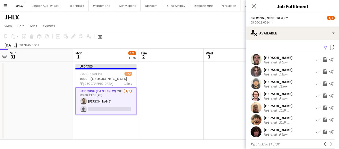
click at [322, 83] on app-icon "Invite crew" at bounding box center [324, 83] width 4 height 4
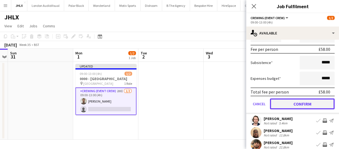
click at [312, 106] on button "Confirm" at bounding box center [302, 103] width 65 height 11
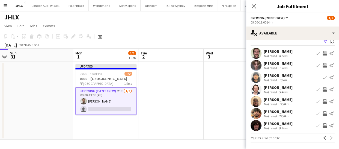
scroll to position [6, 0]
click at [322, 88] on app-icon "Invite crew" at bounding box center [324, 89] width 4 height 4
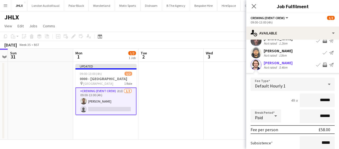
scroll to position [106, 0]
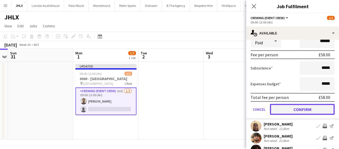
click at [316, 104] on button "Confirm" at bounding box center [302, 109] width 65 height 11
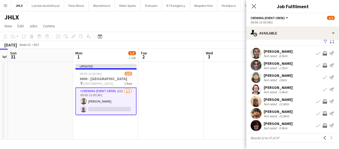
scroll to position [6, 0]
click at [322, 101] on app-icon "Invite crew" at bounding box center [324, 101] width 4 height 4
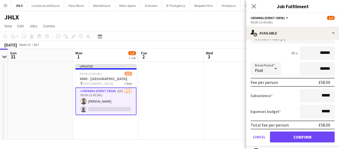
scroll to position [106, 0]
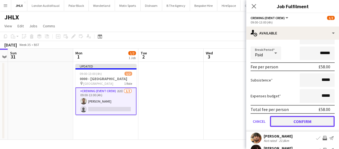
click at [312, 120] on button "Confirm" at bounding box center [302, 121] width 65 height 11
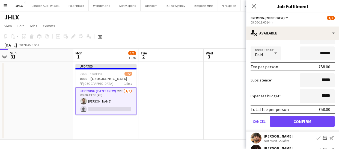
scroll to position [6, 0]
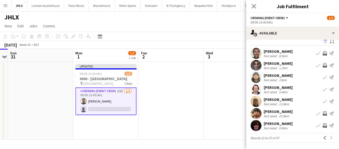
click at [322, 113] on app-icon "Invite crew" at bounding box center [324, 113] width 4 height 4
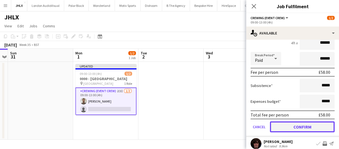
click at [316, 122] on button "Confirm" at bounding box center [302, 126] width 65 height 11
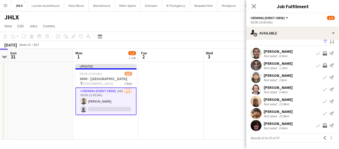
click at [322, 125] on app-icon "Invite crew" at bounding box center [324, 125] width 4 height 4
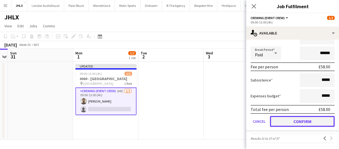
click at [314, 122] on button "Confirm" at bounding box center [302, 121] width 65 height 11
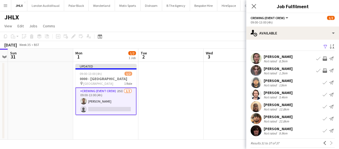
scroll to position [0, 0]
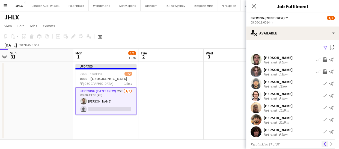
click at [323, 144] on app-icon "Previous" at bounding box center [325, 144] width 4 height 4
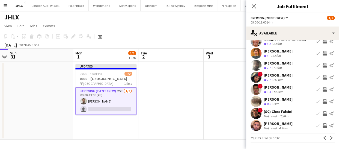
scroll to position [45, 0]
click at [322, 125] on app-icon "Invite crew" at bounding box center [324, 125] width 4 height 4
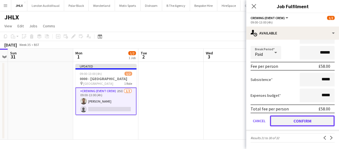
click at [316, 118] on button "Confirm" at bounding box center [302, 120] width 65 height 11
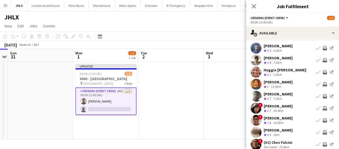
scroll to position [0, 0]
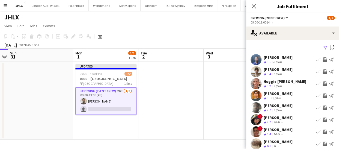
click at [322, 61] on app-icon "Invite crew" at bounding box center [324, 59] width 4 height 4
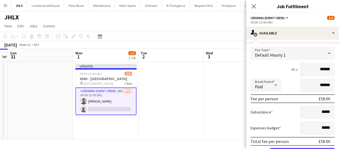
scroll to position [74, 0]
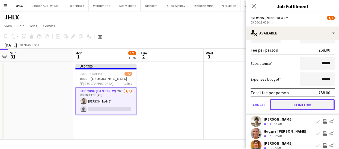
click at [316, 103] on button "Confirm" at bounding box center [302, 104] width 65 height 11
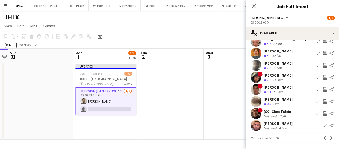
scroll to position [45, 0]
click at [323, 136] on app-icon "Previous" at bounding box center [325, 138] width 4 height 4
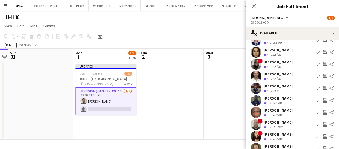
scroll to position [42, 0]
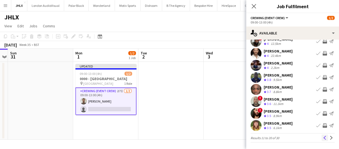
click at [321, 136] on button "Previous" at bounding box center [324, 137] width 7 height 7
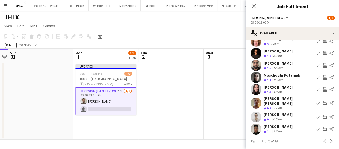
click at [322, 127] on app-icon "Invite crew" at bounding box center [324, 129] width 4 height 4
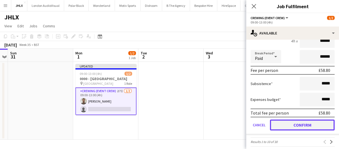
click at [318, 119] on button "Confirm" at bounding box center [302, 124] width 65 height 11
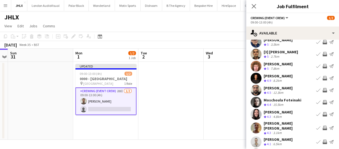
scroll to position [0, 0]
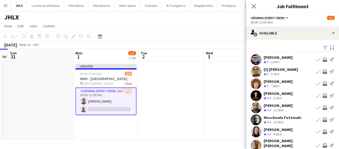
click at [322, 95] on app-icon "Invite crew" at bounding box center [324, 95] width 4 height 4
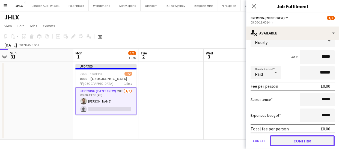
click at [312, 135] on button "Confirm" at bounding box center [302, 140] width 65 height 11
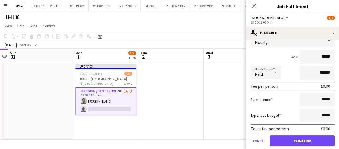
scroll to position [42, 0]
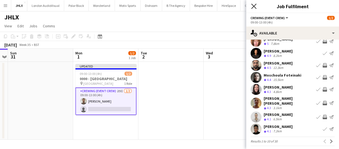
click at [256, 6] on icon "Close pop-in" at bounding box center [253, 6] width 5 height 5
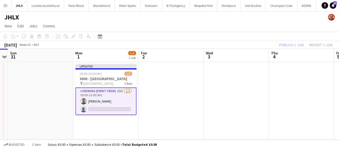
click at [285, 44] on div "Publish 1 job Revert 1 job" at bounding box center [305, 44] width 67 height 7
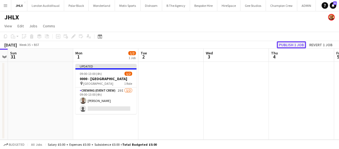
click at [284, 44] on button "Publish 1 job" at bounding box center [291, 44] width 29 height 7
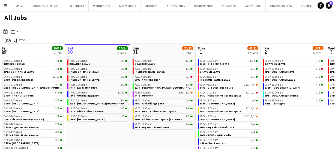
scroll to position [7, 0]
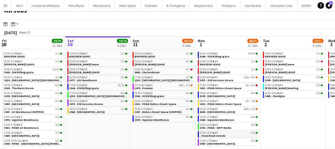
click at [228, 135] on link "12:30-15:30 BST 2/2 - Steel Deck rentals" at bounding box center [229, 134] width 58 height 6
click at [76, 80] on span "3477 - LAV Warehouse" at bounding box center [84, 80] width 28 height 4
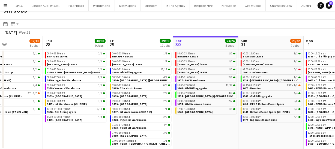
scroll to position [0, 152]
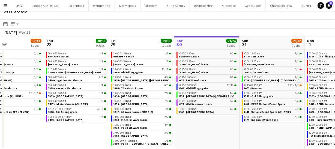
drag, startPoint x: 93, startPoint y: 122, endPoint x: 202, endPoint y: 122, distance: 109.6
click at [202, 122] on app-calendar-viewport "Mon 25 3/3 3 Jobs Tue 26 25/25 9 Jobs Wed 27 12/13 8 Jobs Thu 28 30/30 9 Jobs F…" at bounding box center [167, 92] width 335 height 112
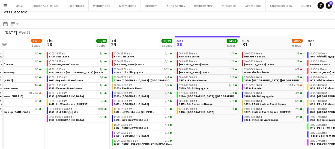
click at [138, 96] on span "3399 - [GEOGRAPHIC_DATA]" at bounding box center [131, 96] width 35 height 4
click at [211, 126] on app-date-cell "00:00-23:59 BST 1/1 BRAYDEN LEAVE 00:00-23:59 BST 1/1 [PERSON_NAME] leave 00:00…" at bounding box center [207, 98] width 65 height 99
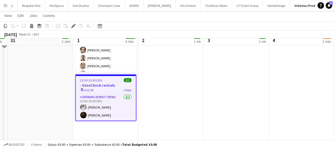
scroll to position [231, 0]
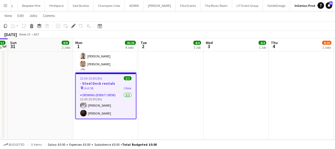
click at [95, 83] on h3 "- Steel Deck rentals" at bounding box center [106, 83] width 60 height 5
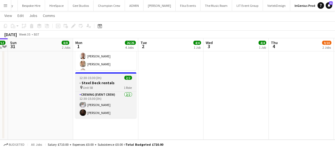
click at [95, 83] on h3 "- Steel Deck rentals" at bounding box center [105, 82] width 61 height 5
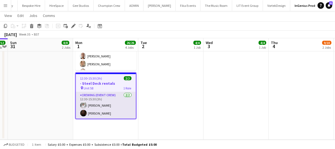
click at [83, 104] on app-user-avatar at bounding box center [83, 105] width 7 height 7
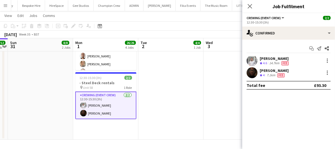
click at [251, 61] on app-user-avatar at bounding box center [252, 60] width 11 height 11
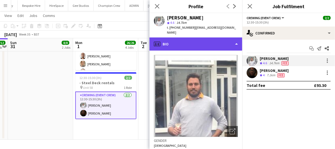
click at [198, 37] on div "profile Bio" at bounding box center [195, 43] width 93 height 13
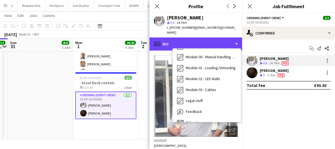
scroll to position [106, 0]
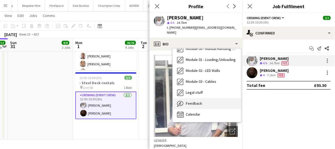
click at [208, 103] on div "Feedback Feedback" at bounding box center [207, 103] width 68 height 11
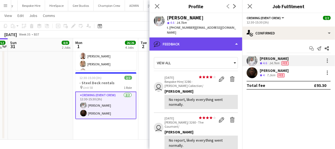
click at [216, 37] on div "bubble-pencil Feedback" at bounding box center [195, 43] width 93 height 13
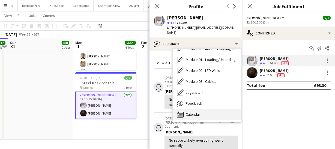
click at [204, 109] on div "Calendar Calendar" at bounding box center [207, 114] width 68 height 11
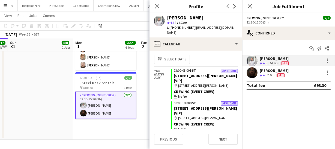
scroll to position [0, 0]
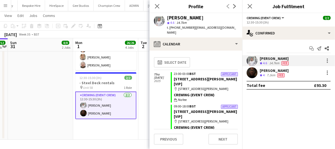
click at [156, 6] on icon "Close pop-in" at bounding box center [157, 6] width 4 height 4
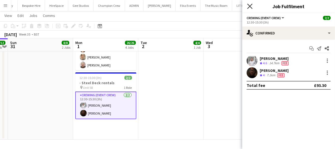
click at [250, 4] on icon "Close pop-in" at bounding box center [249, 6] width 5 height 5
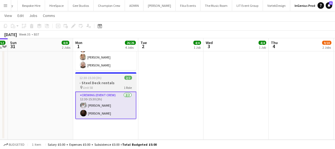
click at [85, 86] on span "Unit 58" at bounding box center [88, 87] width 10 height 4
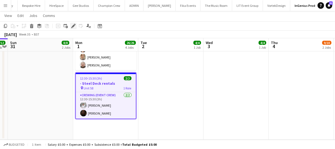
click at [73, 29] on div "Edit" at bounding box center [73, 26] width 7 height 7
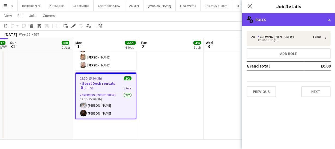
click at [320, 17] on div "multiple-users-add Roles" at bounding box center [288, 19] width 93 height 13
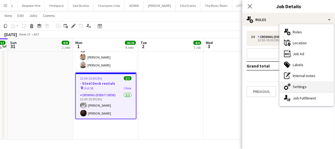
click at [308, 89] on div "cog-double-3 Settings" at bounding box center [307, 86] width 54 height 11
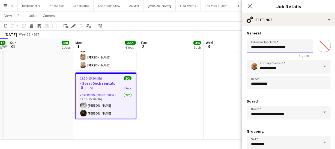
click at [249, 46] on input "**********" at bounding box center [280, 46] width 67 height 14
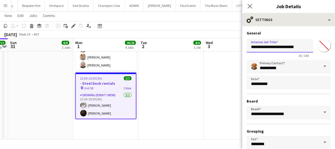
type input "**********"
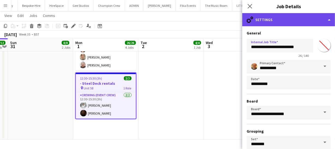
click at [266, 18] on div "cog-double-3 Settings" at bounding box center [288, 19] width 93 height 13
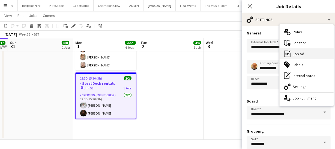
click at [301, 53] on div "ads-window Job Ad" at bounding box center [307, 53] width 54 height 11
type input "**********"
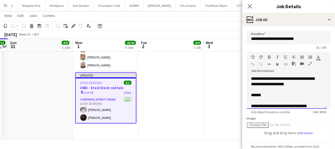
click at [253, 95] on span "******" at bounding box center [256, 95] width 10 height 4
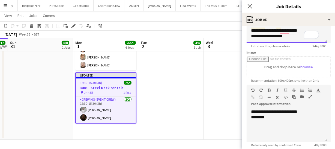
scroll to position [74, 0]
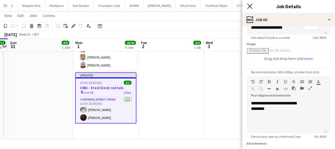
click at [251, 8] on icon at bounding box center [249, 6] width 5 height 5
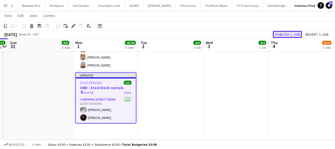
click at [286, 36] on button "Publish 1 job" at bounding box center [287, 34] width 29 height 7
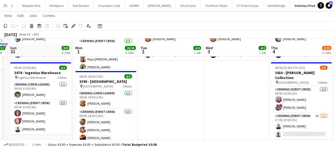
scroll to position [82, 0]
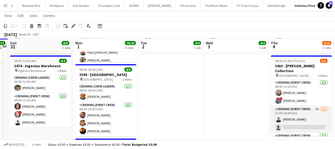
click at [293, 120] on app-card-role "Crewing (Event Crew) 7A 1/2 17:00-20:00 (3h) Caleb Caffoor single-neutral-actio…" at bounding box center [301, 119] width 61 height 26
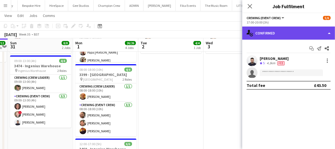
click at [298, 29] on div "single-neutral-actions-check-2 Confirmed" at bounding box center [288, 32] width 93 height 13
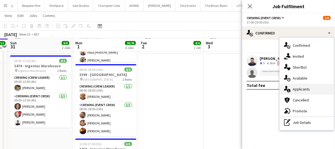
click at [305, 86] on div "single-neutral-actions-information Applicants" at bounding box center [307, 88] width 54 height 11
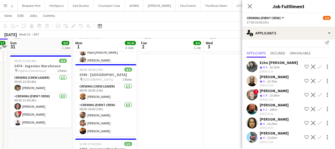
scroll to position [0, 0]
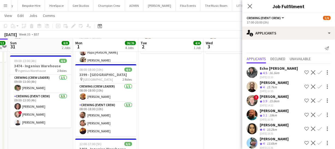
click at [317, 117] on app-icon "Confirm" at bounding box center [319, 114] width 4 height 4
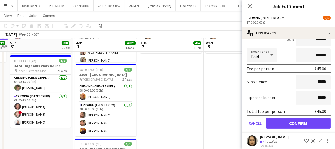
scroll to position [112, 0]
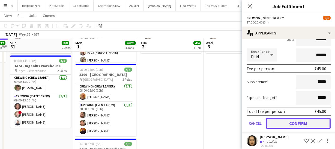
click at [313, 128] on button "Confirm" at bounding box center [298, 123] width 65 height 11
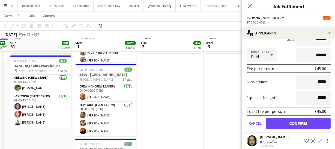
scroll to position [0, 0]
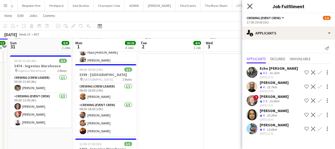
click at [251, 5] on icon at bounding box center [249, 6] width 5 height 5
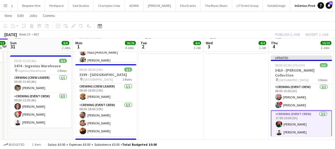
click at [289, 35] on div "Publish 1 job Revert 1 job" at bounding box center [301, 34] width 67 height 7
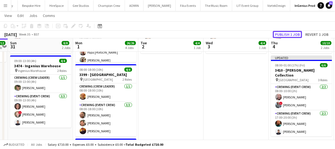
click at [289, 35] on button "Publish 1 job" at bounding box center [287, 34] width 29 height 7
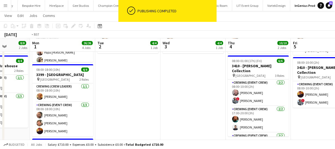
drag, startPoint x: 236, startPoint y: 107, endPoint x: 193, endPoint y: 103, distance: 43.0
click at [191, 104] on app-calendar-viewport "Thu 28 19/19 3 Jobs Fri 29 16/16 3 Jobs Sat 30 12/12 1 Job Sun 31 8/8 2 Jobs Mo…" at bounding box center [167, 113] width 335 height 349
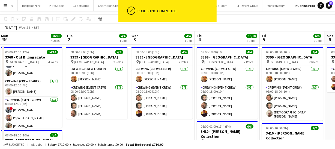
scroll to position [8, 0]
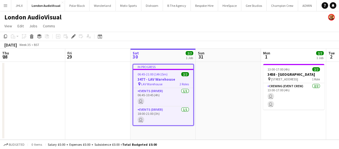
scroll to position [0, 188]
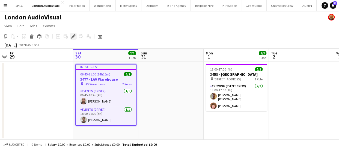
click at [71, 37] on icon "Edit" at bounding box center [73, 36] width 4 height 4
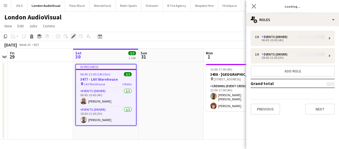
type input "**********"
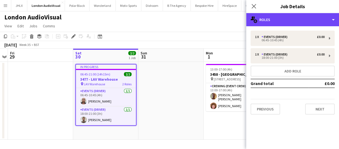
click at [301, 26] on div "**********" at bounding box center [292, 81] width 93 height 136
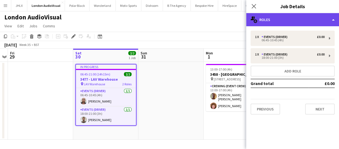
click at [298, 20] on div "multiple-users-add Roles" at bounding box center [292, 19] width 93 height 13
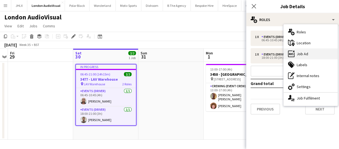
click at [302, 50] on div "ads-window Job Ad" at bounding box center [310, 53] width 54 height 11
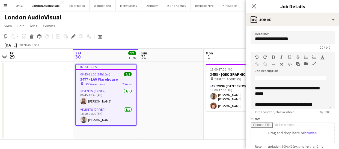
scroll to position [168, 0]
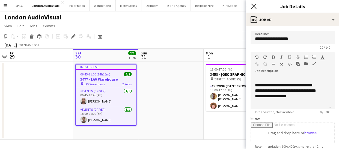
click at [252, 6] on icon "Close pop-in" at bounding box center [253, 6] width 5 height 5
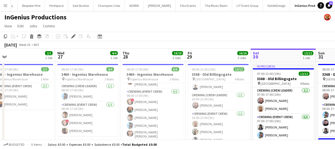
scroll to position [0, 207]
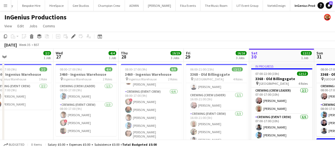
drag, startPoint x: 90, startPoint y: 106, endPoint x: 200, endPoint y: 97, distance: 110.9
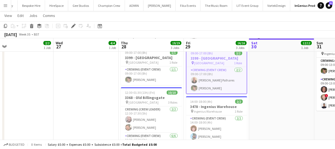
scroll to position [0, 268]
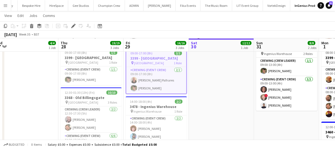
drag, startPoint x: 267, startPoint y: 108, endPoint x: 207, endPoint y: 109, distance: 60.3
click at [207, 109] on app-calendar-viewport "Sat 23 Sun 24 Mon 25 Tue 26 2/2 1 Job Wed 27 4/4 1 Job Thu 28 19/19 3 Jobs Fri …" at bounding box center [167, 96] width 335 height 349
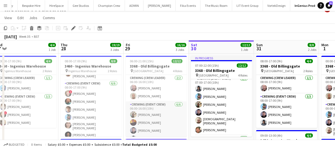
scroll to position [0, 0]
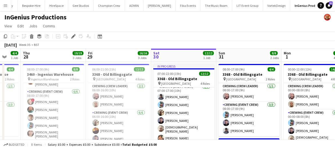
drag, startPoint x: 194, startPoint y: 113, endPoint x: 181, endPoint y: 113, distance: 13.4
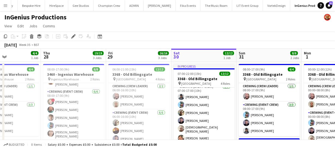
drag, startPoint x: 231, startPoint y: 115, endPoint x: 146, endPoint y: 110, distance: 85.2
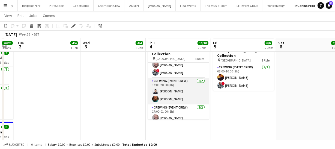
scroll to position [17, 0]
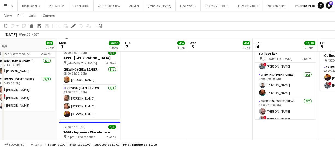
drag, startPoint x: 134, startPoint y: 100, endPoint x: 206, endPoint y: 100, distance: 71.5
click at [200, 100] on app-calendar-viewport "Fri 29 16/16 3 Jobs Sat 30 12/12 1 Job Sun 31 8/8 2 Jobs Mon 1 26/26 4 Jobs Tue…" at bounding box center [167, 96] width 335 height 349
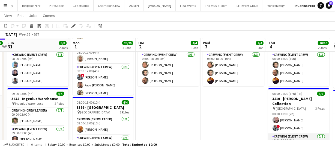
scroll to position [0, 0]
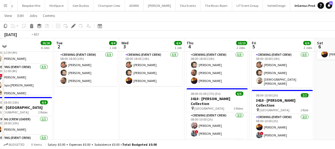
drag, startPoint x: 234, startPoint y: 113, endPoint x: 144, endPoint y: 114, distance: 90.0
click at [144, 114] on app-calendar-viewport "Fri 29 16/16 3 Jobs Sat 30 12/12 1 Job Sun 31 8/8 2 Jobs Mon 1 26/26 4 Jobs Tue…" at bounding box center [167, 146] width 335 height 349
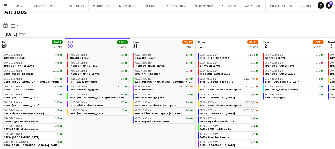
scroll to position [7, 0]
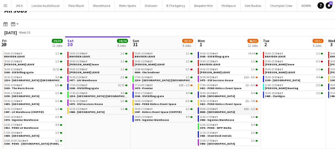
click at [216, 112] on span "0000 - [GEOGRAPHIC_DATA]" at bounding box center [217, 112] width 35 height 4
click at [230, 53] on div "00:00-12:00 BST 14/14" at bounding box center [229, 53] width 58 height 3
drag, startPoint x: 292, startPoint y: 112, endPoint x: 171, endPoint y: 101, distance: 121.8
click at [185, 105] on app-calendar-viewport "Wed 27 12/13 8 Jobs Thu 28 30/30 9 Jobs Fri 29 39/39 12 Jobs Sat 30 24/24 8 Job…" at bounding box center [167, 92] width 335 height 112
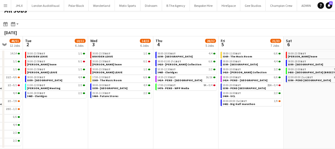
drag, startPoint x: 135, startPoint y: 97, endPoint x: 101, endPoint y: 91, distance: 34.6
click at [98, 92] on app-calendar-viewport "Fri 29 39/39 12 Jobs Sat 30 24/24 8 Jobs Sun 31 20/22 9 Jobs Mon 1 46/51 12 Job…" at bounding box center [167, 92] width 335 height 112
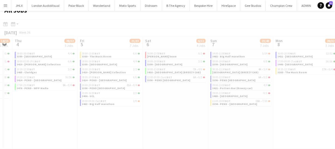
click at [120, 93] on app-all-jobs "All Jobs Date picker [DATE] [DATE] [DATE] M [DATE] T [DATE] W [DATE] T [DATE] F…" at bounding box center [167, 76] width 335 height 145
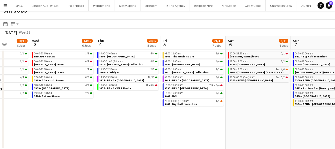
drag, startPoint x: 62, startPoint y: 86, endPoint x: 68, endPoint y: 87, distance: 6.3
click at [54, 86] on app-calendar-viewport "Sun 31 20/22 9 Jobs Mon 1 46/51 12 Jobs Tue 2 10/11 6 Jobs Wed 3 14/15 6 Jobs T…" at bounding box center [167, 92] width 335 height 112
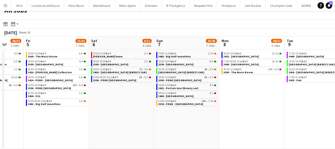
drag, startPoint x: 163, startPoint y: 94, endPoint x: 179, endPoint y: 98, distance: 16.6
click at [85, 92] on app-calendar-viewport "Tue 2 10/11 6 Jobs Wed 3 14/15 6 Jobs Thu 4 28/32 5 Jobs Fri 5 21/33 7 Jobs Sat…" at bounding box center [167, 92] width 335 height 112
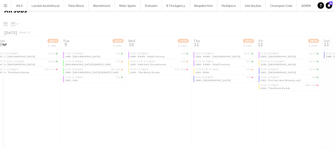
drag, startPoint x: 147, startPoint y: 101, endPoint x: 234, endPoint y: 109, distance: 87.4
click at [78, 97] on app-all-jobs "All Jobs Date picker [DATE] [DATE] [DATE] M [DATE] T [DATE] W [DATE] T [DATE] F…" at bounding box center [167, 76] width 335 height 145
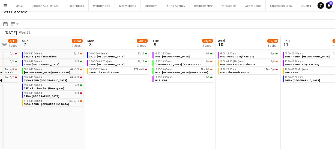
drag, startPoint x: 202, startPoint y: 110, endPoint x: 98, endPoint y: 101, distance: 104.3
click at [98, 102] on app-calendar-viewport "Thu 4 28/32 5 Jobs Fri 5 21/33 7 Jobs Sat 6 6/11 4 Jobs Sun 7 23/43 7 Jobs Mon …" at bounding box center [167, 92] width 335 height 112
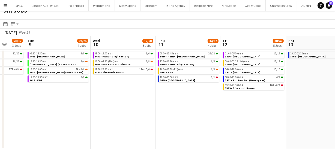
click at [39, 91] on app-all-jobs "All Jobs Date picker [DATE] [DATE] [DATE] M [DATE] T [DATE] W [DATE] T [DATE] F…" at bounding box center [167, 76] width 335 height 145
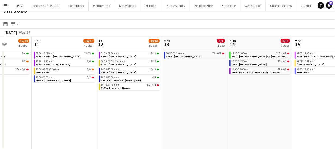
click at [63, 90] on app-calendar-viewport "Mon 8 28/32 3 Jobs Tue 9 23/26 4 Jobs Wed 10 12/20 3 Jobs Thu 11 34/37 4 Jobs F…" at bounding box center [167, 92] width 335 height 112
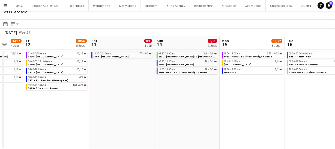
drag, startPoint x: 167, startPoint y: 98, endPoint x: 146, endPoint y: 100, distance: 21.3
click at [71, 94] on app-calendar-viewport "Mon 8 28/32 3 Jobs Tue 9 23/26 4 Jobs Wed 10 12/20 3 Jobs Thu 11 34/37 4 Jobs F…" at bounding box center [167, 92] width 335 height 112
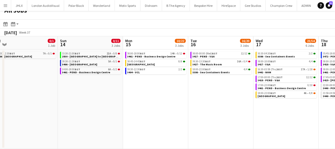
click at [76, 95] on app-all-jobs "All Jobs Date picker [DATE] [DATE] [DATE] M [DATE] T [DATE] W [DATE] T [DATE] F…" at bounding box center [167, 76] width 335 height 145
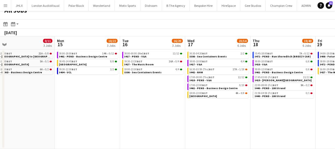
drag, startPoint x: 95, startPoint y: 100, endPoint x: 69, endPoint y: 98, distance: 25.9
click at [50, 98] on app-calendar-viewport "Fri 12 38/42 5 Jobs Sat 13 0/1 1 Job Sun 14 0/11 3 Jobs Mon 15 10/22 3 Jobs Tue…" at bounding box center [167, 92] width 335 height 112
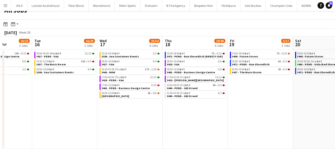
click at [65, 103] on app-calendar-viewport "Fri 12 38/42 5 Jobs Sat 13 0/1 1 Job Sun 14 0/11 3 Jobs Mon 15 10/22 3 Jobs Tue…" at bounding box center [167, 92] width 335 height 112
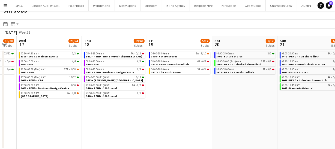
drag, startPoint x: 111, startPoint y: 102, endPoint x: 121, endPoint y: 101, distance: 10.2
click at [82, 99] on app-calendar-viewport "Sun 14 0/11 3 Jobs Mon 15 10/22 3 Jobs Tue 16 16/20 3 Jobs Wed 17 23/54 6 Jobs …" at bounding box center [167, 92] width 335 height 112
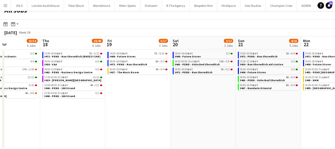
click at [51, 90] on app-all-jobs "All Jobs Date picker [DATE] [DATE] [DATE] M [DATE] T [DATE] W [DATE] T [DATE] F…" at bounding box center [167, 76] width 335 height 145
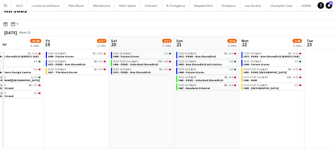
click at [50, 86] on app-calendar-viewport "Tue 16 16/20 3 Jobs Wed 17 23/54 6 Jobs Thu 18 19/40 6 Jobs Fri 19 5/17 3 Jobs …" at bounding box center [167, 92] width 335 height 112
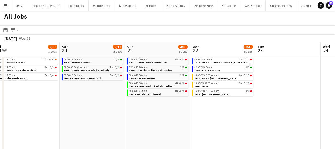
scroll to position [0, 0]
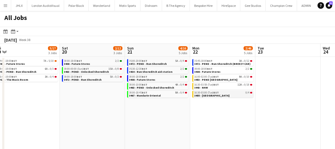
click at [219, 95] on span "3455 - [GEOGRAPHIC_DATA]" at bounding box center [211, 96] width 35 height 4
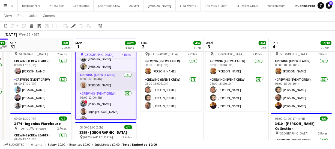
scroll to position [92, 0]
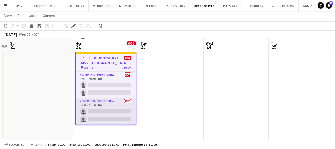
scroll to position [178, 0]
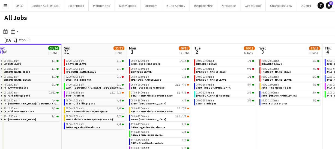
scroll to position [0, 199]
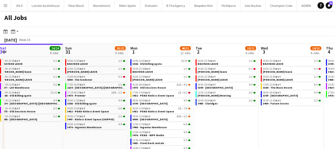
drag, startPoint x: 275, startPoint y: 123, endPoint x: 215, endPoint y: 122, distance: 59.7
click at [214, 122] on app-calendar-viewport "Wed 27 12/13 8 Jobs Thu 28 30/30 9 Jobs Fri 29 39/39 12 Jobs Sat 30 24/24 8 Job…" at bounding box center [167, 100] width 335 height 112
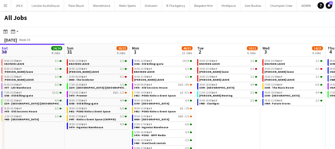
drag, startPoint x: 246, startPoint y: 126, endPoint x: 242, endPoint y: 122, distance: 5.6
click at [229, 124] on app-calendar-viewport "Wed 27 12/13 8 Jobs Thu 28 30/30 9 Jobs Fri 29 39/39 12 Jobs Sat 30 24/24 8 Job…" at bounding box center [167, 100] width 335 height 112
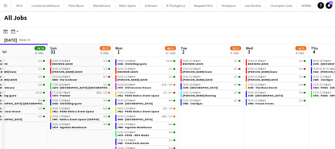
drag, startPoint x: 239, startPoint y: 120, endPoint x: 206, endPoint y: 115, distance: 34.0
click at [210, 115] on app-calendar-viewport "Wed 27 12/13 8 Jobs Thu 28 30/30 9 Jobs Fri 29 39/39 12 Jobs Sat 30 24/24 8 Job…" at bounding box center [167, 100] width 335 height 112
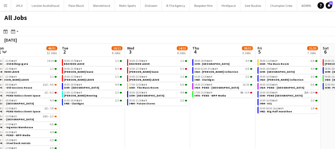
scroll to position [0, 194]
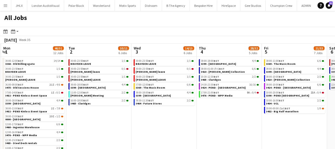
drag, startPoint x: 275, startPoint y: 108, endPoint x: 220, endPoint y: 108, distance: 55.6
click at [220, 108] on app-calendar-viewport "Fri 29 39/39 12 Jobs Sat 30 24/24 8 Jobs Sun 31 20/22 9 Jobs Mon 1 46/51 12 Job…" at bounding box center [167, 100] width 335 height 112
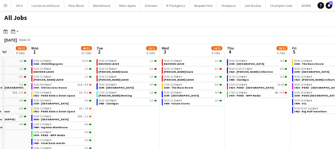
scroll to position [0, 166]
drag, startPoint x: 98, startPoint y: 115, endPoint x: 127, endPoint y: 116, distance: 28.1
click at [127, 116] on app-calendar-viewport "Fri 29 39/39 12 Jobs Sat 30 24/24 8 Jobs Sun 31 20/22 9 Jobs Mon 1 46/51 12 Job…" at bounding box center [167, 100] width 335 height 112
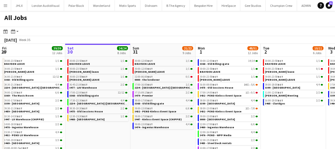
scroll to position [7, 0]
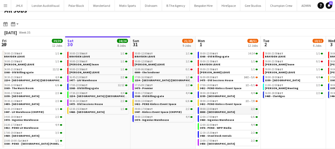
click at [212, 112] on span "0000 - [GEOGRAPHIC_DATA]" at bounding box center [217, 112] width 35 height 4
click at [231, 104] on span "3432 - PEND Kinloss Event Space" at bounding box center [221, 104] width 42 height 4
click at [225, 88] on span "3432 - PEND Kinloss Event Space" at bounding box center [221, 88] width 42 height 4
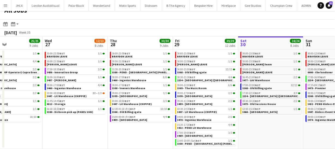
scroll to position [0, 153]
drag, startPoint x: 98, startPoint y: 141, endPoint x: 272, endPoint y: 130, distance: 173.8
click at [272, 130] on app-calendar-viewport "Sun 24 10/10 5 Jobs Mon 25 3/3 3 Jobs Tue 26 25/25 9 Jobs Wed 27 12/13 8 Jobs T…" at bounding box center [167, 92] width 335 height 112
click at [135, 79] on span "3460 - Ingenius Warehouse" at bounding box center [129, 80] width 34 height 4
drag, startPoint x: 219, startPoint y: 109, endPoint x: 175, endPoint y: 106, distance: 44.0
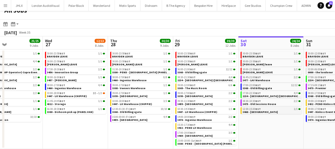
click at [172, 106] on app-calendar-viewport "Sun 24 10/10 5 Jobs Mon 25 3/3 3 Jobs Tue 26 25/25 9 Jobs Wed 27 12/13 8 Jobs T…" at bounding box center [167, 92] width 335 height 112
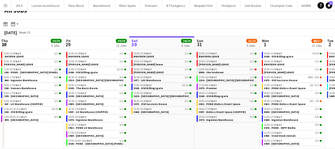
click at [148, 106] on app-calendar-viewport "Sun 24 10/10 5 Jobs Mon 25 3/3 3 Jobs Tue 26 25/25 9 Jobs Wed 27 12/13 8 Jobs T…" at bounding box center [167, 92] width 335 height 112
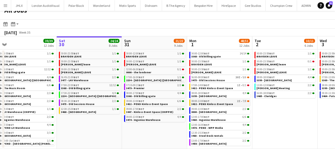
click at [159, 99] on app-calendar-viewport "Tue 26 25/25 9 Jobs Wed 27 12/13 8 Jobs Thu 28 30/30 9 Jobs Fri 29 39/39 12 Job…" at bounding box center [167, 92] width 335 height 112
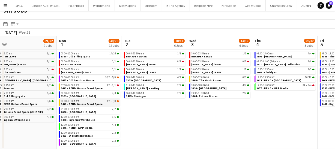
scroll to position [0, 143]
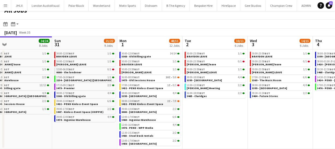
click at [149, 102] on span "3432 - PEND Kinloss Event Space" at bounding box center [143, 104] width 42 height 4
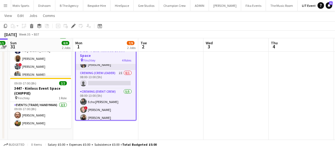
scroll to position [25, 0]
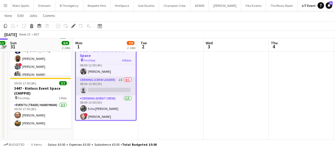
click at [115, 93] on app-card-role "Crewing (Crew Leader) 2I 0/1 08:00-13:00 (5h) single-neutral-actions" at bounding box center [106, 86] width 60 height 19
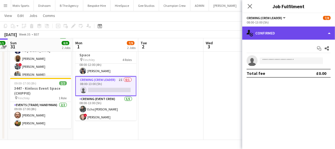
click at [286, 38] on div "single-neutral-actions-check-2 Confirmed" at bounding box center [288, 32] width 93 height 13
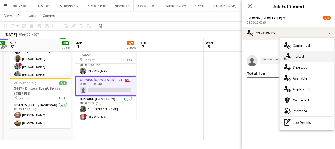
click at [301, 58] on div "single-neutral-actions-share-1 Invited" at bounding box center [307, 56] width 54 height 11
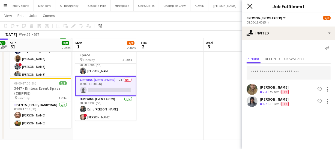
click at [249, 5] on icon "Close pop-in" at bounding box center [249, 6] width 5 height 5
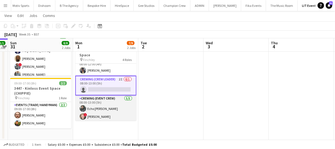
scroll to position [0, 0]
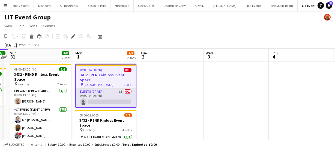
click at [101, 100] on app-card-role "Events (Driver) 1I 0/1 07:00-14:00 (7h) single-neutral-actions" at bounding box center [106, 97] width 60 height 19
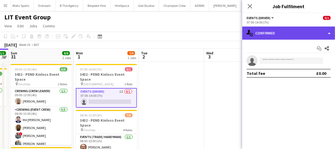
click at [298, 31] on div "single-neutral-actions-check-2 Confirmed" at bounding box center [288, 32] width 93 height 13
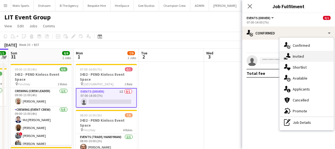
click at [302, 52] on div "single-neutral-actions-share-1 Invited" at bounding box center [307, 56] width 54 height 11
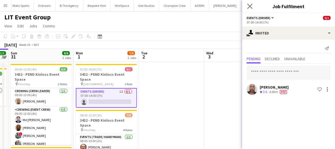
click at [247, 5] on app-icon "Close pop-in" at bounding box center [250, 6] width 8 height 8
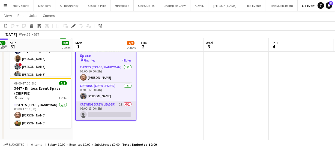
scroll to position [25, 0]
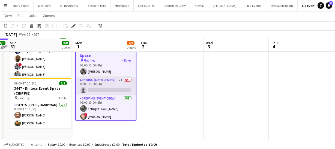
click at [104, 89] on app-card-role "Crewing (Crew Leader) 2I 0/1 08:00-13:00 (5h) single-neutral-actions" at bounding box center [106, 86] width 60 height 19
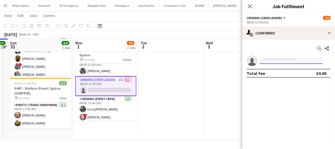
click at [281, 58] on input at bounding box center [291, 60] width 63 height 7
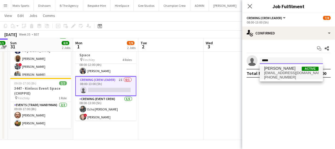
type input "*****"
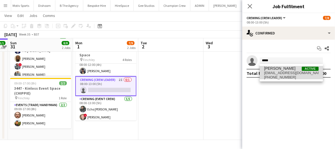
click at [286, 71] on span "kainecaldeira@hotmail.co.uk" at bounding box center [291, 73] width 55 height 4
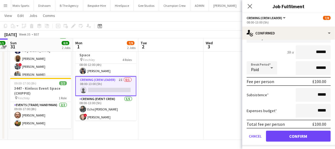
scroll to position [56, 0]
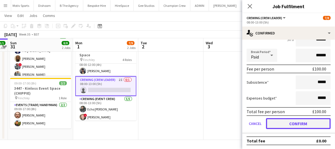
click at [299, 124] on button "Confirm" at bounding box center [298, 123] width 65 height 11
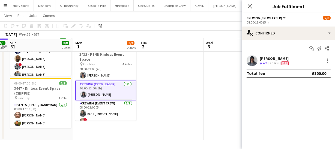
scroll to position [0, 0]
click at [251, 5] on icon at bounding box center [249, 6] width 5 height 5
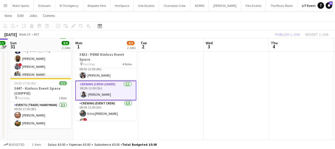
click at [284, 37] on div "Publish 1 job Revert 1 job" at bounding box center [301, 34] width 67 height 7
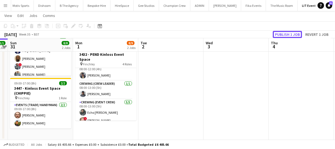
click at [284, 37] on button "Publish 1 job" at bounding box center [287, 34] width 29 height 7
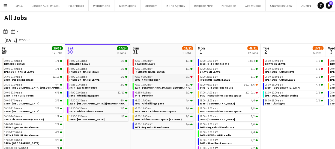
click at [143, 78] on span "0000 - the londoner" at bounding box center [147, 80] width 25 height 4
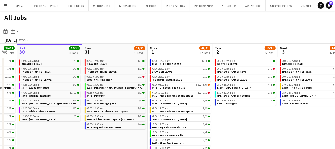
drag, startPoint x: 275, startPoint y: 124, endPoint x: 216, endPoint y: 123, distance: 58.4
click at [216, 123] on app-calendar-viewport "Wed 27 12/13 8 Jobs Thu 28 30/30 9 Jobs Fri 29 39/39 12 Jobs Sat 30 24/24 8 Job…" at bounding box center [167, 100] width 335 height 112
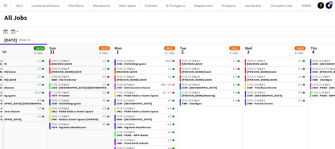
scroll to position [0, 213]
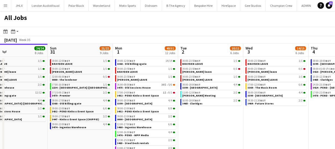
drag, startPoint x: 251, startPoint y: 123, endPoint x: 227, endPoint y: 119, distance: 24.9
click at [227, 119] on app-calendar-viewport "Wed 27 12/13 8 Jobs Thu 28 30/30 9 Jobs Fri 29 39/39 12 Jobs Sat 30 24/24 8 Job…" at bounding box center [167, 100] width 335 height 112
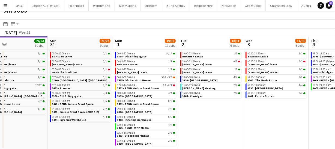
scroll to position [0, 253]
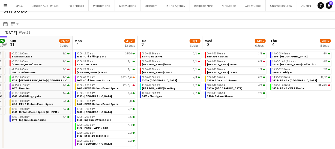
drag, startPoint x: 211, startPoint y: 119, endPoint x: 196, endPoint y: 119, distance: 14.7
click at [196, 119] on app-calendar-viewport "Wed 27 12/13 8 Jobs Thu 28 30/30 9 Jobs Fri 29 39/39 12 Jobs Sat 30 24/24 8 Job…" at bounding box center [167, 92] width 335 height 112
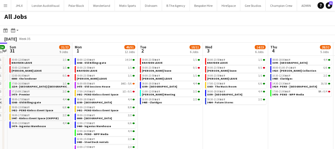
scroll to position [0, 0]
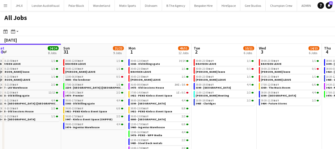
click at [179, 126] on app-calendar-viewport "Wed 27 12/13 8 Jobs Thu 28 30/30 9 Jobs Fri 29 39/39 12 Jobs Sat 30 24/24 8 Job…" at bounding box center [167, 100] width 335 height 112
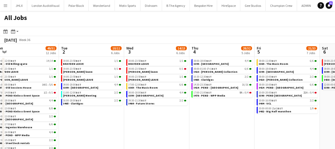
click at [163, 122] on app-all-jobs "All Jobs Date picker [DATE] [DATE] [DATE] M [DATE] T [DATE] W [DATE] T [DATE] F…" at bounding box center [167, 83] width 335 height 145
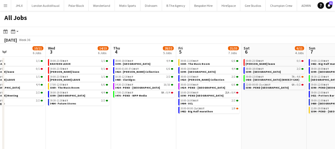
scroll to position [0, 150]
drag, startPoint x: 204, startPoint y: 130, endPoint x: 199, endPoint y: 131, distance: 4.7
click at [199, 131] on app-calendar-viewport "Sun 31 21/22 9 Jobs Mon 1 49/51 12 Jobs Tue 2 10/11 6 Jobs Wed 3 14/15 6 Jobs T…" at bounding box center [167, 100] width 335 height 112
drag, startPoint x: 206, startPoint y: 133, endPoint x: 114, endPoint y: 118, distance: 93.3
click at [125, 120] on app-calendar-viewport "Sun 31 21/22 9 Jobs Mon 1 49/51 12 Jobs Tue 2 10/11 6 Jobs Wed 3 14/15 6 Jobs T…" at bounding box center [167, 100] width 335 height 112
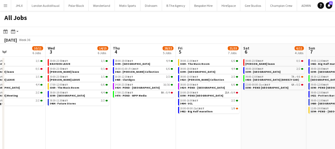
scroll to position [0, 231]
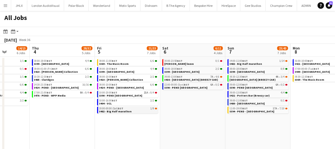
click at [134, 110] on link "20:00-00:00 (Sat) BST 1/9 3482 - Big Half marathon" at bounding box center [128, 109] width 58 height 6
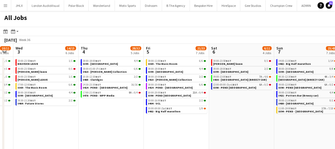
scroll to position [0, 183]
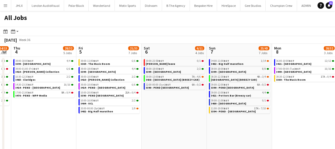
drag, startPoint x: 115, startPoint y: 120, endPoint x: 97, endPoint y: 116, distance: 19.0
click at [97, 116] on app-calendar-viewport "Mon 1 49/51 12 Jobs Tue 2 10/11 6 Jobs Wed 3 14/15 6 Jobs Thu 4 28/32 5 Jobs Fr…" at bounding box center [167, 100] width 335 height 112
click at [91, 110] on app-calendar-viewport "Mon 1 49/51 12 Jobs Tue 2 10/11 6 Jobs Wed 3 14/15 6 Jobs Thu 4 28/32 5 Jobs Fr…" at bounding box center [167, 100] width 335 height 112
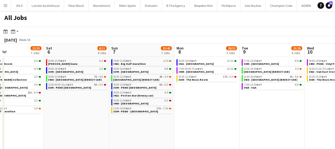
scroll to position [0, 164]
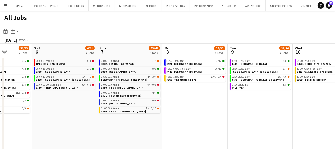
drag, startPoint x: 204, startPoint y: 105, endPoint x: 187, endPoint y: 106, distance: 17.5
click at [187, 106] on app-calendar-viewport "Wed 3 14/15 6 Jobs Thu 4 28/32 5 Jobs Fri 5 21/33 7 Jobs Sat 6 6/11 4 Jobs Sun …" at bounding box center [167, 100] width 335 height 112
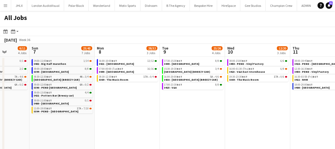
scroll to position [0, 231]
drag, startPoint x: 194, startPoint y: 107, endPoint x: 128, endPoint y: 111, distance: 66.9
click at [128, 111] on app-calendar-viewport "Wed 3 14/15 6 Jobs Thu 4 28/32 5 Jobs Fri 5 21/33 7 Jobs Sat 6 6/11 4 Jobs Sun …" at bounding box center [167, 100] width 335 height 112
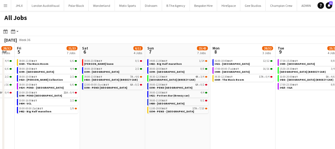
drag, startPoint x: 117, startPoint y: 106, endPoint x: 232, endPoint y: 107, distance: 115.1
click at [232, 107] on app-calendar-viewport "Wed 3 14/15 6 Jobs Thu 4 28/32 5 Jobs Fri 5 21/33 7 Jobs Sat 6 6/11 4 Jobs Sun …" at bounding box center [167, 100] width 335 height 112
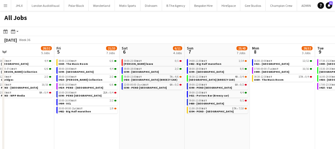
scroll to position [0, 242]
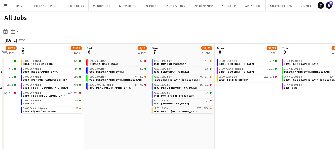
drag, startPoint x: 102, startPoint y: 107, endPoint x: 106, endPoint y: 93, distance: 14.6
click at [106, 93] on app-calendar-viewport "Mon 1 49/51 12 Jobs Tue 2 10/11 6 Jobs Wed 3 14/15 6 Jobs Thu 4 28/32 5 Jobs Fr…" at bounding box center [167, 100] width 335 height 112
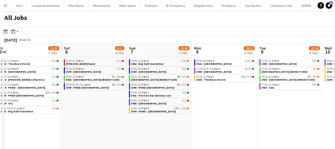
scroll to position [0, 264]
drag, startPoint x: 240, startPoint y: 106, endPoint x: 217, endPoint y: 104, distance: 22.4
click at [217, 104] on app-calendar-viewport "Mon 1 49/51 12 Jobs Tue 2 10/11 6 Jobs Wed 3 14/15 6 Jobs Thu 4 28/32 5 Jobs Fr…" at bounding box center [167, 100] width 335 height 112
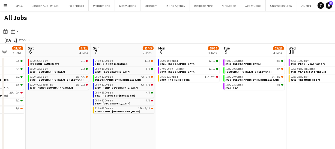
scroll to position [0, 171]
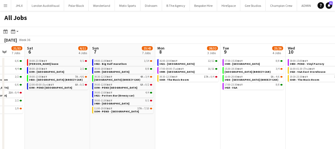
drag, startPoint x: 231, startPoint y: 106, endPoint x: 194, endPoint y: 105, distance: 37.1
click at [194, 105] on app-calendar-viewport "Wed 3 14/15 6 Jobs Thu 4 28/32 5 Jobs Fri 5 21/33 7 Jobs Sat 6 6/11 4 Jobs Sun …" at bounding box center [167, 100] width 335 height 112
click at [199, 79] on link "08:30-12:30 BST 17A • 0/4 3369 - The Music Room" at bounding box center [189, 78] width 58 height 6
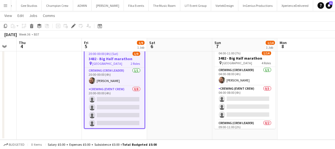
scroll to position [0, 170]
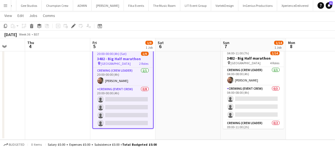
drag, startPoint x: 171, startPoint y: 100, endPoint x: 188, endPoint y: 99, distance: 17.2
click at [188, 99] on app-calendar-viewport "Mon 1 Tue 2 Wed 3 Thu 4 Fri 5 1/9 1 Job Sat 6 Sun 7 1/14 1 Job Mon 8 Tue 9 Wed …" at bounding box center [167, 73] width 335 height 134
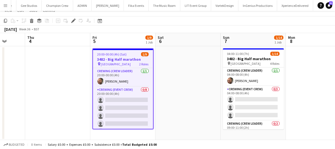
scroll to position [0, 0]
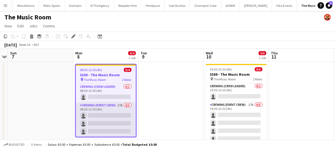
click at [121, 117] on app-card-role "Crewing (Event Crew) 17A 0/3 08:30-12:30 (4h) single-neutral-actions single-neu…" at bounding box center [106, 119] width 60 height 34
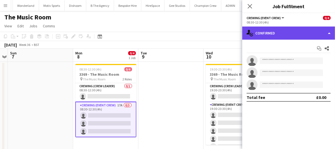
click at [304, 38] on div "single-neutral-actions-check-2 Confirmed" at bounding box center [288, 32] width 93 height 13
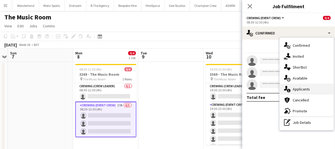
click at [301, 90] on div "single-neutral-actions-information Applicants" at bounding box center [307, 88] width 54 height 11
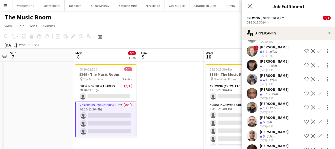
scroll to position [59, 0]
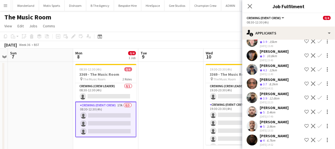
click at [317, 109] on app-icon "Confirm" at bounding box center [319, 111] width 4 height 4
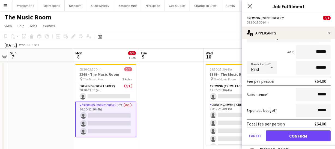
scroll to position [162, 0]
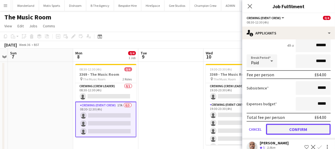
click at [304, 126] on button "Confirm" at bounding box center [298, 129] width 65 height 11
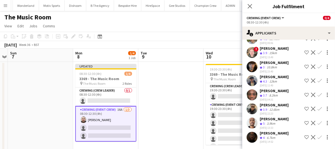
scroll to position [25, 0]
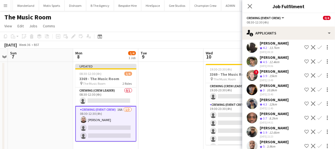
click at [317, 103] on app-icon "Confirm" at bounding box center [319, 103] width 4 height 4
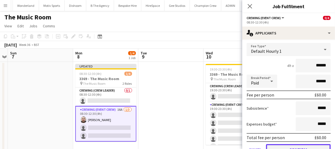
click at [308, 144] on button "Confirm" at bounding box center [298, 149] width 65 height 11
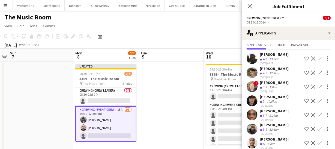
scroll to position [7, 0]
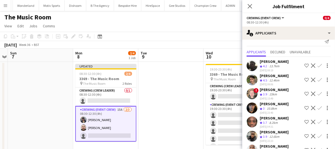
click at [317, 106] on app-icon "Confirm" at bounding box center [319, 108] width 4 height 4
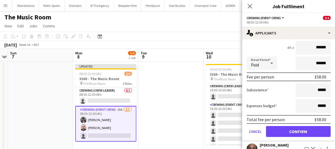
scroll to position [107, 0]
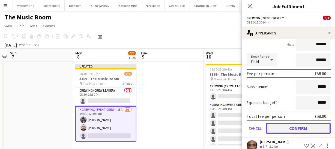
click at [307, 124] on button "Confirm" at bounding box center [298, 127] width 65 height 11
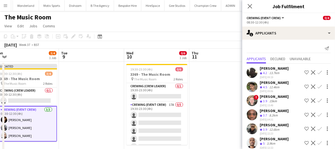
scroll to position [0, 268]
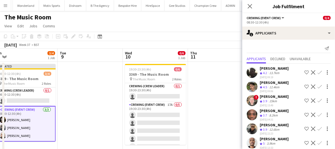
drag, startPoint x: 185, startPoint y: 112, endPoint x: 104, endPoint y: 115, distance: 80.8
click at [104, 115] on app-calendar-viewport "Thu 4 Fri 5 6/6 1 Job Sat 6 Sun 7 Mon 8 3/4 1 Job Tue 9 Wed 10 0/6 1 Job Thu 11…" at bounding box center [167, 102] width 335 height 107
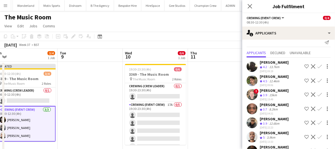
scroll to position [0, 0]
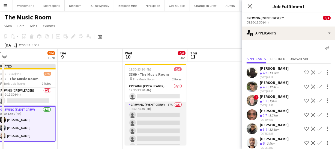
click at [166, 119] on app-card-role "Crewing (Event Crew) 17A 0/5 19:30-23:30 (4h) single-neutral-actions single-neu…" at bounding box center [155, 126] width 61 height 50
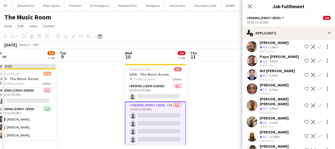
scroll to position [15, 0]
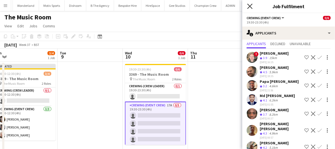
click at [252, 7] on icon "Close pop-in" at bounding box center [249, 6] width 5 height 5
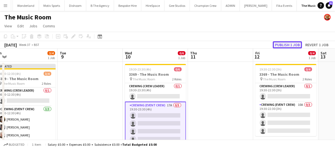
click at [284, 46] on button "Publish 1 job" at bounding box center [287, 44] width 29 height 7
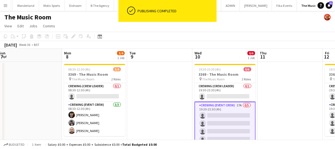
scroll to position [0, 198]
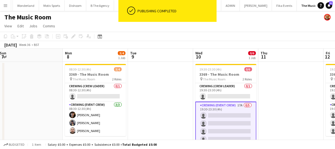
drag, startPoint x: 93, startPoint y: 93, endPoint x: 163, endPoint y: 98, distance: 70.6
click at [163, 98] on app-calendar-viewport "Thu 4 Fri 5 6/6 1 Job Sat 6 Sun 7 Mon 8 3/4 1 Job Tue 9 Wed 10 0/6 1 Job Thu 11…" at bounding box center [167, 102] width 335 height 107
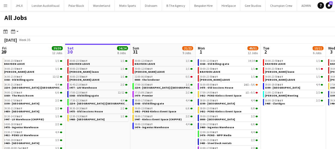
scroll to position [0, 187]
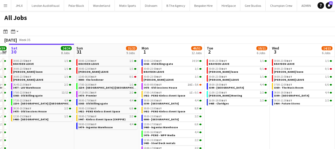
drag, startPoint x: 178, startPoint y: 131, endPoint x: 122, endPoint y: 133, distance: 56.2
click at [122, 133] on app-calendar-viewport "Wed 27 12/13 8 Jobs Thu 28 30/30 9 Jobs Fri 29 39/39 12 Jobs Sat 30 24/24 8 Job…" at bounding box center [167, 100] width 335 height 112
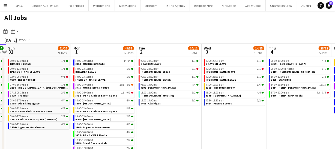
drag, startPoint x: 247, startPoint y: 113, endPoint x: 177, endPoint y: 117, distance: 69.9
click at [172, 114] on app-calendar-viewport "Wed 27 12/13 8 Jobs Thu 28 30/30 9 Jobs Fri 29 39/39 12 Jobs Sat 30 24/24 8 Job…" at bounding box center [167, 100] width 335 height 112
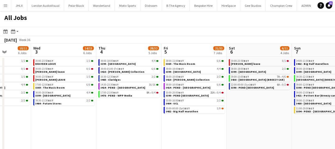
scroll to position [0, 167]
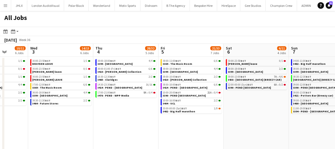
drag, startPoint x: 243, startPoint y: 132, endPoint x: 76, endPoint y: 119, distance: 167.4
click at [76, 119] on app-calendar-viewport "Sun 31 21/22 9 Jobs Mon 1 49/51 12 Jobs Tue 2 10/11 6 Jobs Wed 3 14/15 6 Jobs T…" at bounding box center [167, 100] width 335 height 112
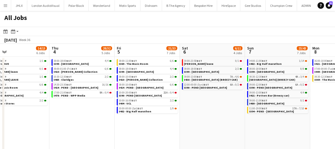
drag, startPoint x: 191, startPoint y: 110, endPoint x: 184, endPoint y: 110, distance: 6.8
click at [184, 111] on app-calendar-viewport "Sun 31 21/22 9 Jobs Mon 1 49/51 12 Jobs Tue 2 10/11 6 Jobs Wed 3 14/15 6 Jobs T…" at bounding box center [167, 100] width 335 height 112
drag, startPoint x: 178, startPoint y: 107, endPoint x: 175, endPoint y: 106, distance: 3.8
click at [175, 106] on app-calendar-viewport "Sun 31 21/22 9 Jobs Mon 1 49/51 12 Jobs Tue 2 10/11 6 Jobs Wed 3 14/15 6 Jobs T…" at bounding box center [167, 100] width 335 height 112
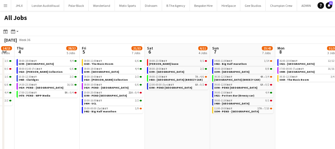
click at [158, 101] on app-calendar-viewport "Sun 31 21/22 9 Jobs Mon 1 49/51 12 Jobs Tue 2 10/11 6 Jobs Wed 3 14/15 6 Jobs T…" at bounding box center [167, 100] width 335 height 112
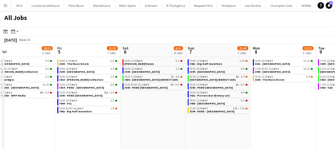
scroll to position [0, 163]
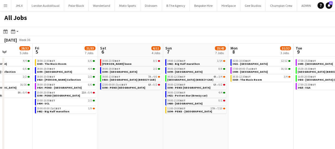
click at [195, 117] on app-calendar-viewport "Tue 2 10/11 6 Jobs Wed 3 14/15 6 Jobs Thu 4 28/32 5 Jobs Fri 5 21/33 7 Jobs Sat…" at bounding box center [167, 100] width 335 height 112
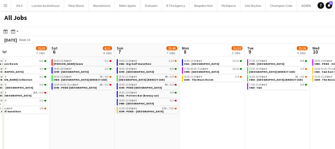
scroll to position [0, 220]
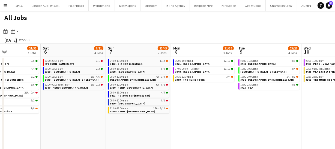
drag, startPoint x: 266, startPoint y: 112, endPoint x: 209, endPoint y: 113, distance: 57.0
click at [209, 113] on app-calendar-viewport "Tue 2 10/11 6 Jobs Wed 3 14/15 6 Jobs Thu 4 28/32 5 Jobs Fri 5 21/33 7 Jobs Sat…" at bounding box center [167, 100] width 335 height 112
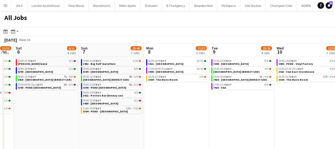
drag, startPoint x: 242, startPoint y: 112, endPoint x: 211, endPoint y: 112, distance: 31.9
click at [211, 112] on app-calendar-viewport "Tue 2 10/11 6 Jobs Wed 3 14/15 6 Jobs Thu 4 28/32 5 Jobs Fri 5 21/33 7 Jobs Sat…" at bounding box center [167, 100] width 335 height 112
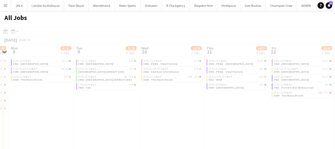
drag, startPoint x: 205, startPoint y: 113, endPoint x: 197, endPoint y: 112, distance: 8.2
click at [197, 112] on app-all-jobs "All Jobs Date picker AUG 2025 AUG 2025 Monday M Tuesday T Wednesday W Thursday …" at bounding box center [167, 83] width 335 height 145
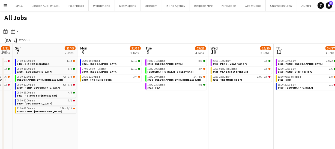
drag, startPoint x: 252, startPoint y: 115, endPoint x: 212, endPoint y: 113, distance: 39.3
click at [212, 113] on app-calendar-viewport "Thu 4 28/32 5 Jobs Fri 5 21/33 7 Jobs Sat 6 6/11 4 Jobs Sun 7 23/43 7 Jobs Mon …" at bounding box center [167, 100] width 335 height 112
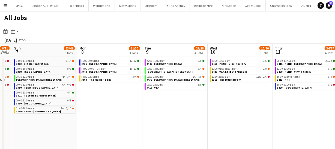
drag, startPoint x: 236, startPoint y: 116, endPoint x: 226, endPoint y: 118, distance: 11.0
click at [211, 113] on app-calendar-viewport "Thu 4 28/32 5 Jobs Fri 5 21/33 7 Jobs Sat 6 6/11 4 Jobs Sun 7 23/43 7 Jobs Mon …" at bounding box center [167, 100] width 335 height 112
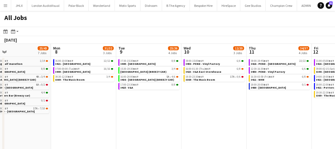
drag, startPoint x: 226, startPoint y: 118, endPoint x: 180, endPoint y: 118, distance: 46.1
click at [160, 117] on app-calendar-viewport "Thu 4 28/32 5 Jobs Fri 5 21/33 7 Jobs Sat 6 6/11 4 Jobs Sun 7 23/43 7 Jobs Mon …" at bounding box center [167, 100] width 335 height 112
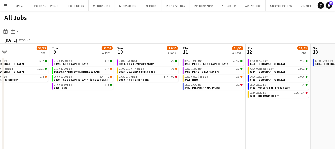
drag, startPoint x: 190, startPoint y: 119, endPoint x: 176, endPoint y: 118, distance: 14.0
click at [172, 117] on app-calendar-viewport "Sat 6 6/11 4 Jobs Sun 7 23/43 7 Jobs Mon 8 31/32 3 Jobs Tue 9 23/26 4 Jobs Wed …" at bounding box center [167, 100] width 335 height 112
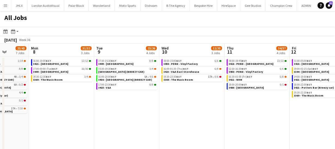
scroll to position [0, 164]
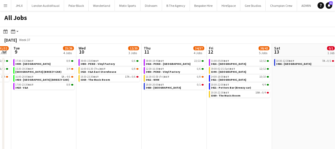
drag, startPoint x: 166, startPoint y: 118, endPoint x: 201, endPoint y: 117, distance: 35.2
click at [149, 111] on app-calendar-viewport "Fri 5 21/33 7 Jobs Sat 6 6/11 4 Jobs Sun 7 23/43 7 Jobs Mon 8 31/32 3 Jobs Tue …" at bounding box center [167, 100] width 335 height 112
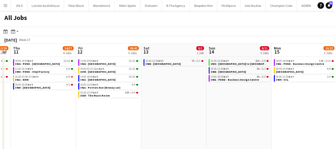
click at [190, 119] on app-calendar-viewport "Sun 7 23/43 7 Jobs Mon 8 31/32 3 Jobs Tue 9 23/26 4 Jobs Wed 10 12/20 3 Jobs Th…" at bounding box center [167, 100] width 335 height 112
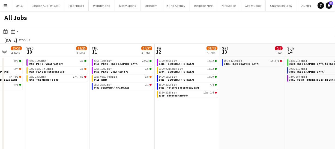
drag, startPoint x: 207, startPoint y: 120, endPoint x: 204, endPoint y: 120, distance: 3.3
click at [195, 118] on app-calendar-viewport "Sun 7 23/43 7 Jobs Mon 8 31/32 3 Jobs Tue 9 23/26 4 Jobs Wed 10 12/20 3 Jobs Th…" at bounding box center [167, 100] width 335 height 112
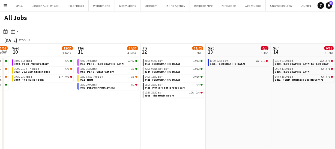
drag, startPoint x: 176, startPoint y: 117, endPoint x: 194, endPoint y: 118, distance: 17.5
click at [166, 117] on app-calendar-viewport "Sun 7 23/43 7 Jobs Mon 8 31/32 3 Jobs Tue 9 23/26 4 Jobs Wed 10 12/20 3 Jobs Th…" at bounding box center [167, 100] width 335 height 112
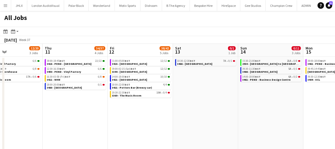
click at [115, 97] on app-all-jobs "All Jobs Date picker AUG 2025 AUG 2025 Monday M Tuesday T Wednesday W Thursday …" at bounding box center [167, 83] width 335 height 145
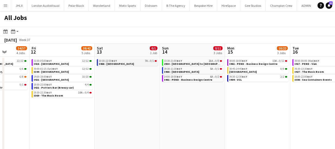
click at [116, 62] on span "3466 - [GEOGRAPHIC_DATA]" at bounding box center [116, 64] width 35 height 4
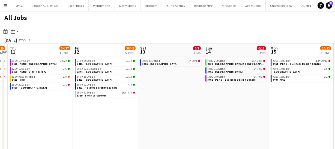
drag, startPoint x: 111, startPoint y: 107, endPoint x: 198, endPoint y: 106, distance: 87.3
click at [169, 106] on app-calendar-viewport "Tue 9 23/26 4 Jobs Wed 10 12/20 3 Jobs Thu 11 34/37 4 Jobs Fri 12 38/42 5 Jobs …" at bounding box center [167, 100] width 335 height 112
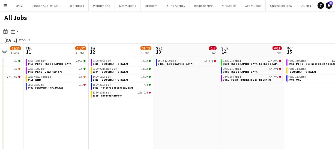
drag, startPoint x: 142, startPoint y: 109, endPoint x: 244, endPoint y: 118, distance: 101.9
click at [204, 114] on app-calendar-viewport "Mon 8 31/32 3 Jobs Tue 9 23/26 4 Jobs Wed 10 12/20 3 Jobs Thu 11 34/37 4 Jobs F…" at bounding box center [167, 100] width 335 height 112
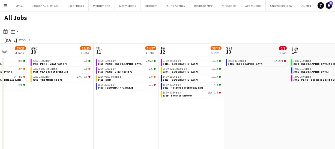
click at [233, 115] on app-calendar-viewport "Sun 7 23/43 7 Jobs Mon 8 31/32 3 Jobs Tue 9 23/26 4 Jobs Wed 10 12/20 3 Jobs Th…" at bounding box center [167, 100] width 335 height 112
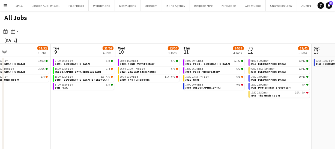
drag, startPoint x: 188, startPoint y: 109, endPoint x: 270, endPoint y: 121, distance: 82.4
click at [245, 118] on app-calendar-viewport "Sat 6 6/11 4 Jobs Sun 7 23/43 7 Jobs Mon 8 31/32 3 Jobs Tue 9 23/26 4 Jobs Wed …" at bounding box center [167, 100] width 335 height 112
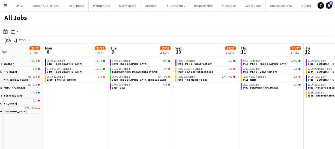
drag, startPoint x: 169, startPoint y: 115, endPoint x: 253, endPoint y: 123, distance: 84.6
click at [220, 120] on app-calendar-viewport "Fri 5 21/33 7 Jobs Sat 6 6/11 4 Jobs Sun 7 23/43 7 Jobs Mon 8 31/32 3 Jobs Tue …" at bounding box center [167, 100] width 335 height 112
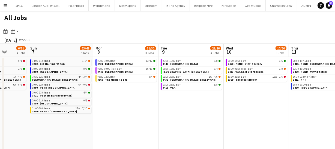
drag, startPoint x: 191, startPoint y: 116, endPoint x: 242, endPoint y: 121, distance: 51.2
click at [221, 118] on app-calendar-viewport "Thu 4 28/32 5 Jobs Fri 5 21/33 7 Jobs Sat 6 6/11 4 Jobs Sun 7 23/43 7 Jobs Mon …" at bounding box center [167, 100] width 335 height 112
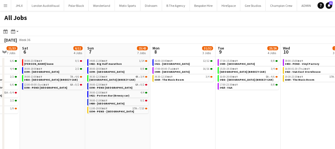
click at [204, 115] on app-calendar-viewport "Thu 4 28/32 5 Jobs Fri 5 21/33 7 Jobs Sat 6 6/11 4 Jobs Sun 7 23/43 7 Jobs Mon …" at bounding box center [167, 100] width 335 height 112
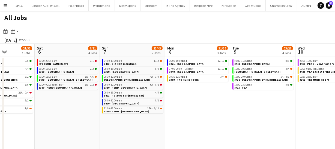
click at [254, 115] on app-calendar-viewport "Wed 3 14/15 6 Jobs Thu 4 28/32 5 Jobs Fri 5 21/33 7 Jobs Sat 6 6/11 4 Jobs Sun …" at bounding box center [167, 100] width 335 height 112
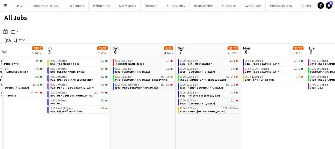
click at [121, 84] on span "22:00-00:00 (Sun) BST" at bounding box center [127, 84] width 25 height 3
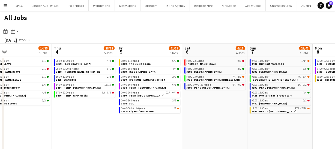
drag, startPoint x: 113, startPoint y: 125, endPoint x: 182, endPoint y: 115, distance: 69.0
click at [182, 115] on app-calendar-viewport "Mon 1 49/51 12 Jobs Tue 2 10/11 6 Jobs Wed 3 14/15 6 Jobs Thu 4 28/32 5 Jobs Fr…" at bounding box center [167, 100] width 335 height 112
drag, startPoint x: 81, startPoint y: 126, endPoint x: 148, endPoint y: 121, distance: 66.4
click at [126, 122] on app-calendar-viewport "Mon 1 49/51 12 Jobs Tue 2 10/11 6 Jobs Wed 3 14/15 6 Jobs Thu 4 28/32 5 Jobs Fr…" at bounding box center [167, 100] width 335 height 112
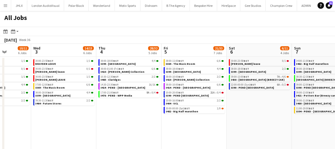
drag, startPoint x: 145, startPoint y: 122, endPoint x: 196, endPoint y: 120, distance: 51.3
click at [178, 121] on app-calendar-viewport "Sun 31 21/22 9 Jobs Mon 1 49/51 12 Jobs Tue 2 10/11 6 Jobs Wed 3 14/15 6 Jobs T…" at bounding box center [167, 100] width 335 height 112
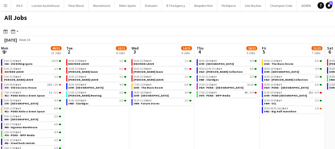
click at [232, 115] on app-calendar-viewport "Sat 30 24/24 8 Jobs Sun 31 21/22 9 Jobs Mon 1 49/51 12 Jobs Tue 2 10/11 6 Jobs …" at bounding box center [167, 100] width 335 height 112
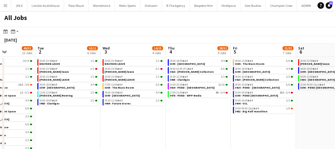
drag, startPoint x: 182, startPoint y: 125, endPoint x: 232, endPoint y: 115, distance: 50.5
click at [232, 115] on app-calendar-viewport "Sat 30 24/24 8 Jobs Sun 31 21/22 9 Jobs Mon 1 49/51 12 Jobs Tue 2 10/11 6 Jobs …" at bounding box center [167, 100] width 335 height 112
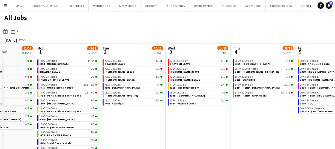
drag, startPoint x: 232, startPoint y: 115, endPoint x: 151, endPoint y: 116, distance: 80.5
click at [151, 116] on app-calendar-viewport "Fri 29 39/39 12 Jobs Sat 30 24/24 8 Jobs Sun 31 21/22 9 Jobs Mon 1 49/51 12 Job…" at bounding box center [167, 100] width 335 height 112
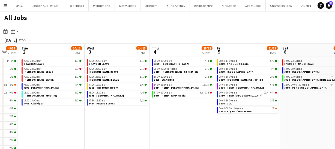
scroll to position [0, 163]
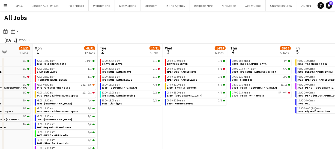
click at [136, 115] on app-calendar-viewport "Fri 29 39/39 12 Jobs Sat 30 24/24 8 Jobs Sun 31 21/22 9 Jobs Mon 1 49/51 12 Job…" at bounding box center [167, 100] width 335 height 112
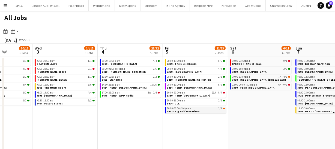
click at [187, 109] on span "3482 - Big Half marathon" at bounding box center [183, 111] width 32 height 4
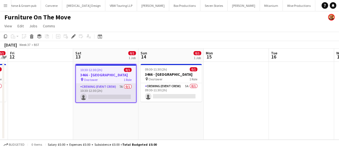
scroll to position [0, 1582]
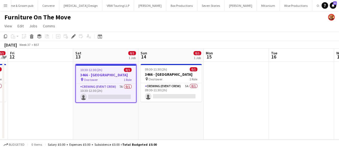
click at [107, 96] on app-calendar-viewport "Tue 9 Wed 10 Thu 11 0/1 1 Job Fri 12 Sat 13 0/1 1 Job Sun 14 0/1 1 Job Mon 15 T…" at bounding box center [169, 94] width 339 height 91
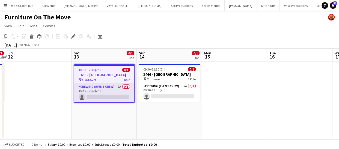
click at [118, 95] on app-card-role "Crewing (Event Crew) 7A 0/1 10:30-12:30 (2h) single-neutral-actions" at bounding box center [104, 92] width 60 height 19
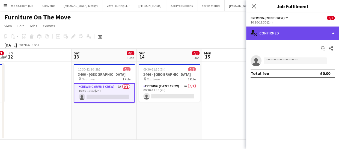
click at [299, 35] on div "single-neutral-actions-check-2 Confirmed" at bounding box center [292, 32] width 93 height 13
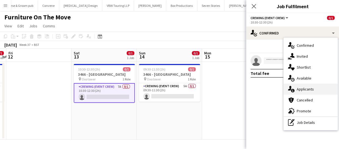
click at [309, 90] on div "single-neutral-actions-information Applicants" at bounding box center [310, 88] width 54 height 11
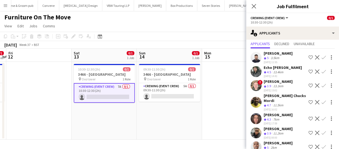
scroll to position [23, 0]
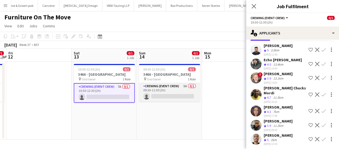
click at [172, 89] on app-card-role "Crewing (Event Crew) 5A 0/1 09:30-11:30 (2h) single-neutral-actions" at bounding box center [169, 92] width 61 height 19
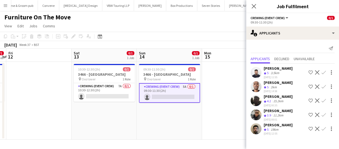
scroll to position [0, 0]
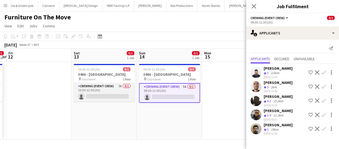
click at [115, 86] on app-card-role "Crewing (Event Crew) 7A 0/1 10:30-12:30 (2h) single-neutral-actions" at bounding box center [104, 92] width 61 height 19
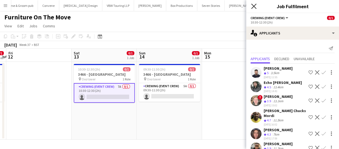
click at [251, 8] on icon at bounding box center [253, 6] width 5 height 5
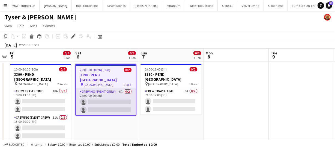
scroll to position [0, 1694]
click at [118, 101] on app-card-role "Crewing (Event Crew) 6A 0/2 22:00-00:00 (2h) single-neutral-actions single-neut…" at bounding box center [106, 101] width 60 height 26
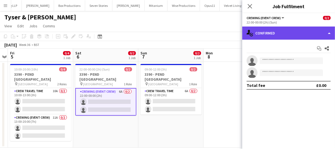
click at [316, 34] on div "single-neutral-actions-check-2 Confirmed" at bounding box center [288, 32] width 93 height 13
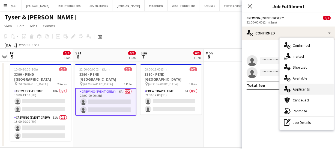
click at [313, 88] on div "single-neutral-actions-information Applicants" at bounding box center [307, 88] width 54 height 11
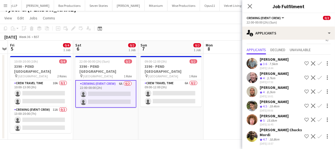
scroll to position [0, 0]
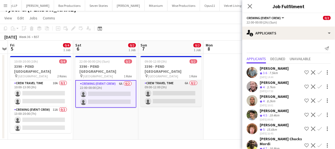
click at [189, 91] on app-card-role "Crew Travel Time 6A 0/2 09:00-12:00 (3h) single-neutral-actions single-neutral-…" at bounding box center [170, 93] width 61 height 26
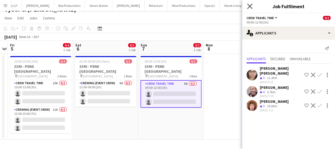
click at [248, 8] on icon at bounding box center [249, 6] width 5 height 5
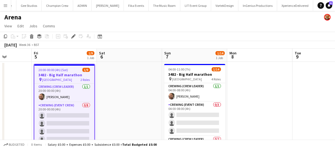
scroll to position [0, 234]
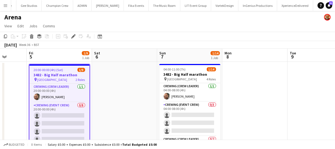
drag, startPoint x: 201, startPoint y: 104, endPoint x: 155, endPoint y: 106, distance: 46.4
click at [155, 106] on app-calendar-viewport "Mon 1 Tue 2 Wed 3 Thu 4 Fri 5 1/9 1 Job Sat 6 Sun 7 1/14 1 Job Mon 8 Tue 9 Wed …" at bounding box center [167, 102] width 335 height 107
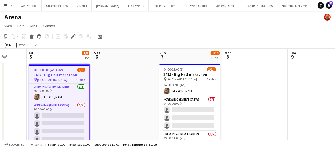
scroll to position [0, 0]
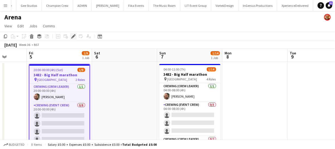
click at [73, 34] on icon "Edit" at bounding box center [73, 36] width 4 height 4
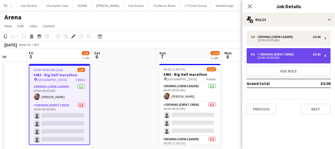
click at [275, 55] on div "Crewing (Event Crew)" at bounding box center [276, 54] width 38 height 4
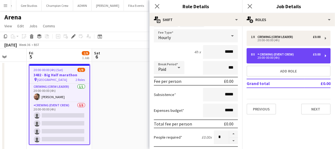
scroll to position [49, 0]
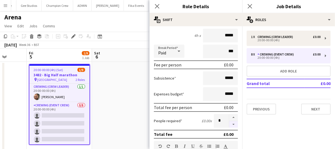
click at [229, 121] on button "button" at bounding box center [233, 124] width 9 height 7
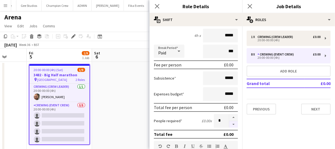
type input "*"
click at [155, 6] on icon "Close pop-in" at bounding box center [156, 6] width 5 height 5
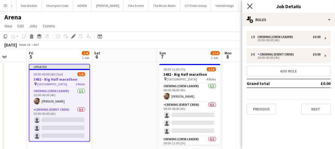
click at [250, 8] on icon "Close pop-in" at bounding box center [249, 6] width 5 height 5
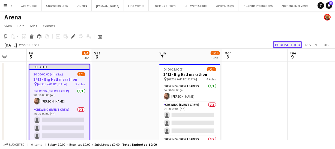
click at [288, 43] on button "Publish 1 job" at bounding box center [287, 44] width 29 height 7
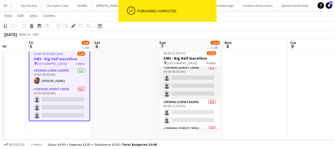
scroll to position [0, 0]
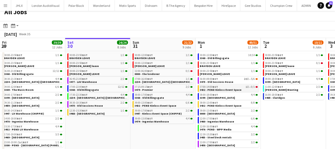
scroll to position [7, 0]
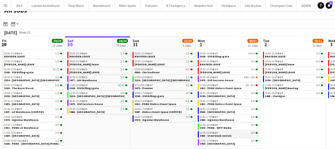
click at [221, 134] on span "3483 - Steel Deck rentals" at bounding box center [216, 136] width 32 height 4
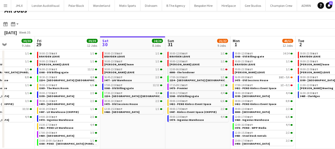
scroll to position [0, 161]
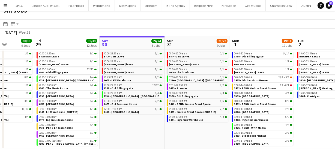
drag, startPoint x: 112, startPoint y: 131, endPoint x: 146, endPoint y: 136, distance: 34.4
click at [146, 136] on app-calendar-viewport "Tue 26 25/25 9 Jobs Wed 27 12/13 8 Jobs Thu 28 30/30 9 Jobs Fri 29 39/39 12 Job…" at bounding box center [167, 92] width 335 height 112
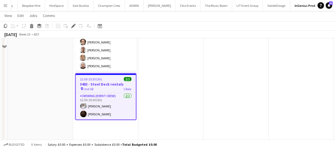
scroll to position [231, 0]
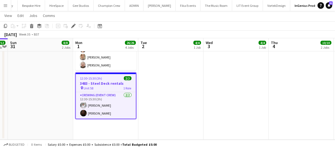
click at [93, 84] on h3 "3483 - Steel Deck rentals" at bounding box center [106, 83] width 60 height 5
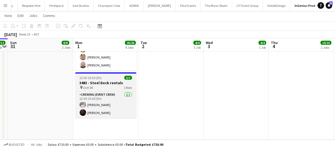
click at [93, 84] on h3 "3483 - Steel Deck rentals" at bounding box center [105, 82] width 61 height 5
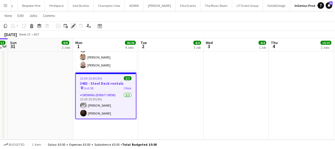
click at [71, 26] on icon "Edit" at bounding box center [73, 26] width 4 height 4
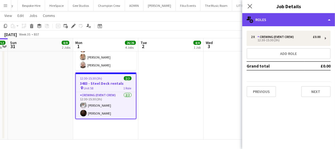
click at [271, 22] on div "multiple-users-add Roles" at bounding box center [288, 19] width 93 height 13
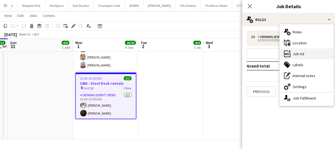
click at [297, 53] on div "ads-window Job Ad" at bounding box center [307, 53] width 54 height 11
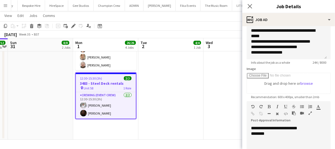
scroll to position [74, 0]
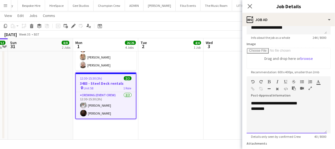
click at [270, 112] on div at bounding box center [286, 113] width 71 height 5
click at [270, 108] on div "********" at bounding box center [286, 108] width 71 height 5
paste div "To enrich screen reader interactions, please activate Accessibility in Grammarl…"
click at [251, 8] on icon "Close pop-in" at bounding box center [249, 6] width 5 height 5
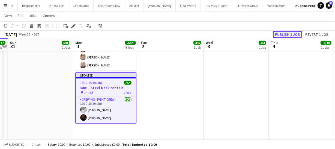
click at [282, 34] on button "Publish 1 job" at bounding box center [287, 34] width 29 height 7
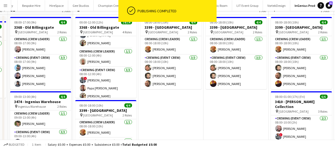
scroll to position [0, 0]
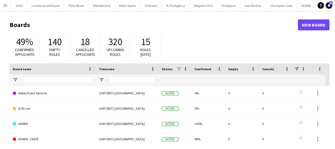
click at [4, 5] on app-icon "Menu" at bounding box center [5, 5] width 4 height 4
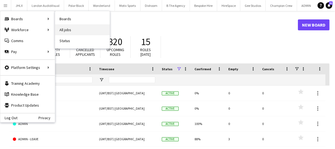
click at [72, 30] on link "All jobs" at bounding box center [82, 29] width 55 height 11
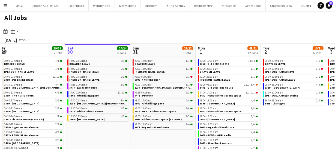
scroll to position [0, 131]
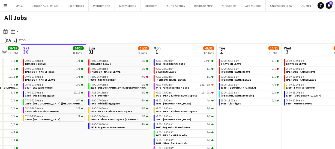
drag, startPoint x: 122, startPoint y: 133, endPoint x: 64, endPoint y: 127, distance: 58.1
click at [76, 131] on app-calendar-viewport "Wed 27 12/13 8 Jobs Thu 28 30/30 9 Jobs Fri 29 39/39 12 Jobs Sat 30 24/24 8 Job…" at bounding box center [167, 100] width 335 height 112
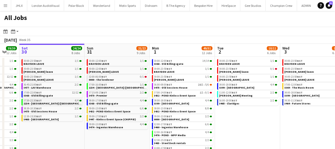
click at [43, 103] on span "2234 - [GEOGRAPHIC_DATA] ([GEOGRAPHIC_DATA])" at bounding box center [56, 103] width 65 height 4
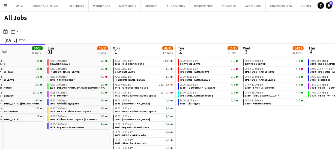
scroll to position [0, 218]
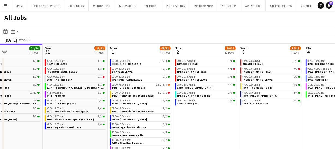
drag, startPoint x: 127, startPoint y: 133, endPoint x: 85, endPoint y: 133, distance: 42.0
click at [85, 133] on app-calendar-viewport "Wed 27 12/13 8 Jobs Thu 28 30/30 9 Jobs Fri 29 39/39 12 Jobs Sat 30 24/24 8 Job…" at bounding box center [167, 100] width 335 height 112
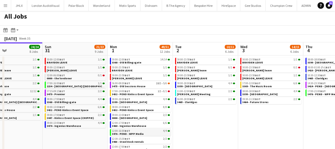
scroll to position [0, 0]
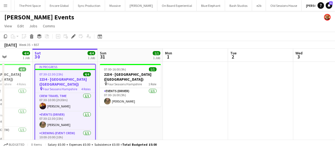
scroll to position [0, 229]
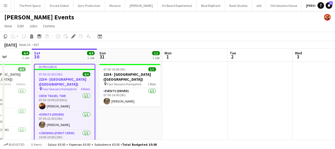
drag, startPoint x: 170, startPoint y: 120, endPoint x: 128, endPoint y: 117, distance: 41.3
click at [128, 117] on app-calendar-viewport "Tue 26 Wed 27 Thu 28 Fri 29 4/4 1 Job Sat 30 4/4 1 Job Sun 31 1/1 1 Job Mon 1 T…" at bounding box center [167, 102] width 335 height 107
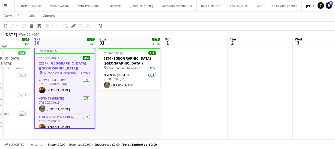
scroll to position [0, 0]
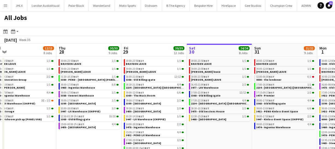
scroll to position [0, 135]
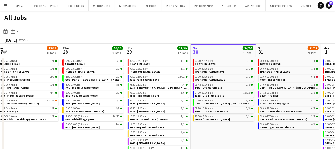
drag, startPoint x: 93, startPoint y: 134, endPoint x: 219, endPoint y: 114, distance: 127.1
click at [219, 114] on app-calendar-viewport "Mon 25 3/3 3 Jobs Tue 26 25/25 9 Jobs Wed 27 12/13 8 Jobs Thu 28 30/30 9 Jobs F…" at bounding box center [167, 100] width 335 height 112
click at [143, 109] on span "3459 - [GEOGRAPHIC_DATA]" at bounding box center [147, 111] width 35 height 4
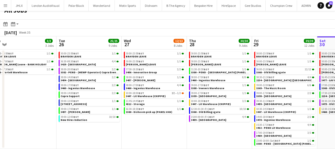
scroll to position [0, 140]
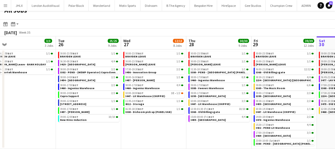
drag, startPoint x: 93, startPoint y: 132, endPoint x: 219, endPoint y: 133, distance: 126.0
click at [219, 133] on app-calendar-viewport "Sat 23 10/10 5 Jobs Sun 24 10/10 5 Jobs Mon 25 3/3 3 Jobs Tue 26 25/25 9 Jobs W…" at bounding box center [167, 92] width 335 height 112
click at [84, 102] on span "[STREET_ADDRESS]" at bounding box center [73, 104] width 26 height 4
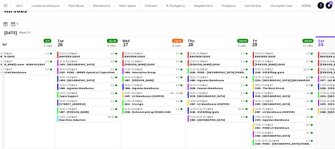
scroll to position [0, 141]
click at [237, 128] on app-date-cell "00:00-23:59 BST 1/1 BRAYDEN LEAVE 00:00-23:59 BST 1/1 Chris Lane LEAVE 01:30-10…" at bounding box center [217, 98] width 65 height 99
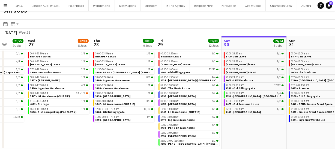
scroll to position [0, 235]
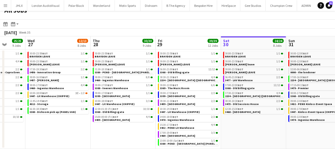
drag, startPoint x: 220, startPoint y: 131, endPoint x: 125, endPoint y: 128, distance: 94.7
click at [125, 128] on app-calendar-viewport "Sat 23 10/10 5 Jobs Sun 24 10/10 5 Jobs Mon 25 3/3 3 Jobs Tue 26 25/25 9 Jobs W…" at bounding box center [167, 92] width 335 height 112
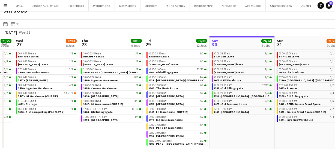
scroll to position [0, 115]
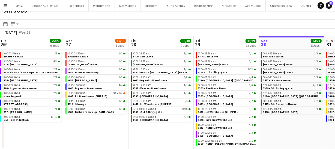
drag, startPoint x: 273, startPoint y: 127, endPoint x: 311, endPoint y: 128, distance: 38.2
click at [310, 127] on app-calendar-viewport "Sun 24 10/10 5 Jobs Mon 25 3/3 3 Jobs Tue 26 25/25 9 Jobs Wed 27 12/13 8 Jobs T…" at bounding box center [167, 92] width 335 height 112
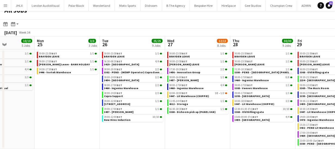
scroll to position [0, 160]
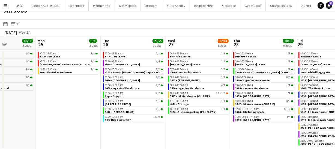
drag, startPoint x: 109, startPoint y: 134, endPoint x: 212, endPoint y: 138, distance: 103.2
click at [212, 138] on app-calendar-viewport "Fri 22 8/8 3 Jobs Sat 23 10/10 5 Jobs Sun 24 10/10 5 Jobs Mon 25 3/3 3 Jobs Tue…" at bounding box center [167, 92] width 335 height 112
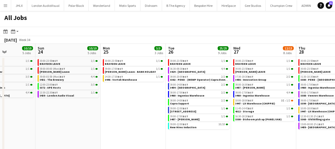
scroll to position [0, 155]
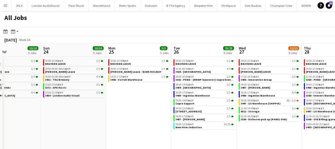
drag, startPoint x: 94, startPoint y: 130, endPoint x: 164, endPoint y: 129, distance: 70.1
click at [164, 129] on app-calendar-viewport "Thu 21 7/8 6 Jobs Fri 22 8/8 3 Jobs Sat 23 10/10 5 Jobs Sun 24 10/10 5 Jobs Mon…" at bounding box center [167, 100] width 335 height 112
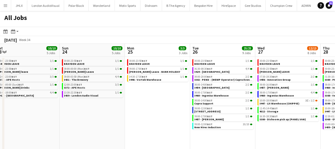
scroll to position [0, 119]
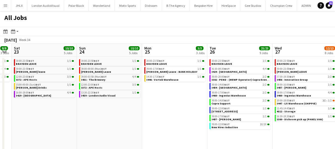
drag, startPoint x: 140, startPoint y: 118, endPoint x: 174, endPoint y: 118, distance: 33.5
click at [174, 118] on app-calendar-viewport "Thu 21 7/8 6 Jobs Fri 22 8/8 3 Jobs Sat 23 10/10 5 Jobs Sun 24 10/10 5 Jobs Mon…" at bounding box center [167, 100] width 335 height 112
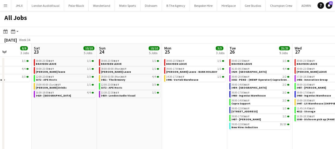
scroll to position [0, 163]
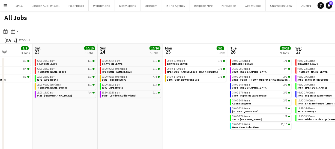
drag, startPoint x: 153, startPoint y: 119, endPoint x: 173, endPoint y: 118, distance: 20.8
click at [173, 118] on app-calendar-viewport "Wed 20 8/10 5 Jobs Thu 21 7/8 6 Jobs Fri 22 8/8 3 Jobs Sat 23 10/10 5 Jobs Sun …" at bounding box center [167, 100] width 335 height 112
click at [197, 79] on link "14:30-17:30 BST 1/1 3446 - Vortek Warehouse" at bounding box center [196, 78] width 58 height 6
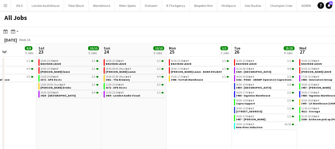
scroll to position [0, 117]
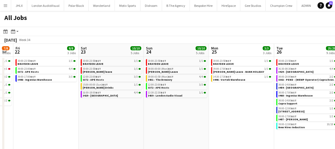
drag, startPoint x: 166, startPoint y: 114, endPoint x: 212, endPoint y: 117, distance: 46.2
click at [212, 117] on app-calendar-viewport "Wed 20 8/10 5 Jobs Thu 21 7/8 6 Jobs Fri 22 8/8 3 Jobs Sat 23 10/10 5 Jobs Sun …" at bounding box center [167, 100] width 335 height 112
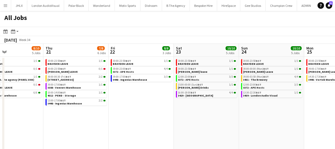
scroll to position [0, 143]
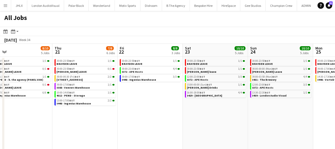
drag, startPoint x: 179, startPoint y: 115, endPoint x: 282, endPoint y: 116, distance: 103.4
click at [282, 116] on app-calendar-viewport "Mon 18 3/3 3 Jobs Tue 19 11/12 5 Jobs Wed 20 8/10 5 Jobs Thu 21 7/8 6 Jobs Fri …" at bounding box center [167, 100] width 335 height 112
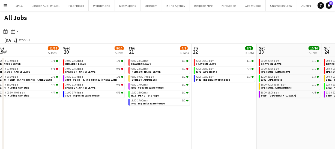
scroll to position [0, 133]
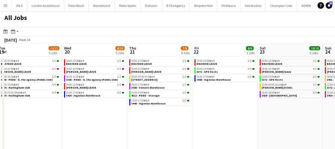
drag, startPoint x: 154, startPoint y: 124, endPoint x: 227, endPoint y: 113, distance: 73.7
click at [227, 113] on app-calendar-viewport "Sun 17 12/12 6 Jobs Mon 18 3/3 3 Jobs Tue 19 11/12 5 Jobs Wed 20 8/10 5 Jobs Th…" at bounding box center [167, 100] width 335 height 112
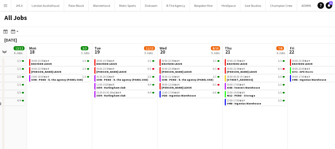
scroll to position [0, 159]
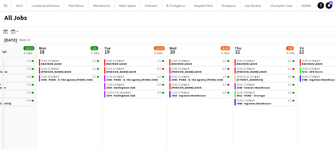
drag, startPoint x: 166, startPoint y: 116, endPoint x: 175, endPoint y: 116, distance: 9.6
click at [215, 113] on app-calendar-viewport "Fri 15 31/31 9 Jobs Sat 16 14/14 4 Jobs Sun 17 12/12 6 Jobs Mon 18 3/3 3 Jobs T…" at bounding box center [167, 100] width 335 height 112
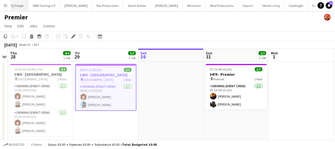
scroll to position [0, 1667]
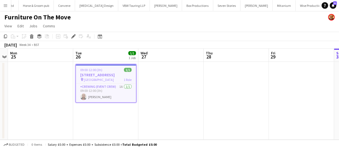
scroll to position [0, 1582]
click at [99, 95] on app-card-role "Crewing (Event Crew) 1A [DATE] 09:00-12:00 (3h) [PERSON_NAME]" at bounding box center [106, 92] width 60 height 19
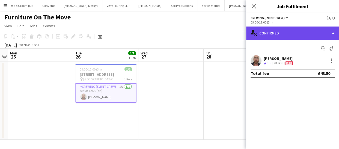
click at [293, 32] on div "single-neutral-actions-check-2 Confirmed" at bounding box center [292, 32] width 93 height 13
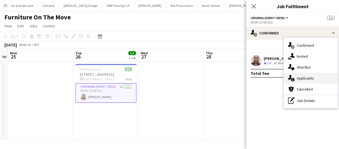
click at [307, 79] on div "single-neutral-actions-information Applicants" at bounding box center [310, 78] width 54 height 11
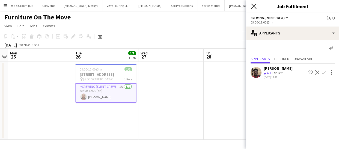
click at [255, 5] on icon "Close pop-in" at bounding box center [253, 6] width 5 height 5
